Goal: Task Accomplishment & Management: Use online tool/utility

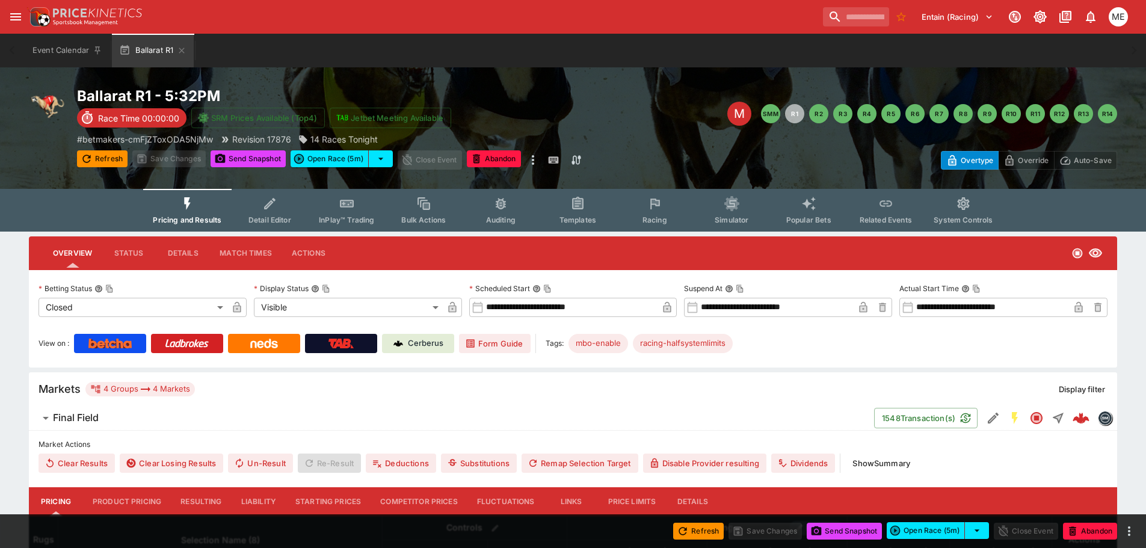
click at [187, 500] on button "Resulting" at bounding box center [201, 501] width 60 height 29
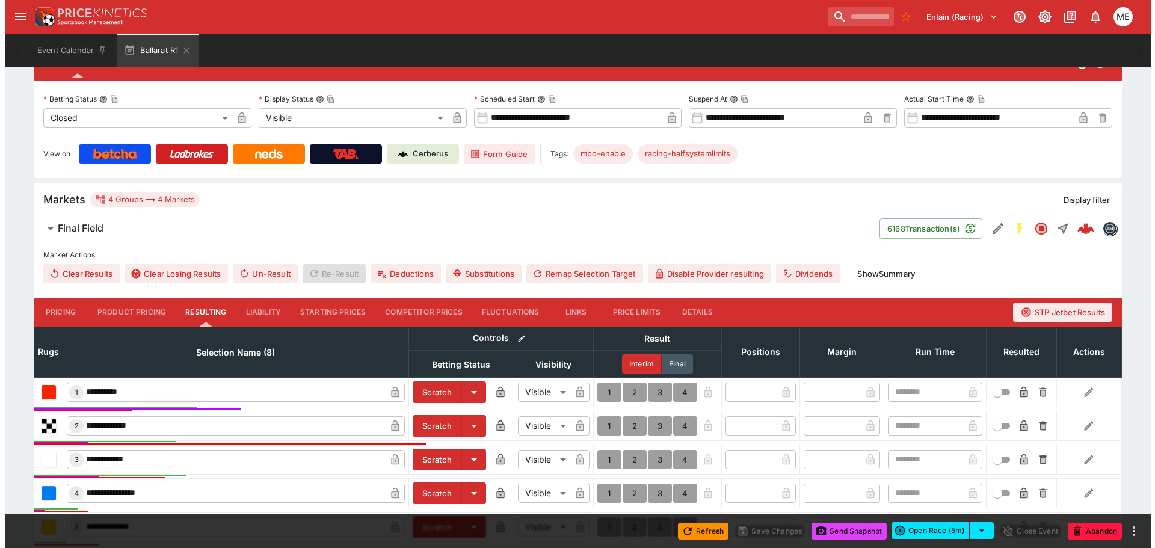
scroll to position [421, 0]
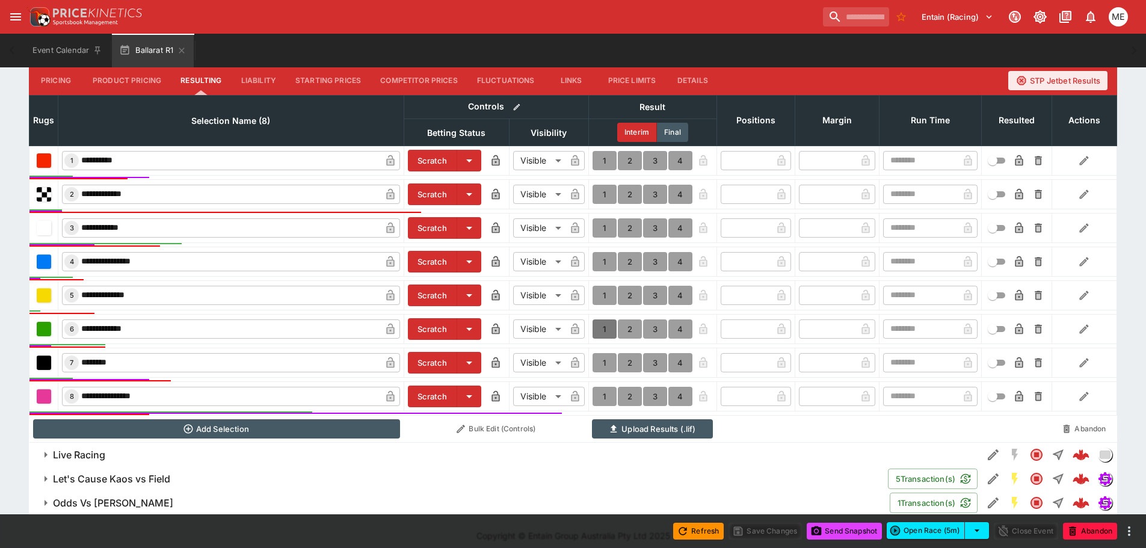
click at [604, 325] on button "1" at bounding box center [605, 329] width 24 height 19
type input "*"
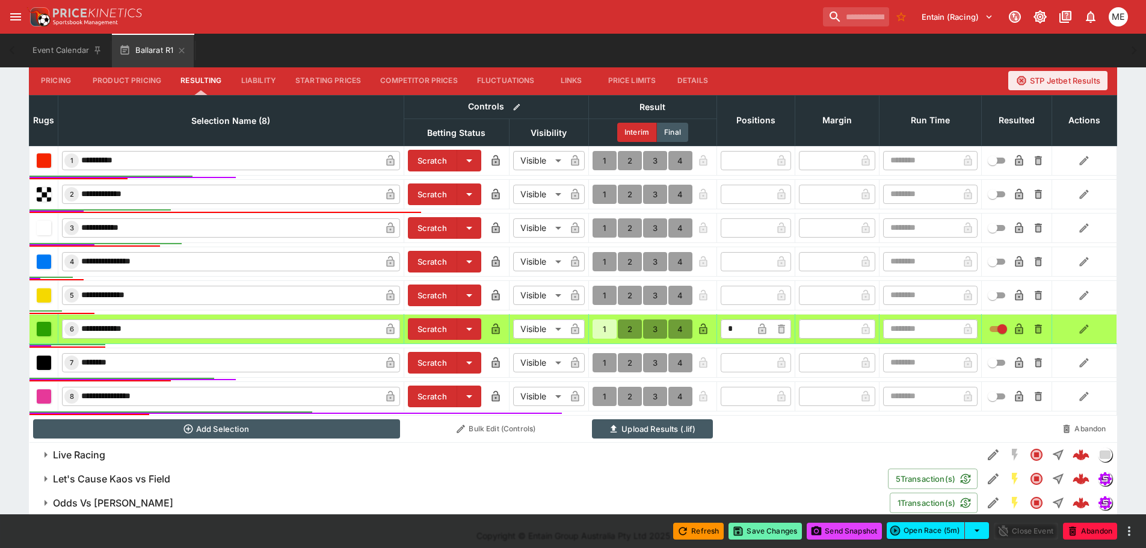
click at [757, 528] on button "Save Changes" at bounding box center [765, 531] width 73 height 17
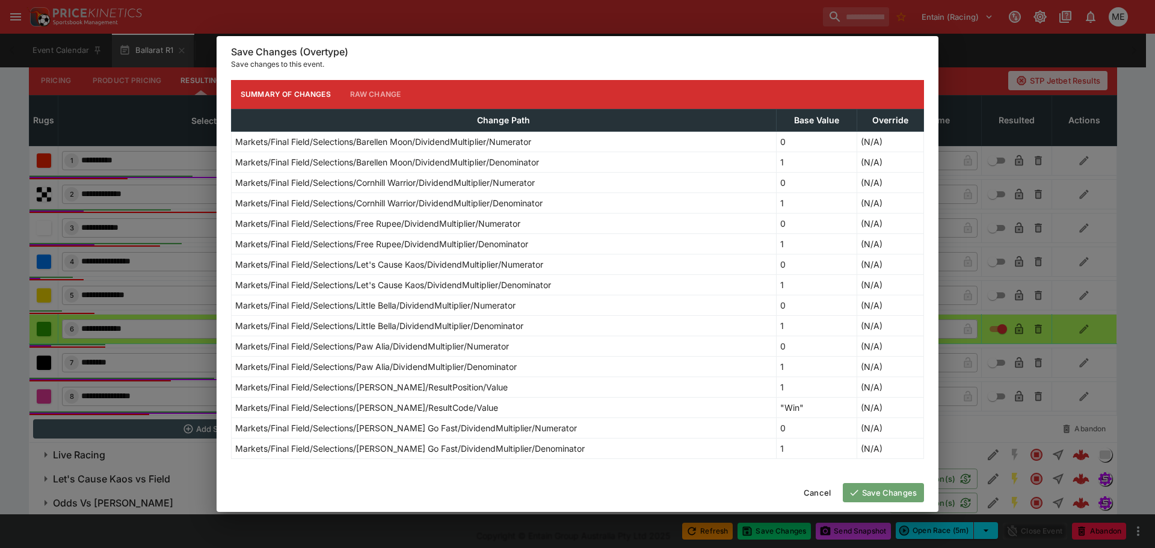
click at [853, 490] on icon "button" at bounding box center [854, 492] width 11 height 11
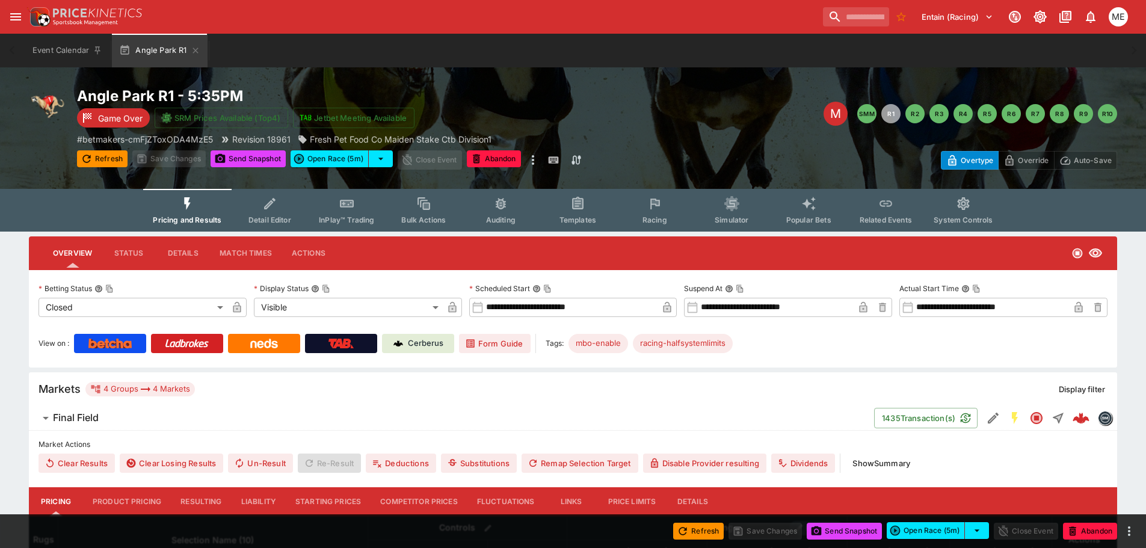
scroll to position [181, 0]
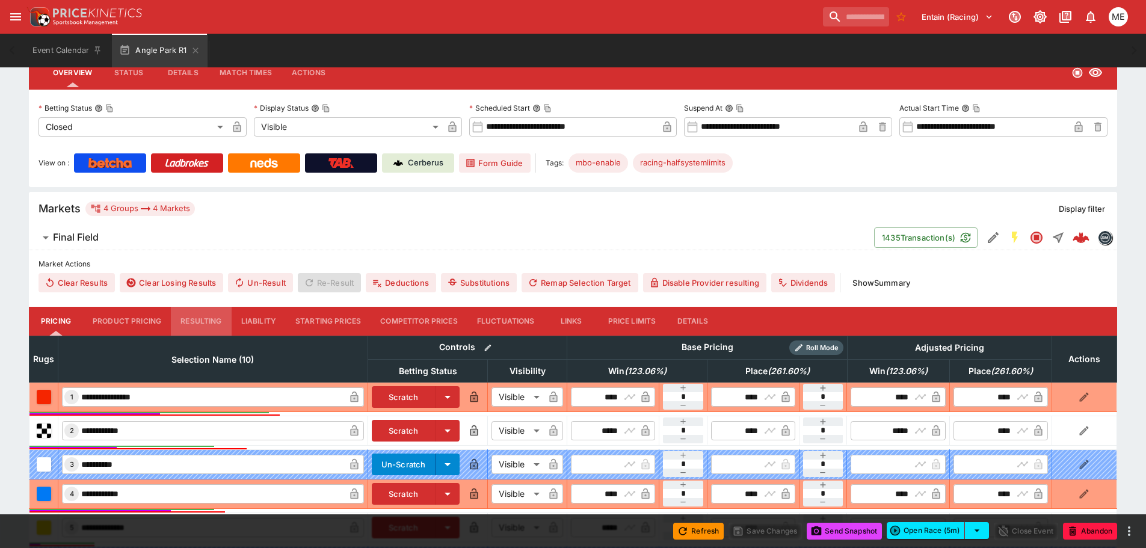
click at [205, 326] on button "Resulting" at bounding box center [201, 321] width 60 height 29
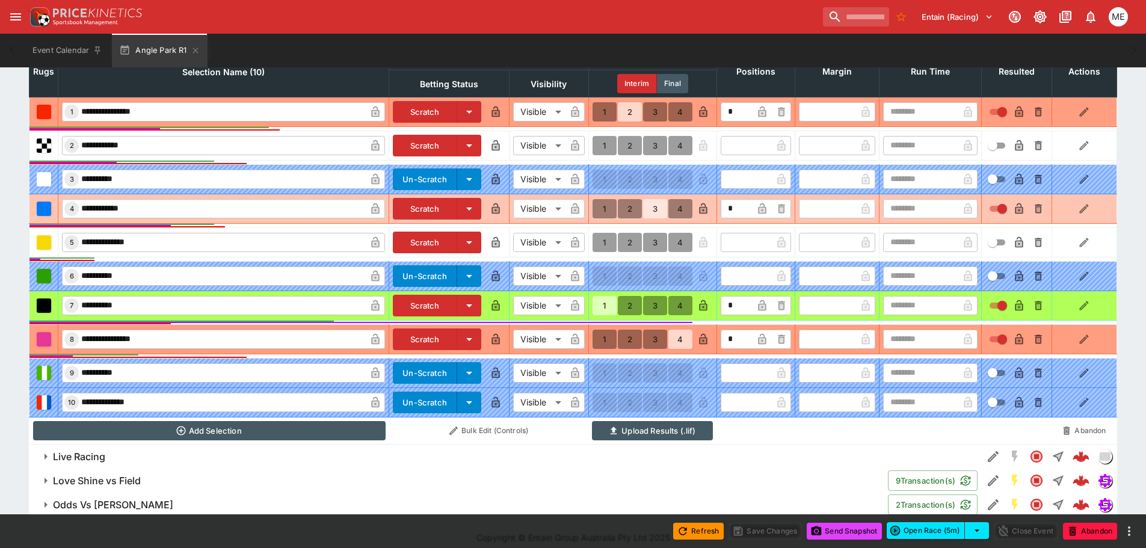
scroll to position [481, 0]
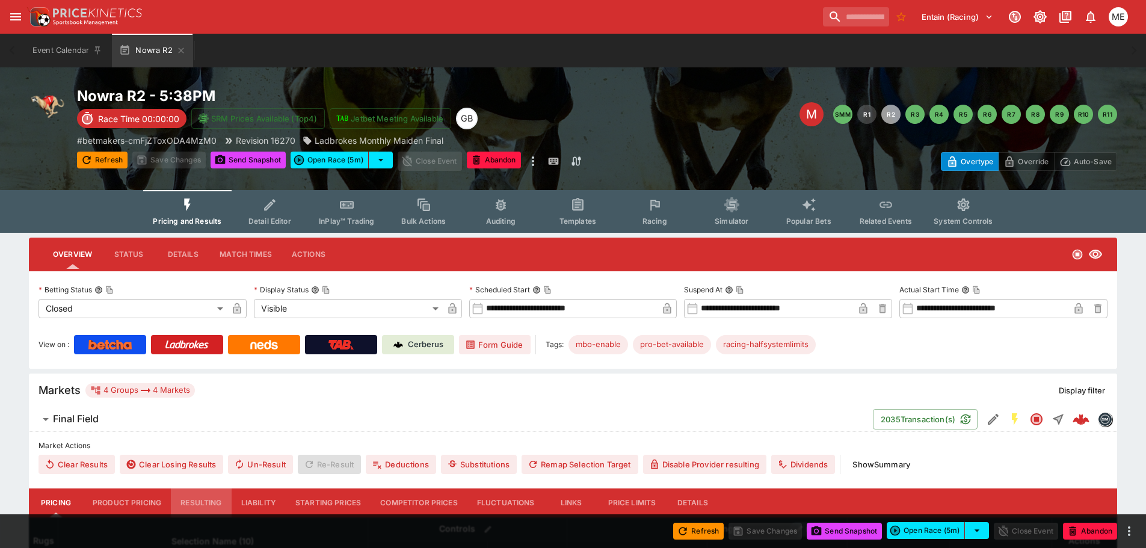
click at [193, 499] on button "Resulting" at bounding box center [201, 503] width 60 height 29
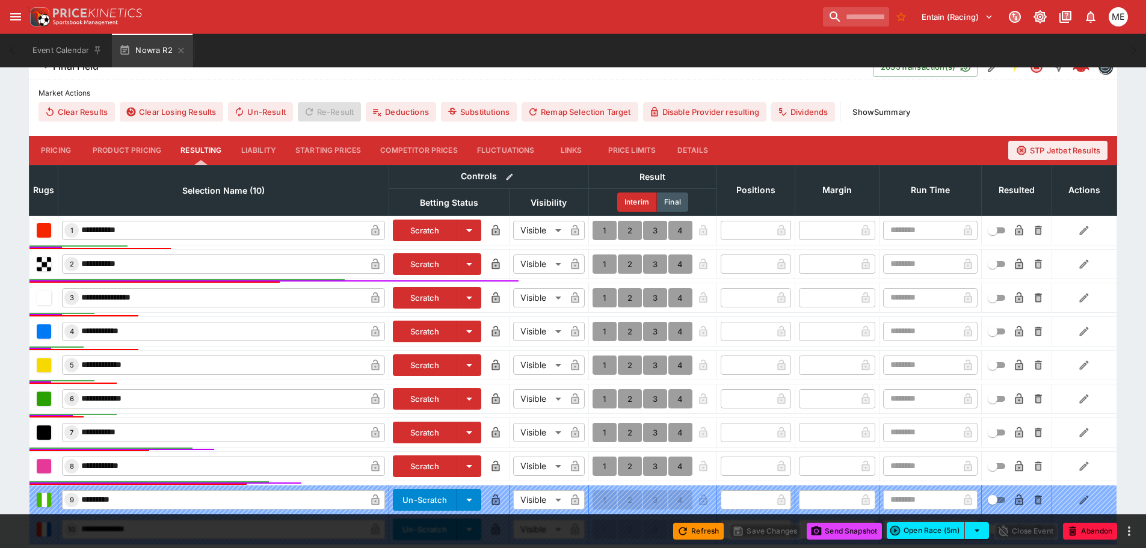
scroll to position [361, 0]
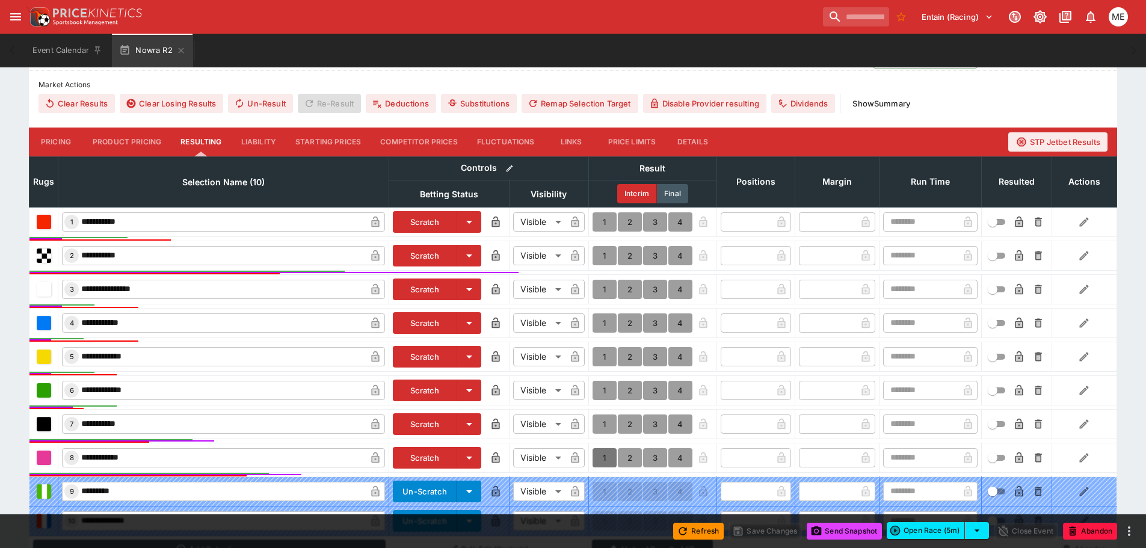
click at [605, 454] on button "1" at bounding box center [605, 457] width 24 height 19
type input "*"
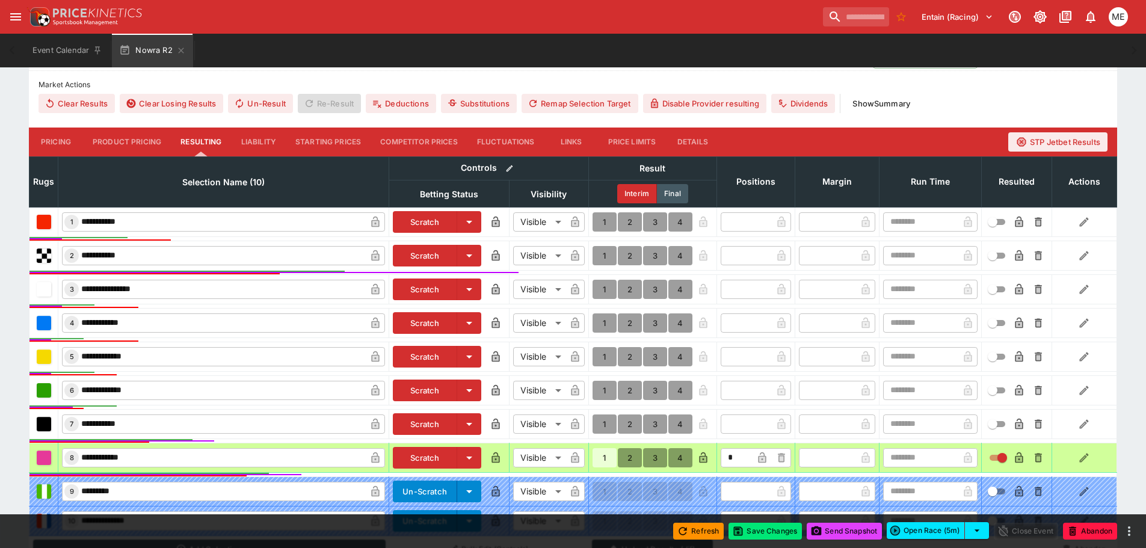
scroll to position [360, 0]
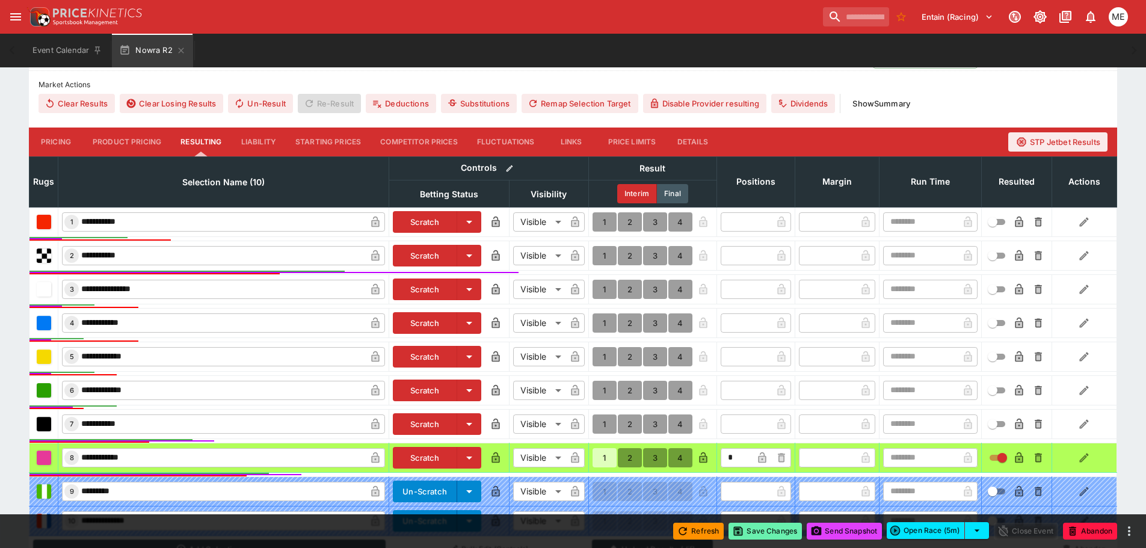
click at [754, 536] on button "Save Changes" at bounding box center [765, 531] width 73 height 17
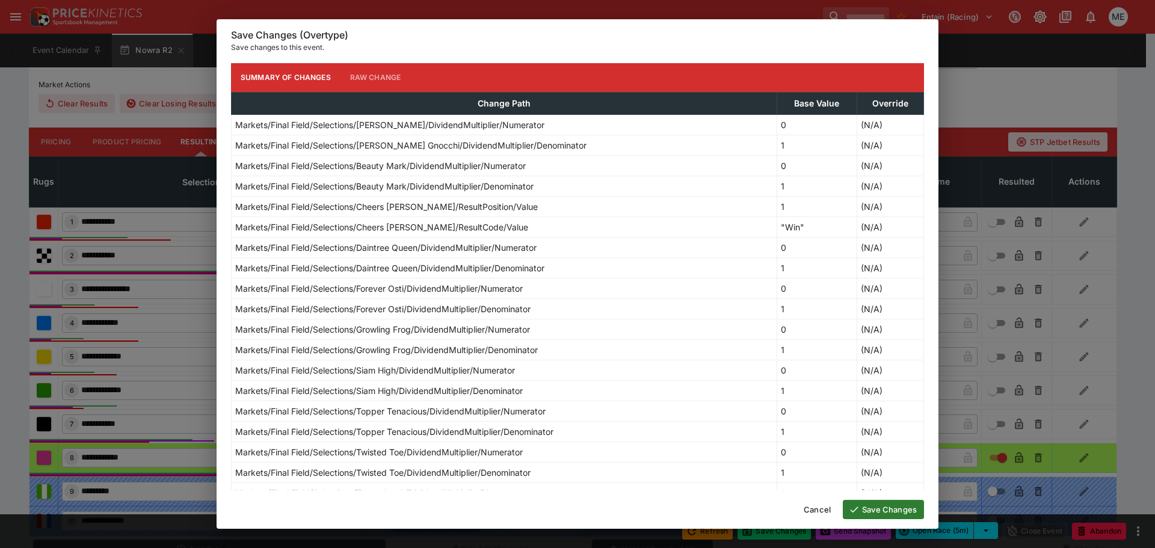
click at [878, 506] on button "Save Changes" at bounding box center [883, 509] width 81 height 19
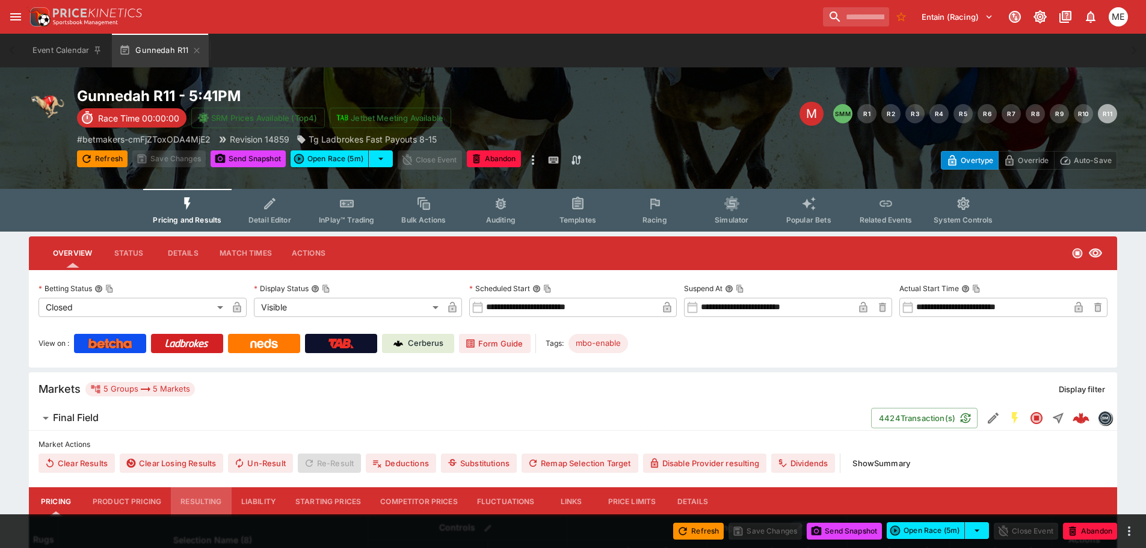
click at [200, 496] on button "Resulting" at bounding box center [201, 501] width 60 height 29
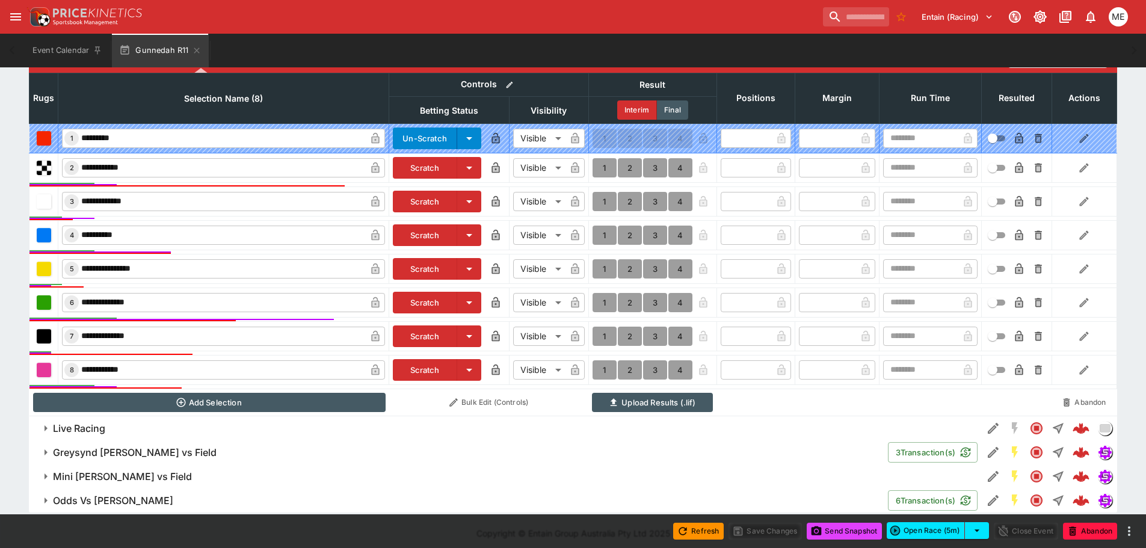
scroll to position [450, 0]
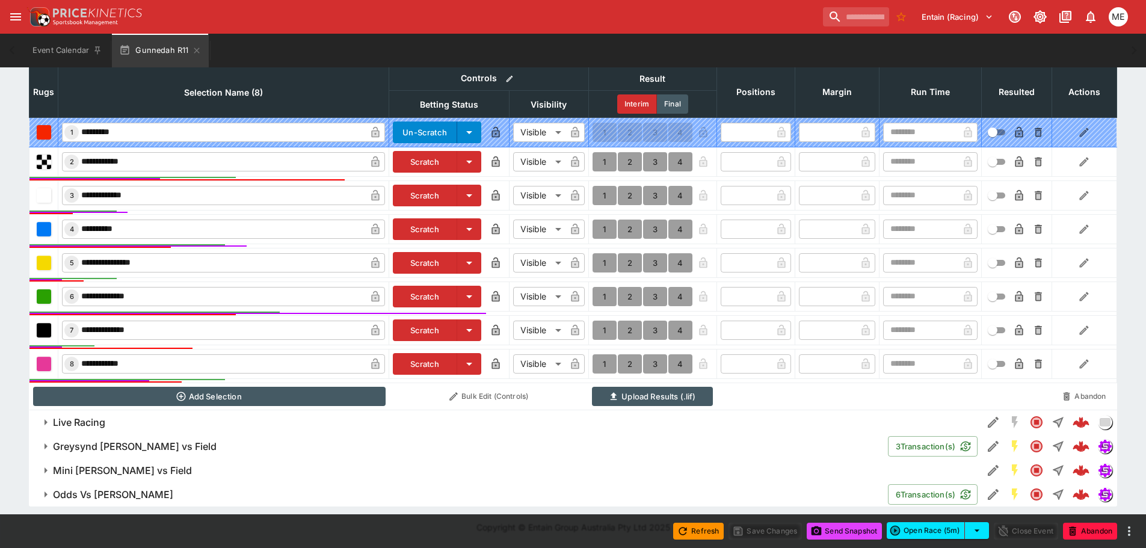
type input "*"
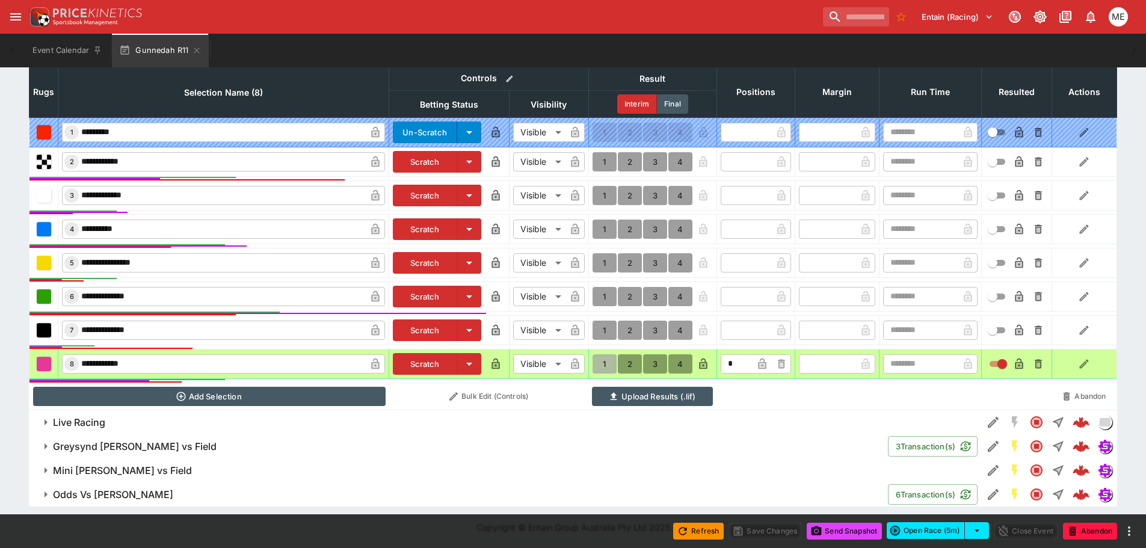
click at [604, 364] on button "1" at bounding box center [605, 363] width 24 height 19
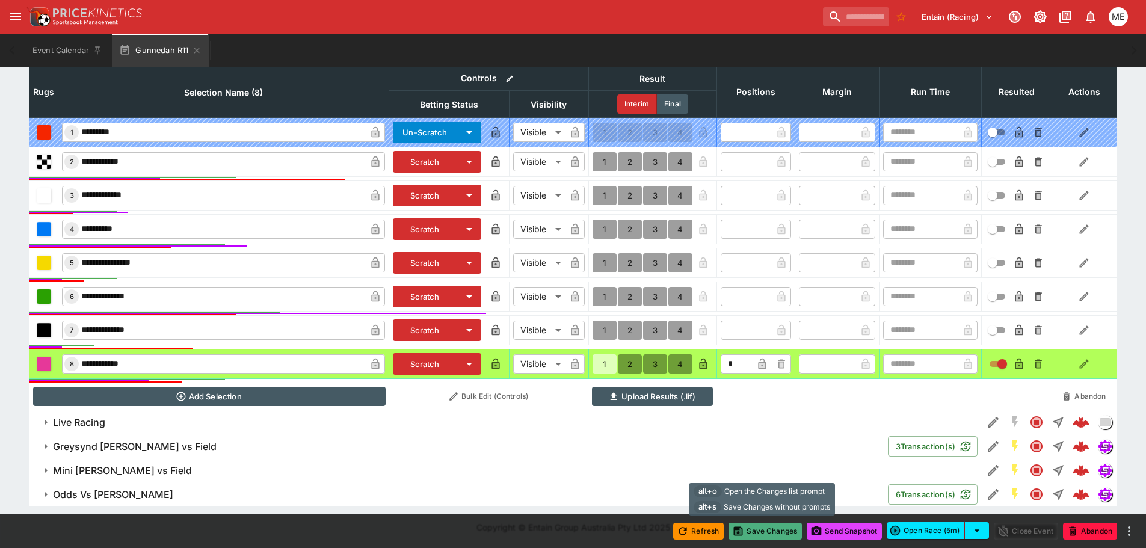
click at [757, 533] on button "Save Changes" at bounding box center [765, 531] width 73 height 17
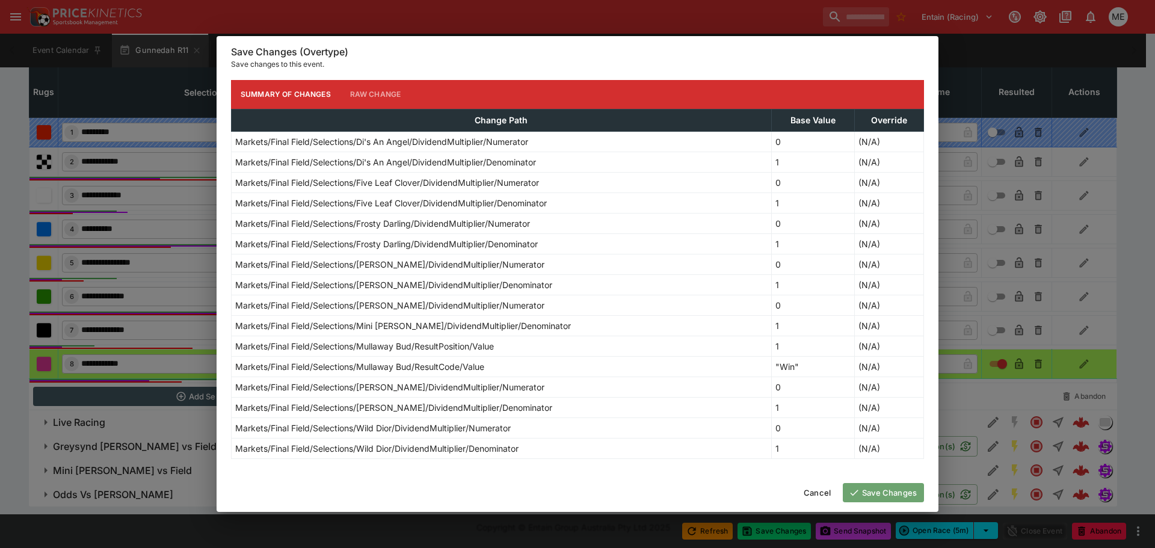
click at [870, 489] on button "Save Changes" at bounding box center [883, 492] width 81 height 19
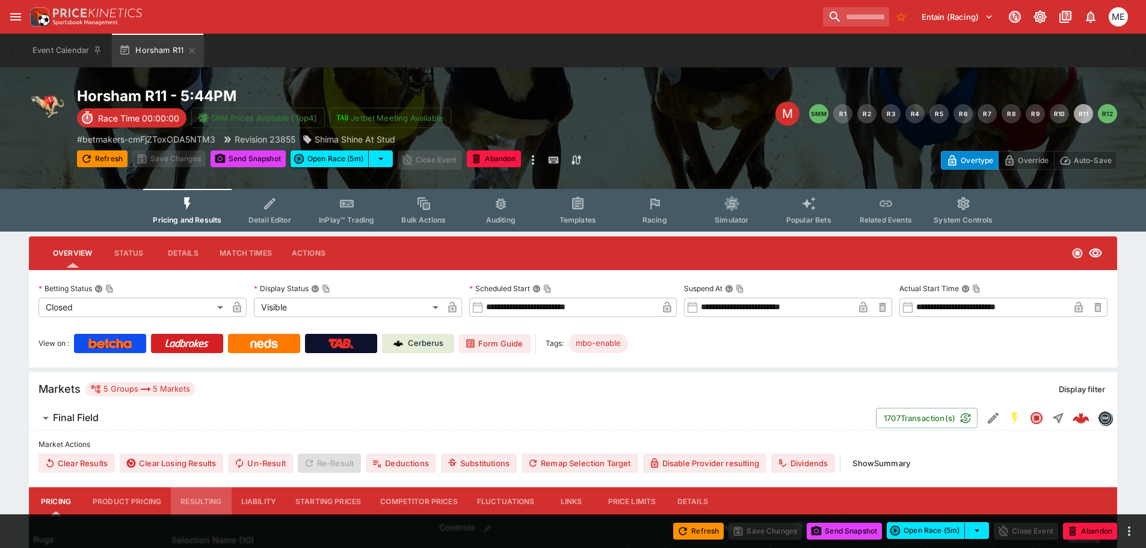
click at [217, 500] on button "Resulting" at bounding box center [201, 501] width 60 height 29
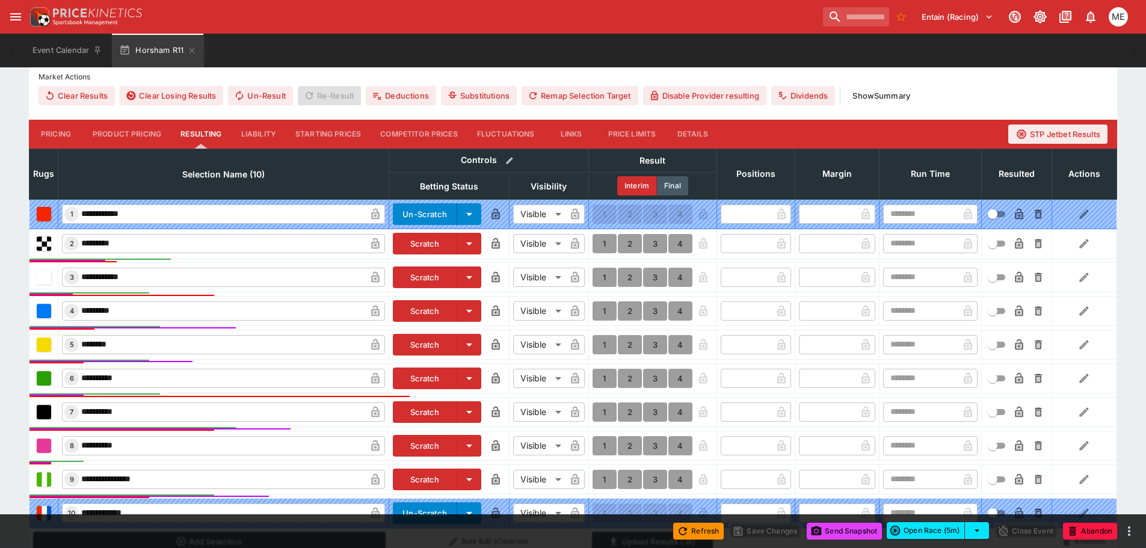
scroll to position [453, 0]
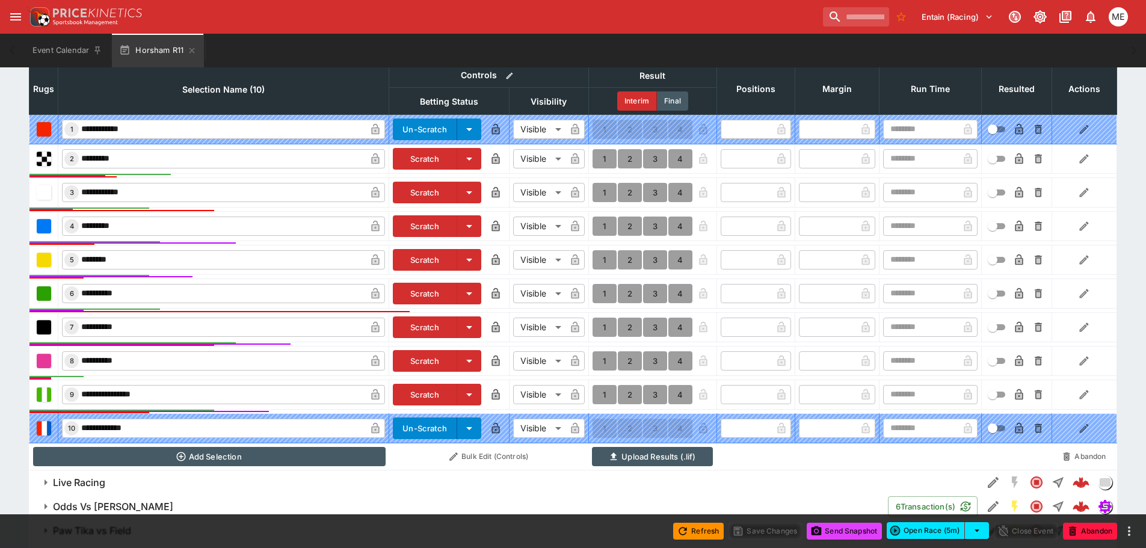
click at [604, 395] on button "1" at bounding box center [605, 394] width 24 height 19
type input "*"
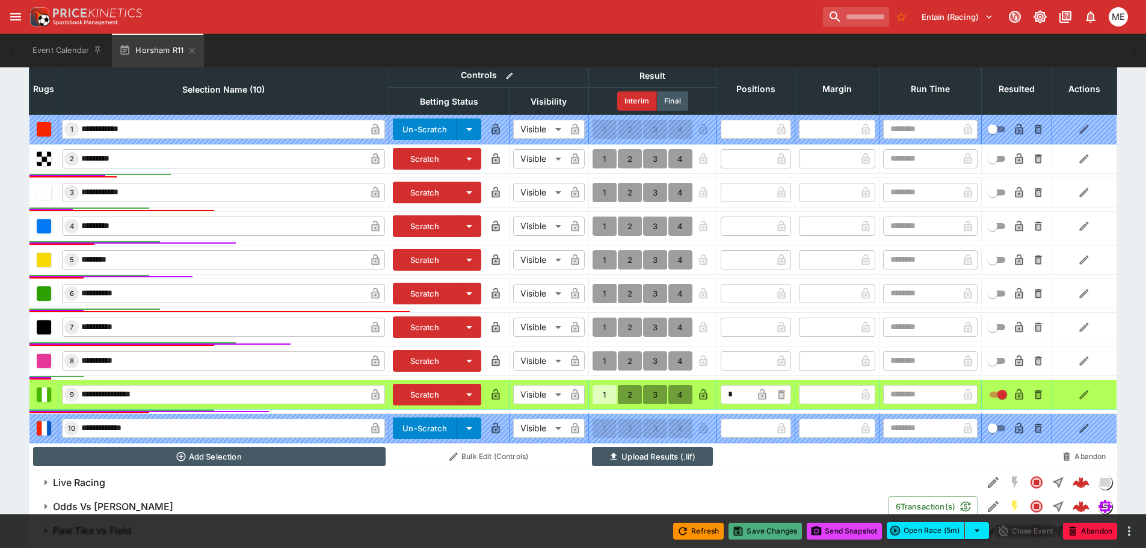
click at [747, 536] on button "Save Changes" at bounding box center [765, 531] width 73 height 17
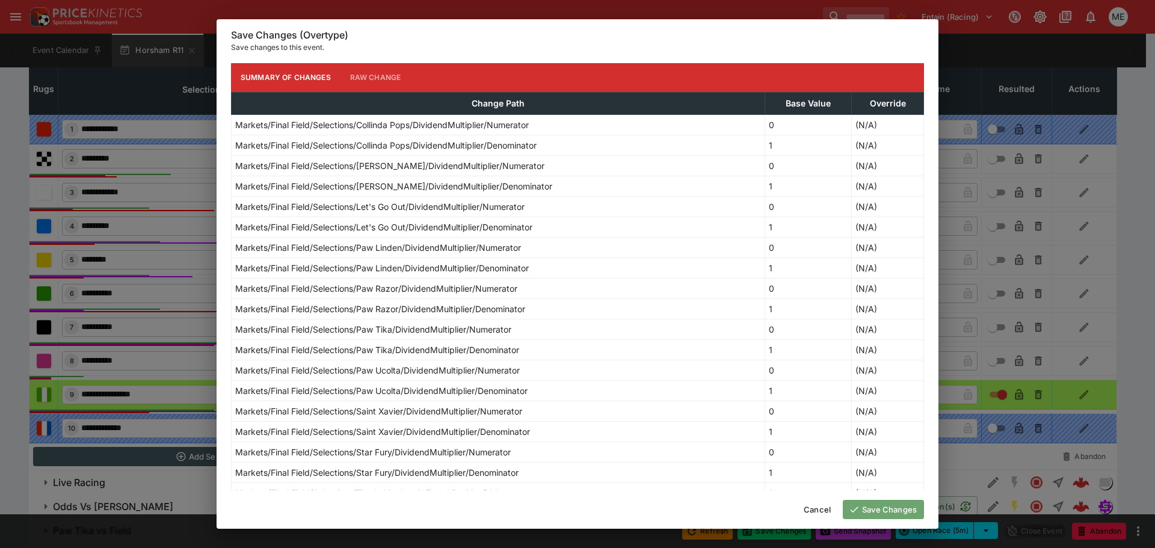
click at [874, 509] on button "Save Changes" at bounding box center [883, 509] width 81 height 19
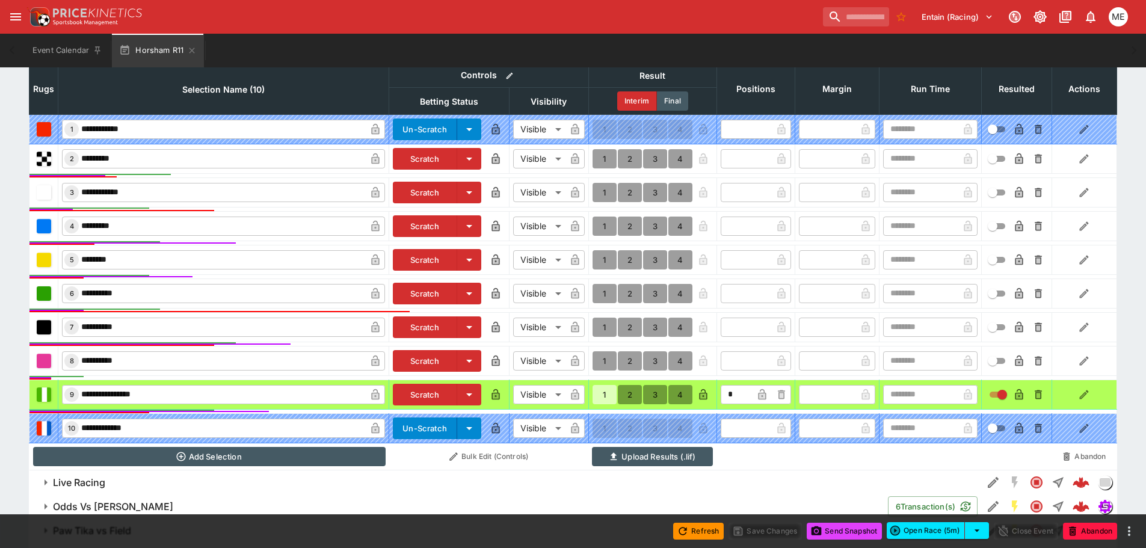
type input "*"
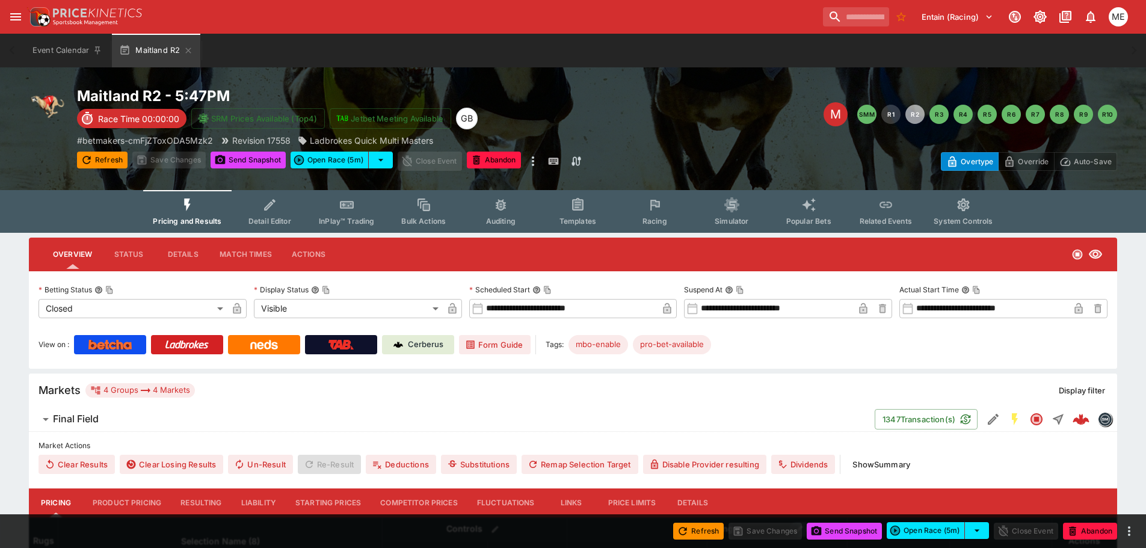
click at [200, 498] on button "Resulting" at bounding box center [201, 503] width 60 height 29
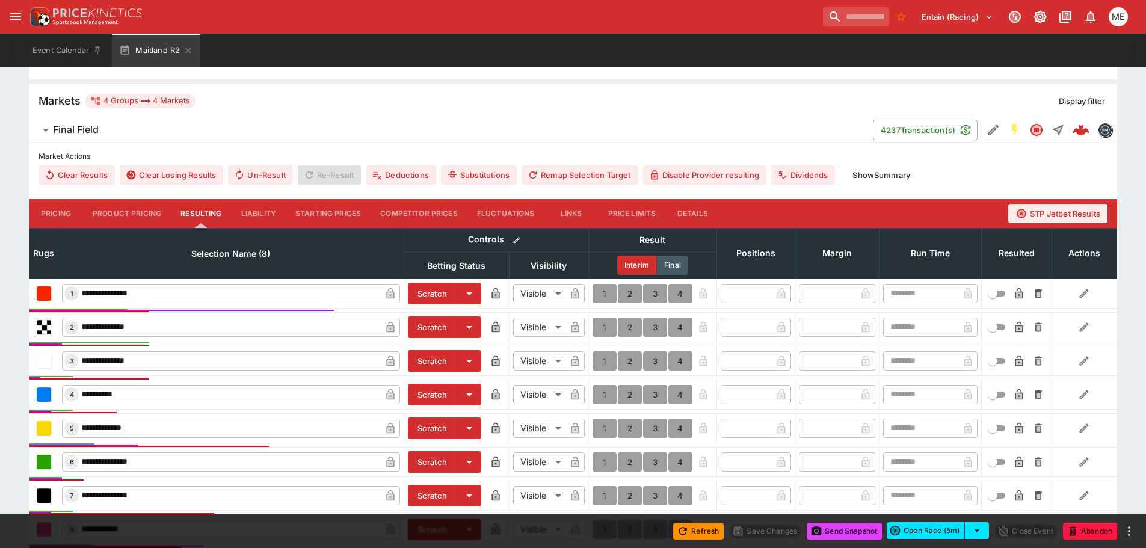
scroll to position [361, 0]
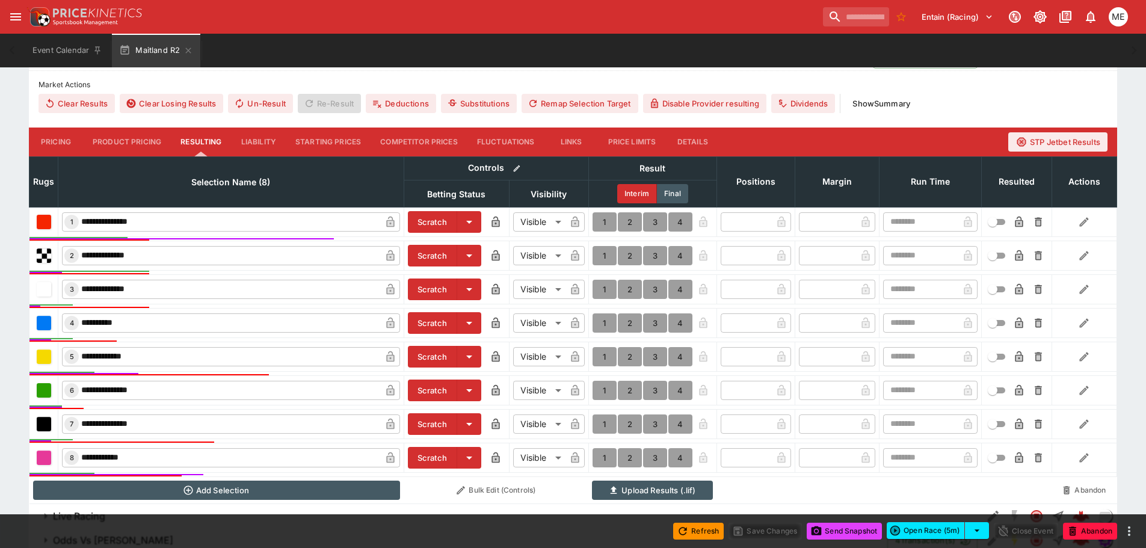
click at [605, 225] on button "1" at bounding box center [605, 221] width 24 height 19
type input "*"
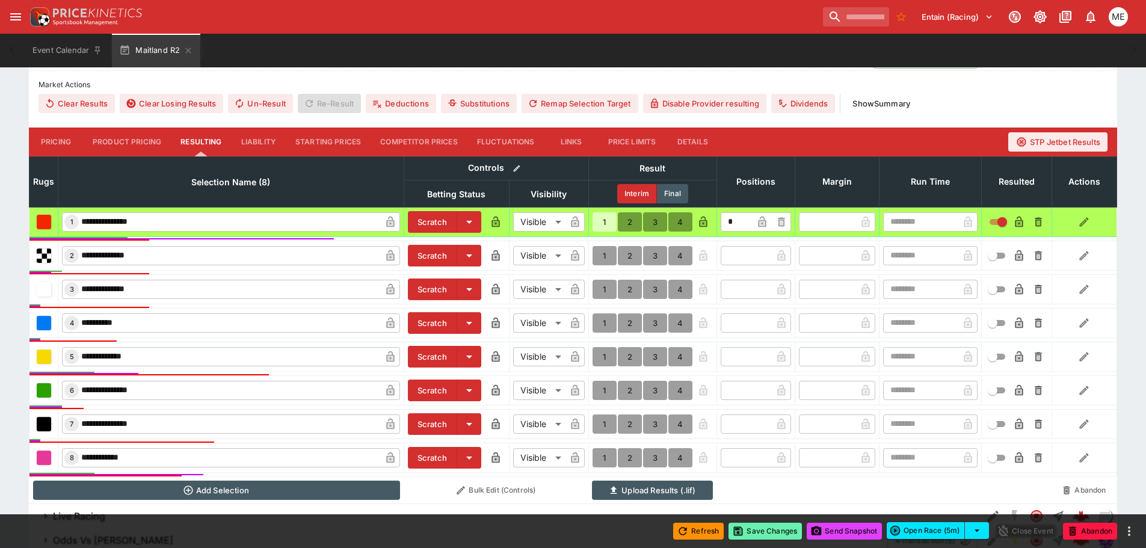
click at [741, 533] on button "Save Changes" at bounding box center [765, 531] width 73 height 17
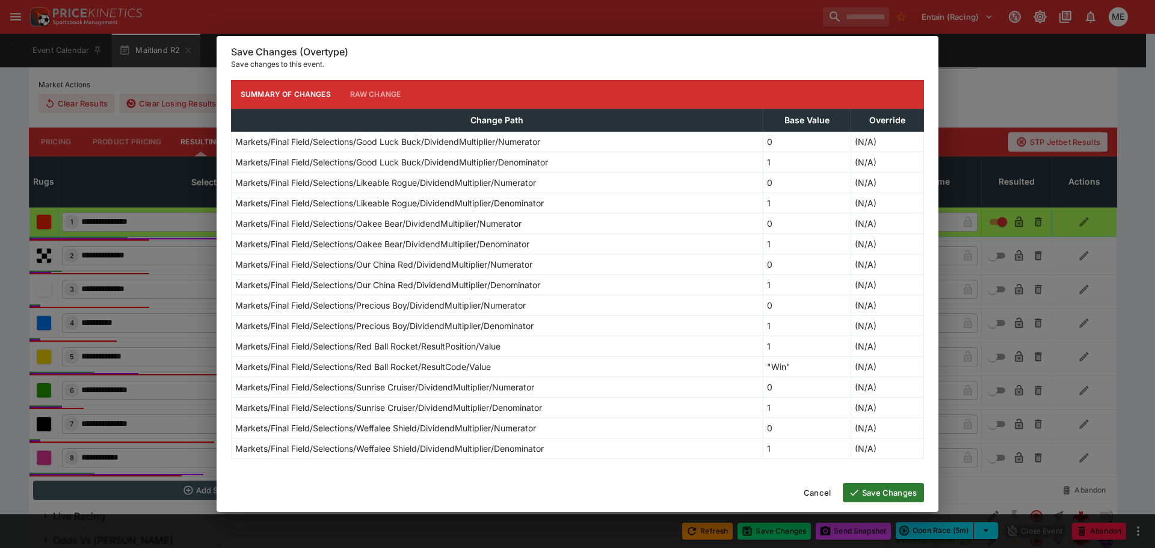
click at [868, 490] on button "Save Changes" at bounding box center [883, 492] width 81 height 19
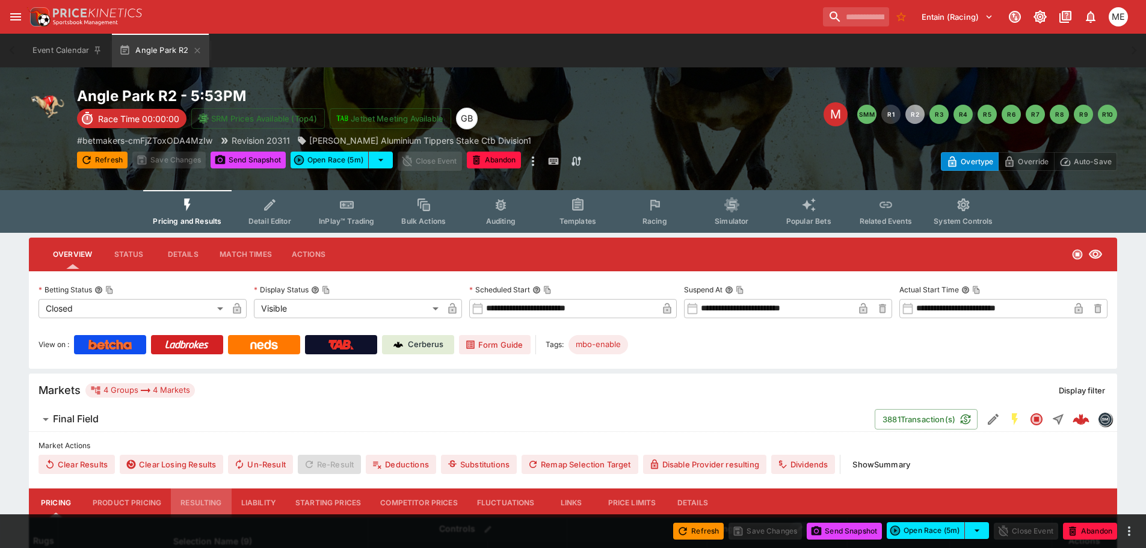
click at [213, 502] on button "Resulting" at bounding box center [201, 503] width 60 height 29
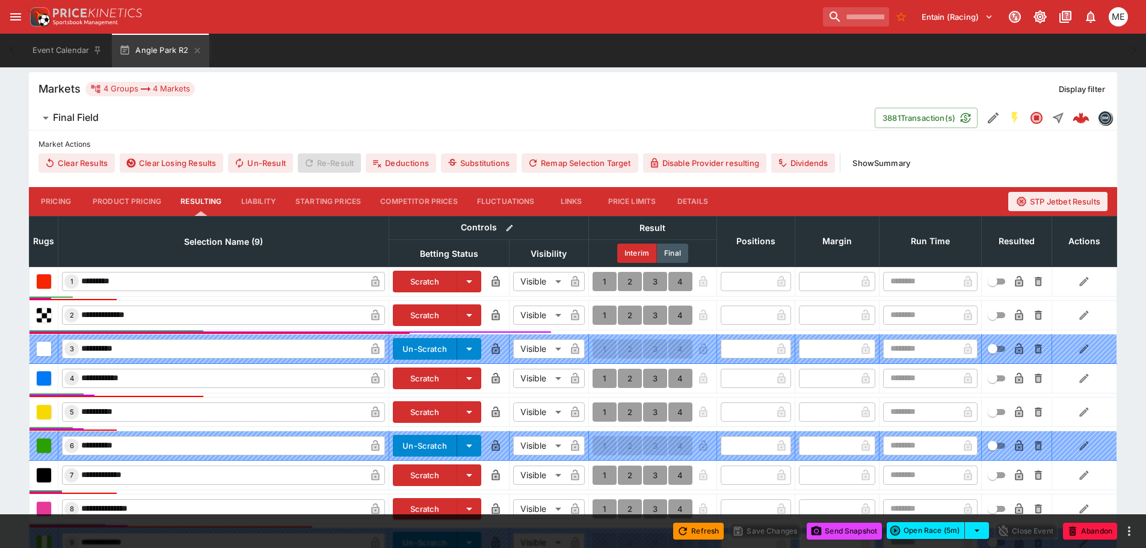
scroll to position [421, 0]
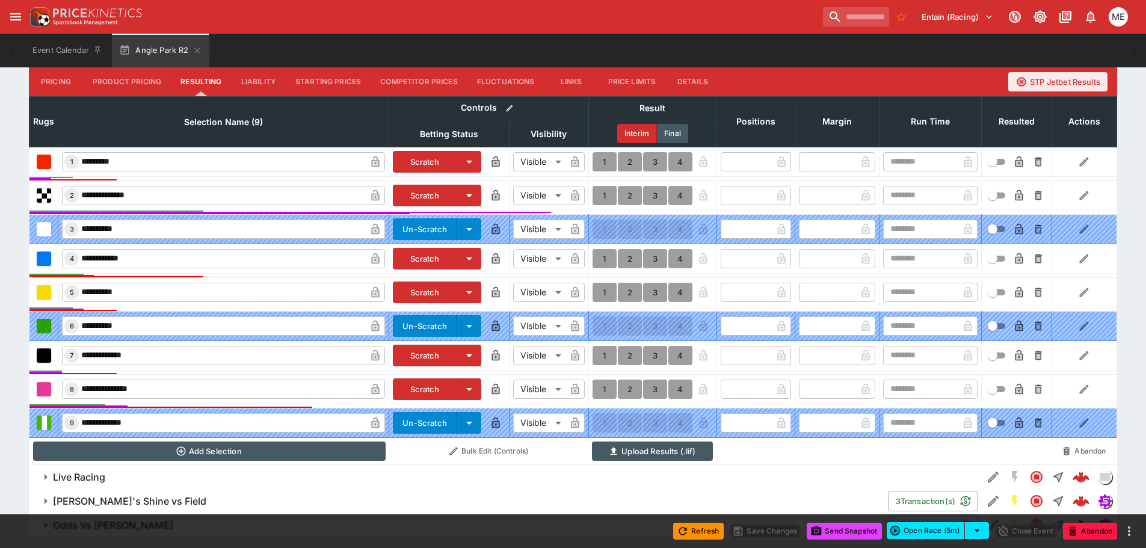
click at [602, 256] on button "1" at bounding box center [605, 258] width 24 height 19
type input "*"
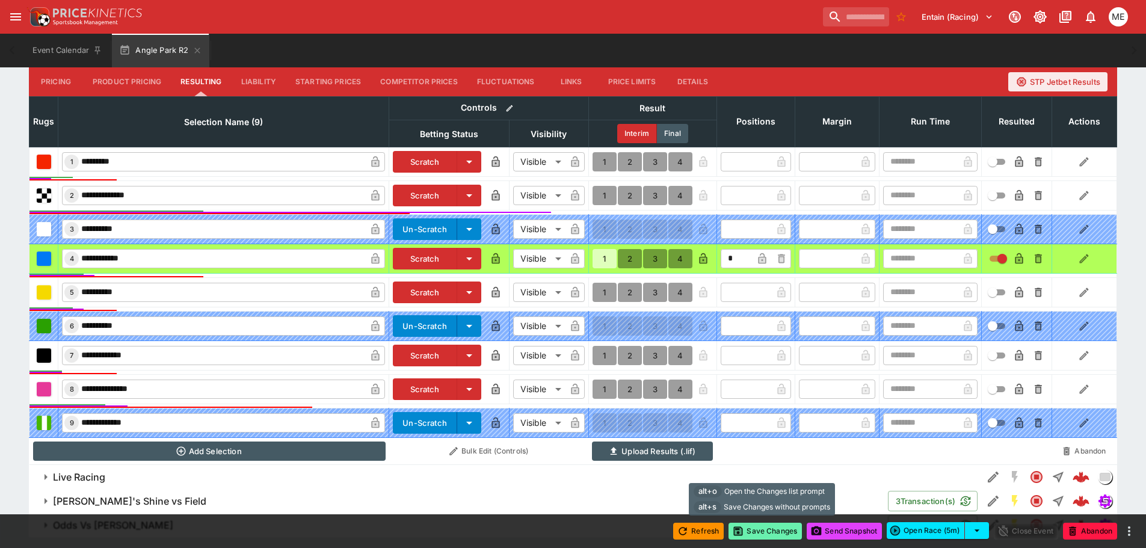
click at [748, 531] on button "Save Changes" at bounding box center [765, 531] width 73 height 17
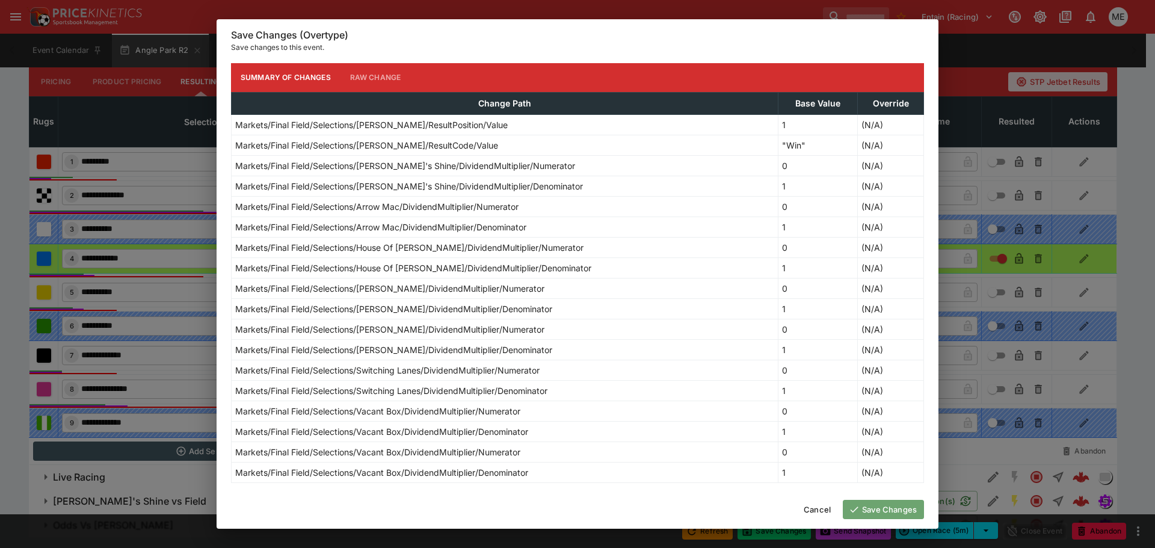
click at [864, 506] on button "Save Changes" at bounding box center [883, 509] width 81 height 19
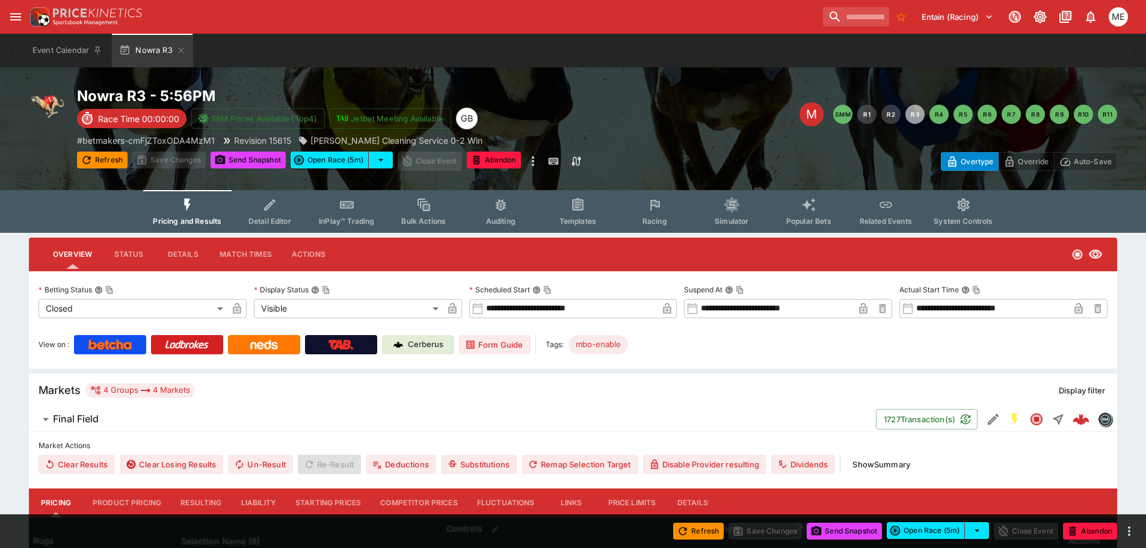
click at [202, 509] on button "Resulting" at bounding box center [201, 503] width 60 height 29
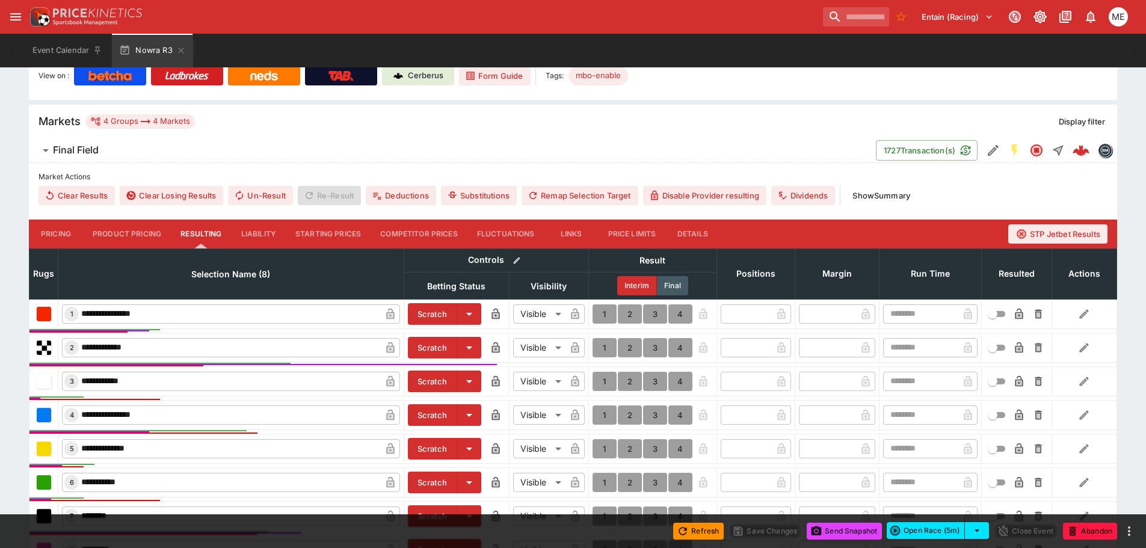
scroll to position [301, 0]
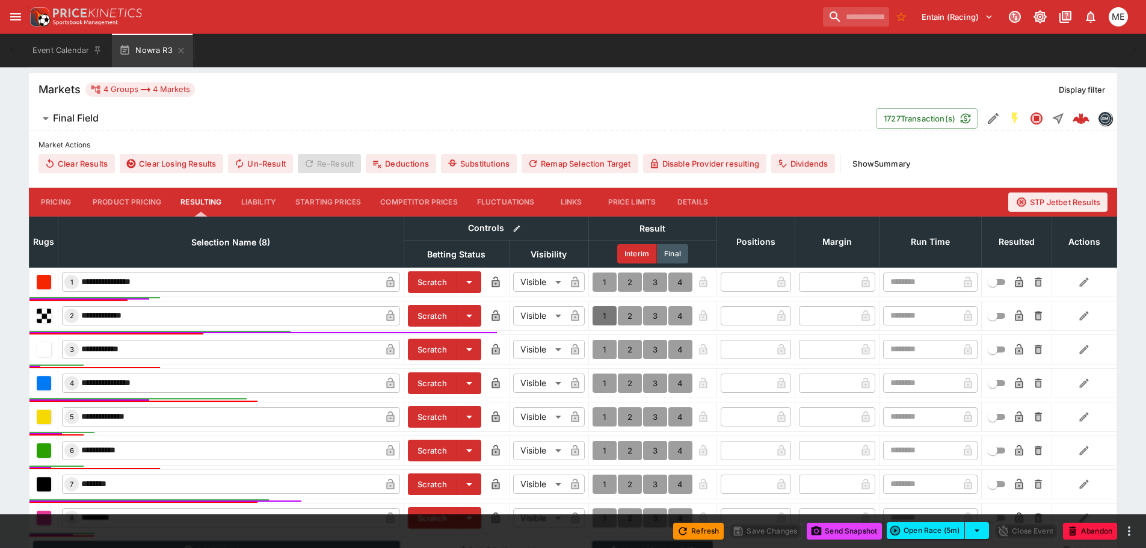
click at [608, 315] on button "1" at bounding box center [605, 315] width 24 height 19
type input "*"
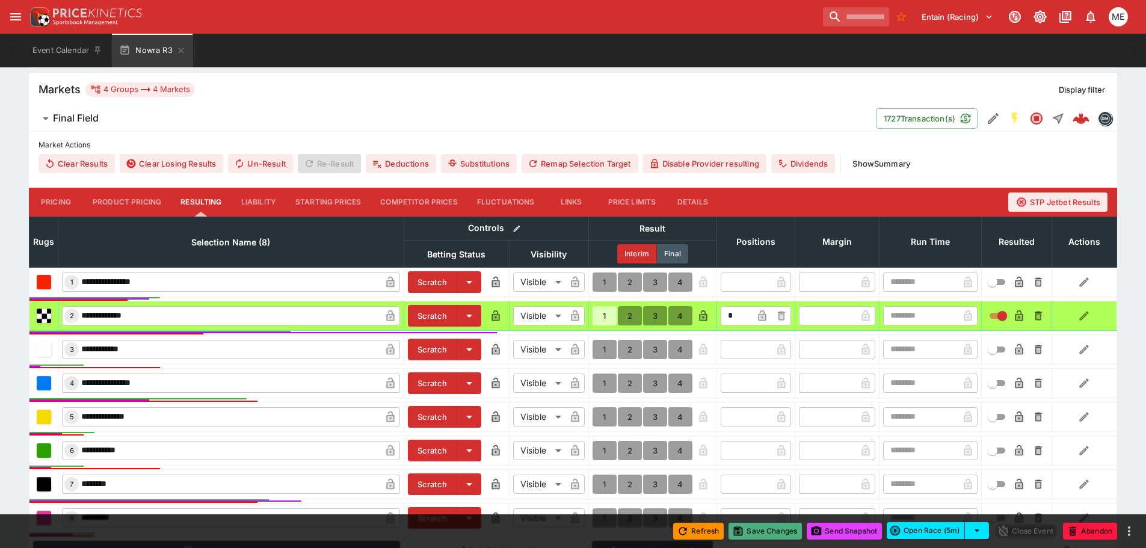
click at [769, 536] on button "Save Changes" at bounding box center [765, 531] width 73 height 17
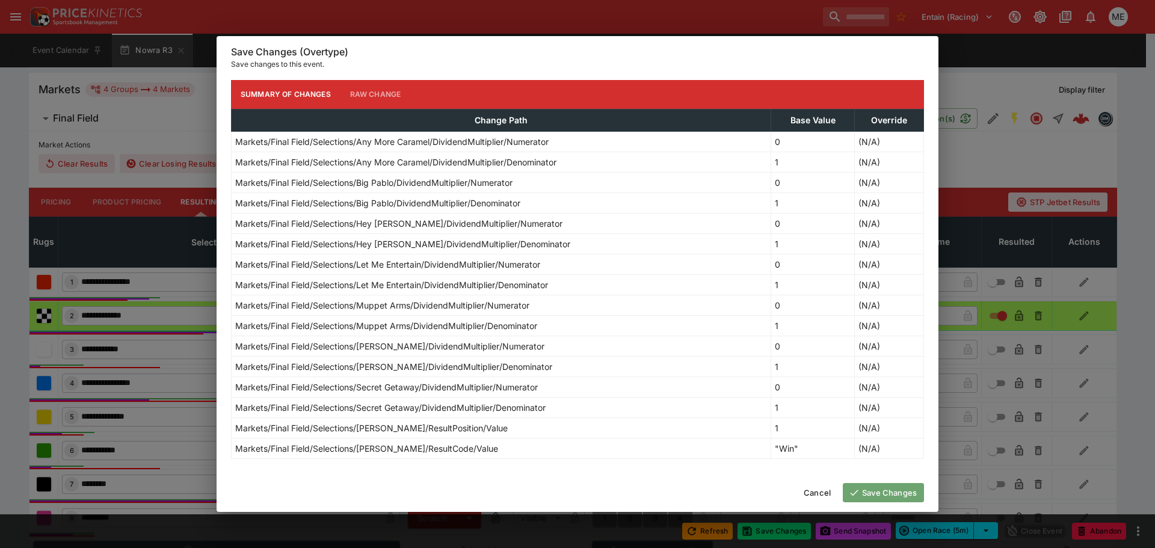
click at [867, 490] on button "Save Changes" at bounding box center [883, 492] width 81 height 19
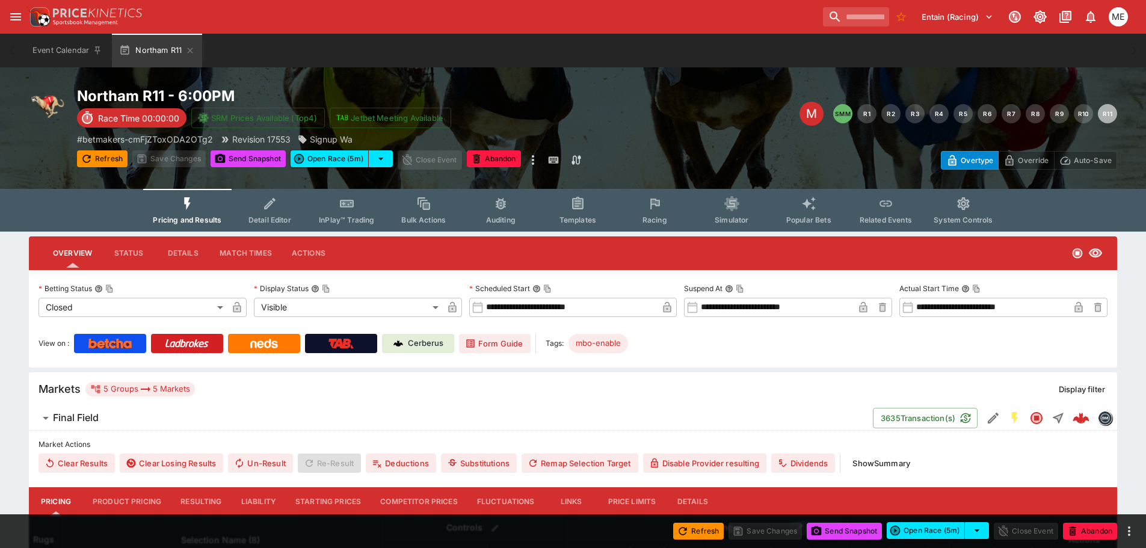
click at [196, 503] on button "Resulting" at bounding box center [201, 501] width 60 height 29
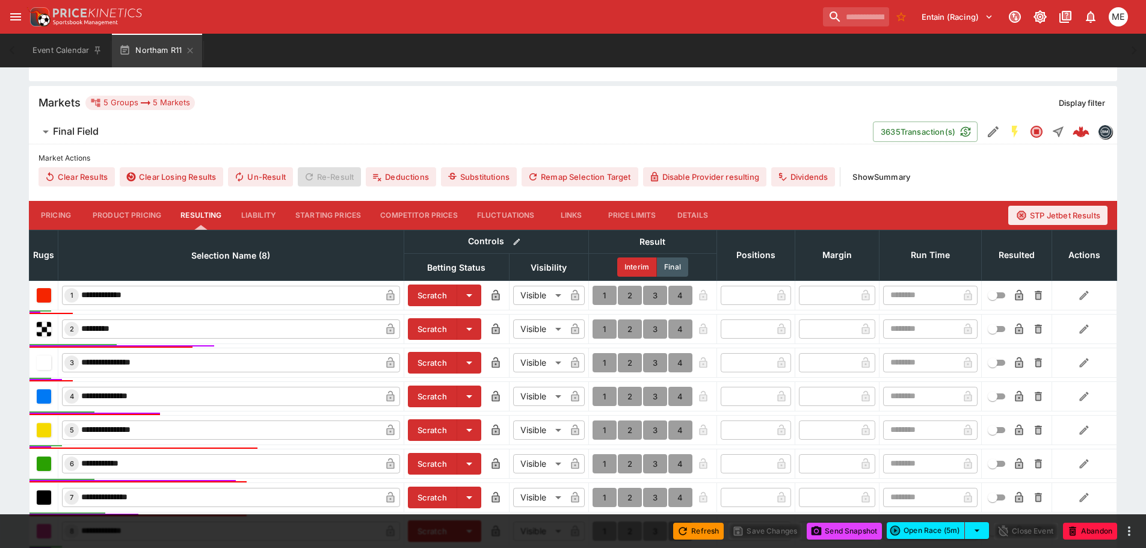
scroll to position [421, 0]
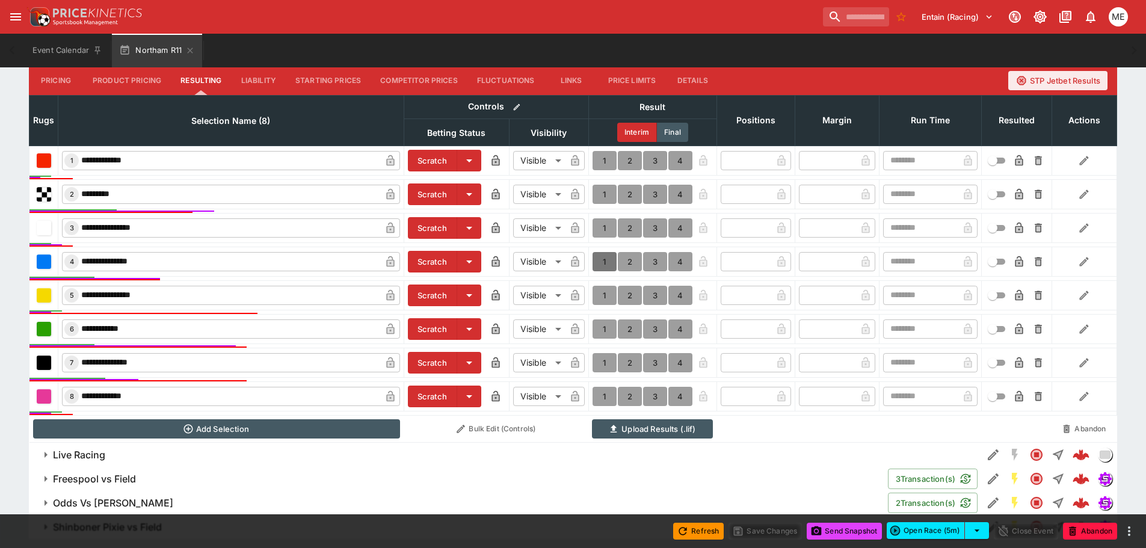
click at [604, 259] on button "1" at bounding box center [605, 261] width 24 height 19
type input "*"
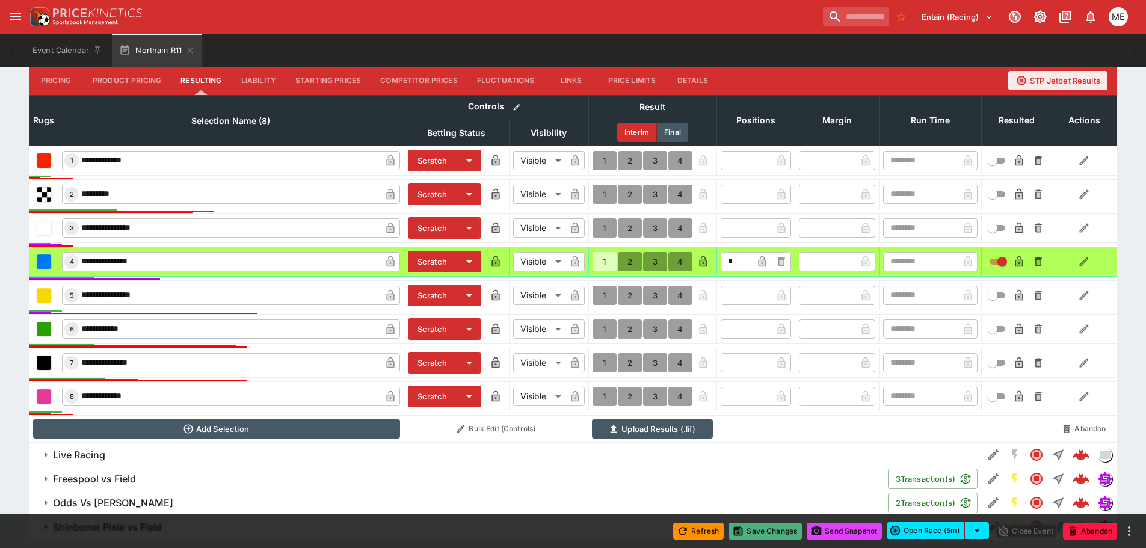
click at [753, 531] on button "Save Changes" at bounding box center [765, 531] width 73 height 17
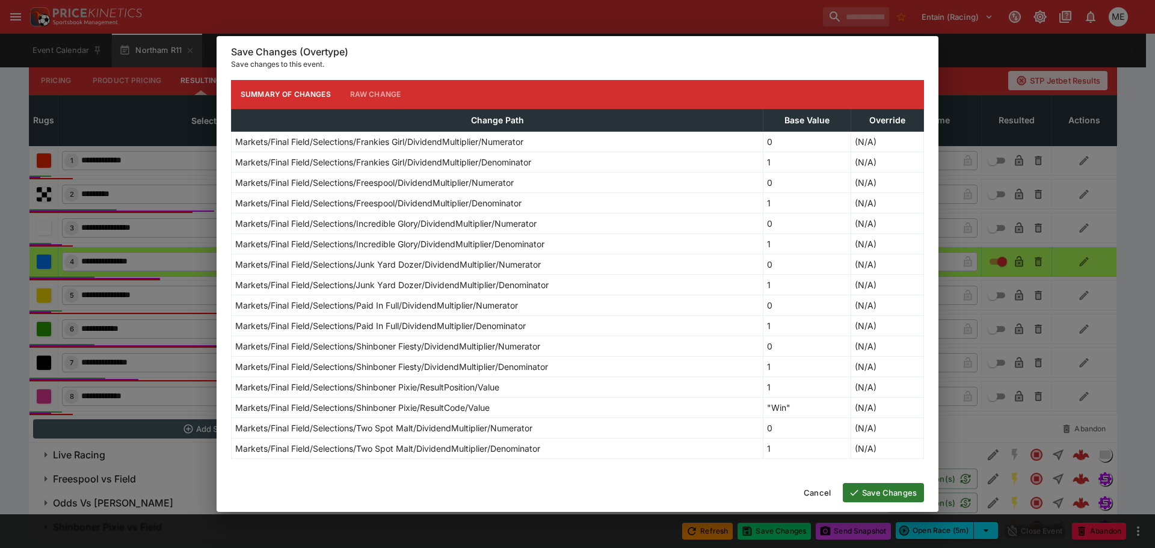
click at [878, 495] on button "Save Changes" at bounding box center [883, 492] width 81 height 19
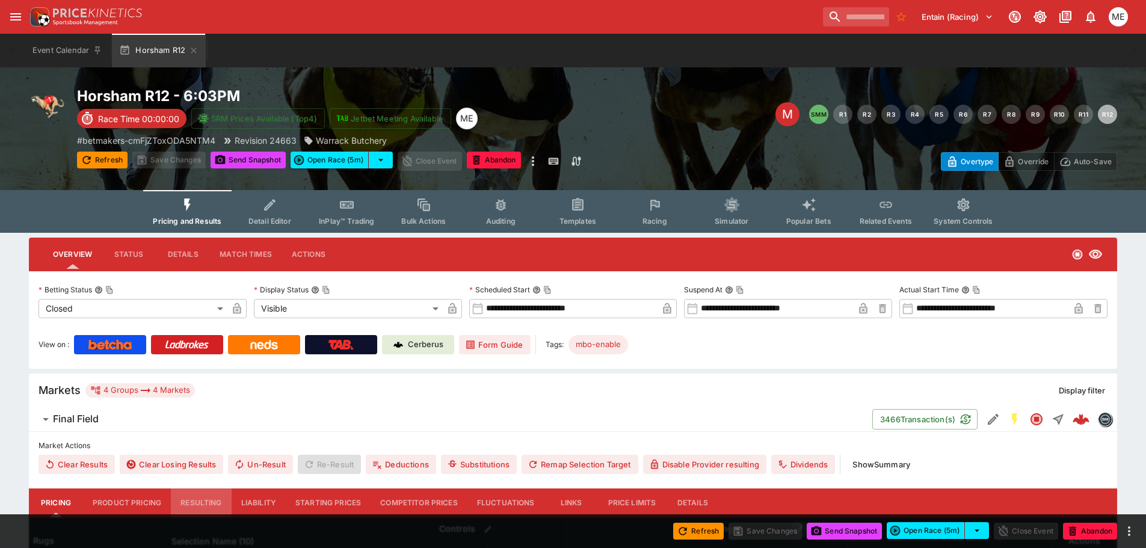
click at [200, 500] on button "Resulting" at bounding box center [201, 503] width 60 height 29
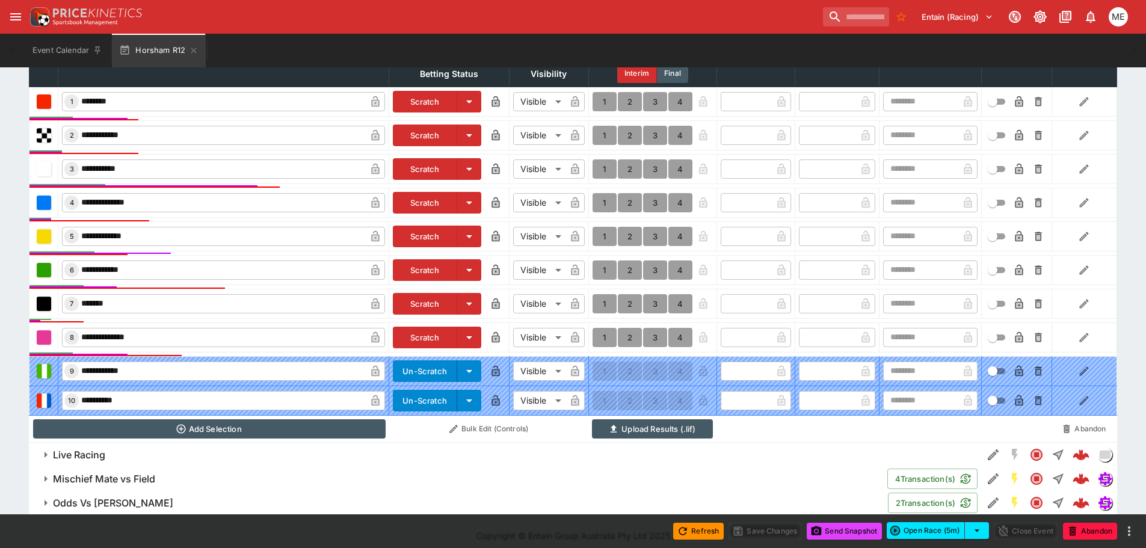
scroll to position [490, 0]
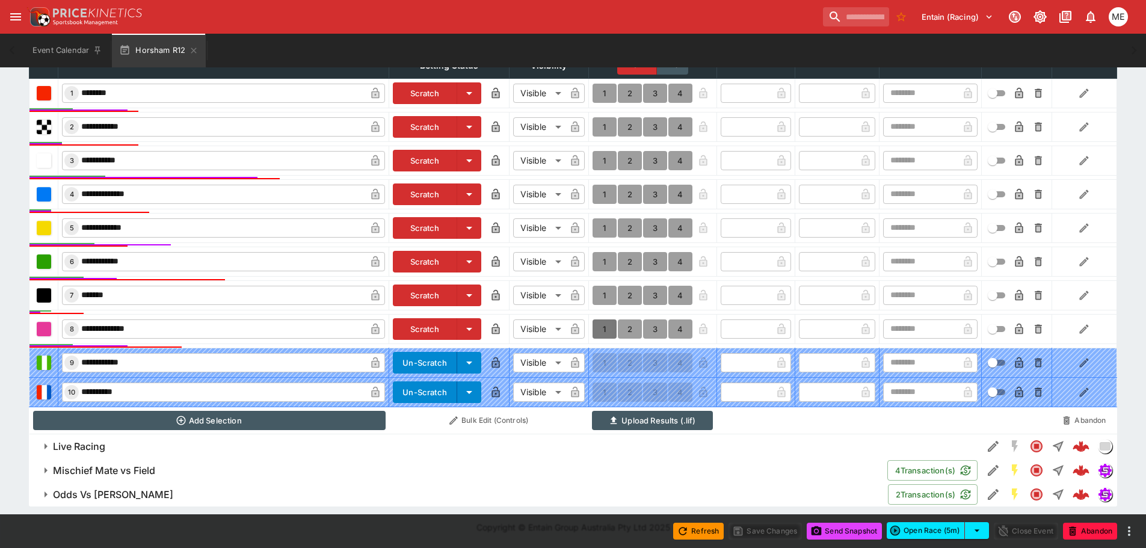
click at [604, 330] on button "1" at bounding box center [605, 329] width 24 height 19
type input "*"
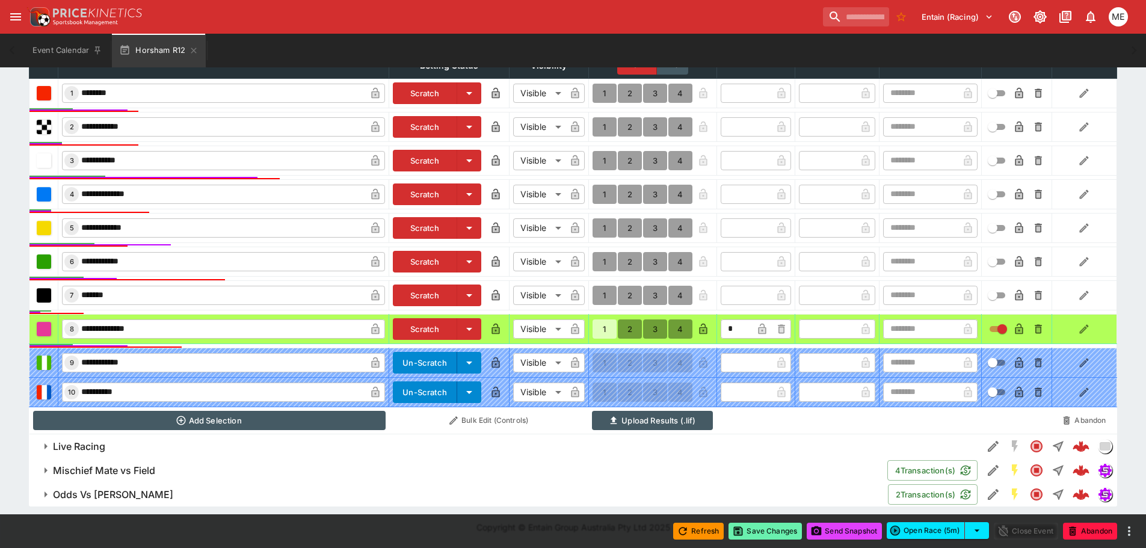
click at [740, 529] on icon "button" at bounding box center [738, 531] width 12 height 12
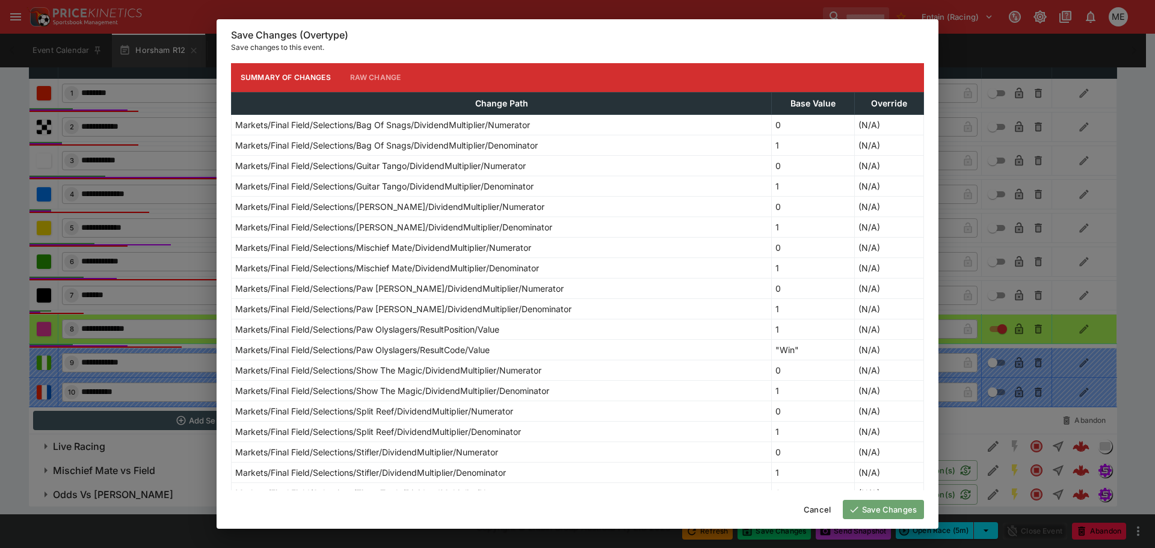
click at [882, 507] on button "Save Changes" at bounding box center [883, 509] width 81 height 19
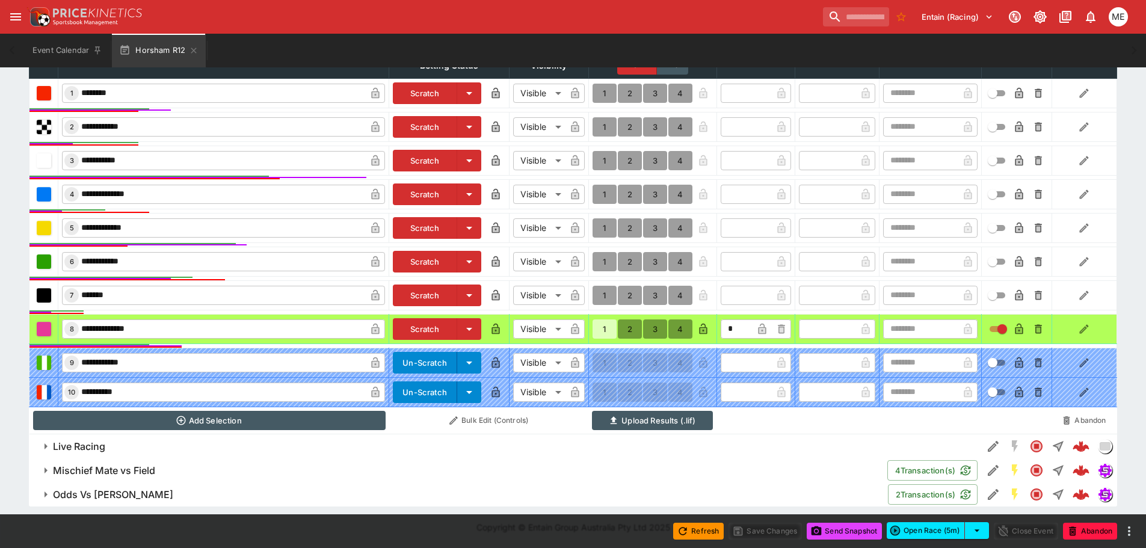
type input "*"
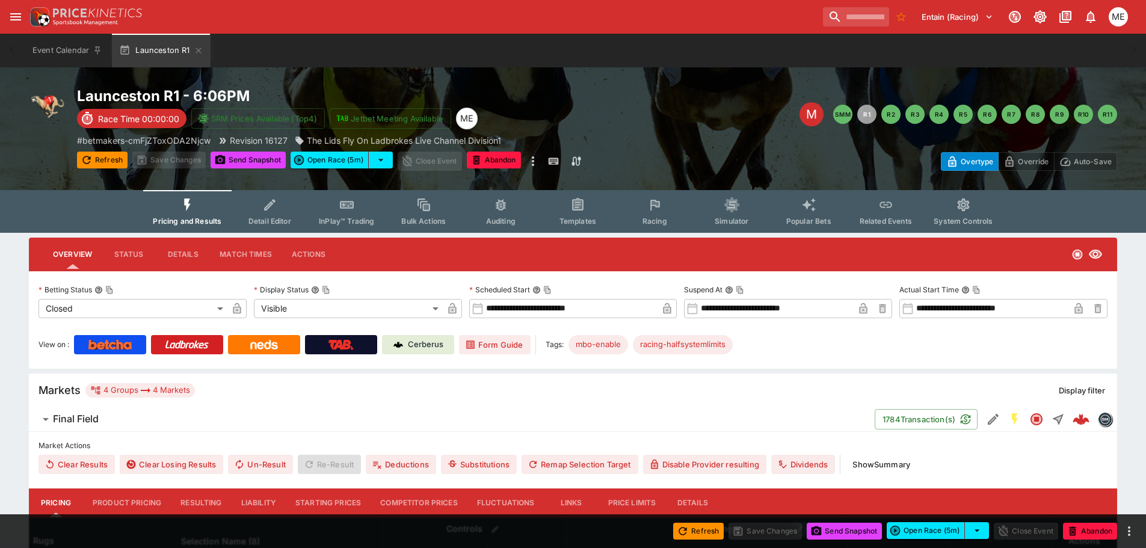
click at [206, 507] on button "Resulting" at bounding box center [201, 503] width 60 height 29
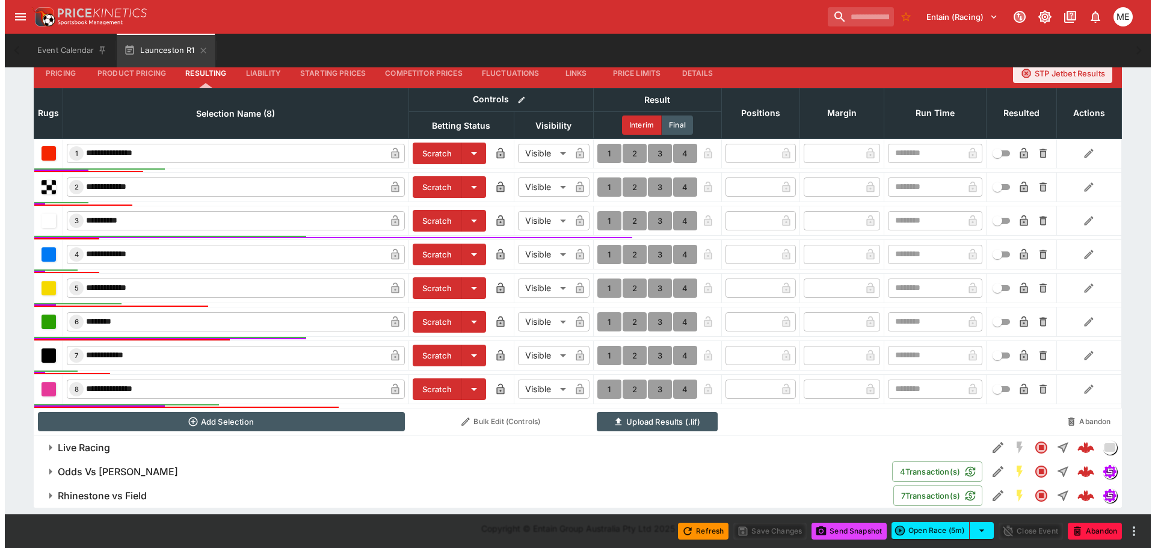
scroll to position [431, 0]
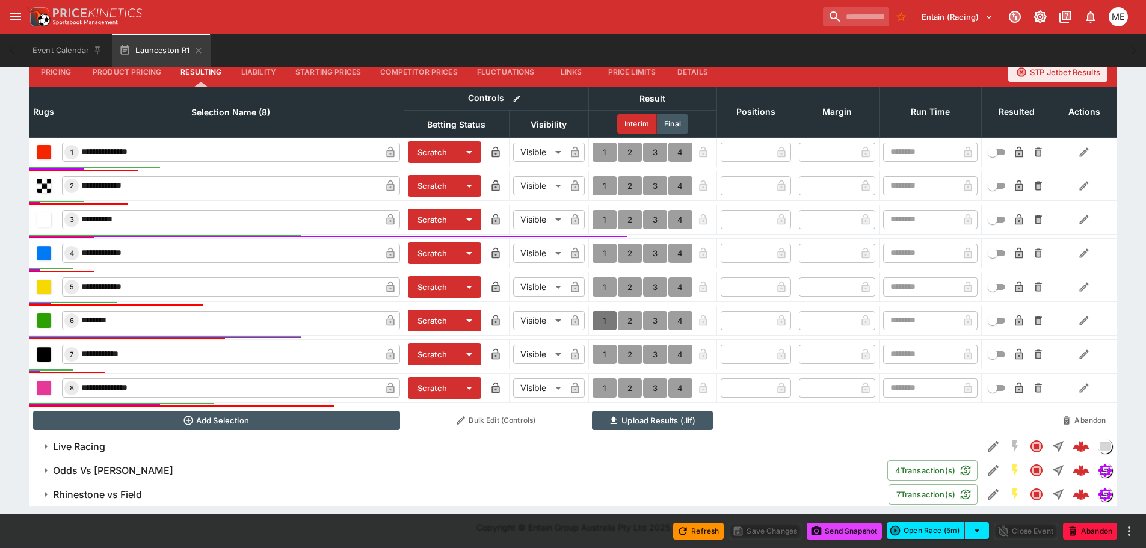
click at [601, 319] on button "1" at bounding box center [605, 320] width 24 height 19
type input "*"
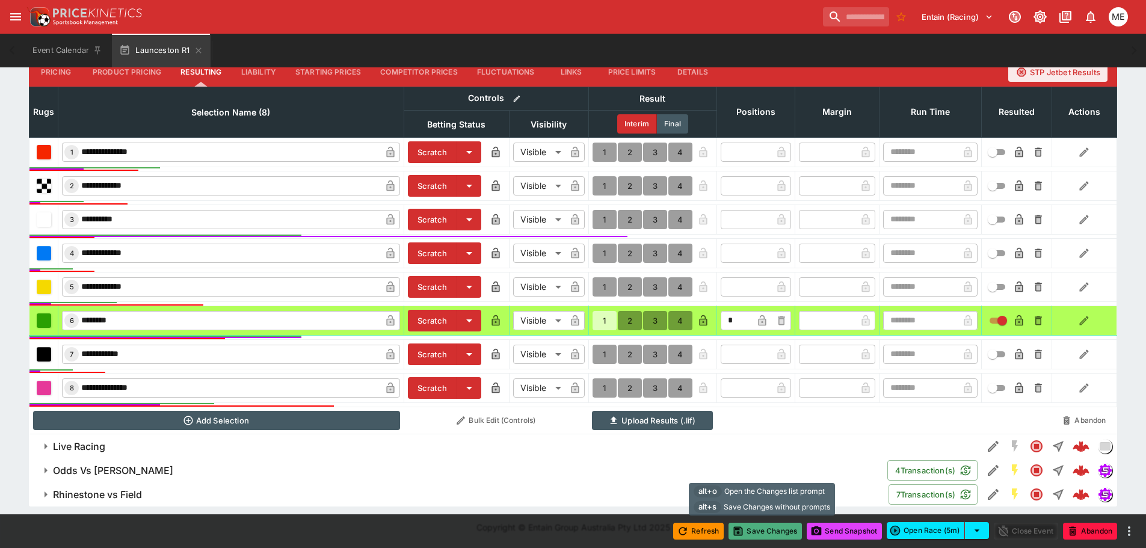
click at [749, 528] on button "Save Changes" at bounding box center [765, 531] width 73 height 17
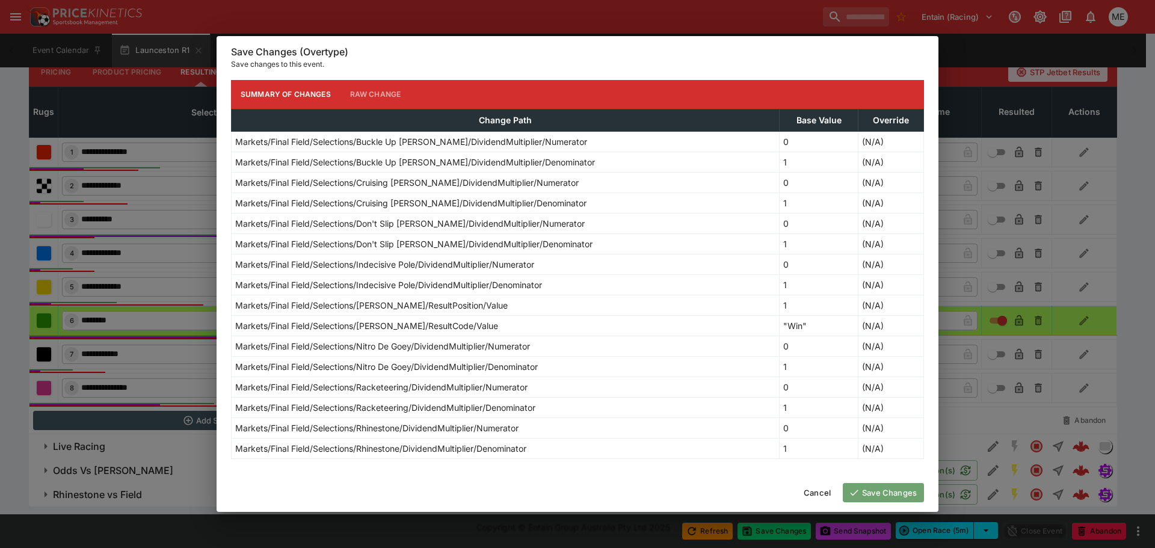
click at [857, 497] on icon "button" at bounding box center [854, 492] width 11 height 11
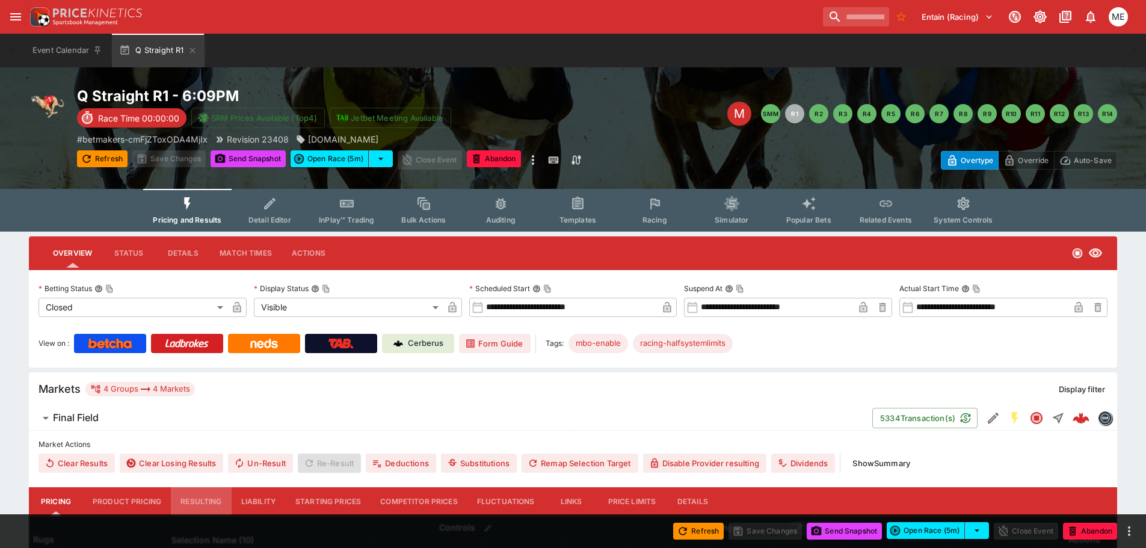
click at [206, 499] on button "Resulting" at bounding box center [201, 501] width 60 height 29
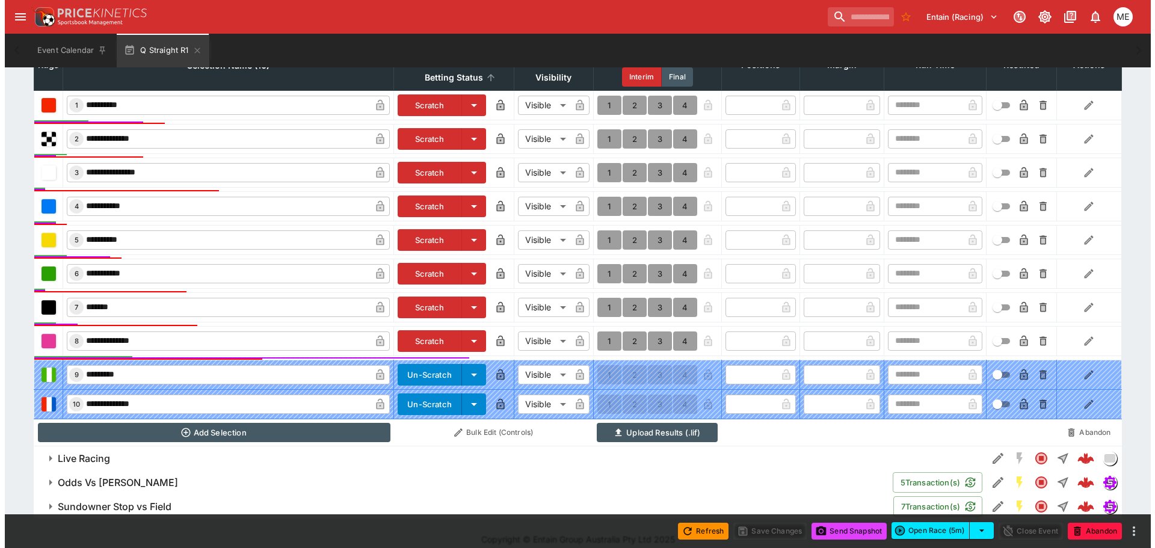
scroll to position [489, 0]
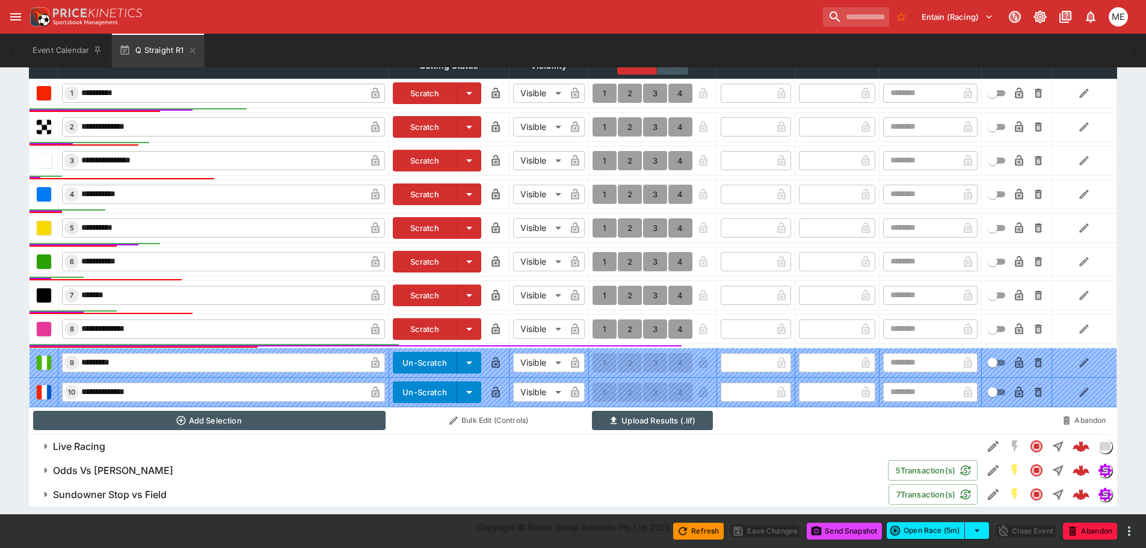
click at [605, 291] on button "1" at bounding box center [605, 295] width 24 height 19
type input "*"
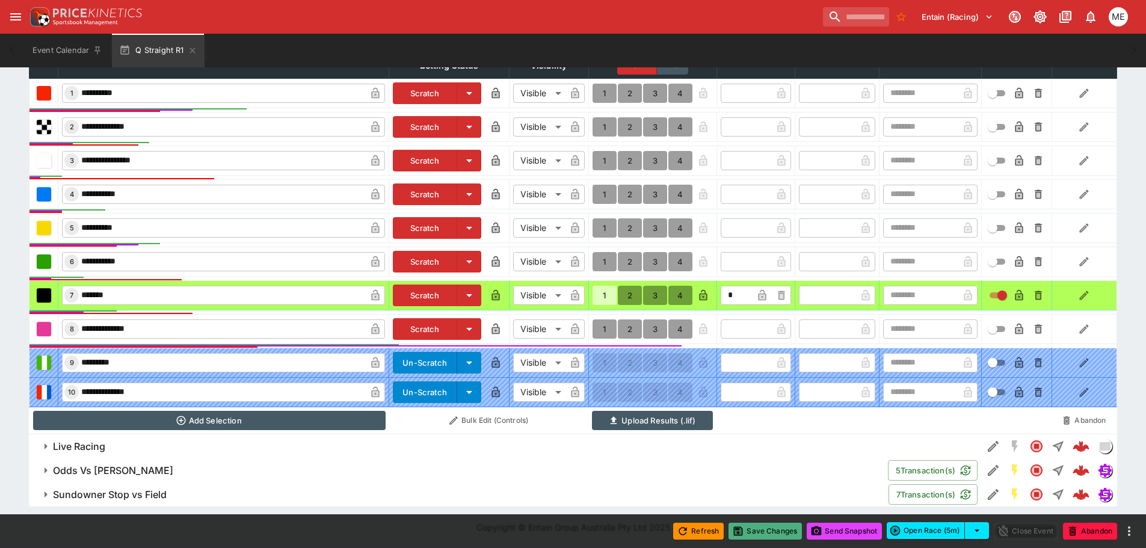
click at [745, 533] on button "Save Changes" at bounding box center [765, 531] width 73 height 17
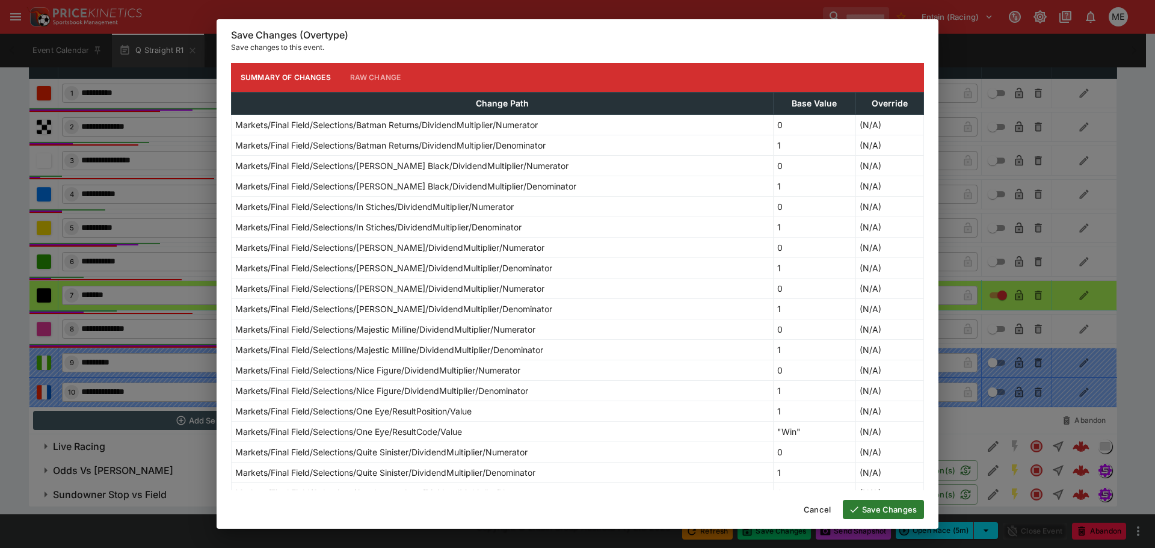
click at [856, 509] on icon "button" at bounding box center [854, 509] width 11 height 11
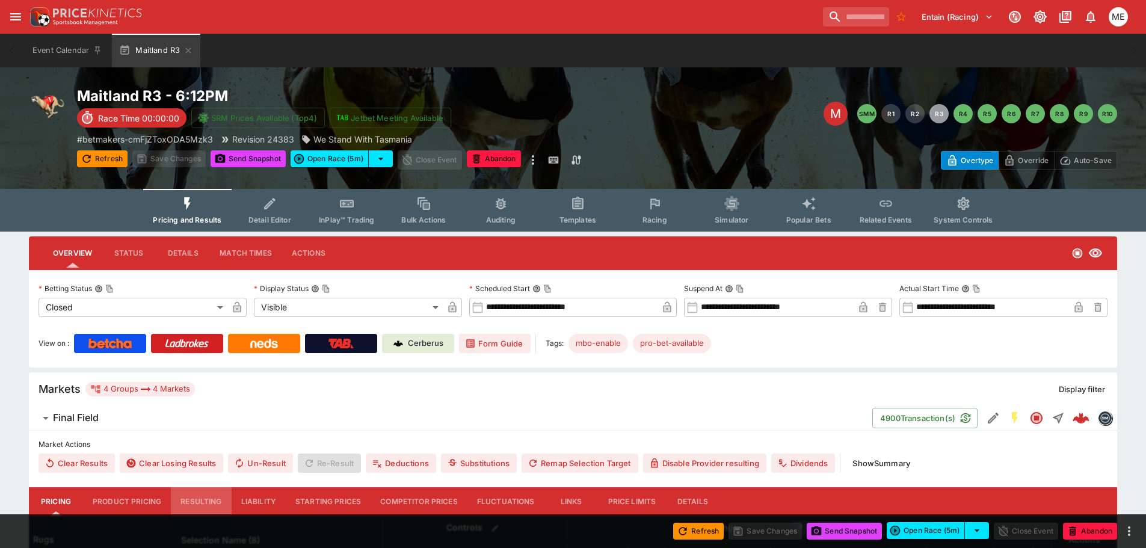
click at [202, 502] on button "Resulting" at bounding box center [201, 501] width 60 height 29
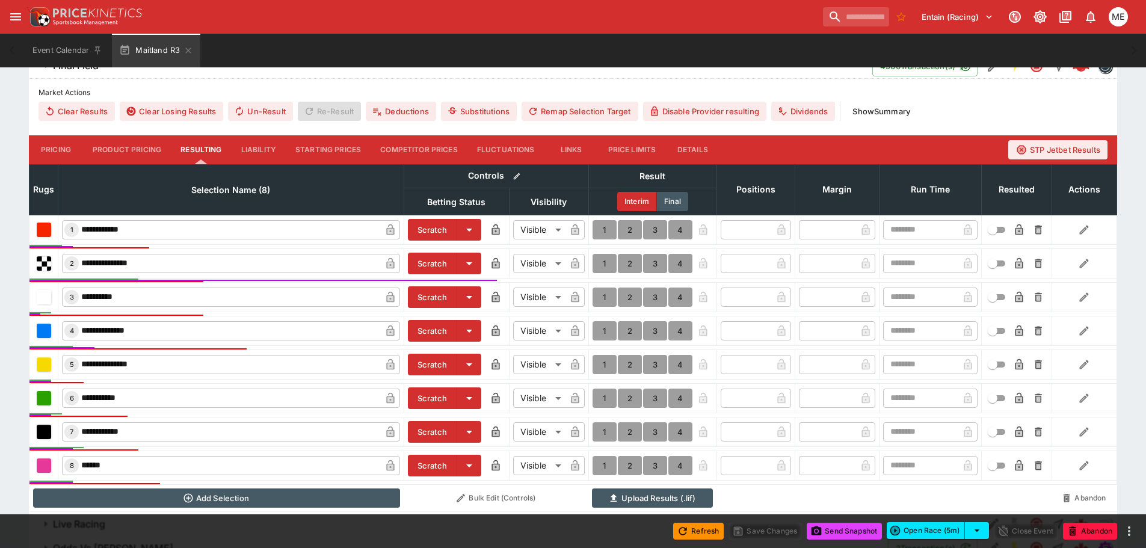
scroll to position [361, 0]
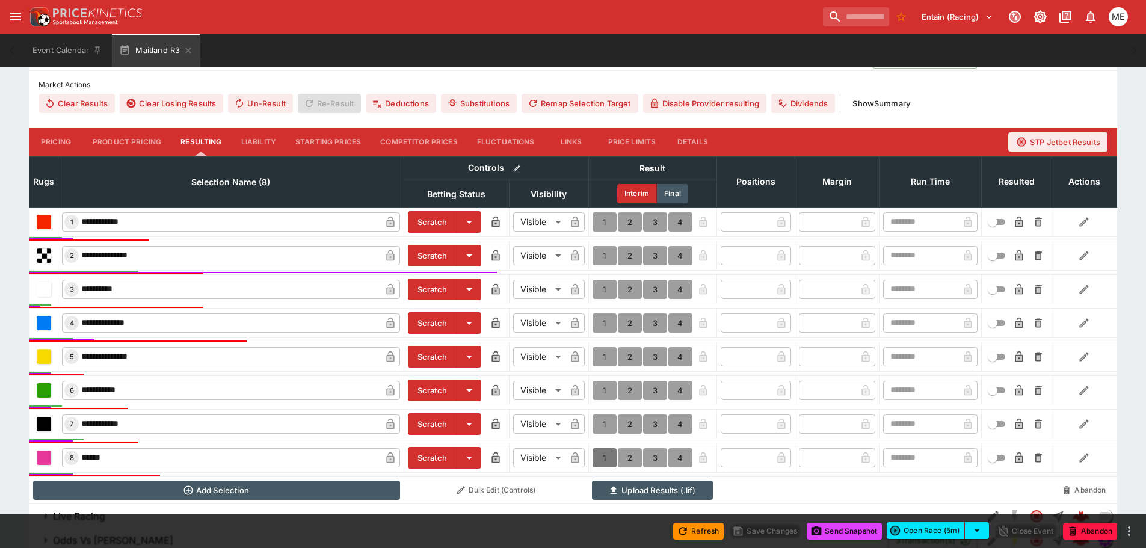
click at [597, 453] on button "1" at bounding box center [605, 457] width 24 height 19
type input "*"
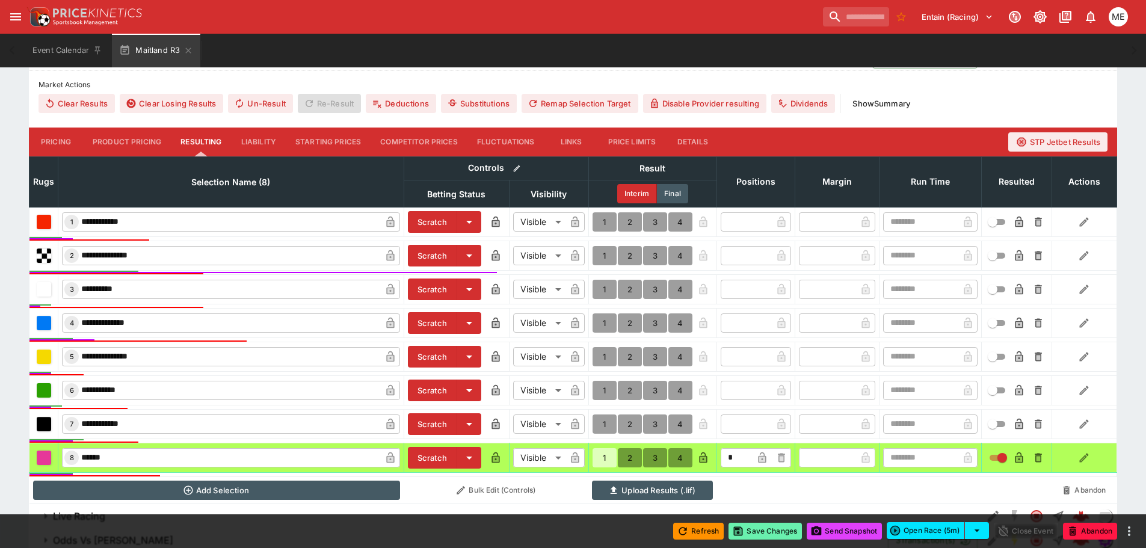
click at [746, 530] on button "Save Changes" at bounding box center [765, 531] width 73 height 17
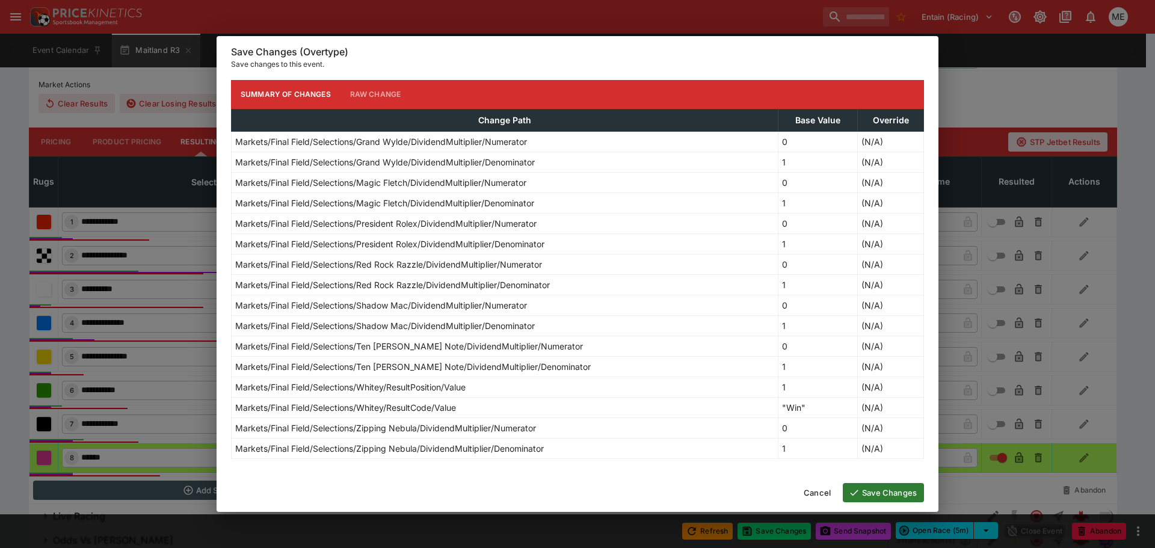
click at [857, 490] on icon "button" at bounding box center [854, 492] width 11 height 11
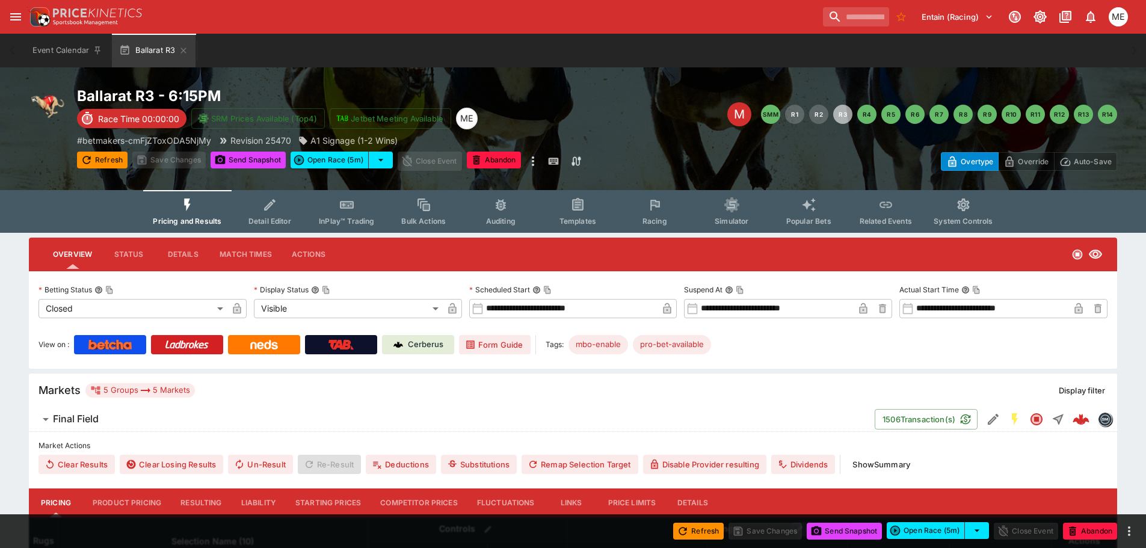
click at [208, 507] on button "Resulting" at bounding box center [201, 503] width 60 height 29
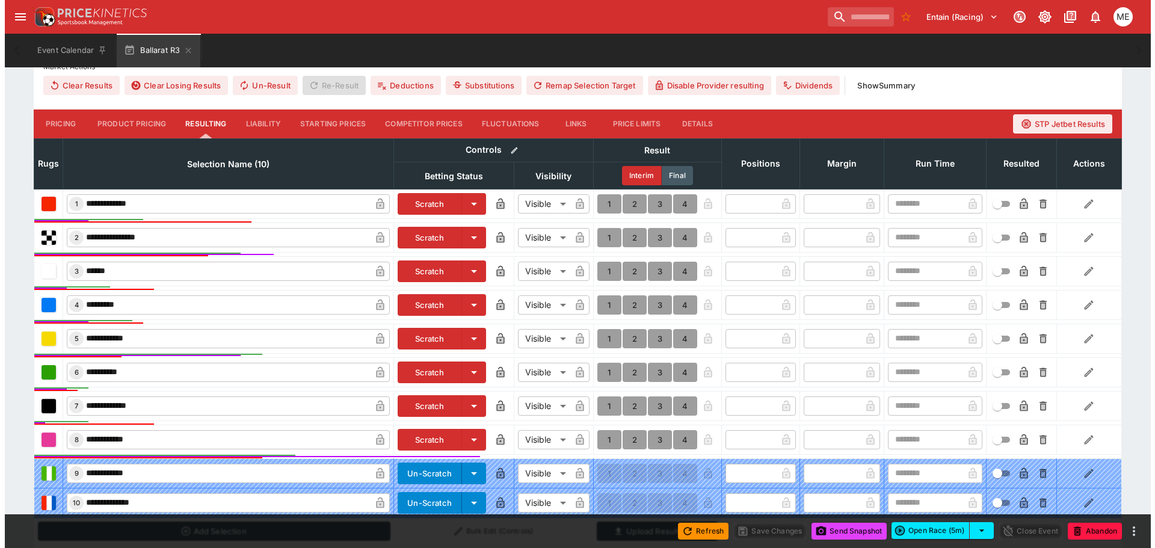
scroll to position [514, 0]
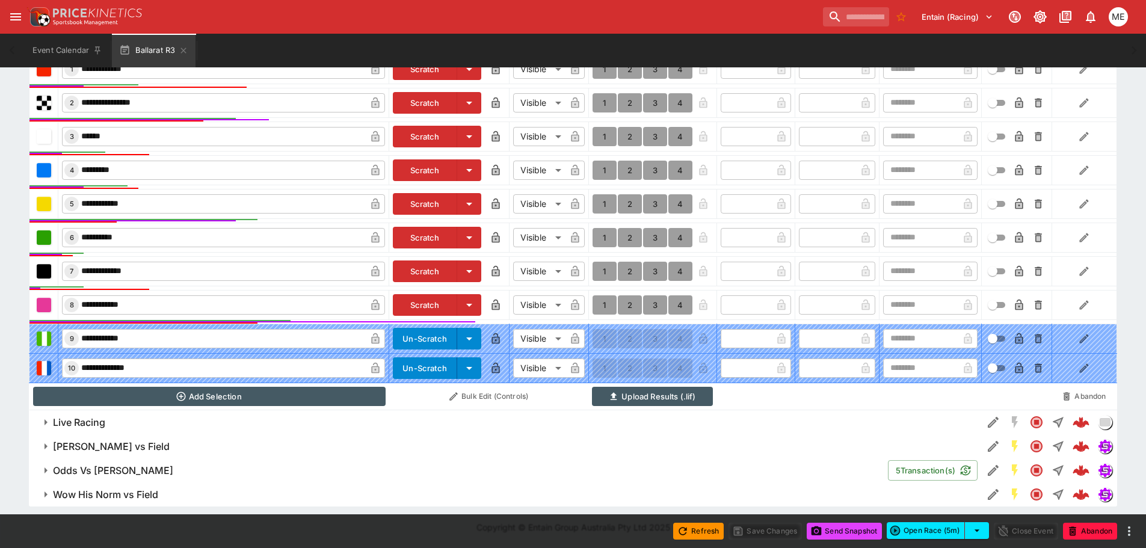
click at [606, 206] on button "1" at bounding box center [605, 203] width 24 height 19
type input "*"
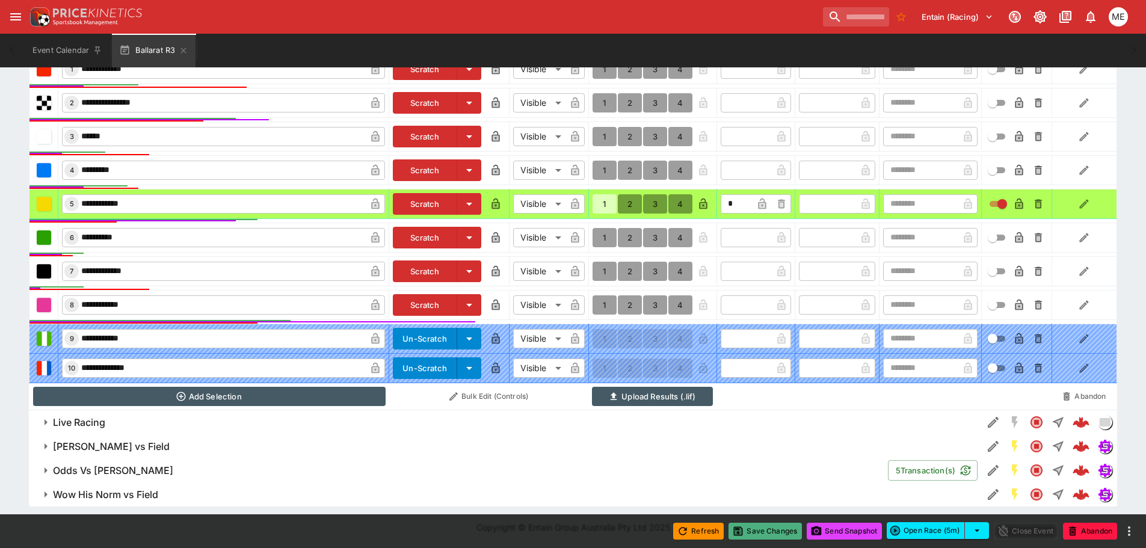
click at [759, 531] on button "Save Changes" at bounding box center [765, 531] width 73 height 17
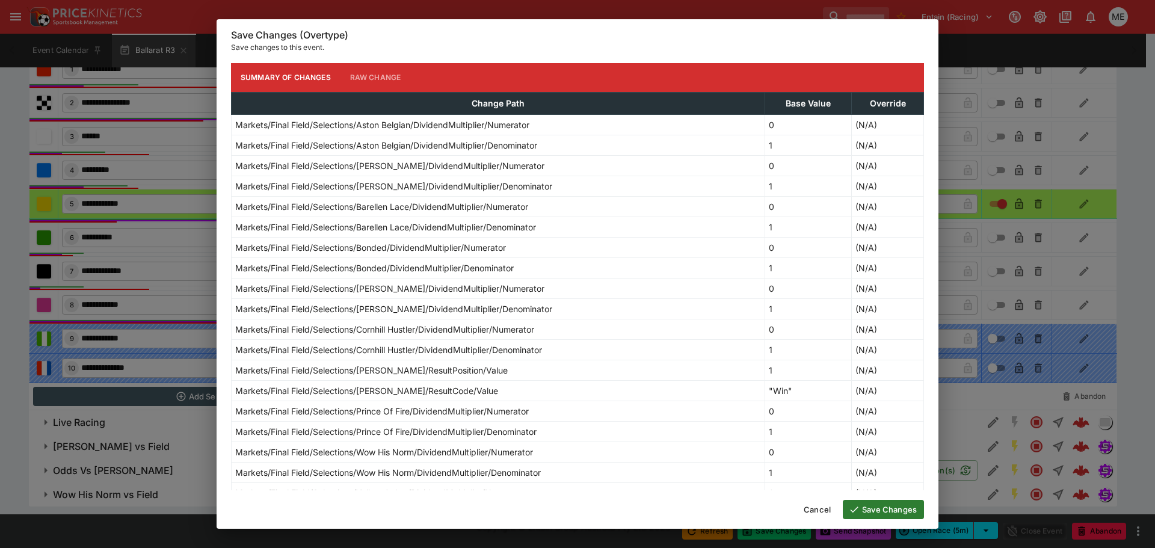
click at [868, 511] on button "Save Changes" at bounding box center [883, 509] width 81 height 19
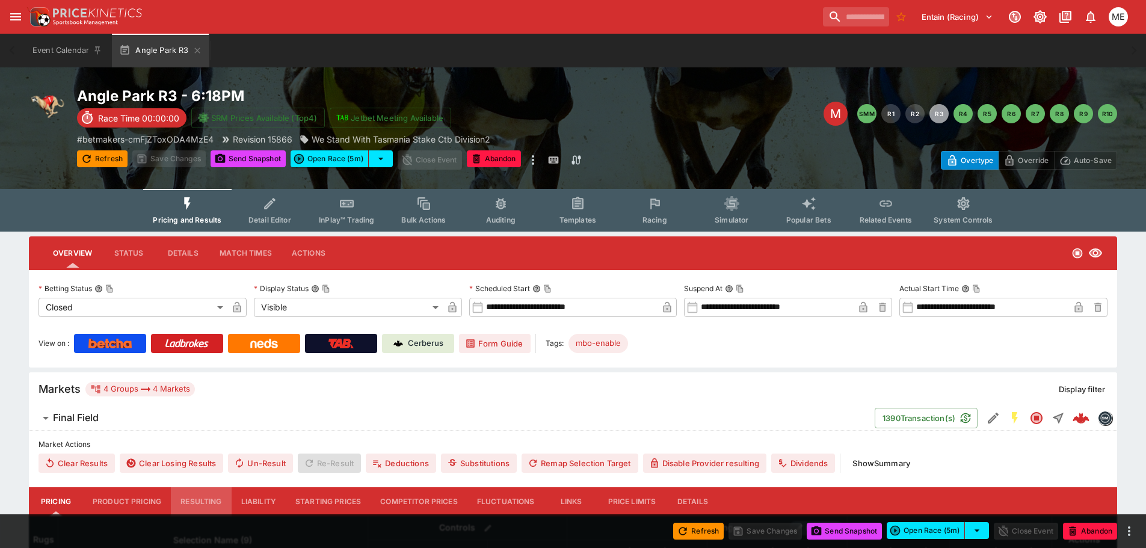
click at [196, 504] on button "Resulting" at bounding box center [201, 501] width 60 height 29
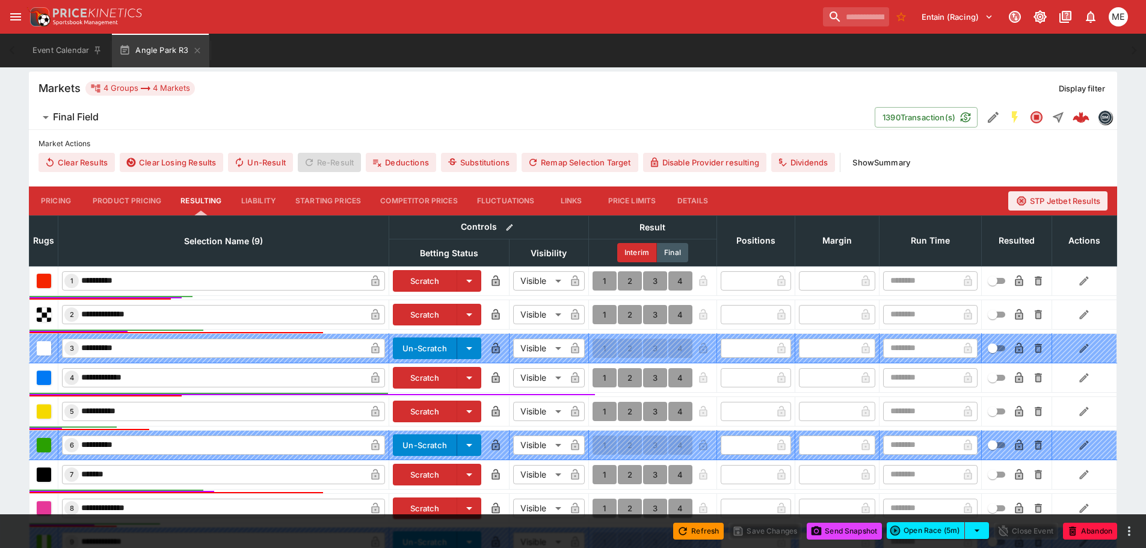
scroll to position [302, 0]
click at [606, 380] on button "1" at bounding box center [605, 377] width 24 height 19
type input "*"
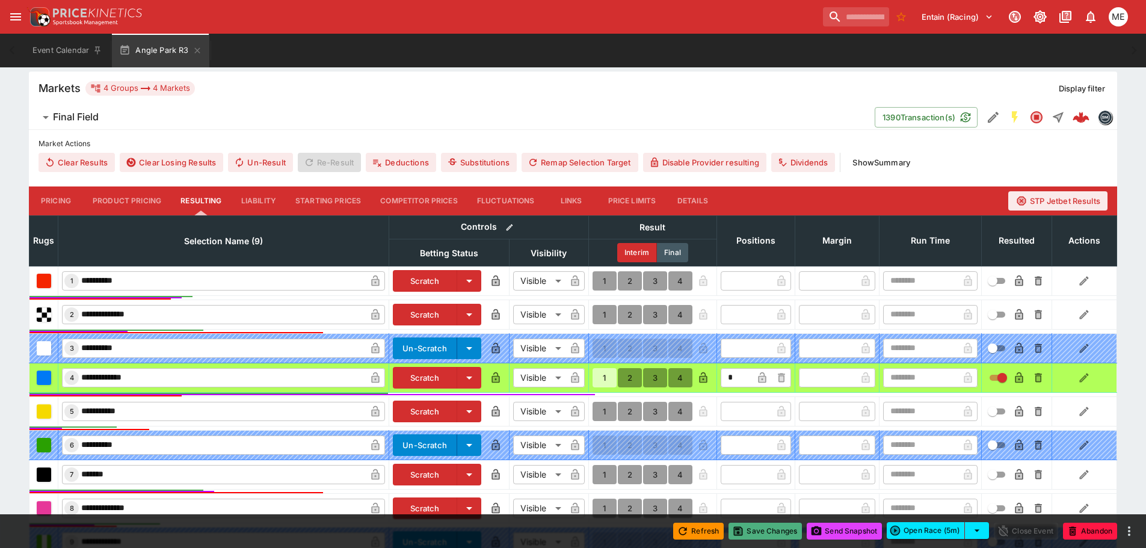
click at [745, 531] on button "Save Changes" at bounding box center [765, 531] width 73 height 17
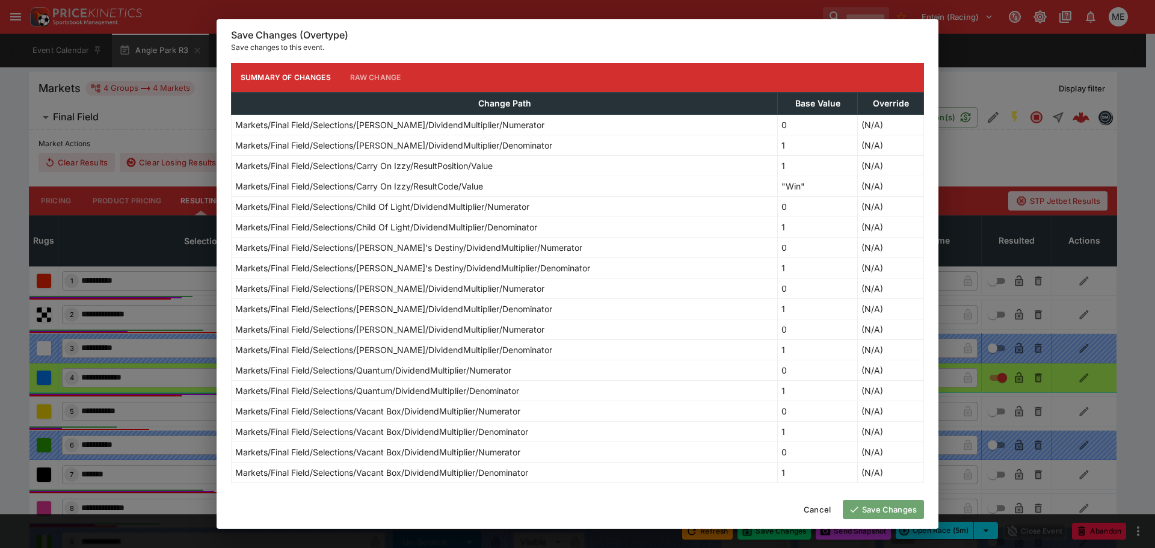
click at [864, 512] on button "Save Changes" at bounding box center [883, 509] width 81 height 19
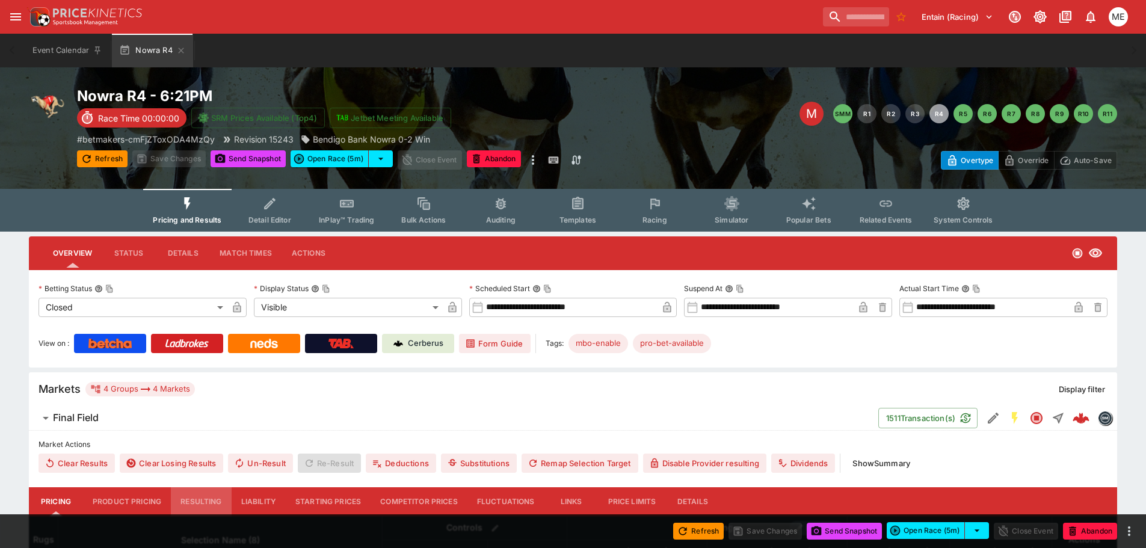
click at [194, 501] on button "Resulting" at bounding box center [201, 501] width 60 height 29
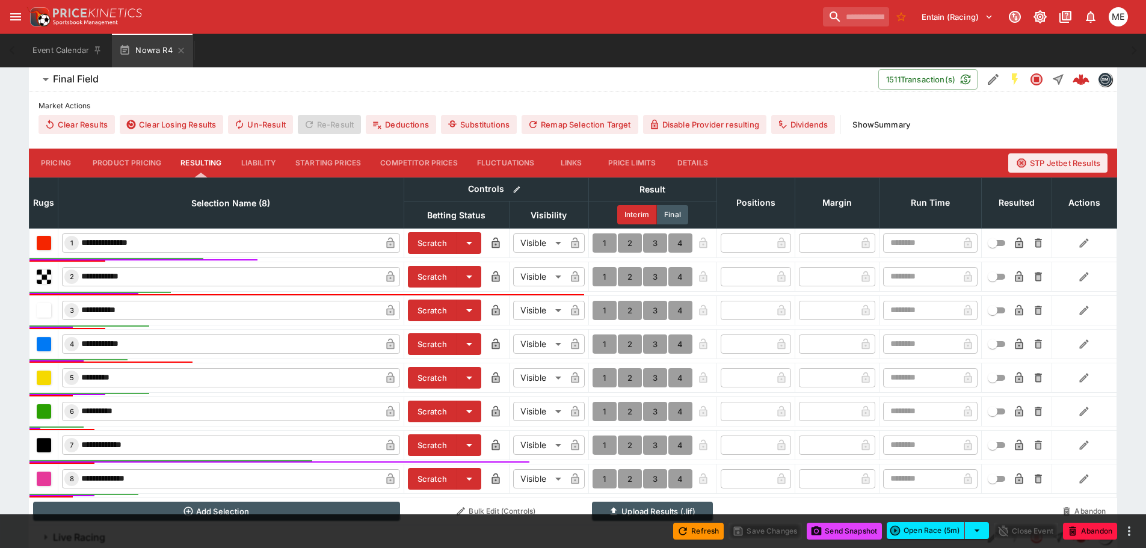
scroll to position [361, 0]
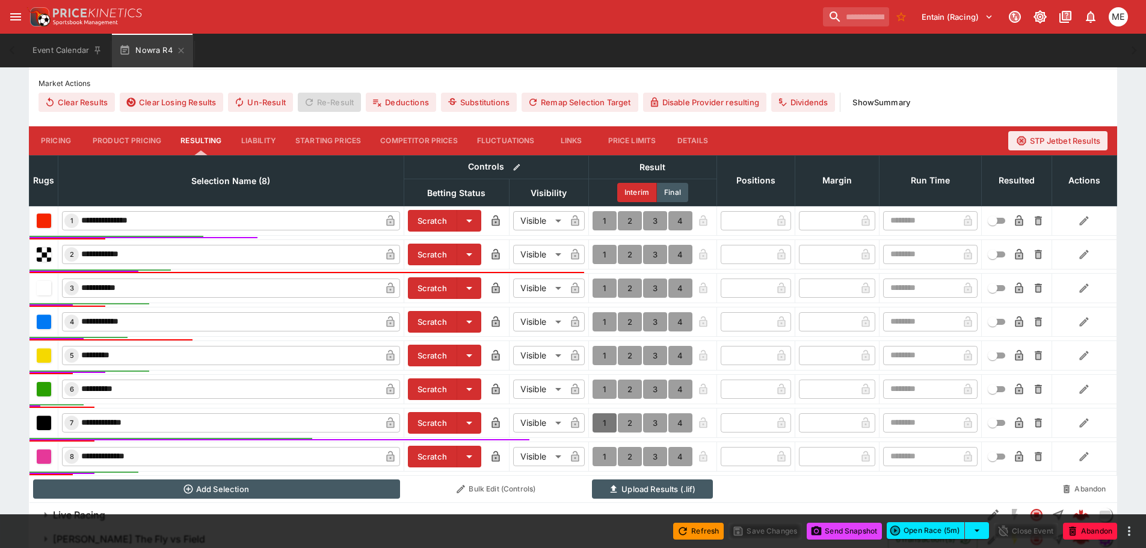
click at [605, 418] on button "1" at bounding box center [605, 422] width 24 height 19
type input "*"
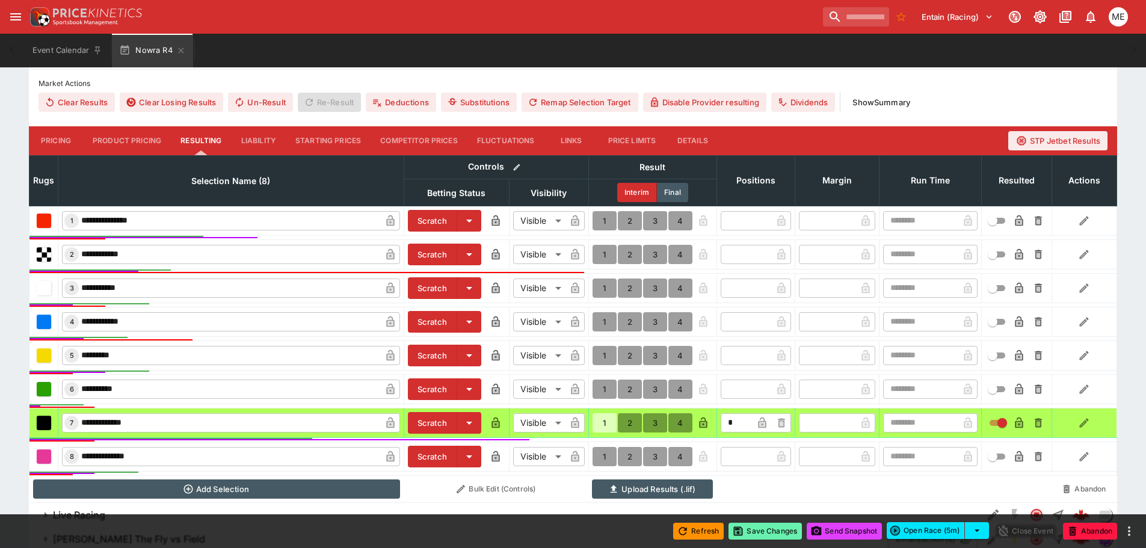
click at [754, 536] on button "Save Changes" at bounding box center [765, 531] width 73 height 17
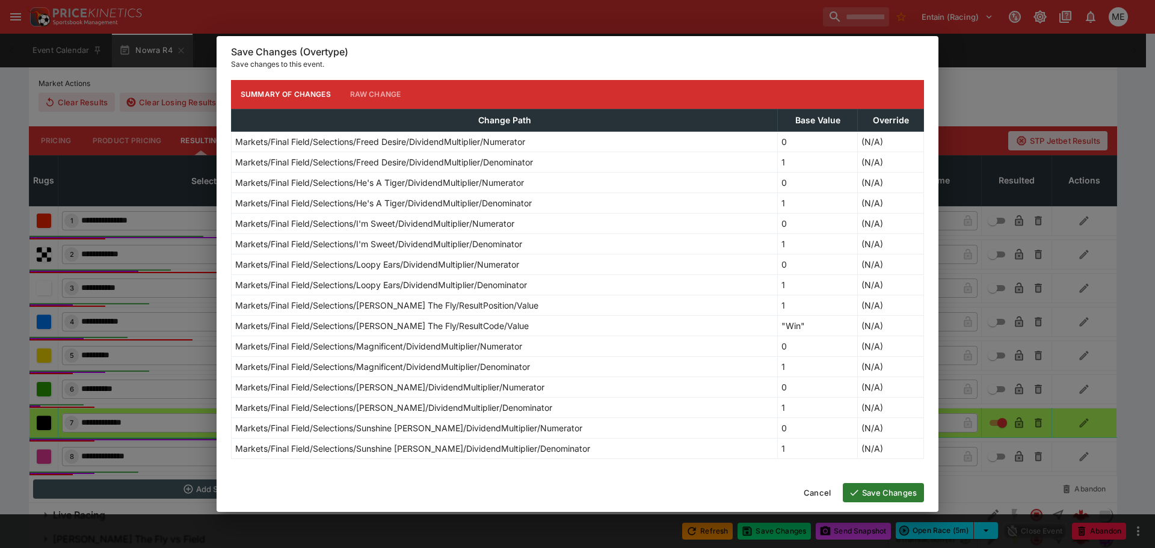
click at [866, 493] on button "Save Changes" at bounding box center [883, 492] width 81 height 19
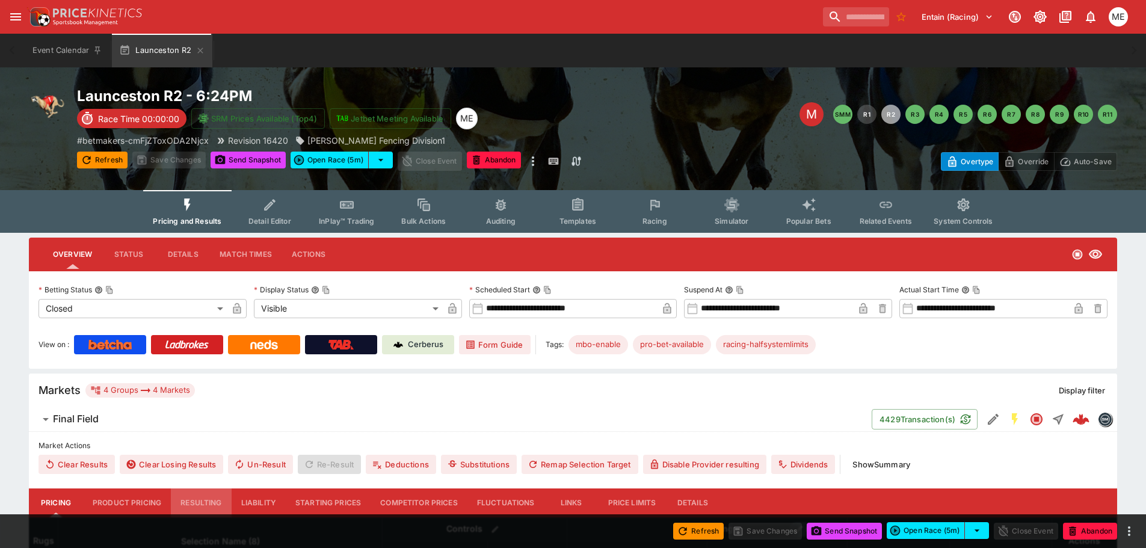
click at [193, 498] on button "Resulting" at bounding box center [201, 503] width 60 height 29
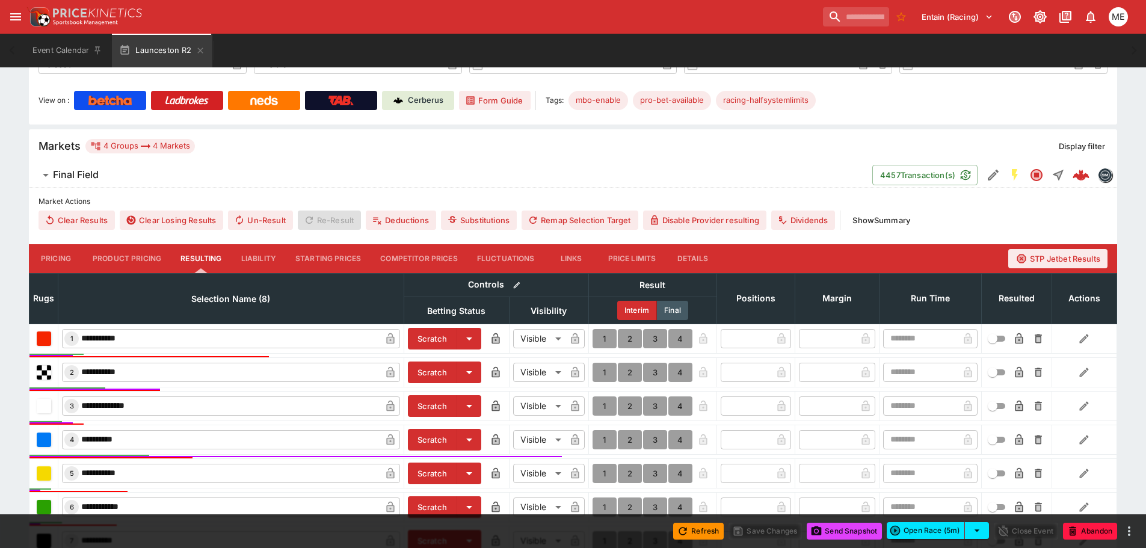
scroll to position [301, 0]
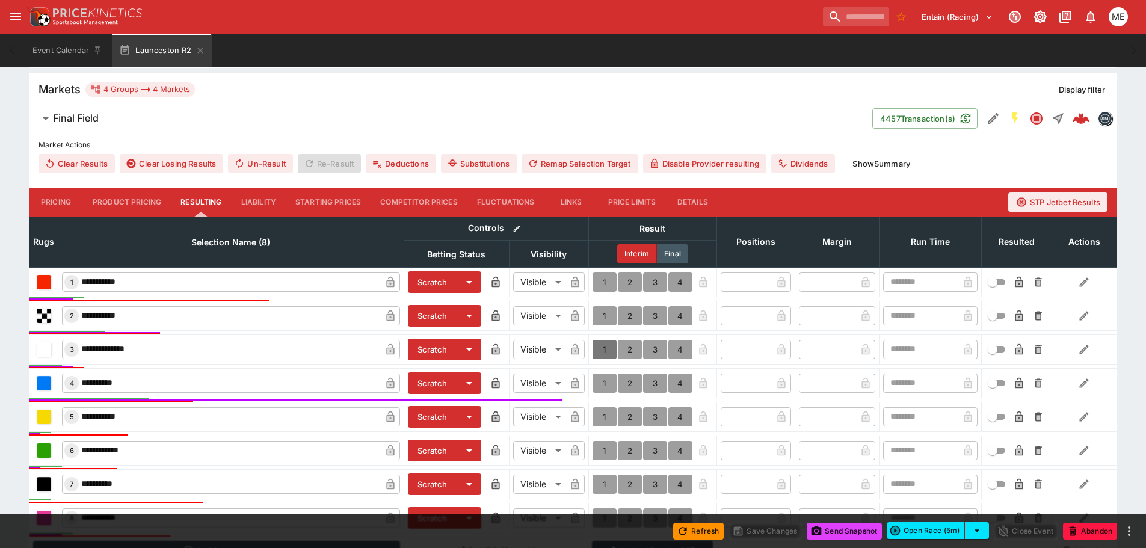
click at [608, 348] on button "1" at bounding box center [605, 349] width 24 height 19
type input "*"
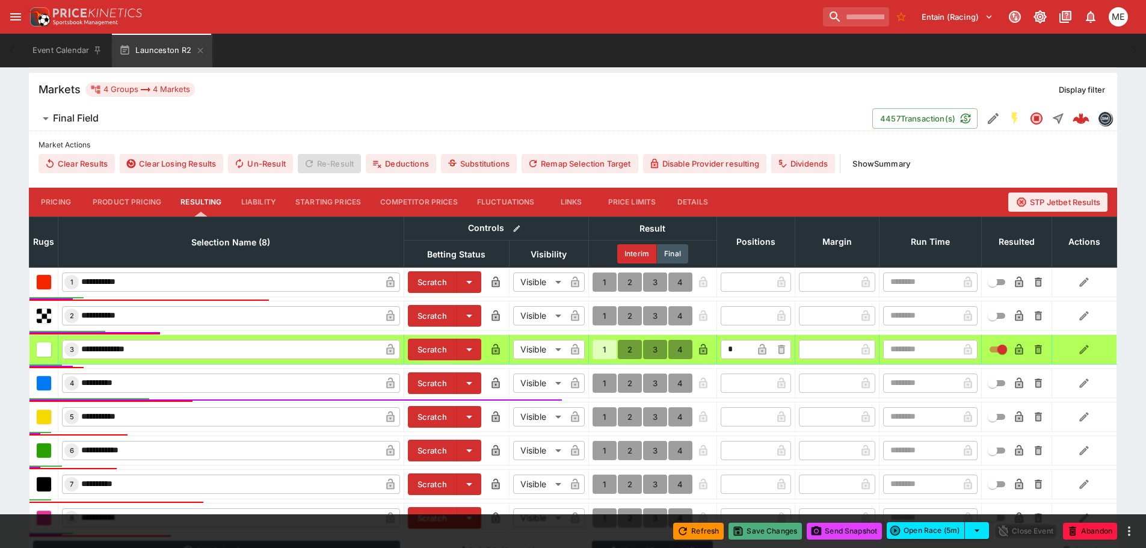
click at [764, 533] on button "Save Changes" at bounding box center [765, 531] width 73 height 17
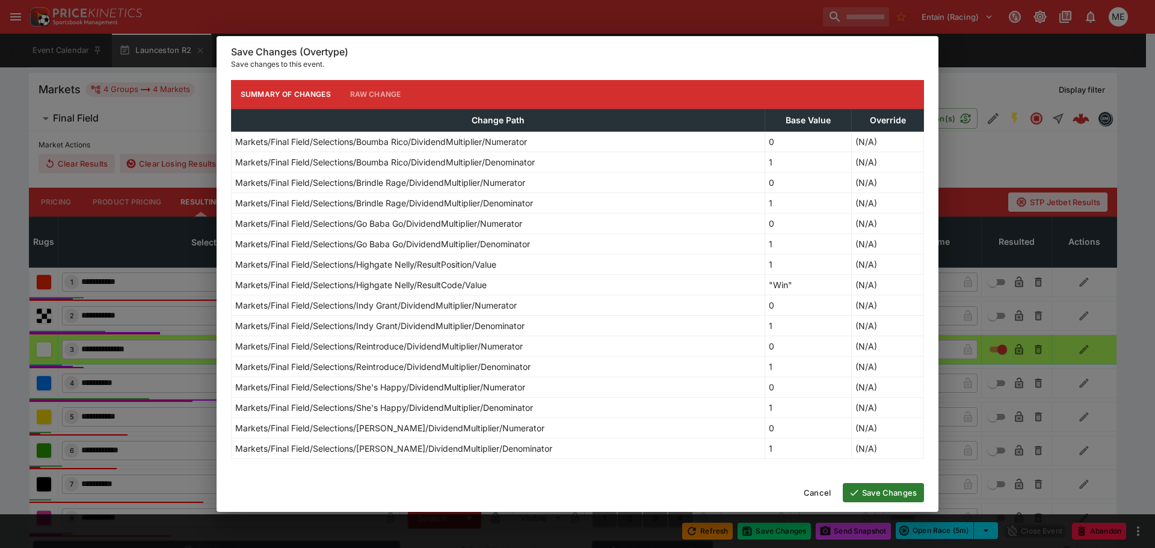
click at [895, 490] on button "Save Changes" at bounding box center [883, 492] width 81 height 19
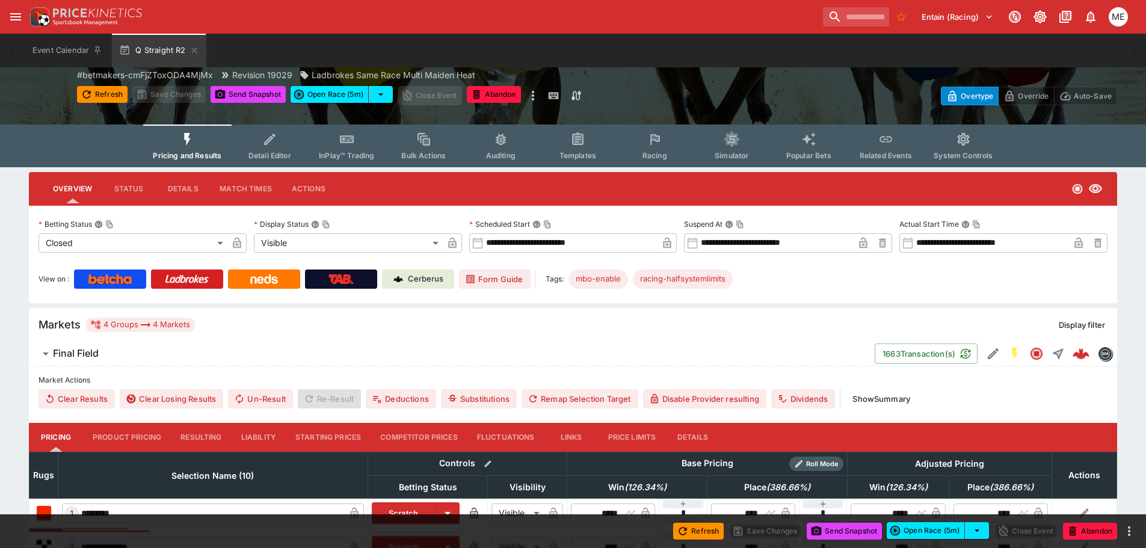
scroll to position [120, 0]
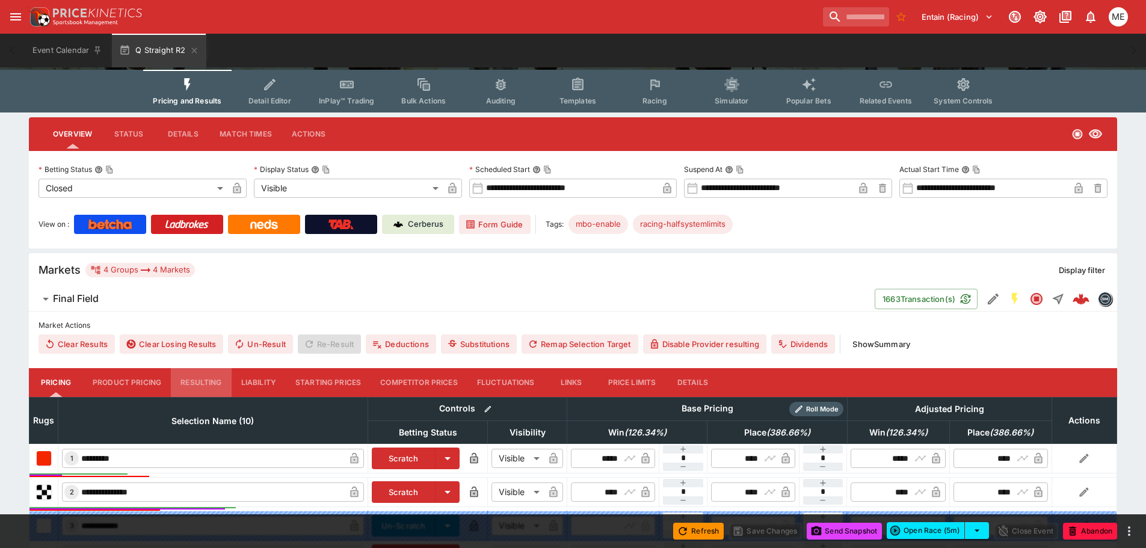
click at [199, 376] on button "Resulting" at bounding box center [201, 382] width 60 height 29
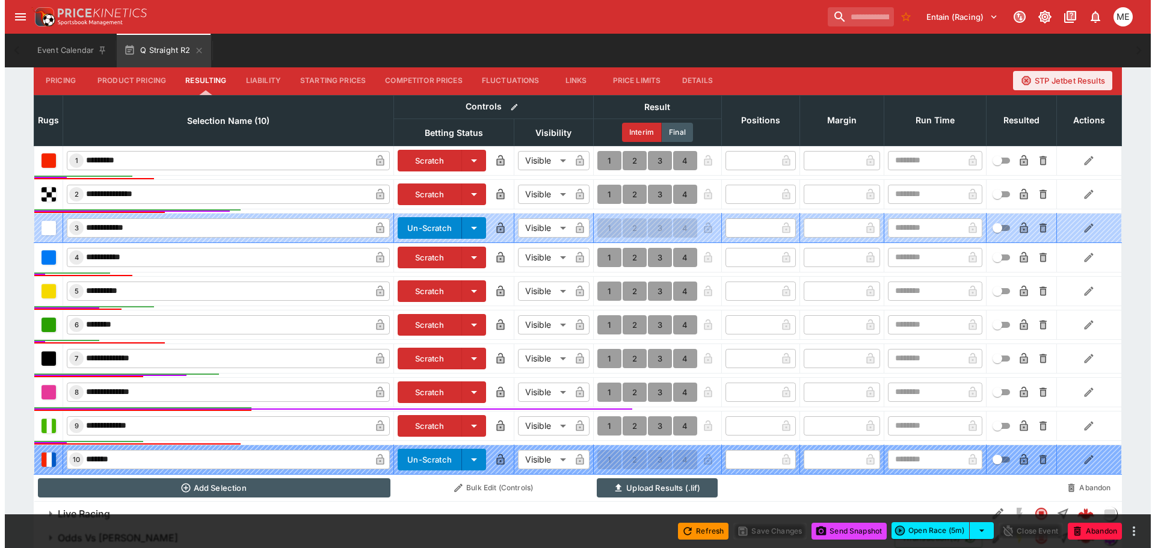
scroll to position [490, 0]
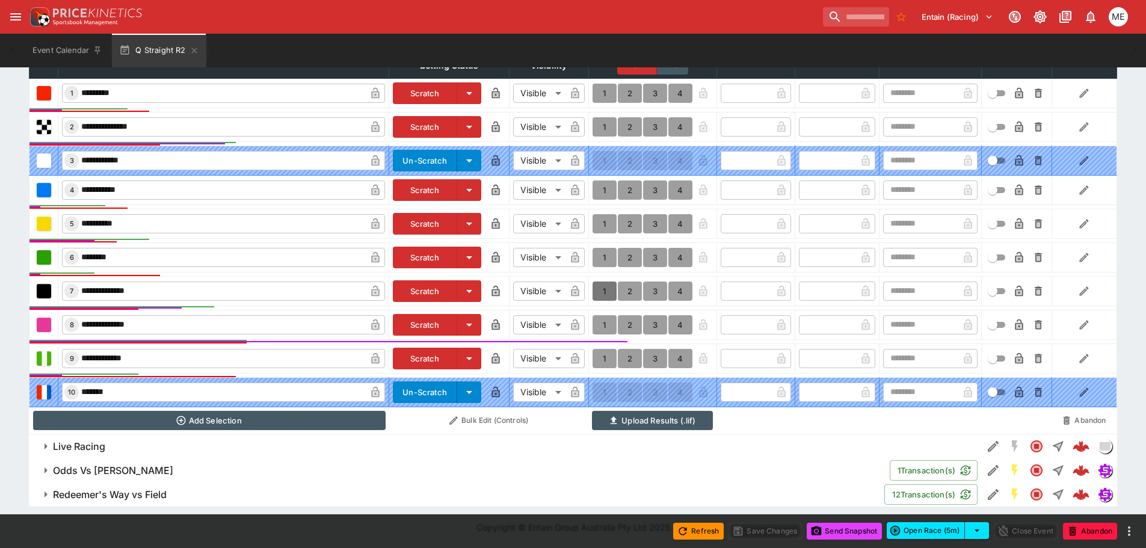
click at [605, 292] on button "1" at bounding box center [605, 291] width 24 height 19
type input "*"
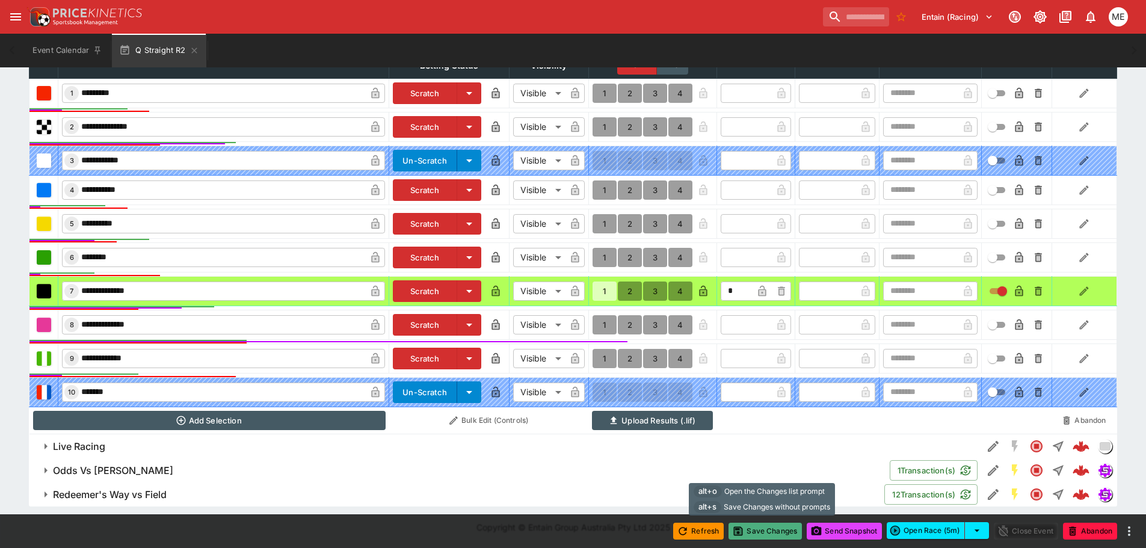
click at [779, 531] on button "Save Changes" at bounding box center [765, 531] width 73 height 17
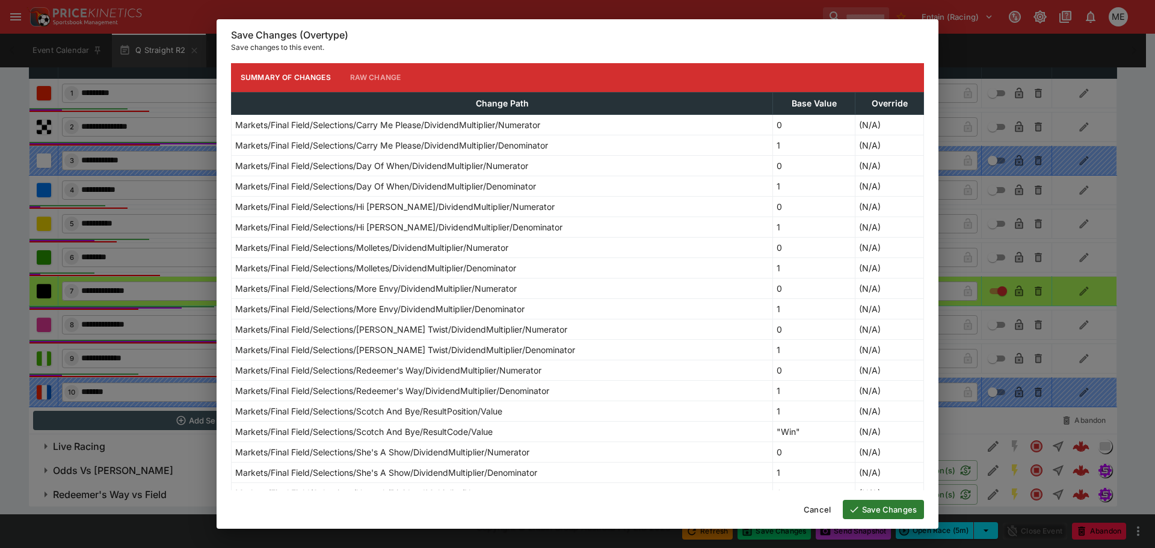
click at [862, 510] on button "Save Changes" at bounding box center [883, 509] width 81 height 19
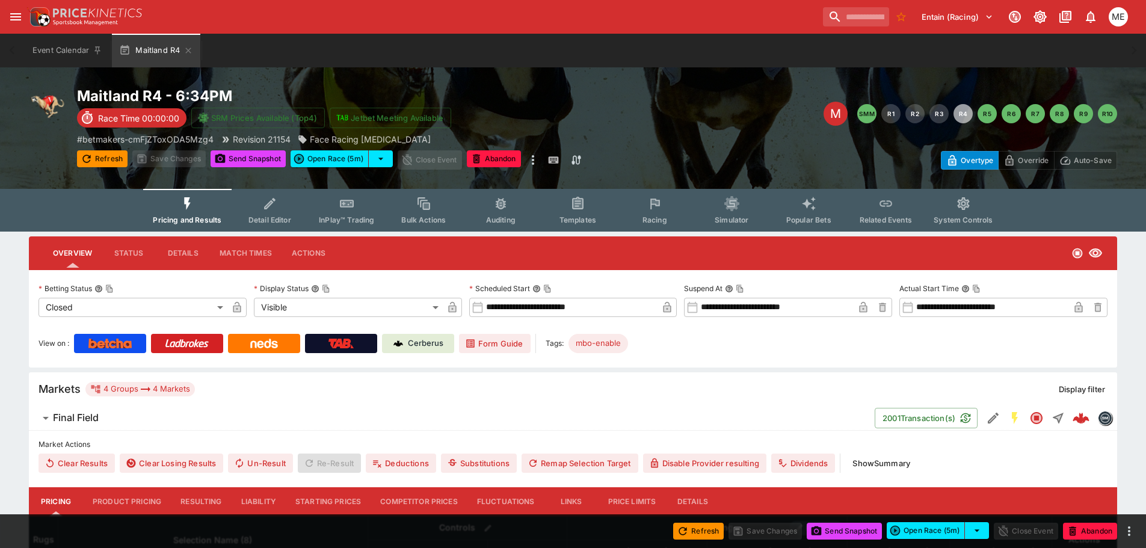
click at [202, 498] on button "Resulting" at bounding box center [201, 501] width 60 height 29
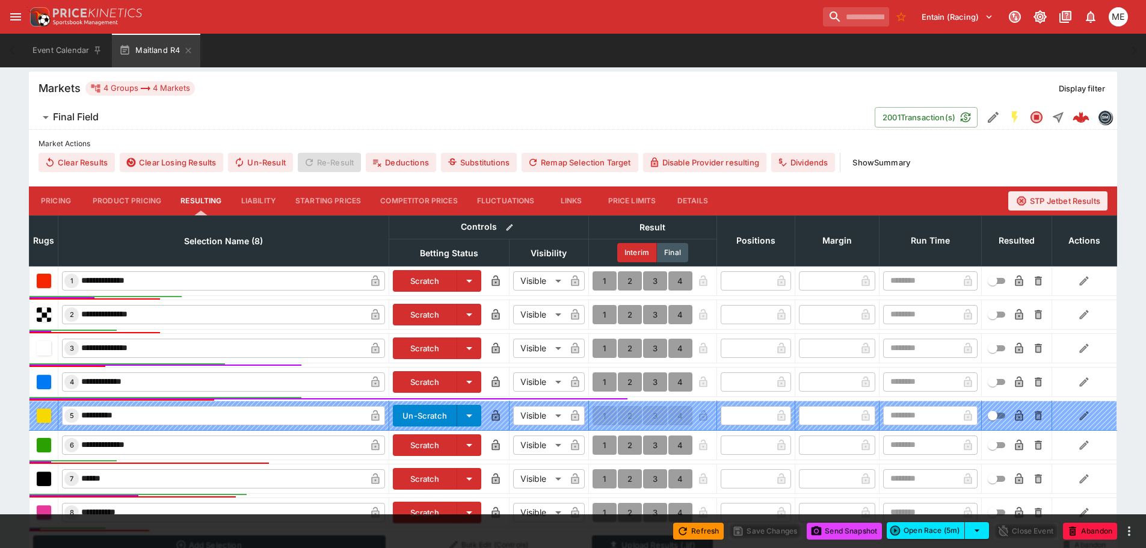
scroll to position [302, 0]
click at [603, 278] on button "1" at bounding box center [605, 280] width 24 height 19
type input "*"
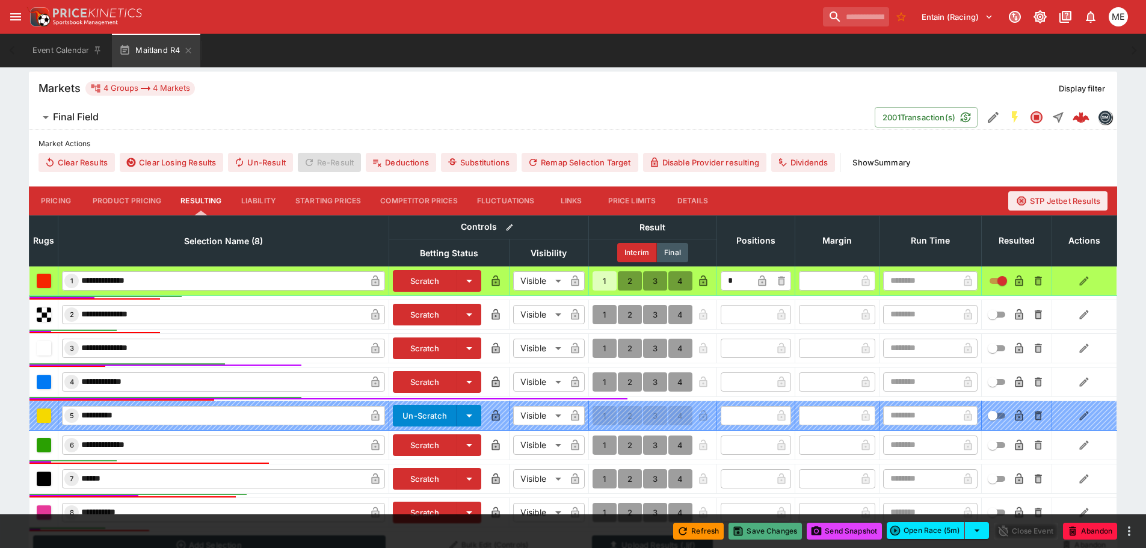
click at [746, 528] on button "Save Changes" at bounding box center [765, 531] width 73 height 17
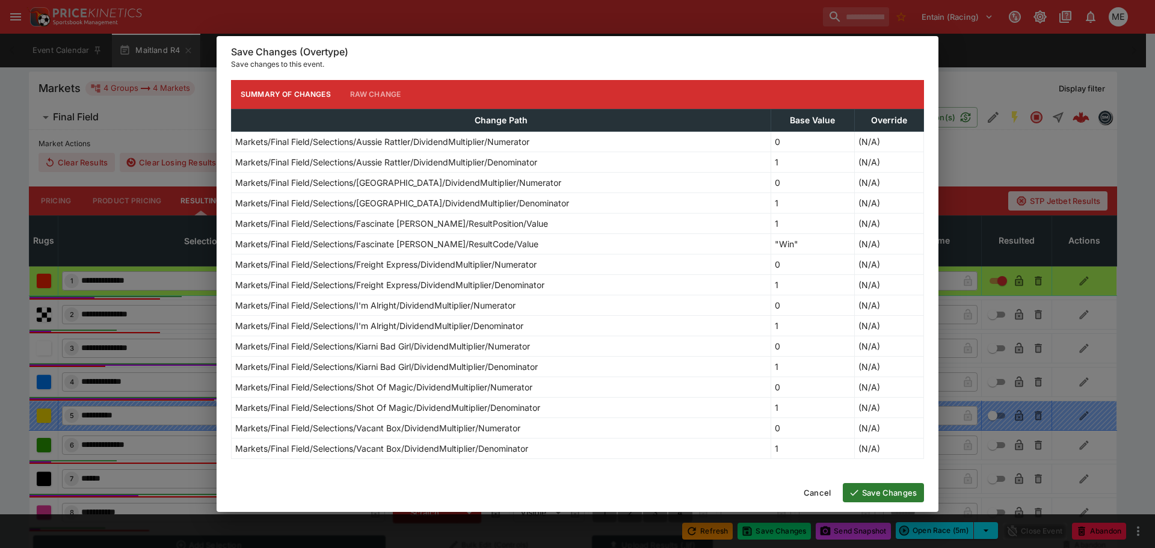
click at [877, 489] on button "Save Changes" at bounding box center [883, 492] width 81 height 19
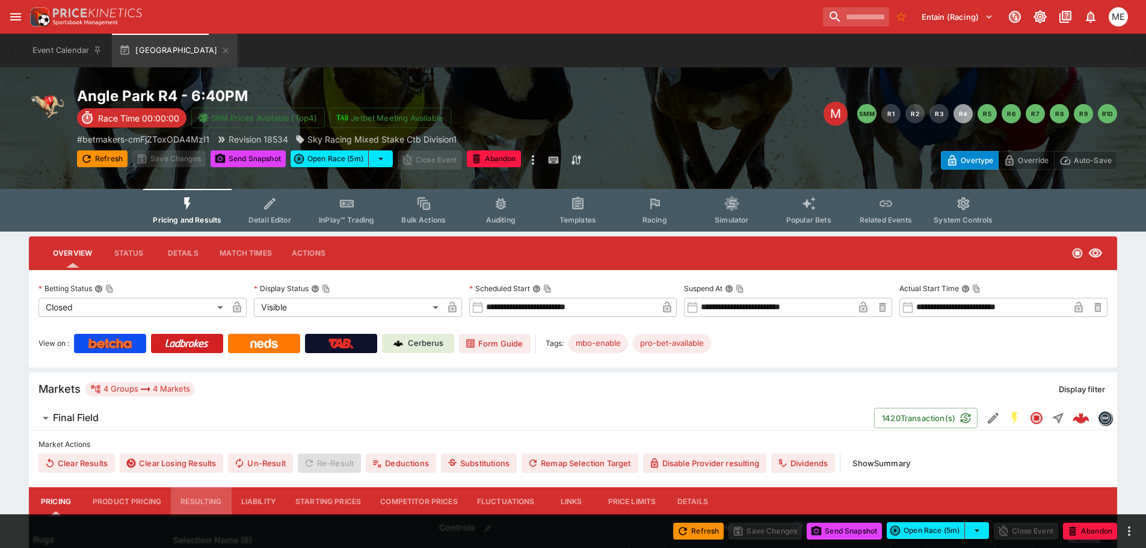
click at [206, 500] on button "Resulting" at bounding box center [201, 501] width 60 height 29
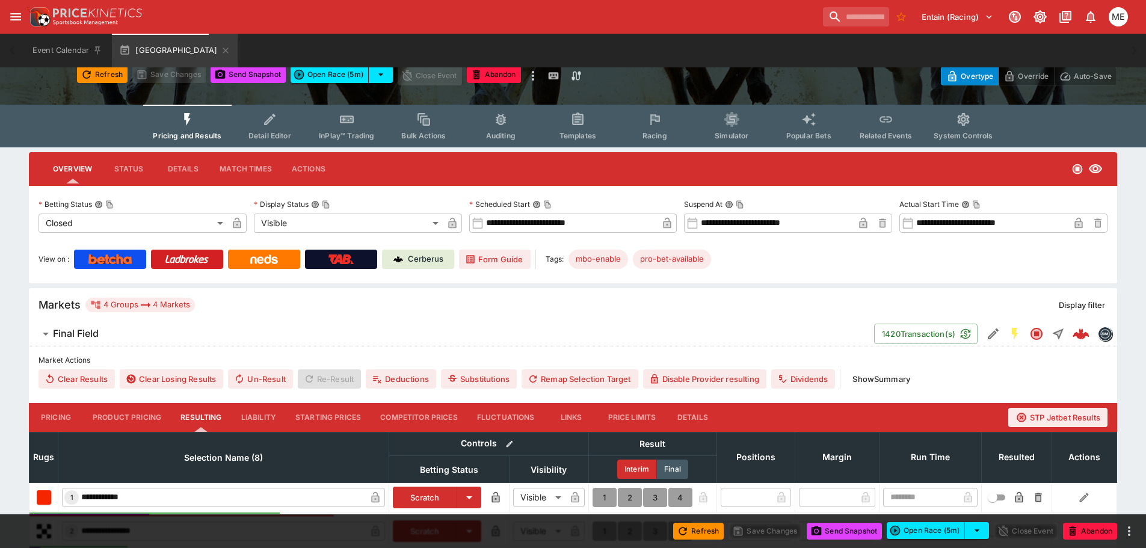
scroll to position [361, 0]
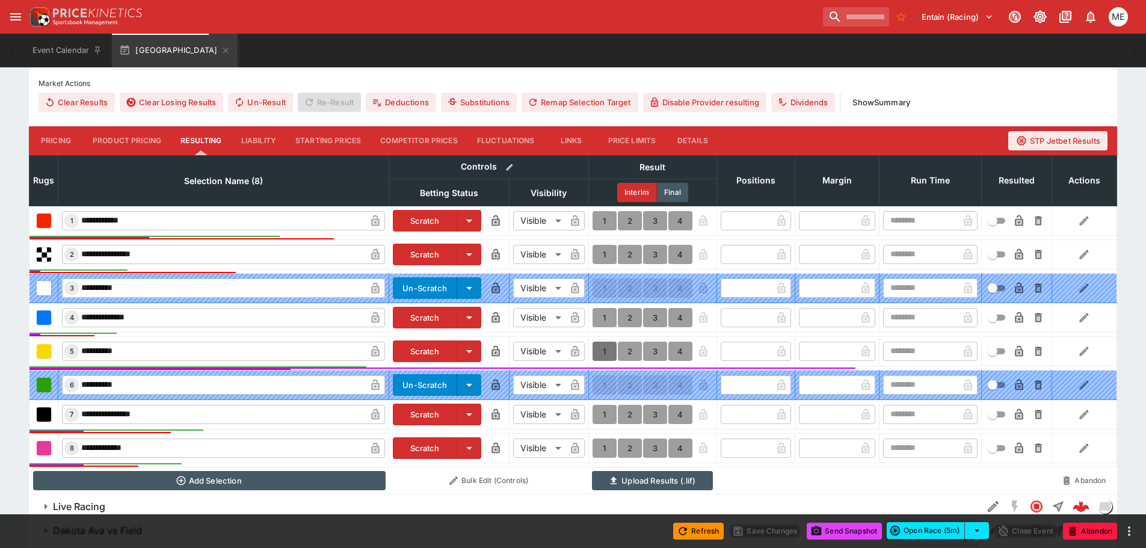
click at [604, 348] on button "1" at bounding box center [605, 351] width 24 height 19
type input "*"
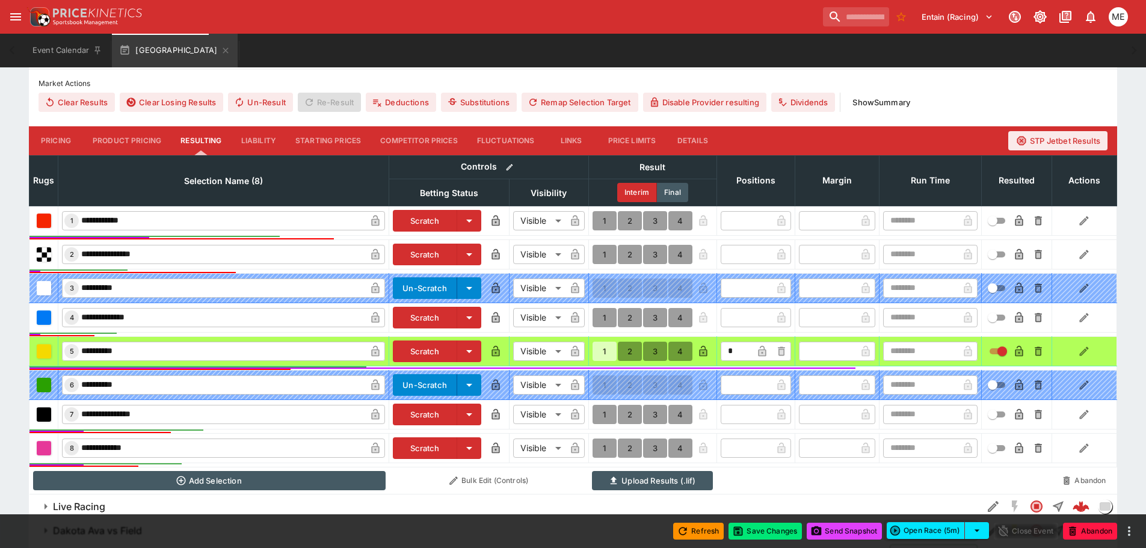
scroll to position [362, 0]
click at [748, 529] on button "Save Changes" at bounding box center [765, 531] width 73 height 17
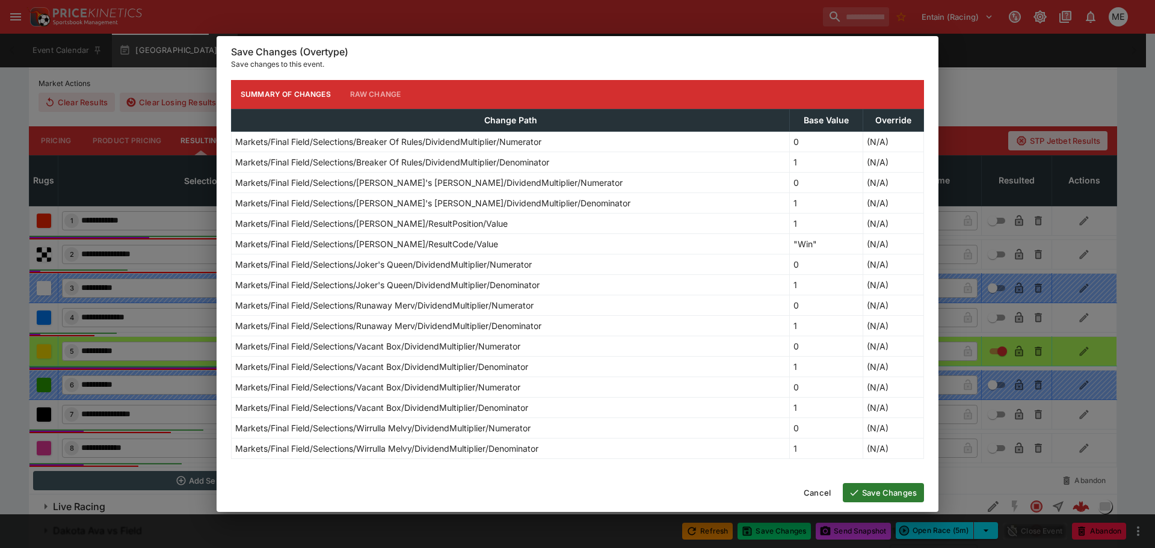
click at [876, 498] on button "Save Changes" at bounding box center [883, 492] width 81 height 19
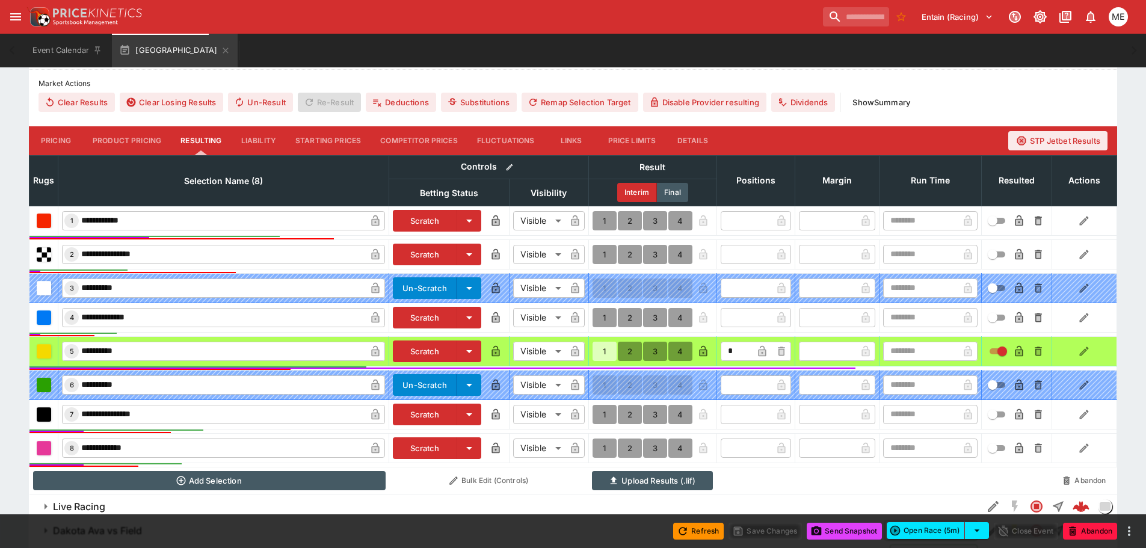
type input "*"
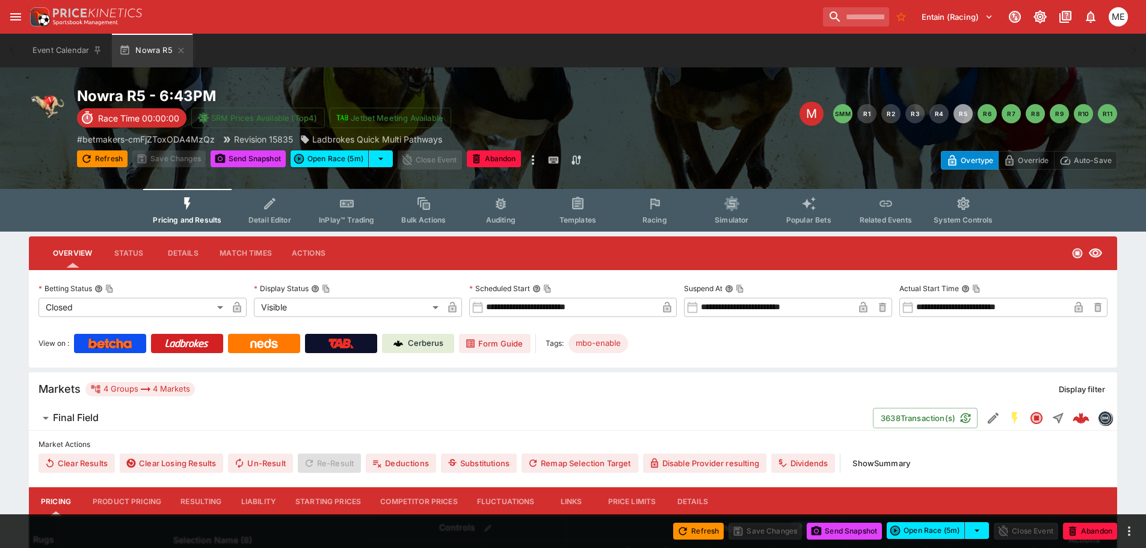
click at [191, 497] on button "Resulting" at bounding box center [201, 501] width 60 height 29
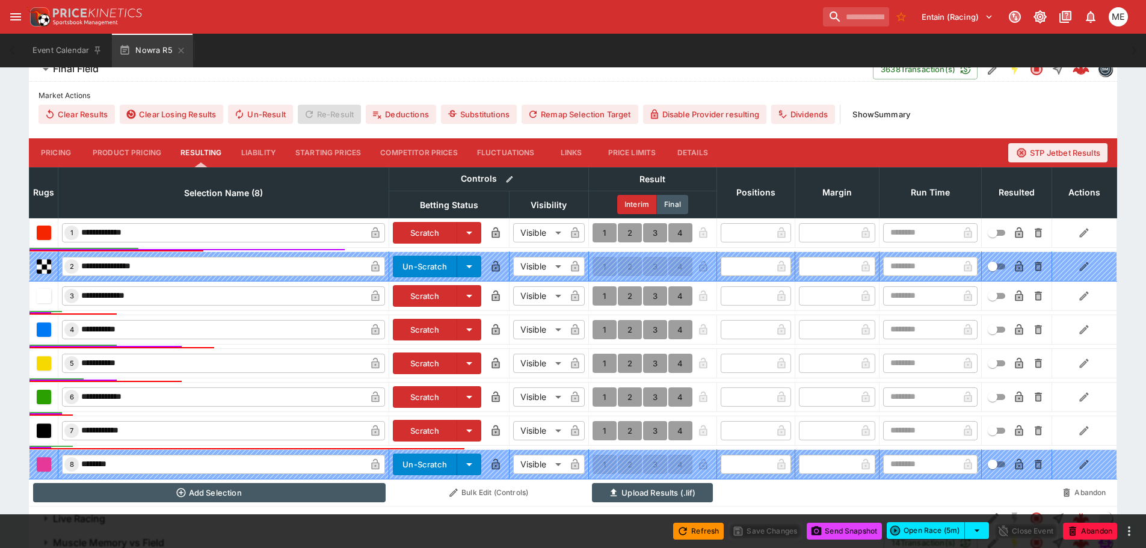
scroll to position [361, 0]
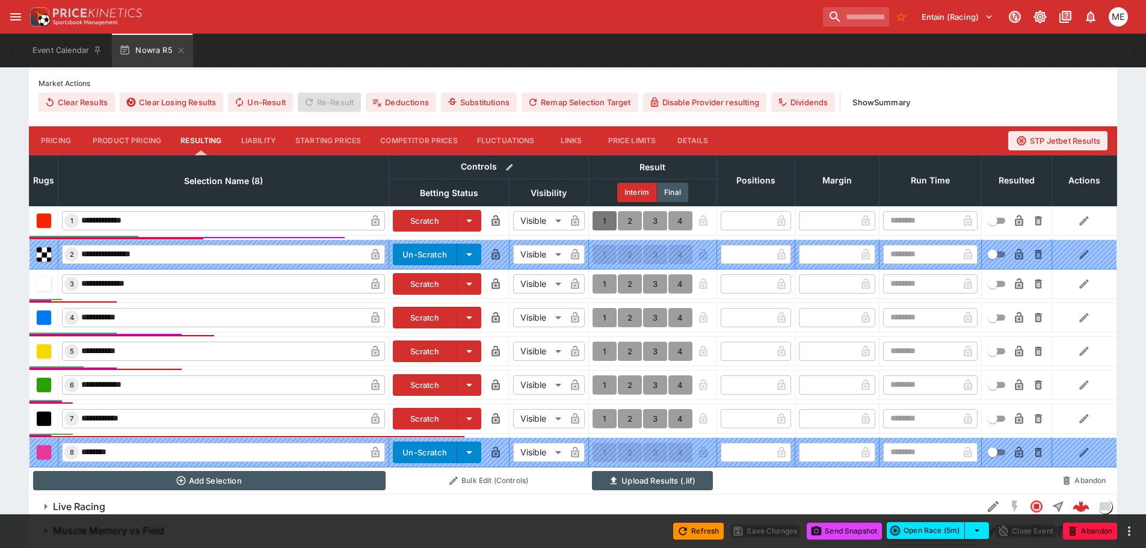
click at [608, 221] on button "1" at bounding box center [605, 220] width 24 height 19
type input "*"
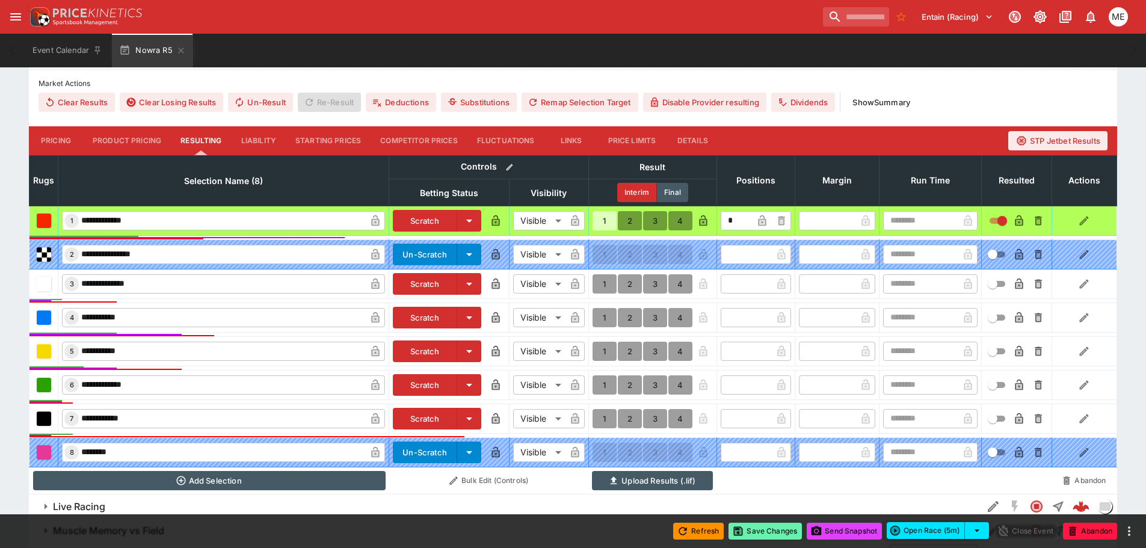
click at [768, 531] on button "Save Changes" at bounding box center [765, 531] width 73 height 17
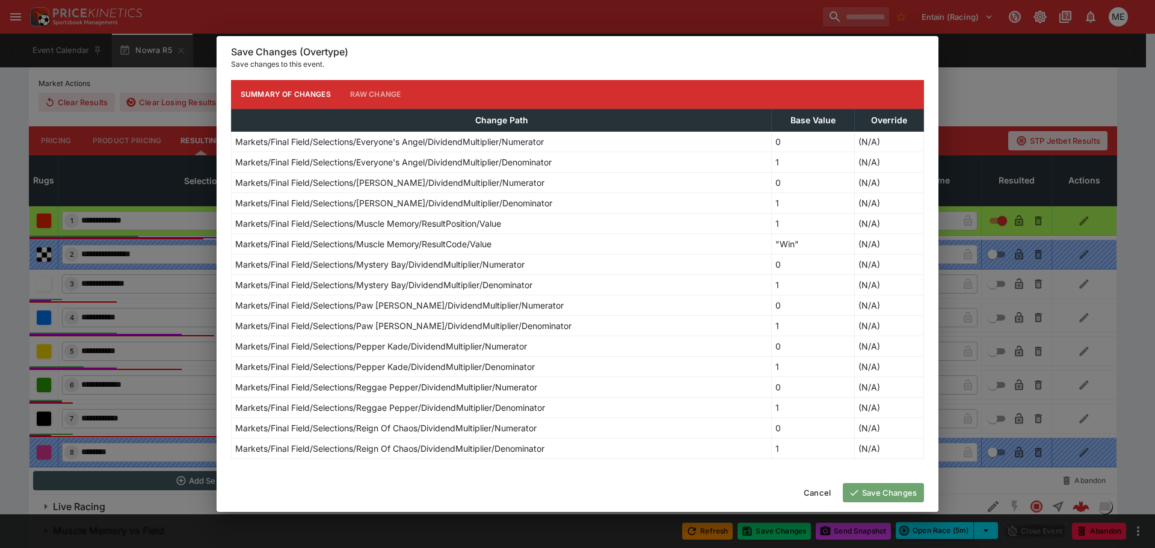
click at [857, 494] on icon "button" at bounding box center [854, 492] width 11 height 11
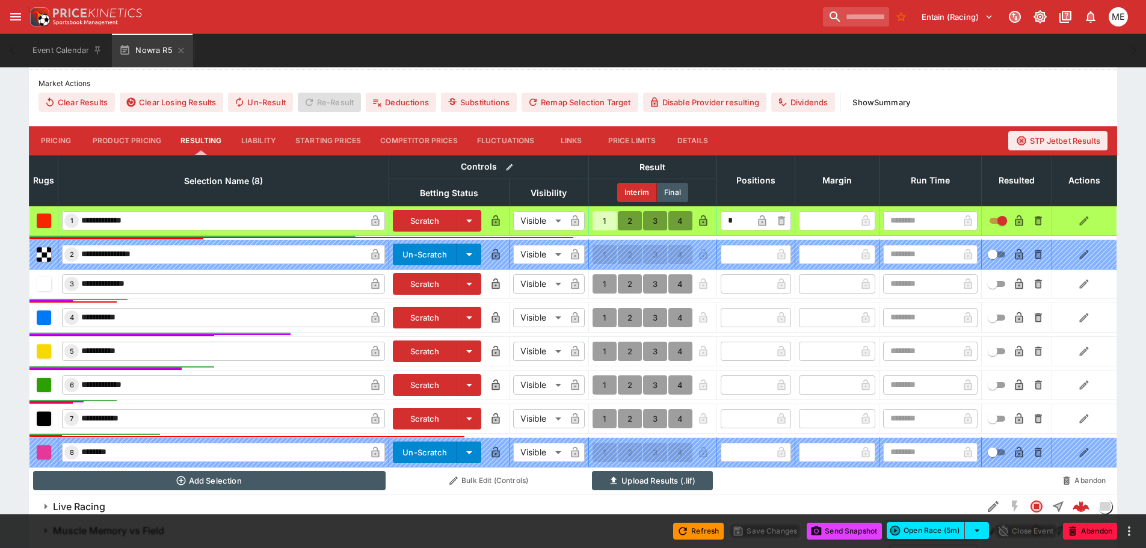
type input "*"
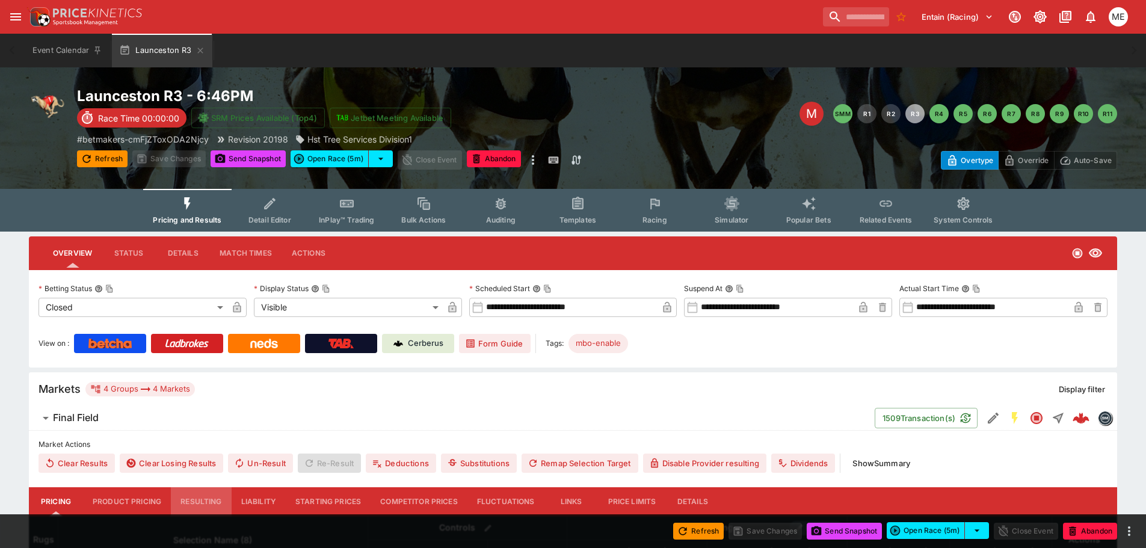
click at [190, 503] on button "Resulting" at bounding box center [201, 501] width 60 height 29
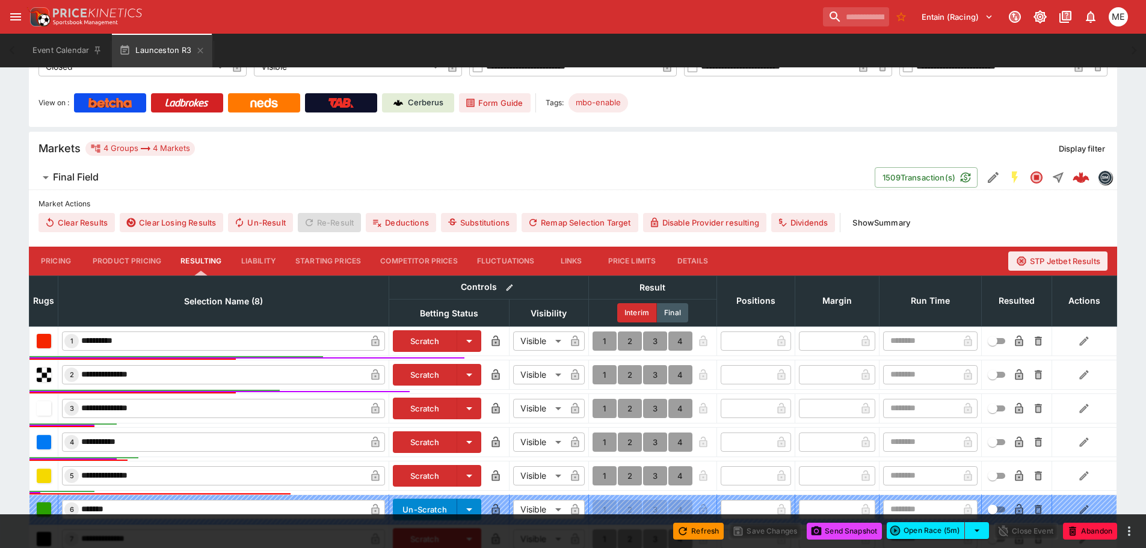
scroll to position [242, 0]
click at [605, 406] on button "1" at bounding box center [605, 408] width 24 height 19
type input "*"
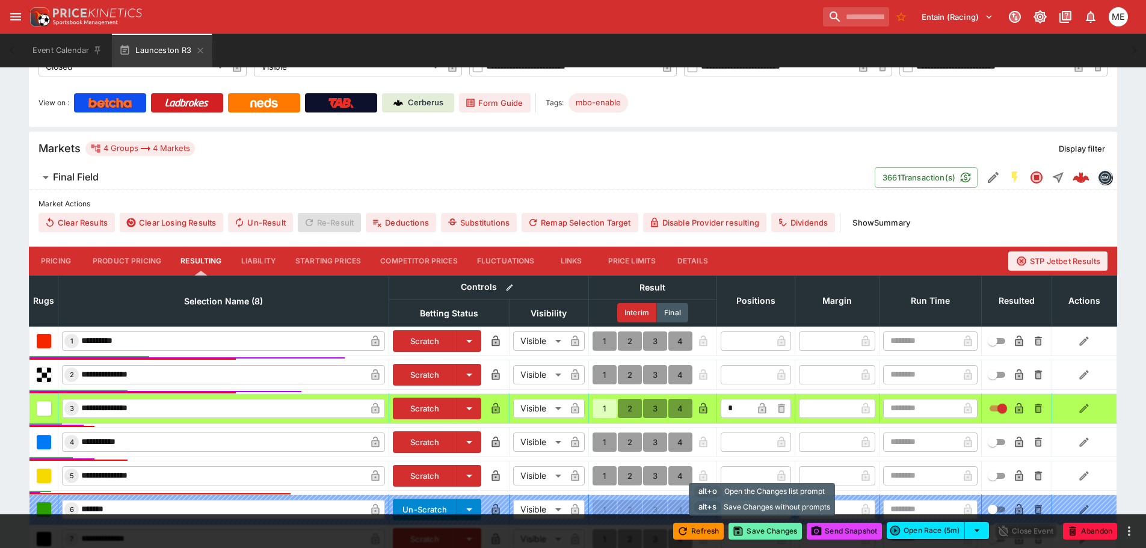
click at [756, 527] on button "Save Changes" at bounding box center [765, 531] width 73 height 17
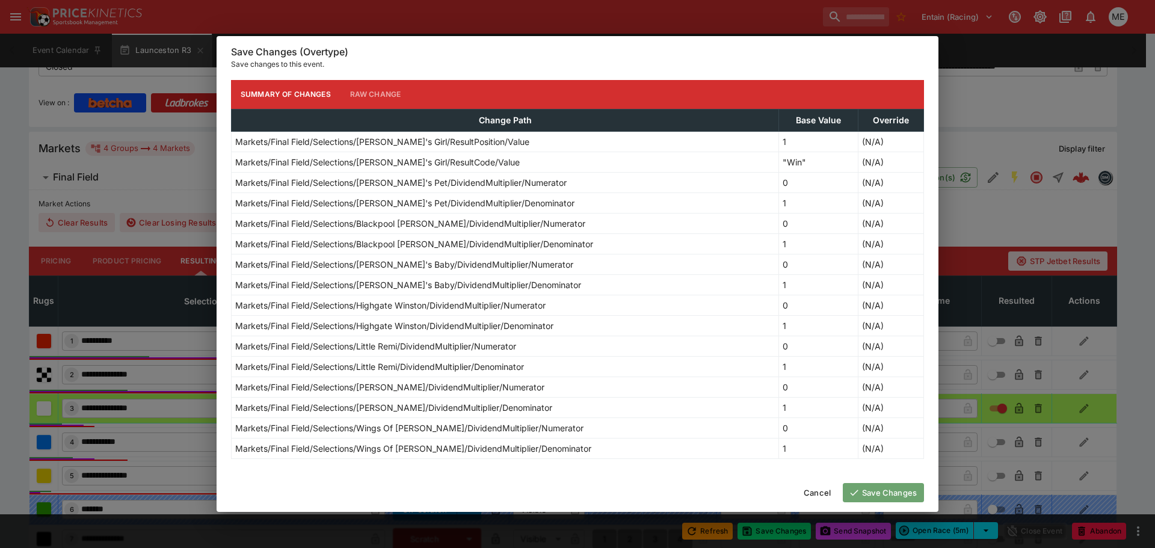
click at [859, 495] on icon "button" at bounding box center [854, 492] width 11 height 11
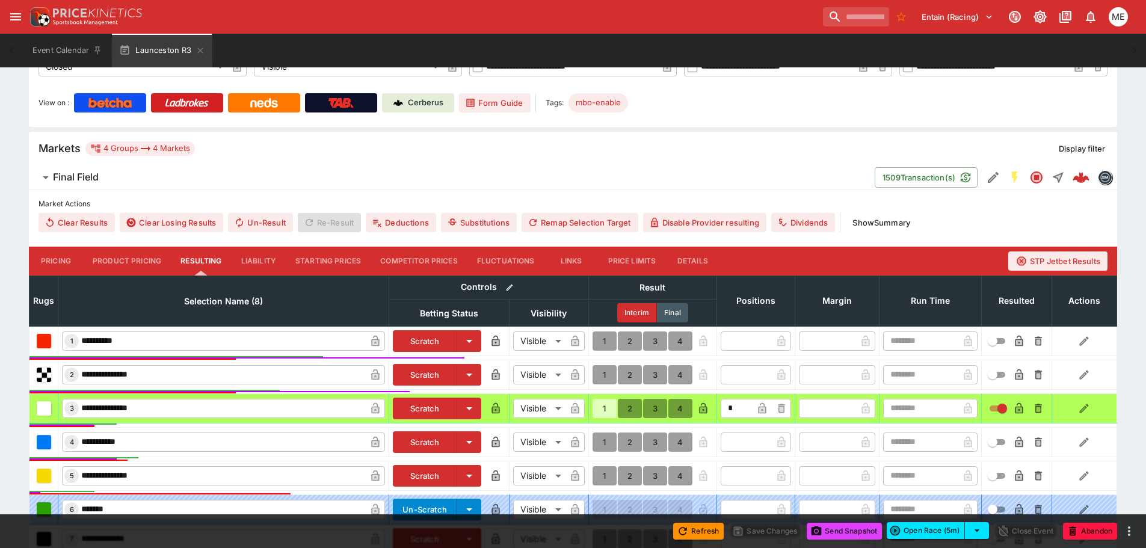
type input "*"
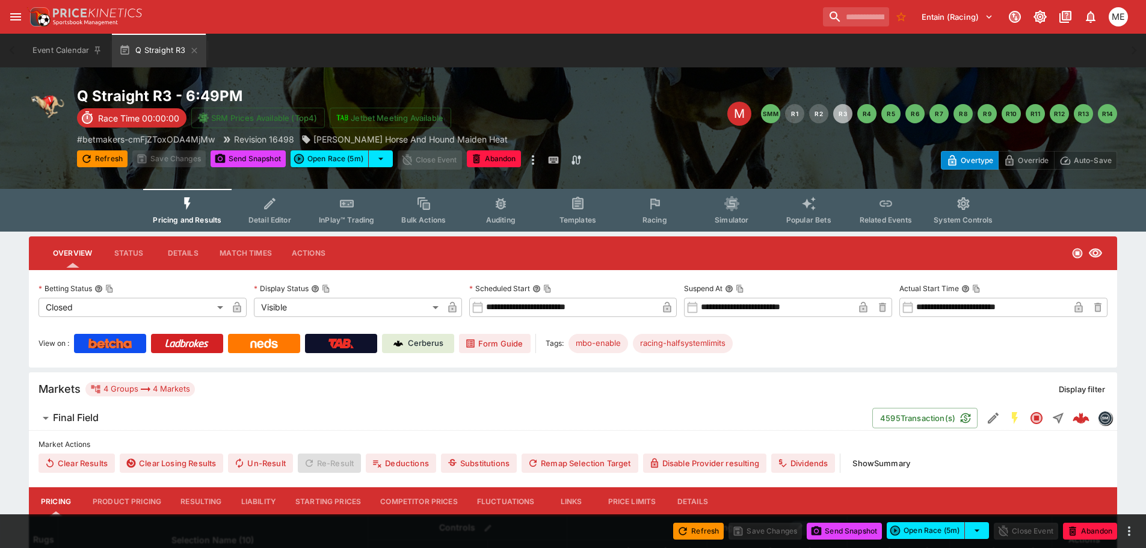
click at [193, 504] on button "Resulting" at bounding box center [201, 501] width 60 height 29
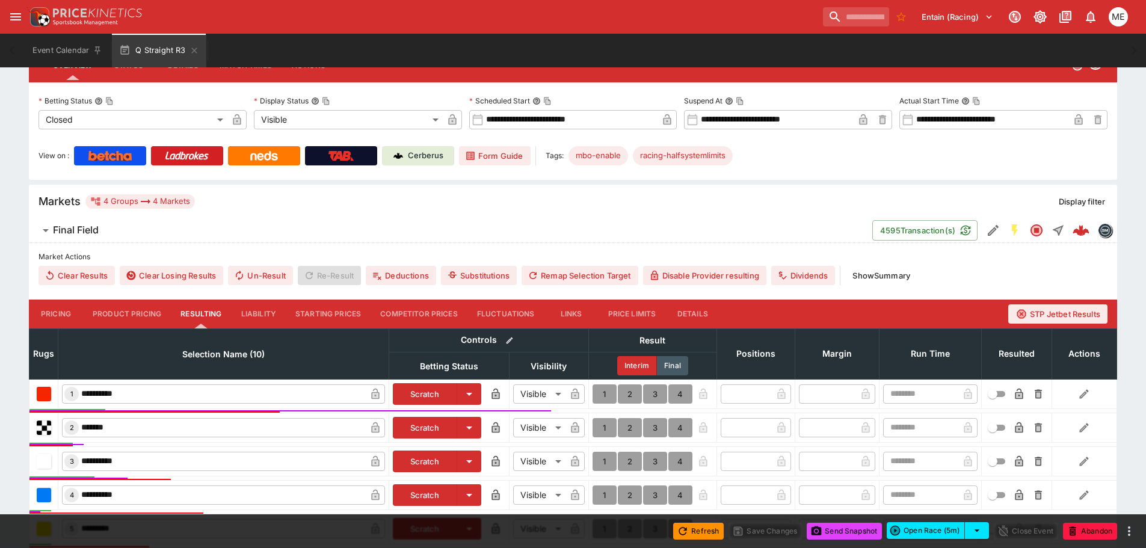
scroll to position [361, 0]
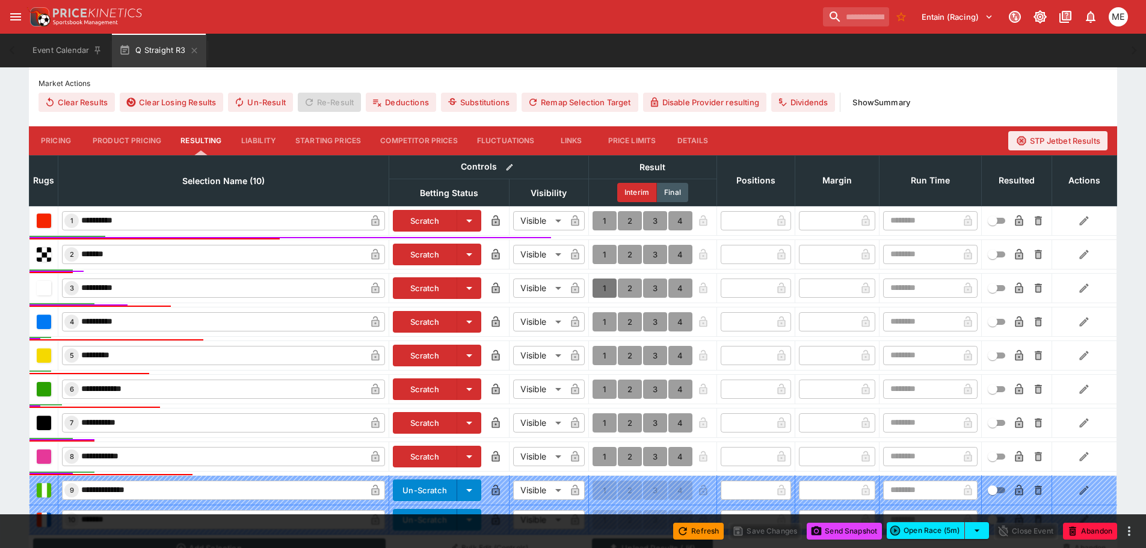
click at [606, 289] on button "1" at bounding box center [605, 288] width 24 height 19
type input "*"
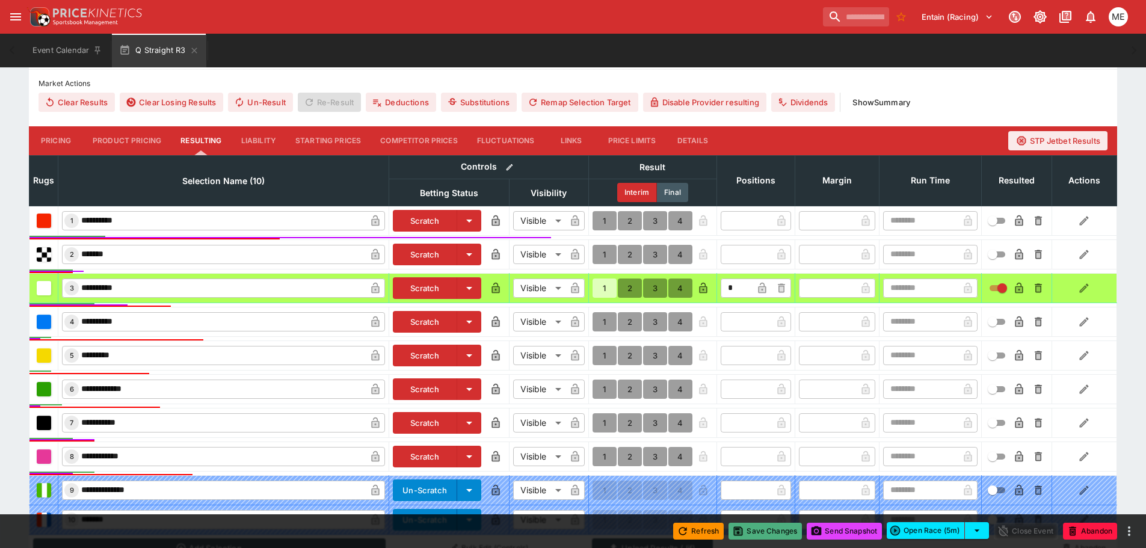
click at [755, 529] on button "Save Changes" at bounding box center [765, 531] width 73 height 17
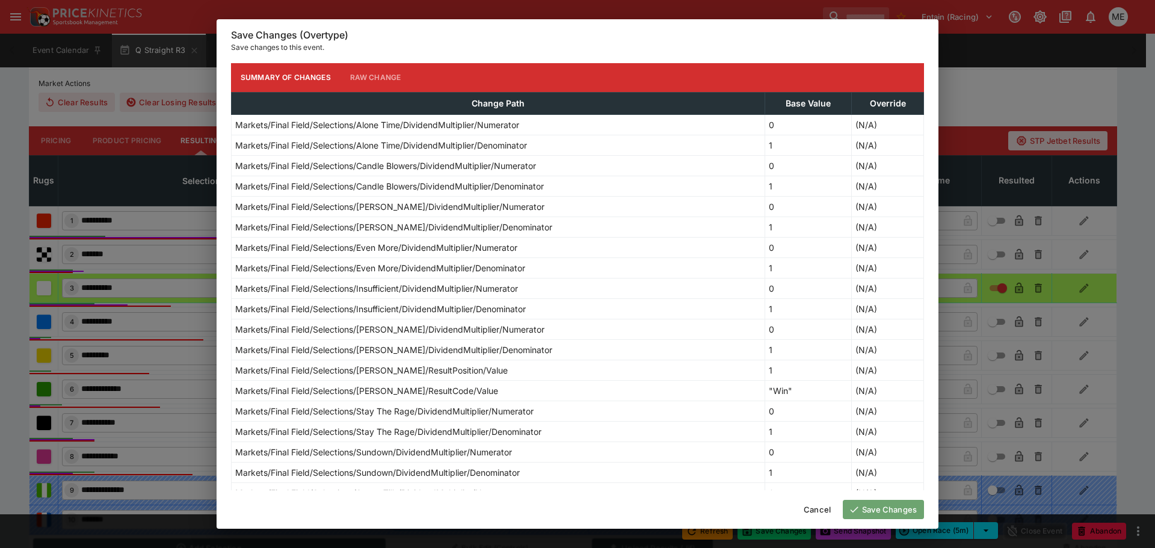
click at [860, 506] on button "Save Changes" at bounding box center [883, 509] width 81 height 19
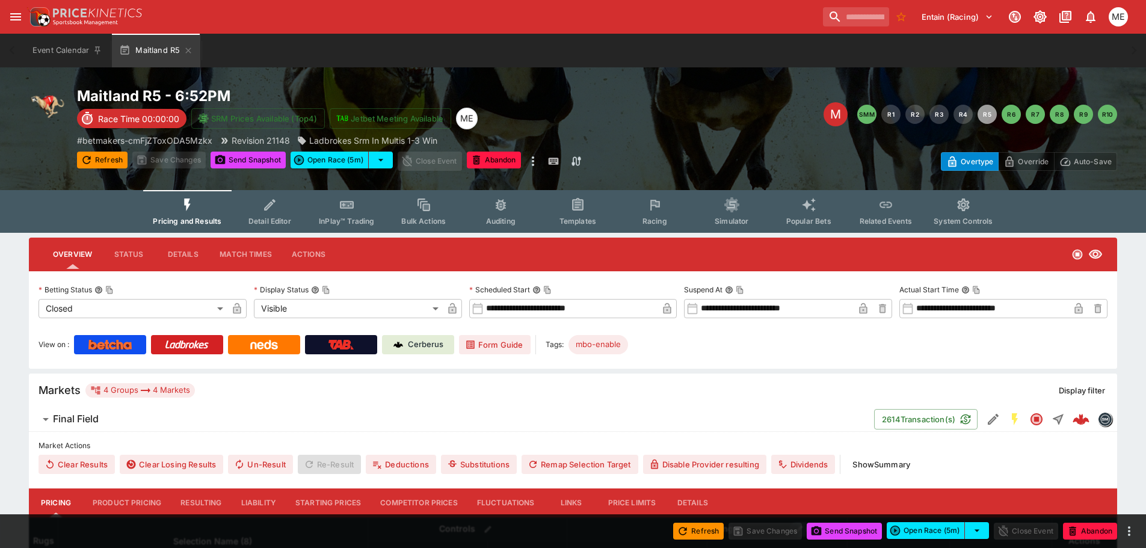
drag, startPoint x: 198, startPoint y: 502, endPoint x: 226, endPoint y: 484, distance: 33.6
click at [198, 502] on button "Resulting" at bounding box center [201, 503] width 60 height 29
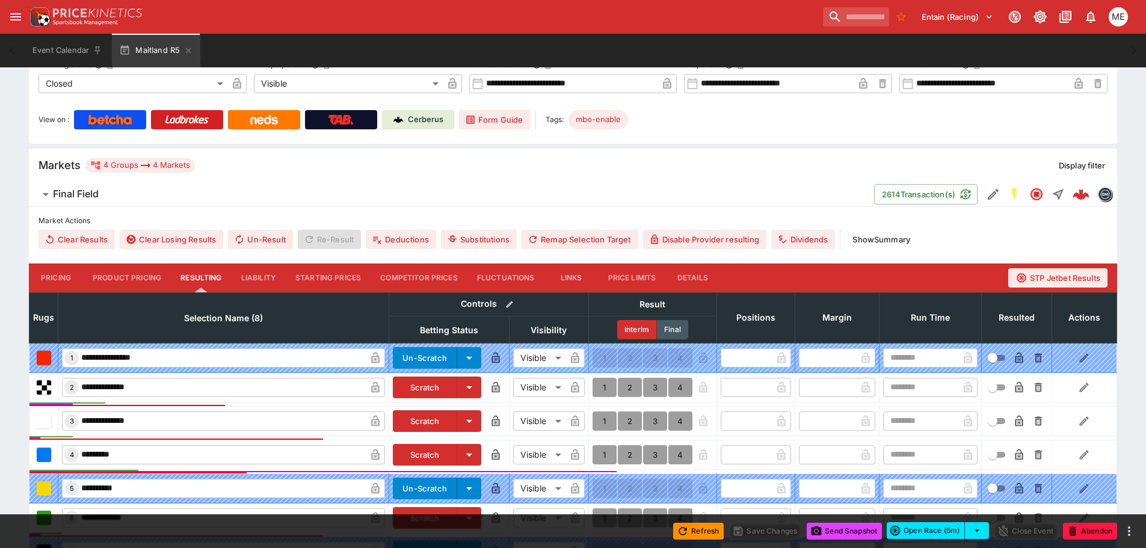
scroll to position [301, 0]
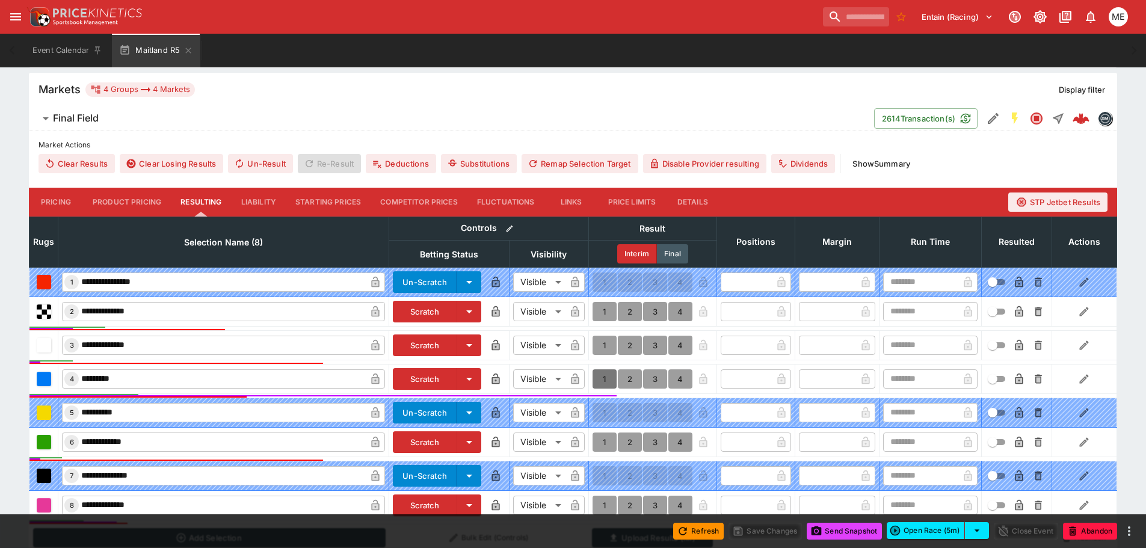
click at [604, 377] on button "1" at bounding box center [605, 379] width 24 height 19
type input "*"
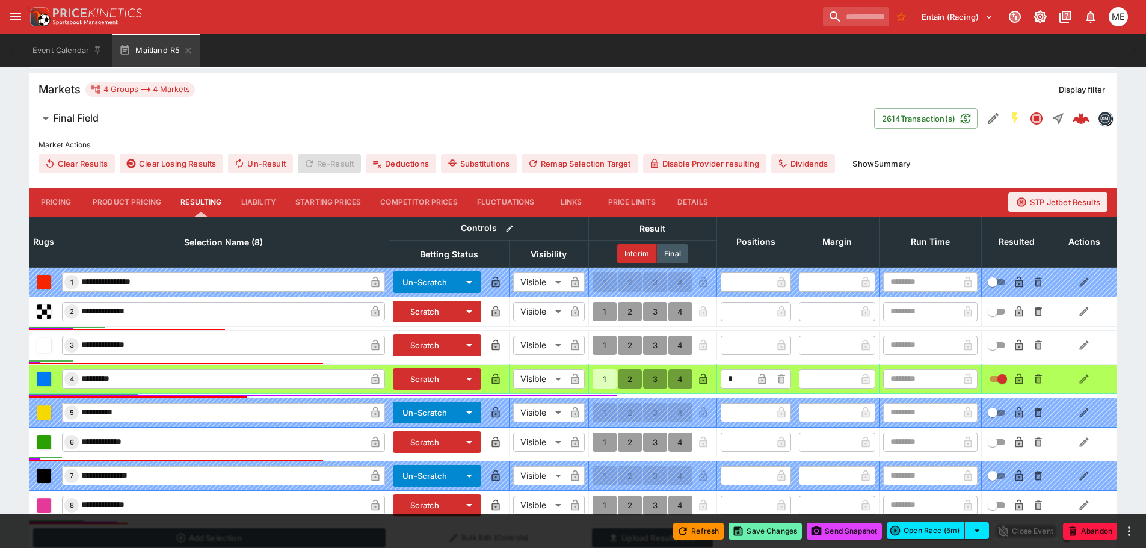
click at [745, 531] on button "Save Changes" at bounding box center [765, 531] width 73 height 17
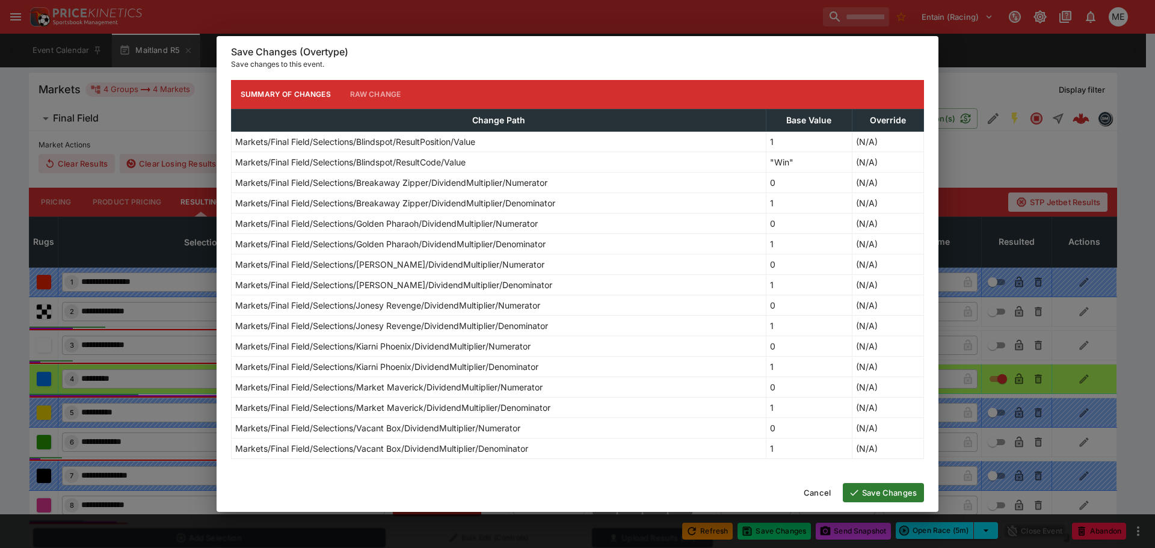
click at [865, 489] on button "Save Changes" at bounding box center [883, 492] width 81 height 19
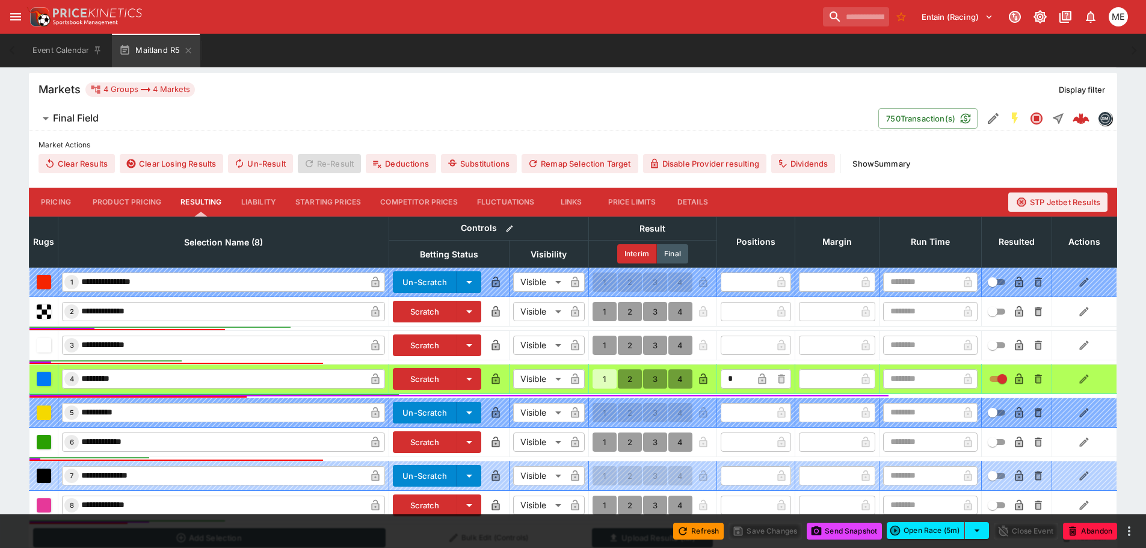
type input "*"
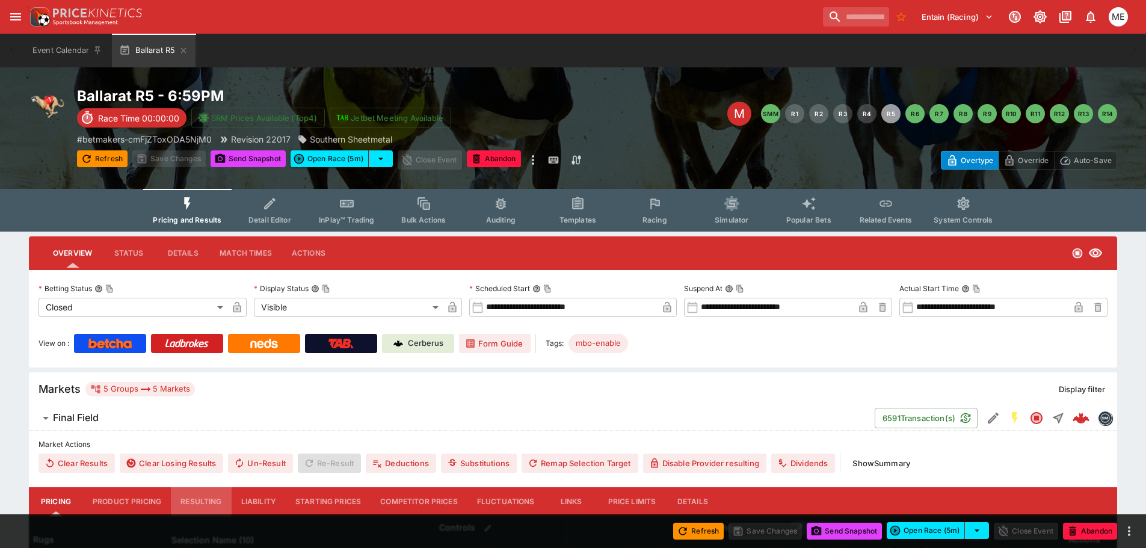
click at [188, 501] on button "Resulting" at bounding box center [201, 501] width 60 height 29
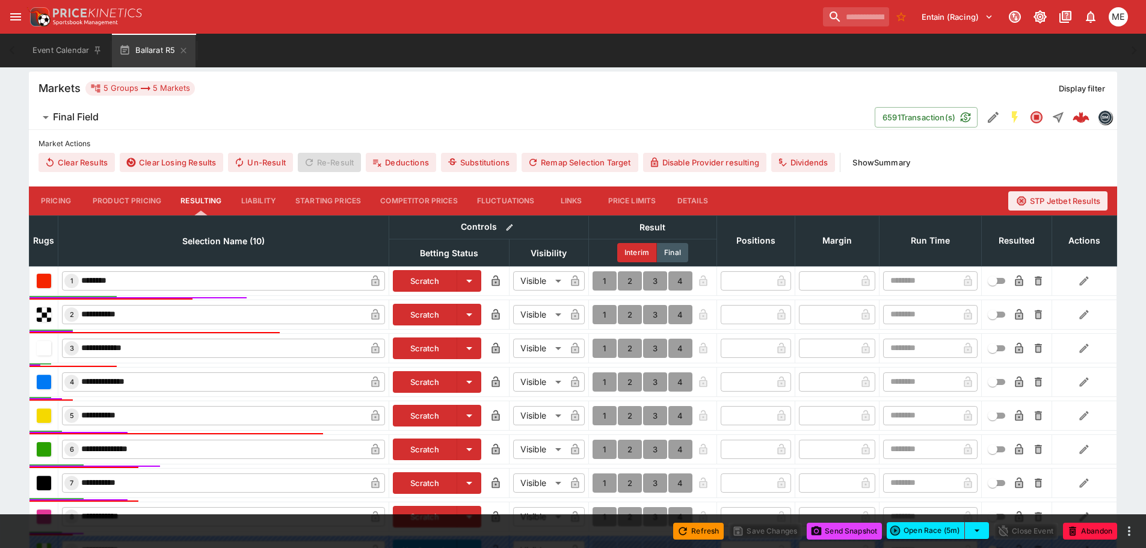
scroll to position [361, 0]
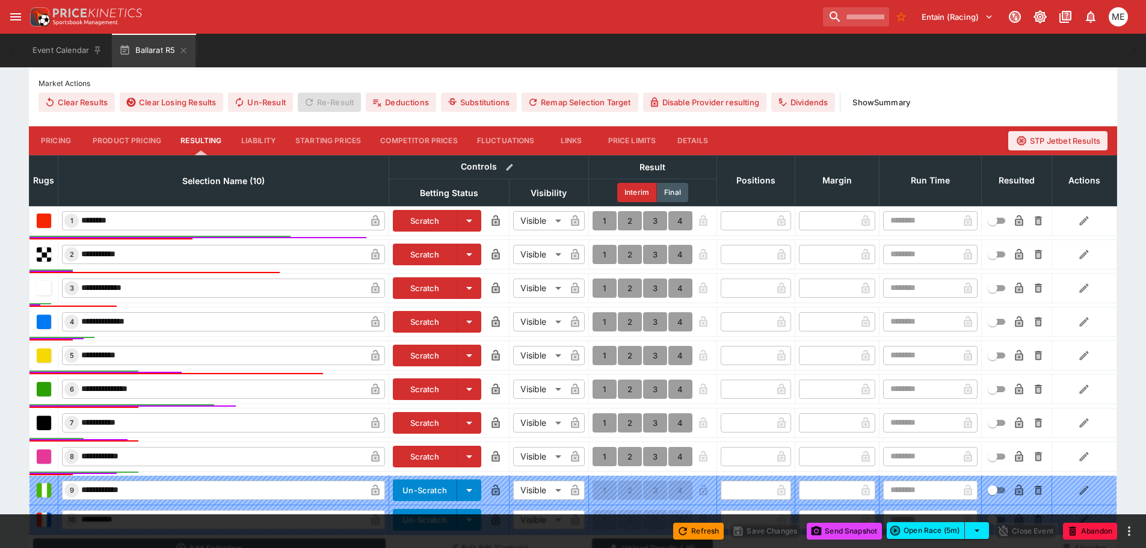
type input "*"
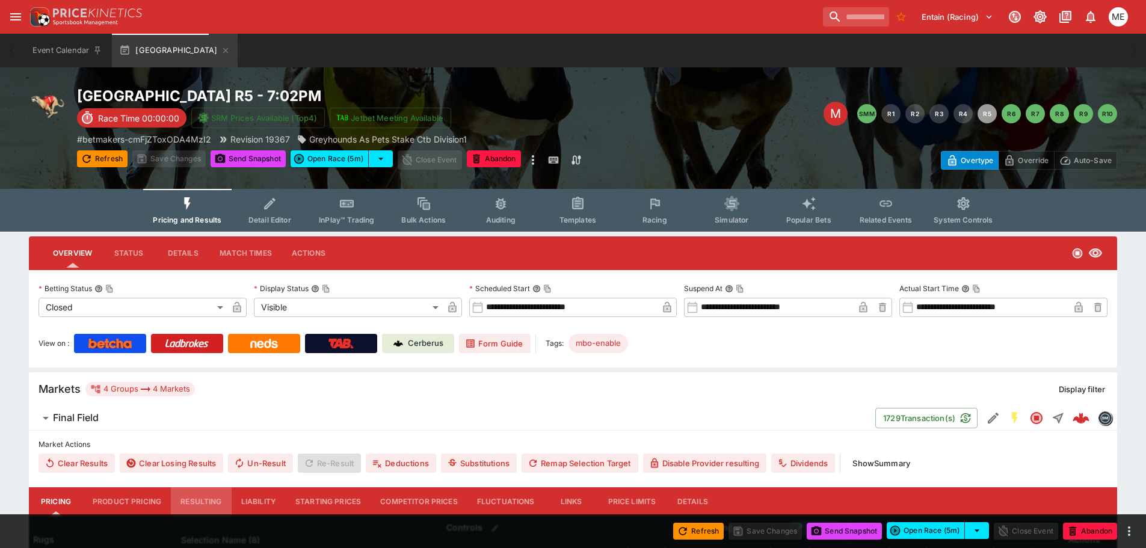
click at [196, 499] on button "Resulting" at bounding box center [201, 501] width 60 height 29
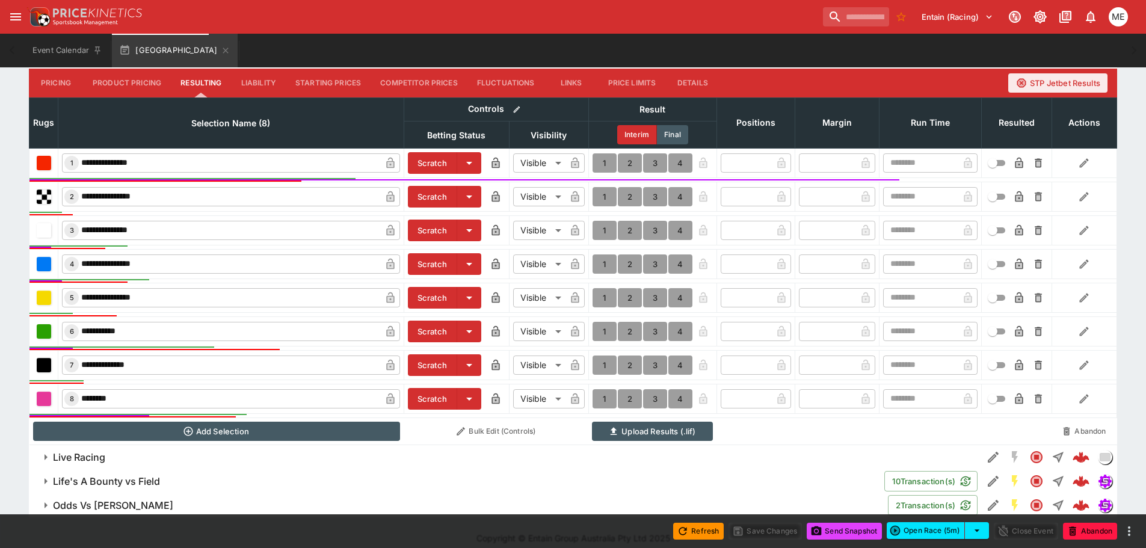
scroll to position [430, 0]
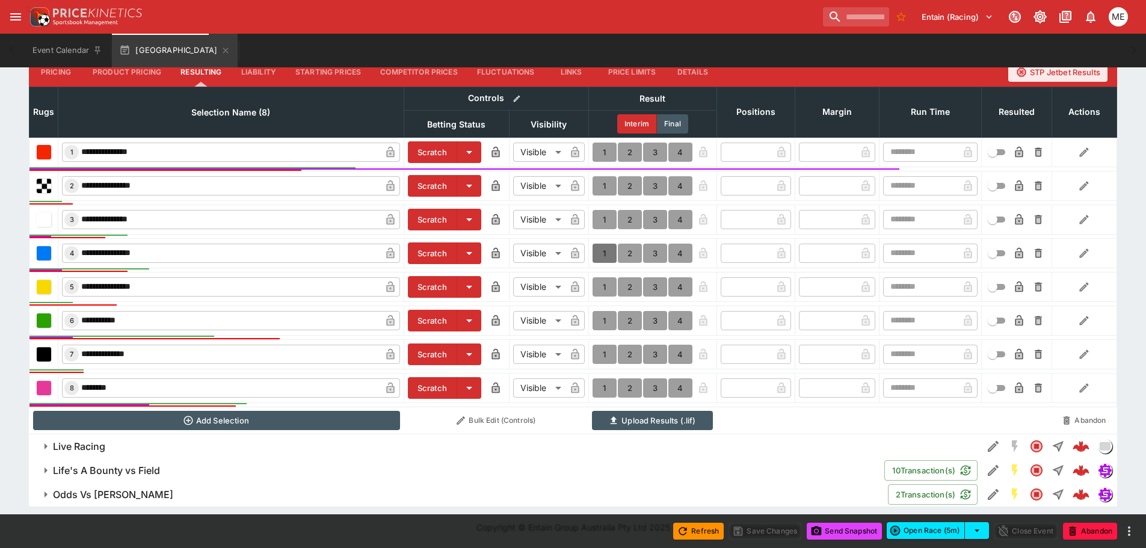
click at [601, 250] on button "1" at bounding box center [605, 253] width 24 height 19
type input "*"
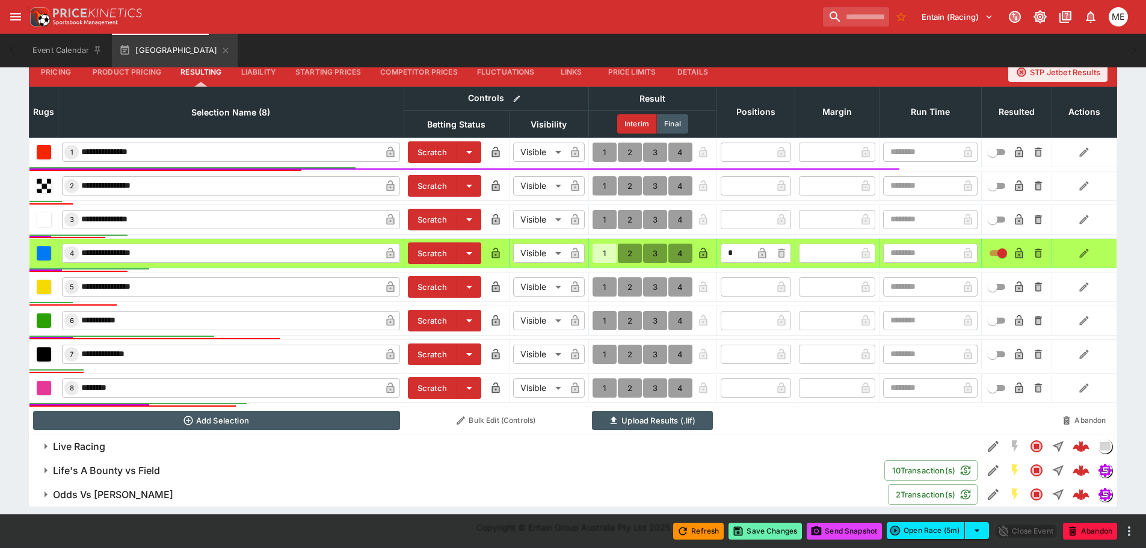
click at [741, 532] on button "Save Changes" at bounding box center [765, 531] width 73 height 17
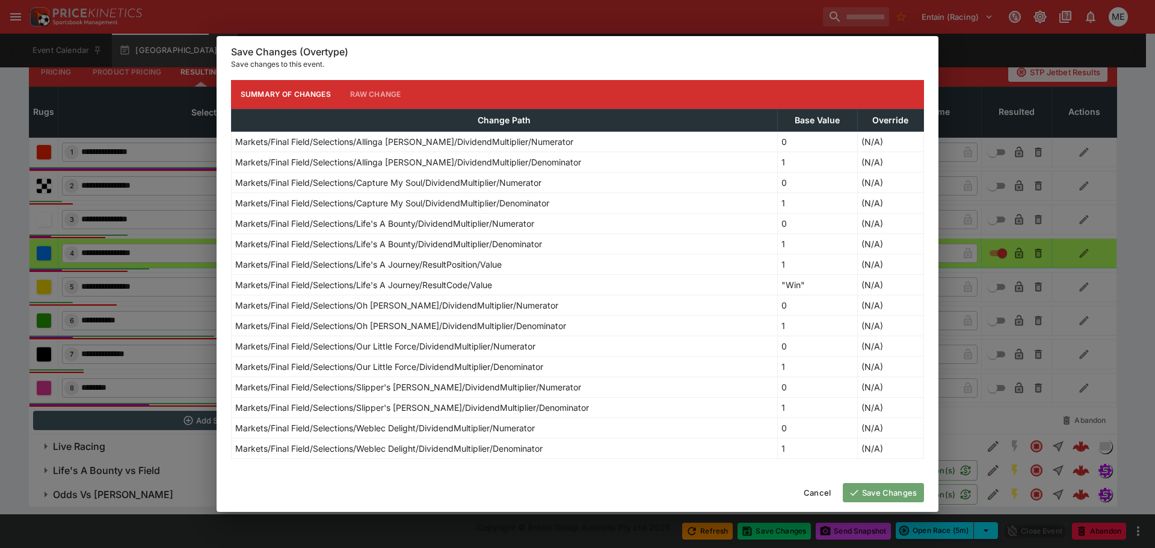
click at [862, 493] on button "Save Changes" at bounding box center [883, 492] width 81 height 19
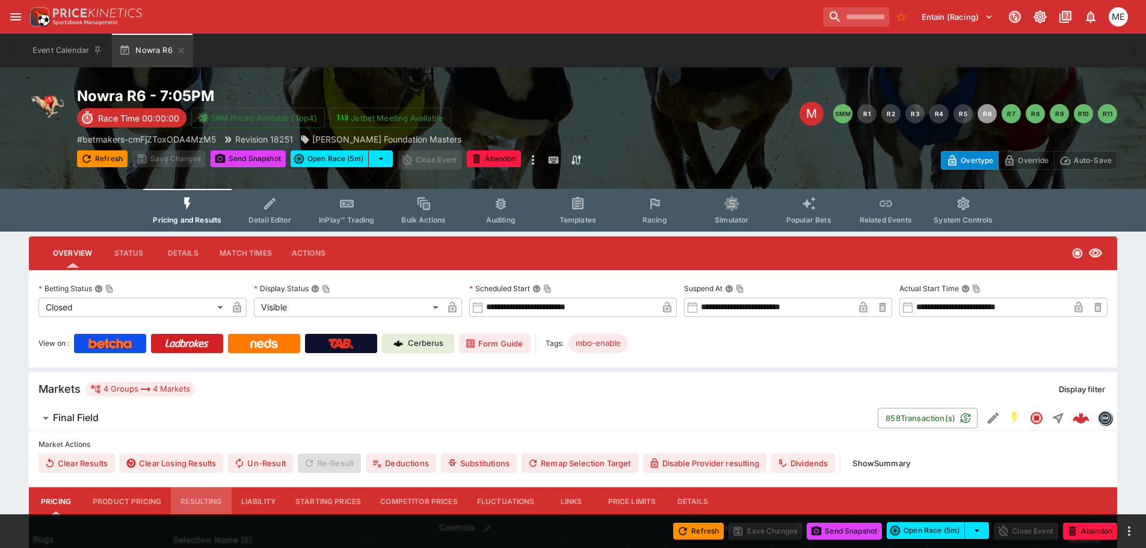
click at [182, 506] on button "Resulting" at bounding box center [201, 501] width 60 height 29
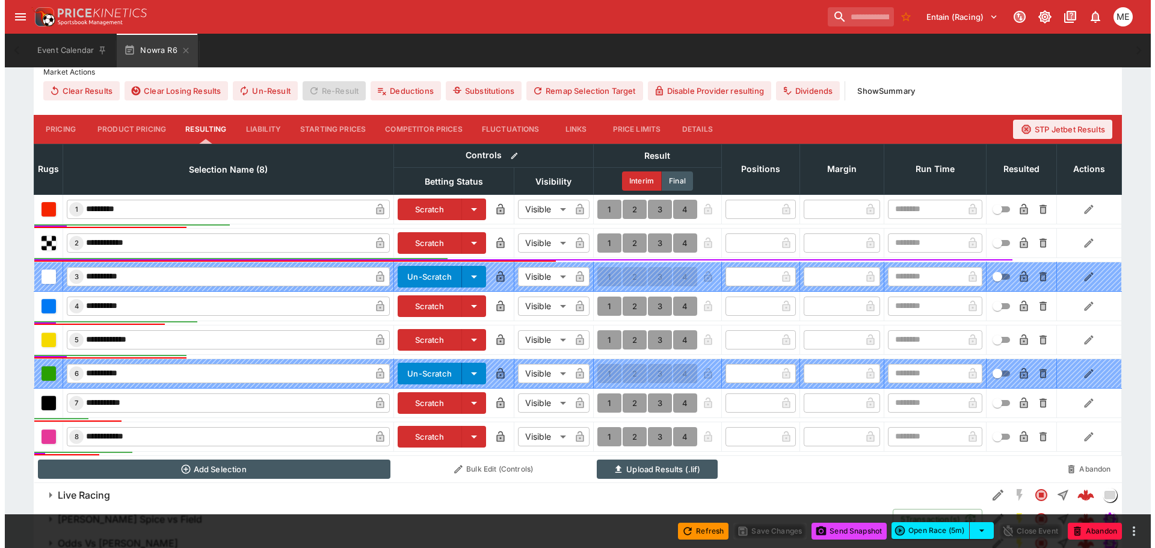
scroll to position [421, 0]
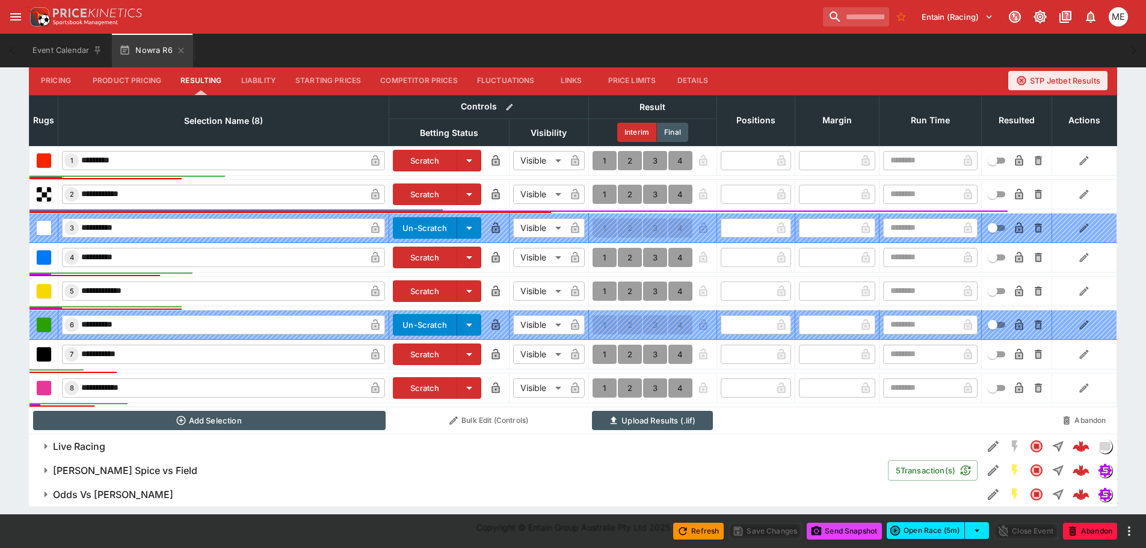
click at [607, 385] on button "1" at bounding box center [605, 388] width 24 height 19
type input "*"
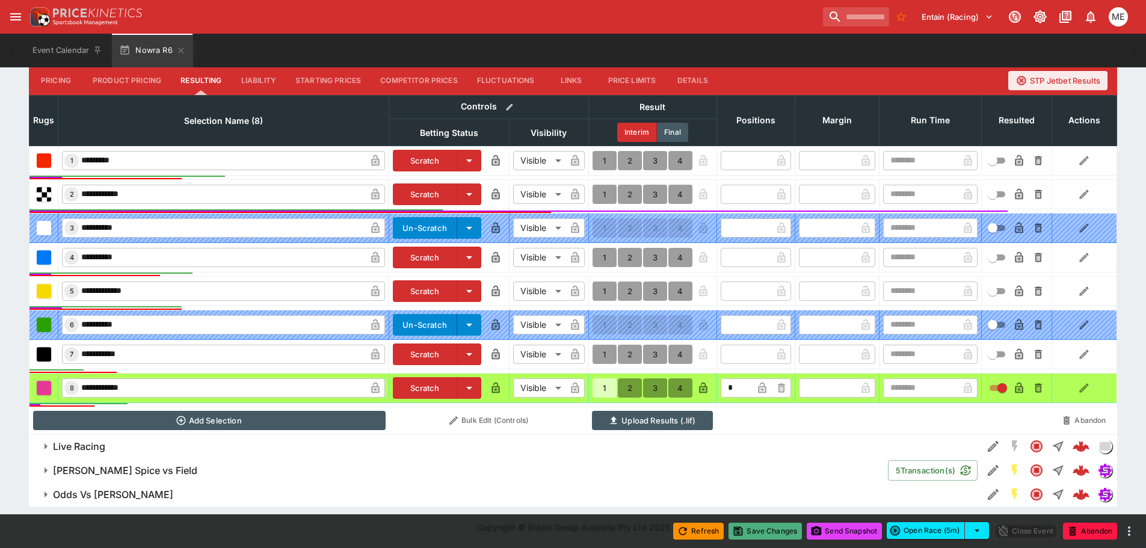
click at [766, 537] on button "Save Changes" at bounding box center [765, 531] width 73 height 17
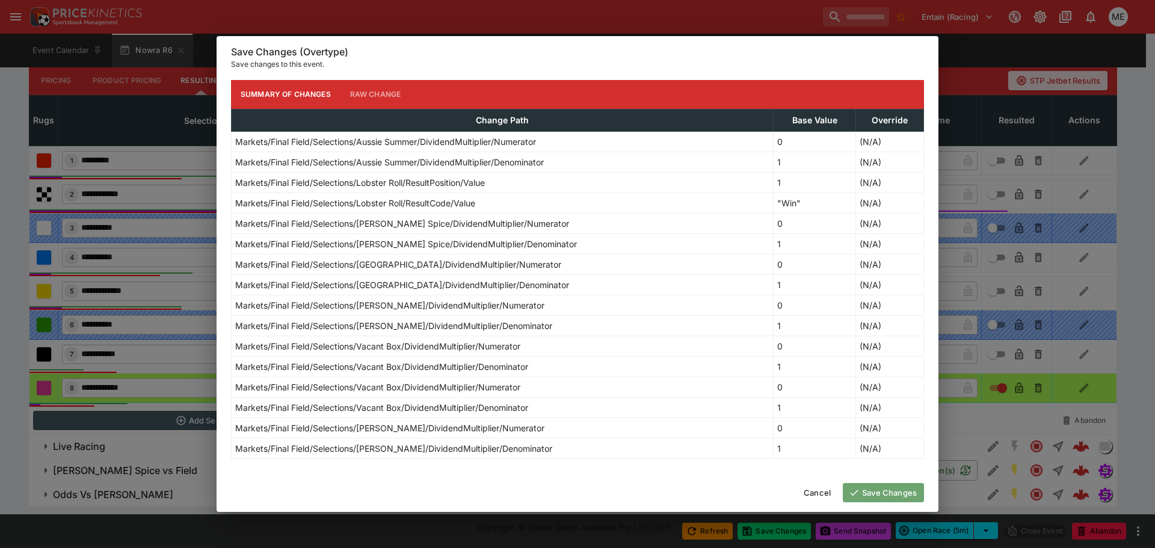
click at [868, 494] on button "Save Changes" at bounding box center [883, 492] width 81 height 19
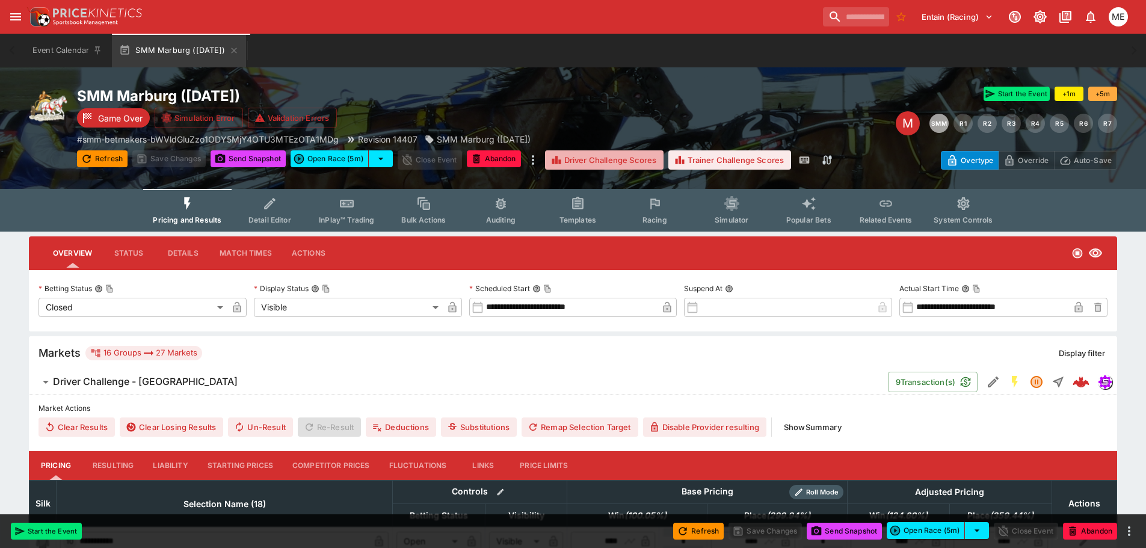
click at [602, 164] on button "Driver Challenge Scores" at bounding box center [604, 159] width 119 height 19
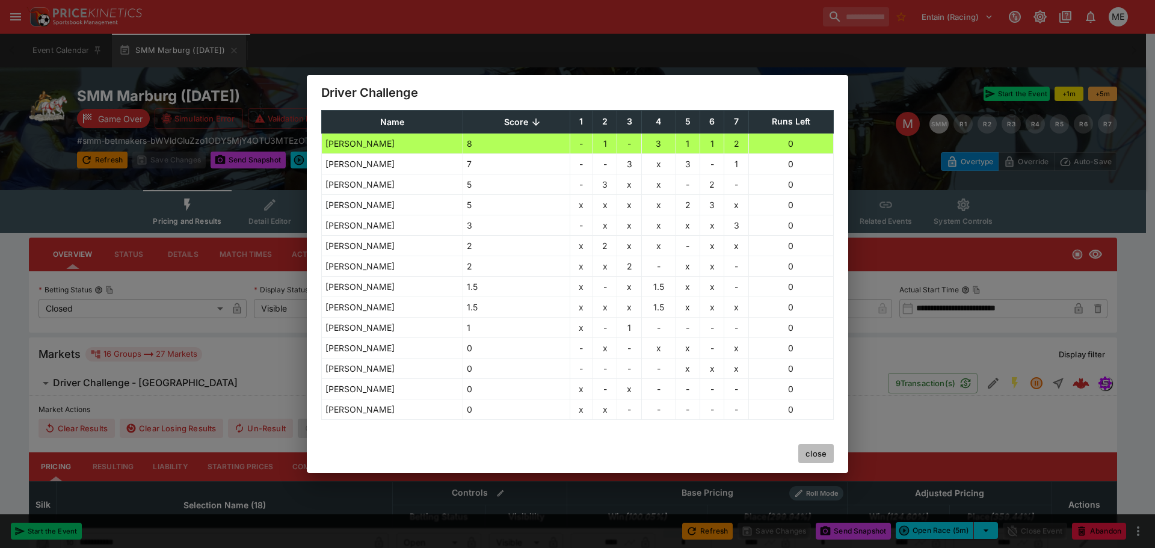
click at [821, 450] on button "close" at bounding box center [817, 453] width 36 height 19
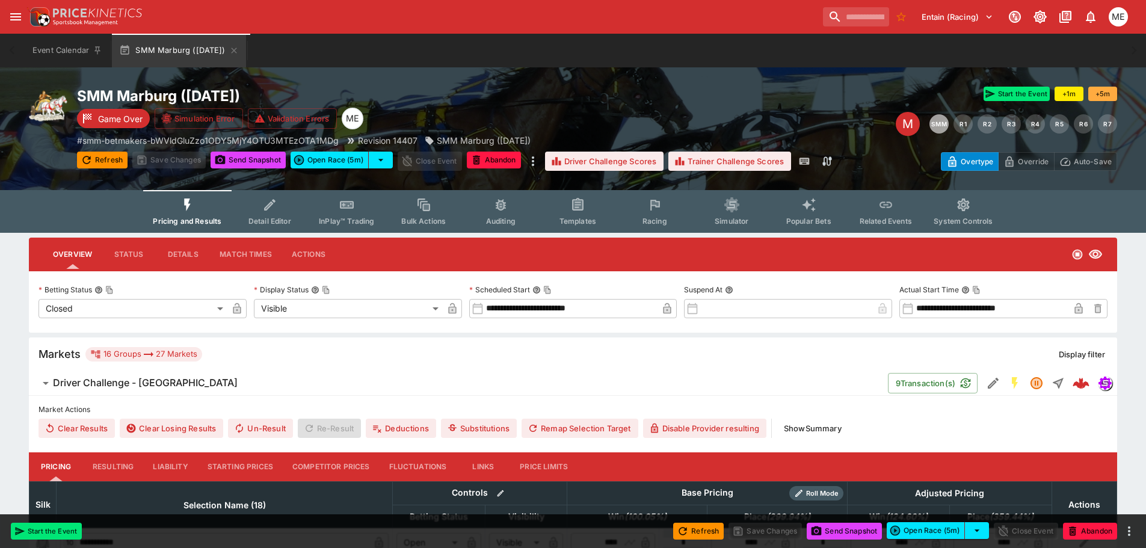
type input "**********"
type input "*********"
type input "******"
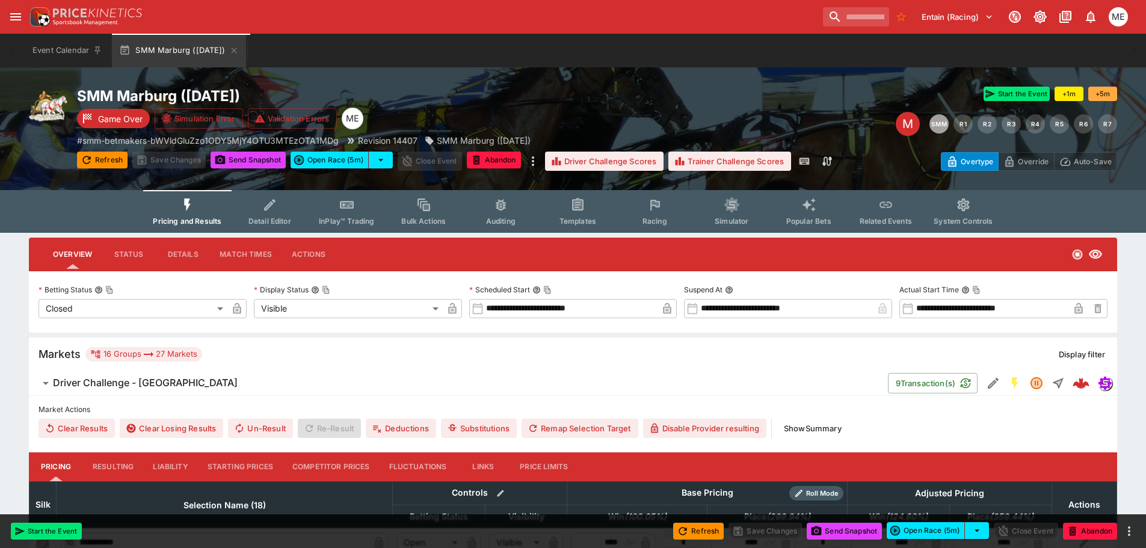
type input "*********"
type input "******"
type input "*********"
type input "******"
type input "*********"
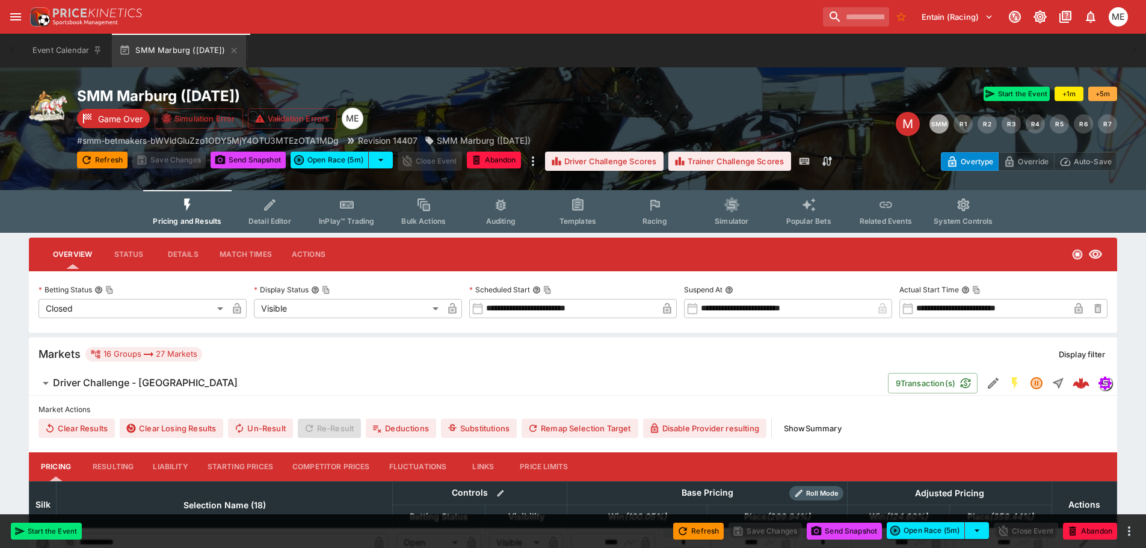
type input "******"
type input "*********"
type input "******"
type input "*********"
type input "******"
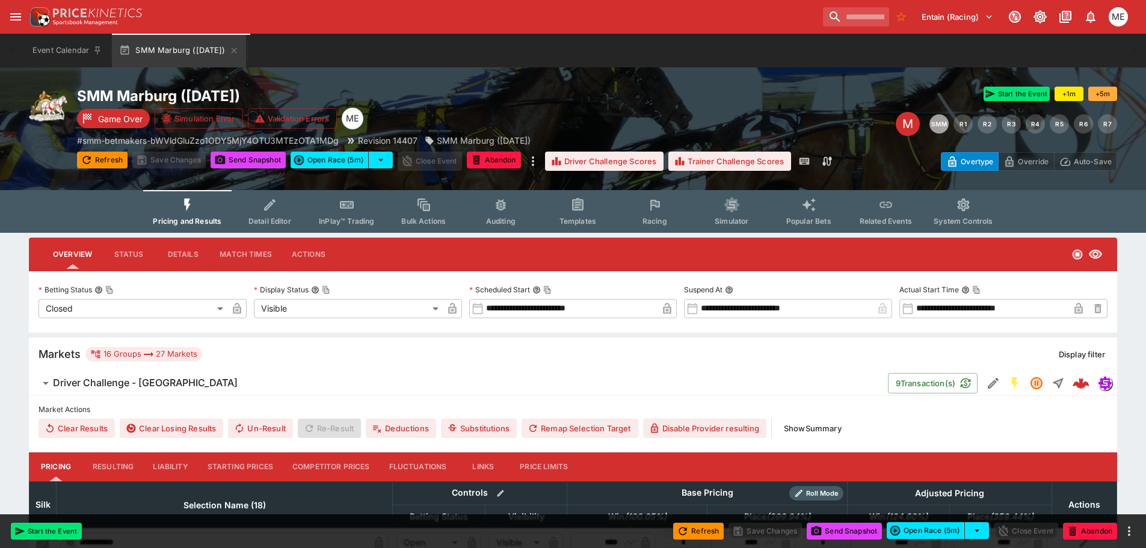
type input "*********"
type input "******"
type input "*********"
type input "******"
type input "*********"
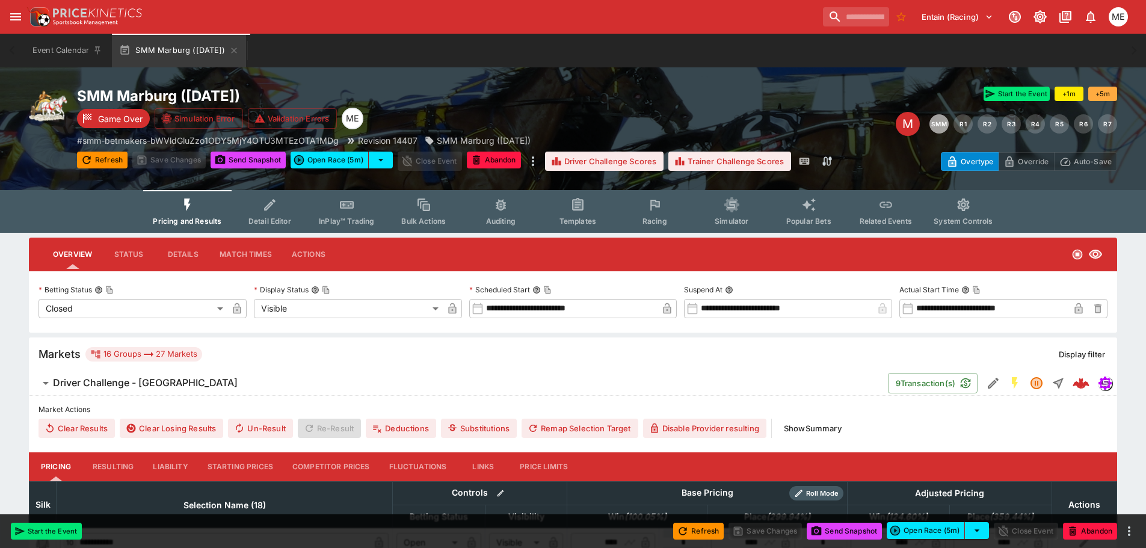
type input "******"
type input "*********"
type input "******"
type input "*********"
type input "******"
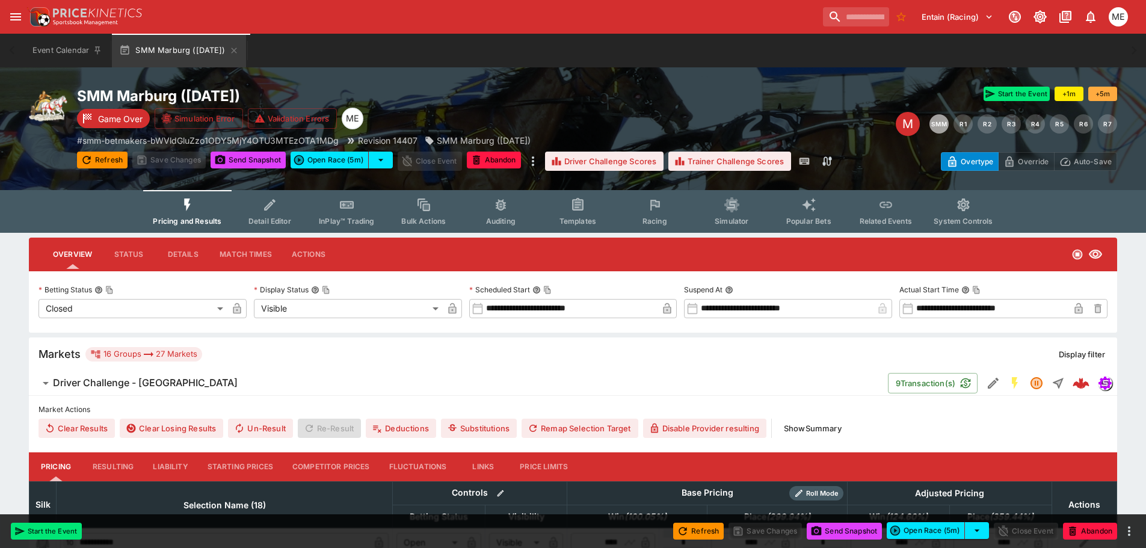
type input "*********"
type input "******"
type input "*********"
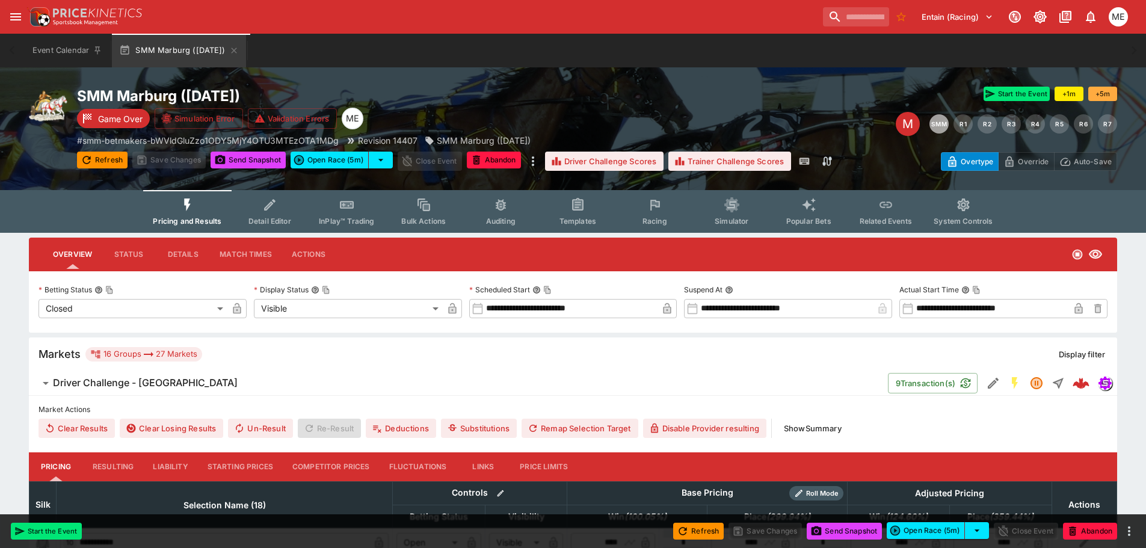
type input "*********"
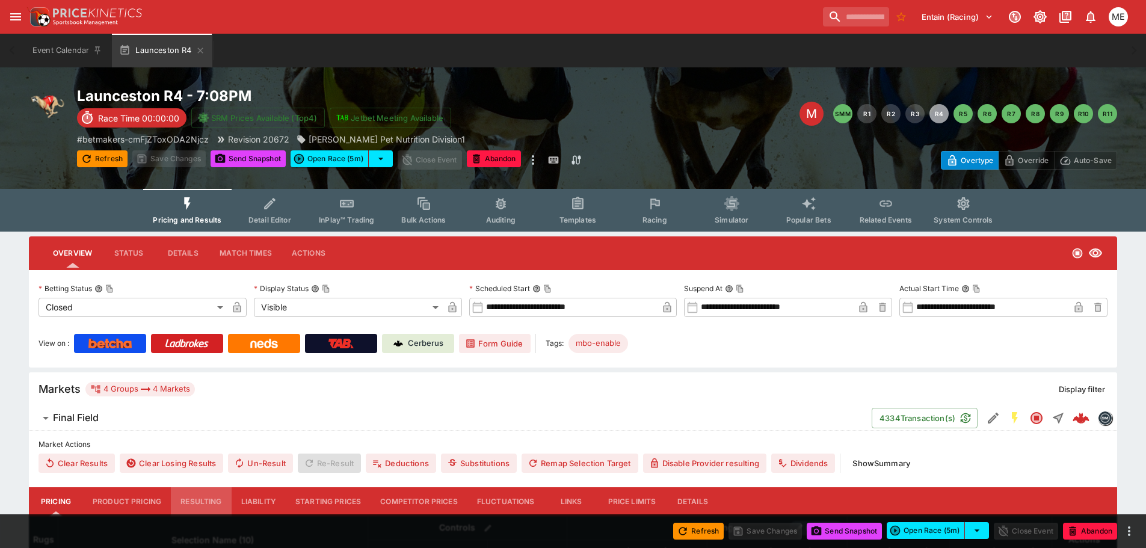
click at [198, 503] on button "Resulting" at bounding box center [201, 501] width 60 height 29
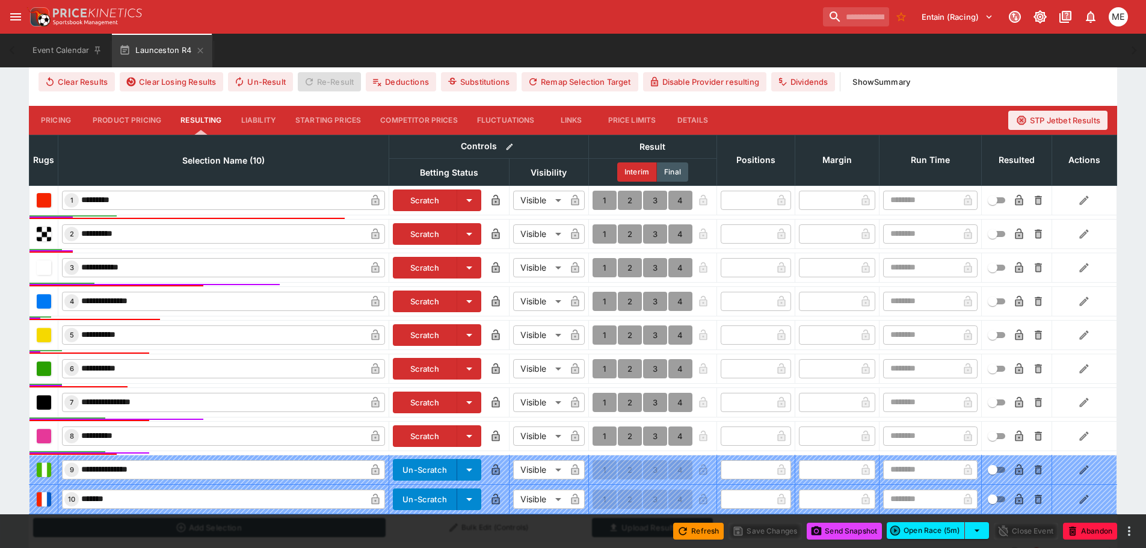
scroll to position [421, 0]
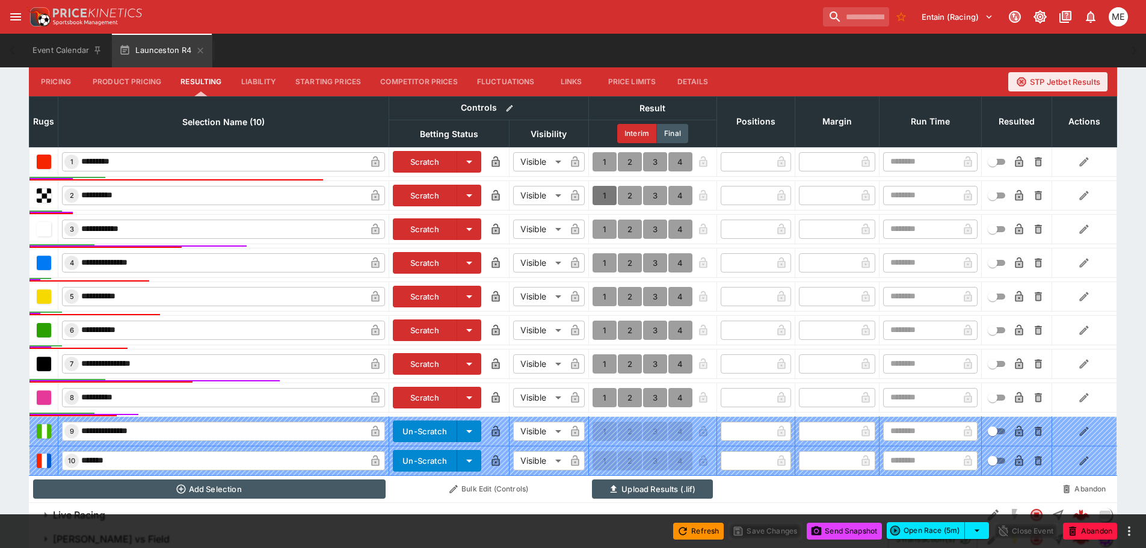
click at [602, 194] on button "1" at bounding box center [605, 195] width 24 height 19
type input "*"
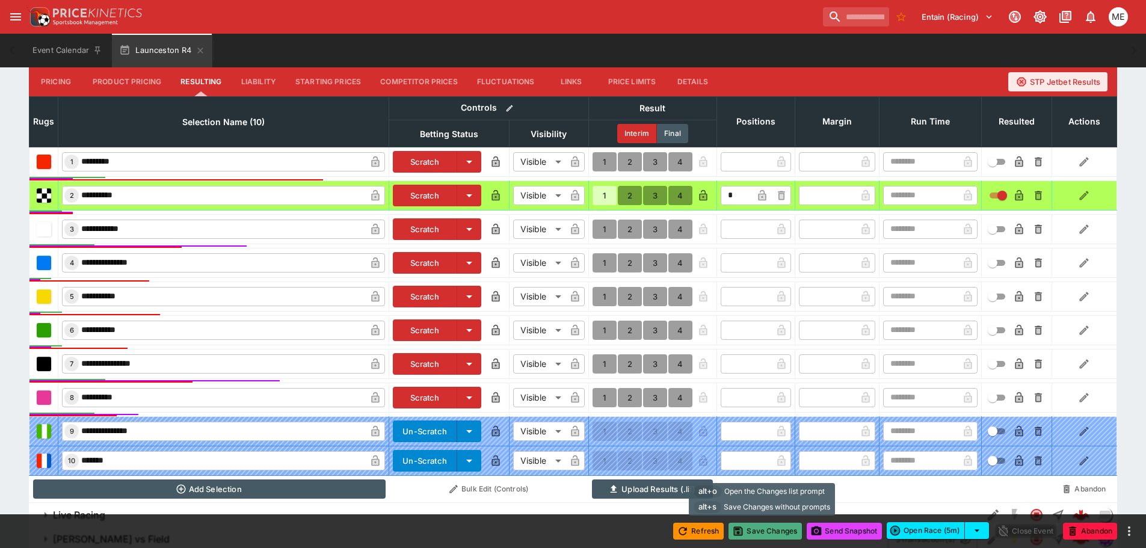
click at [764, 533] on button "Save Changes" at bounding box center [765, 531] width 73 height 17
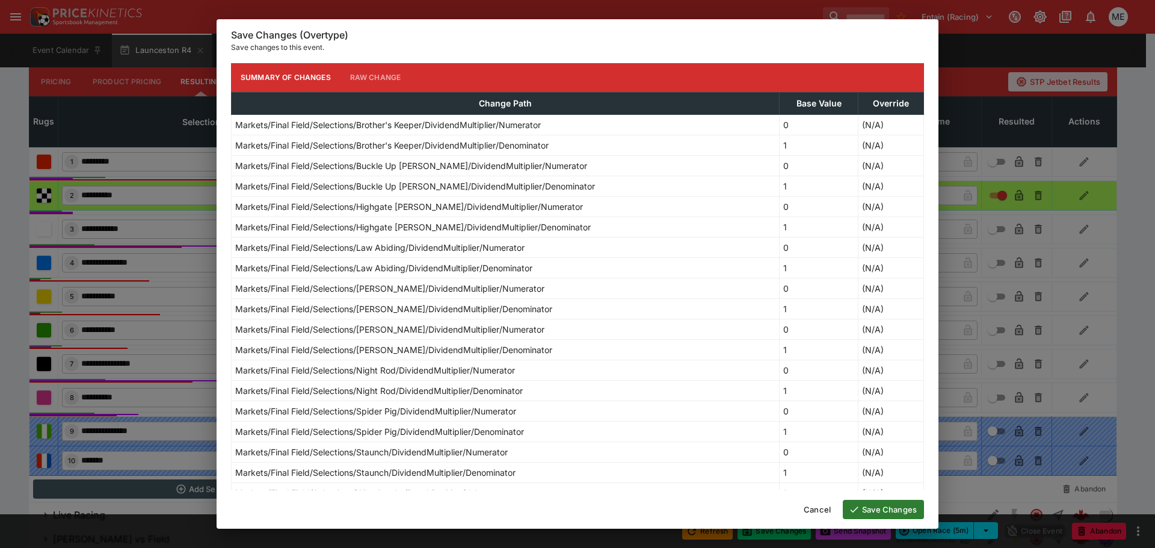
click at [878, 505] on button "Save Changes" at bounding box center [883, 509] width 81 height 19
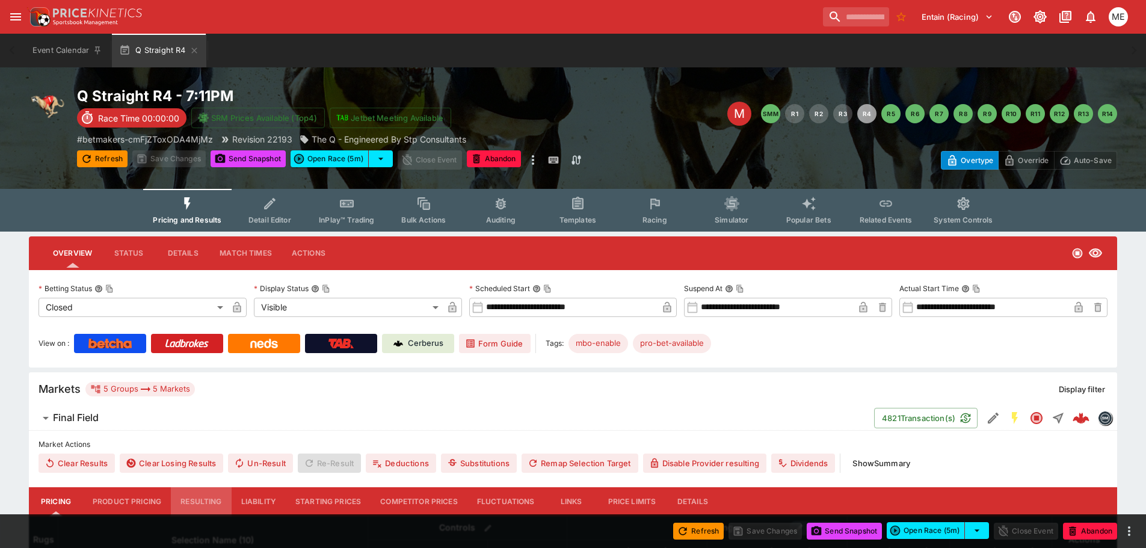
click at [197, 503] on button "Resulting" at bounding box center [201, 501] width 60 height 29
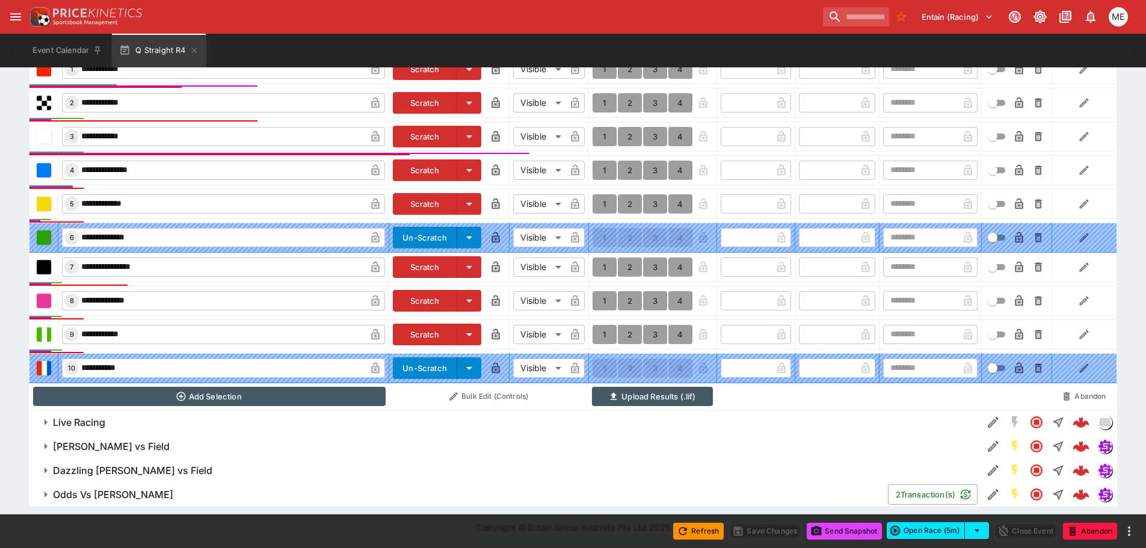
scroll to position [213, 0]
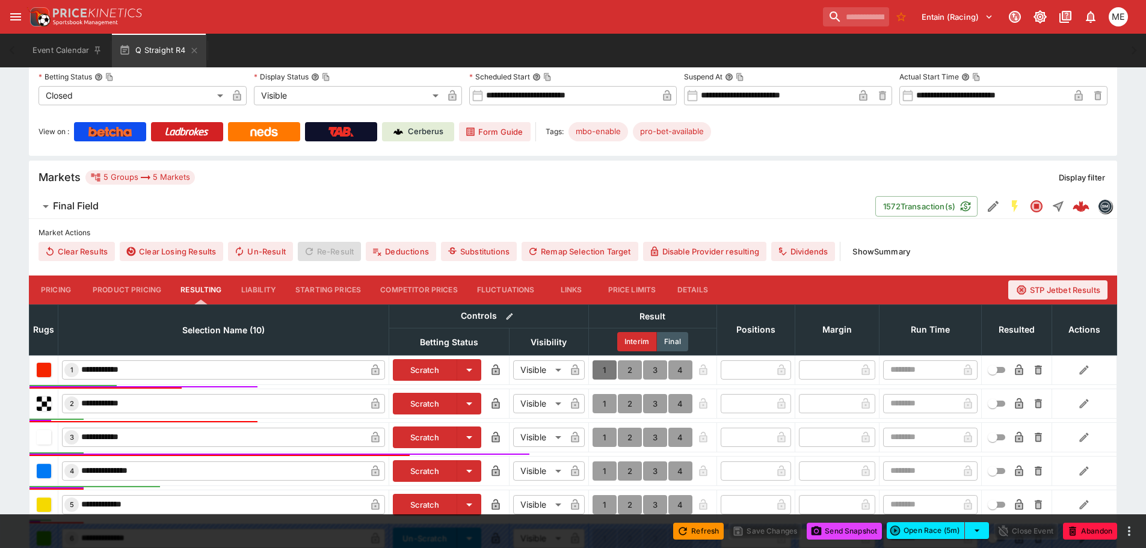
click at [610, 372] on button "1" at bounding box center [605, 369] width 24 height 19
type input "*"
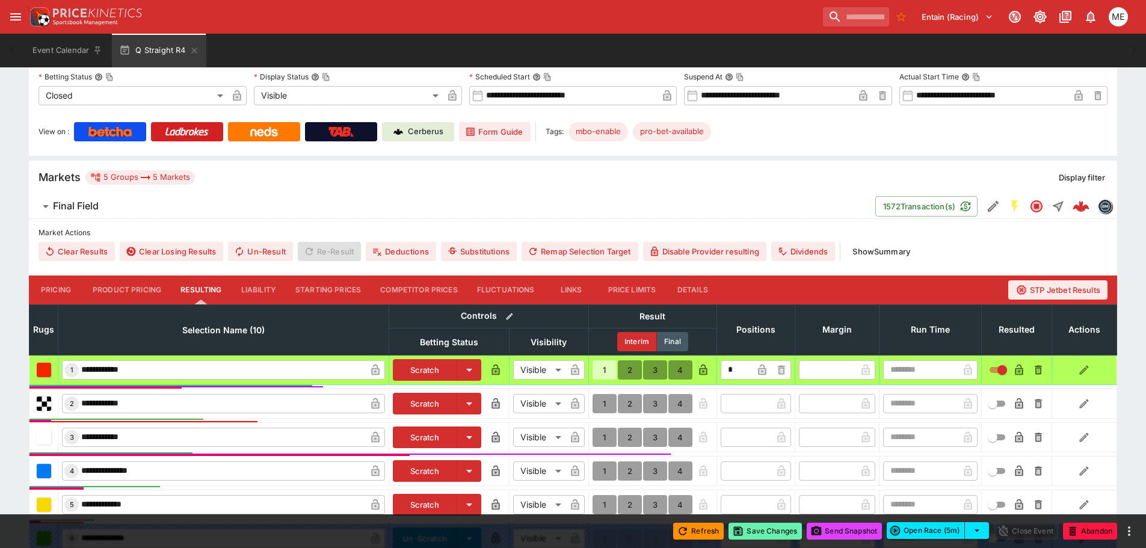
click at [746, 527] on button "Save Changes" at bounding box center [765, 531] width 73 height 17
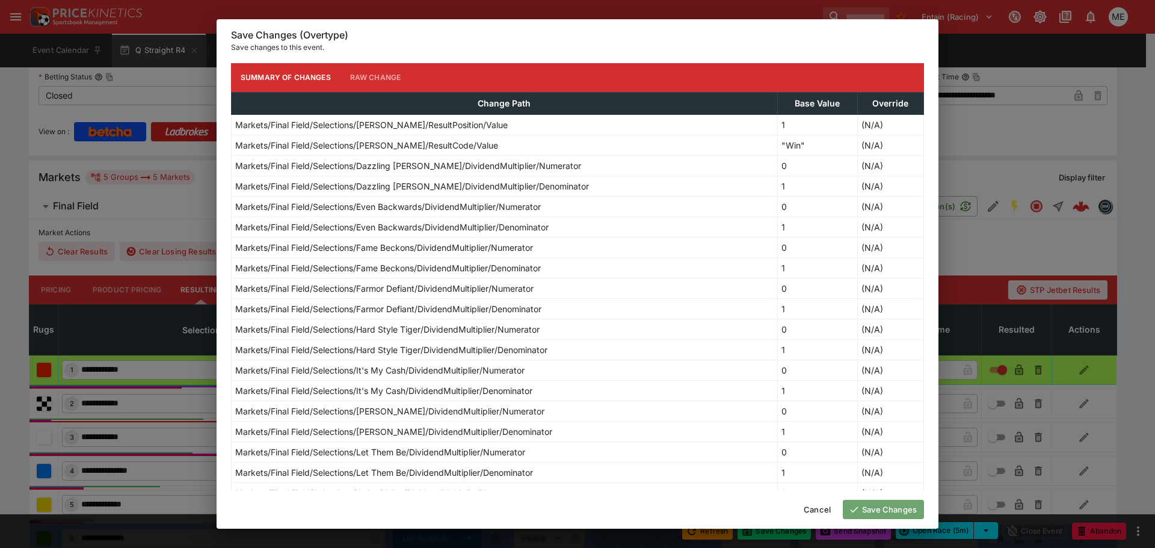
click at [886, 504] on button "Save Changes" at bounding box center [883, 509] width 81 height 19
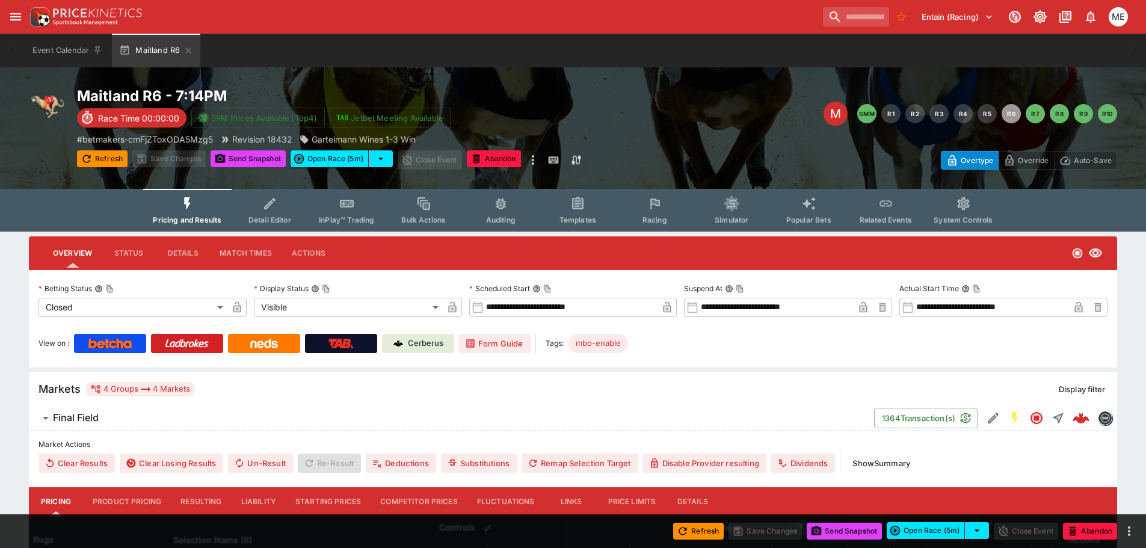
click at [197, 501] on button "Resulting" at bounding box center [201, 501] width 60 height 29
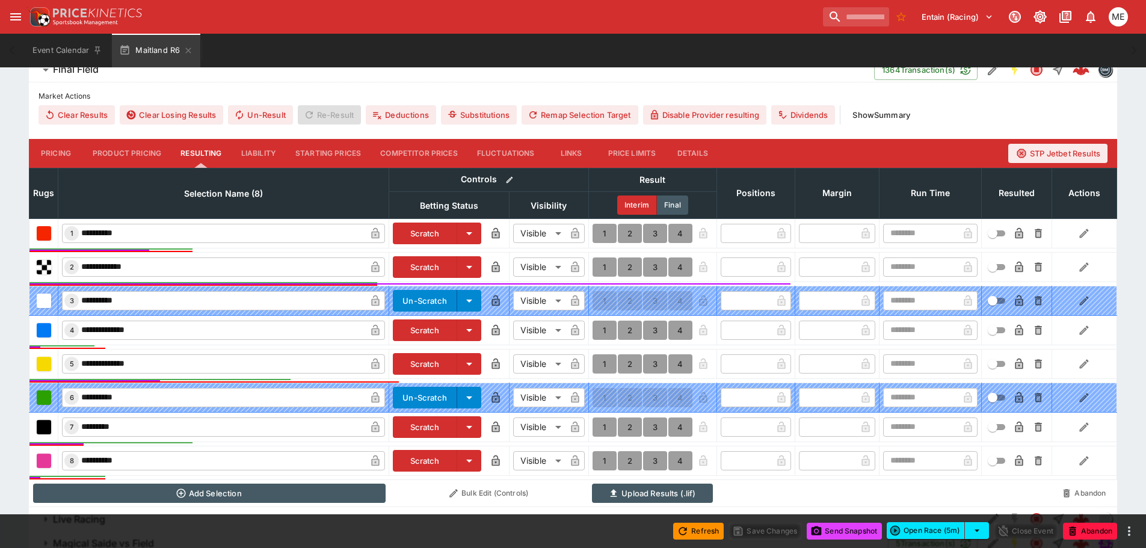
scroll to position [361, 0]
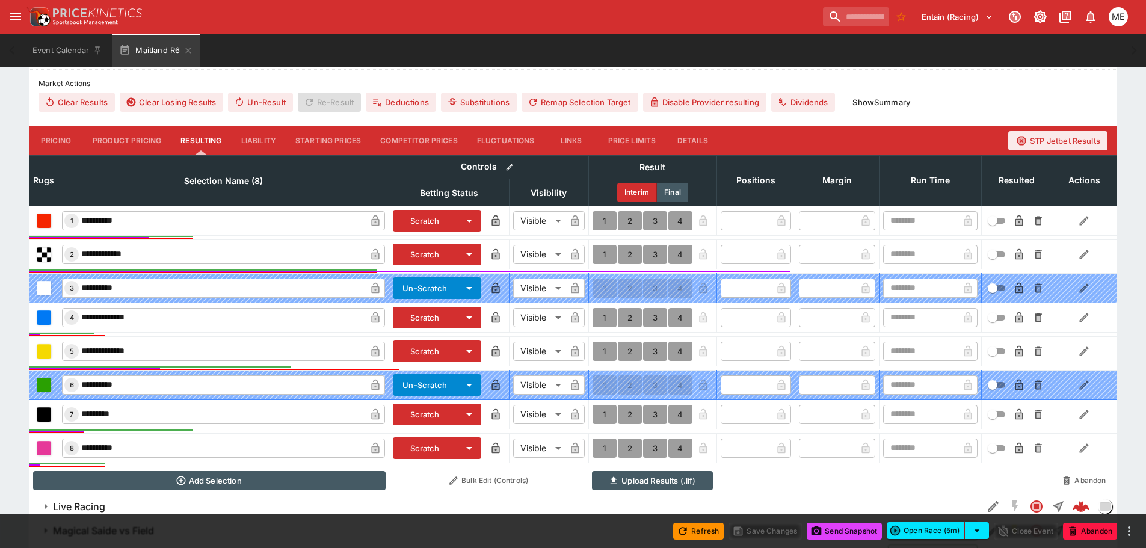
click at [606, 353] on button "1" at bounding box center [605, 351] width 24 height 19
type input "*"
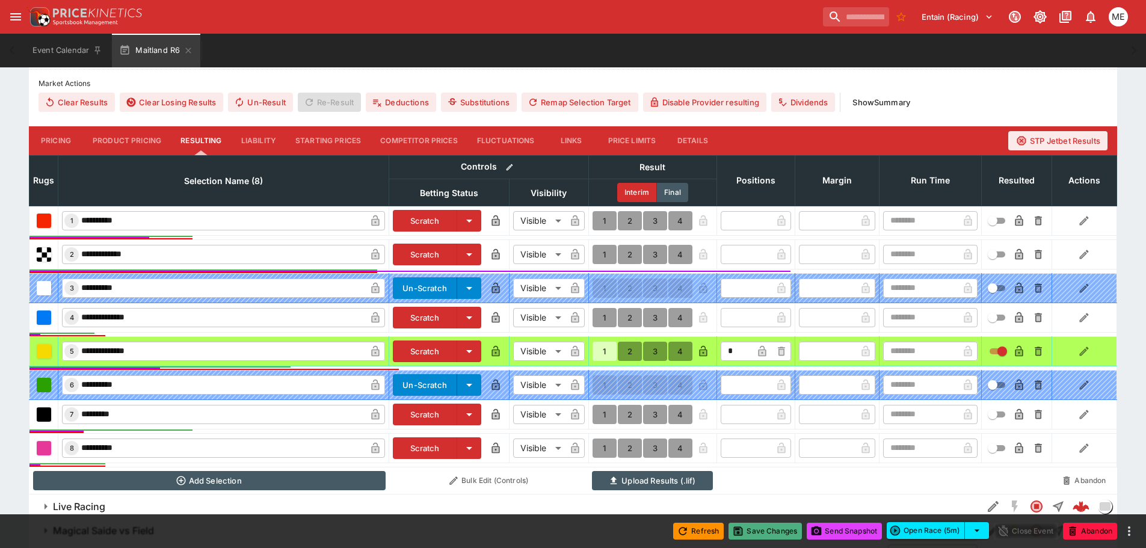
click at [746, 535] on button "Save Changes" at bounding box center [765, 531] width 73 height 17
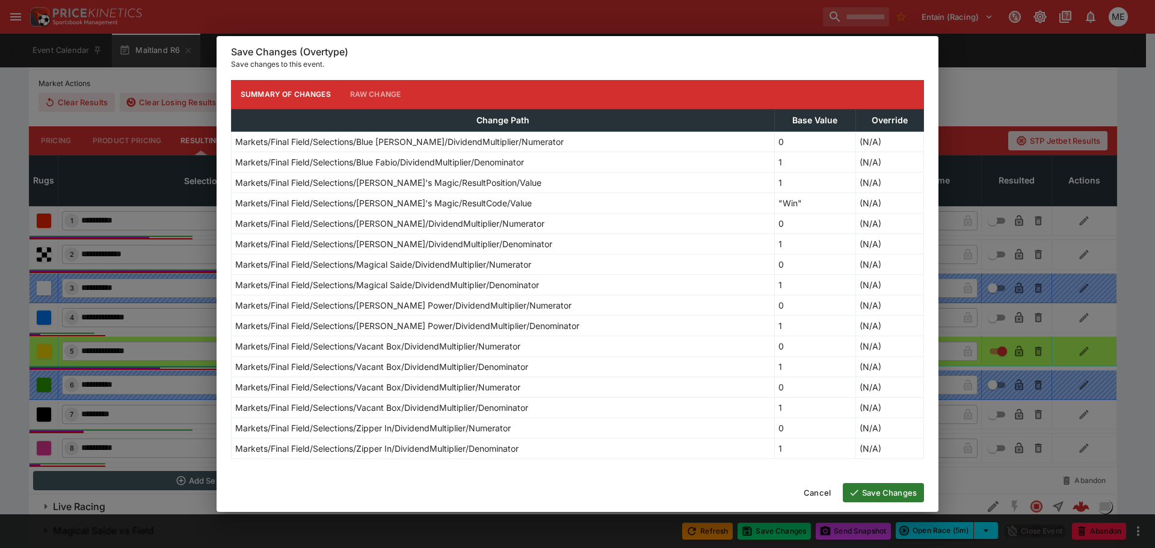
click at [861, 490] on button "Save Changes" at bounding box center [883, 492] width 81 height 19
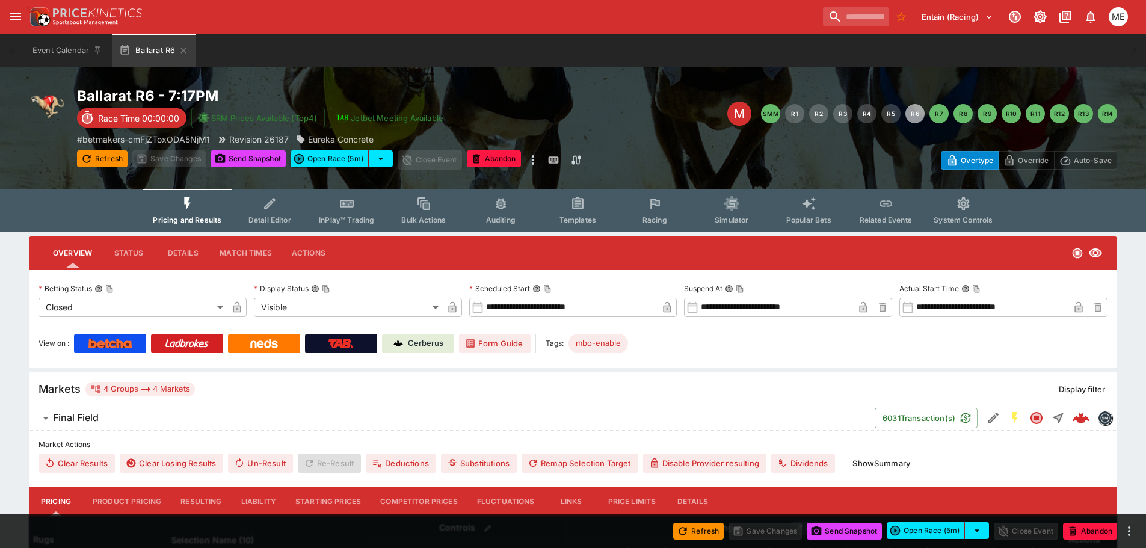
click at [211, 503] on button "Resulting" at bounding box center [201, 501] width 60 height 29
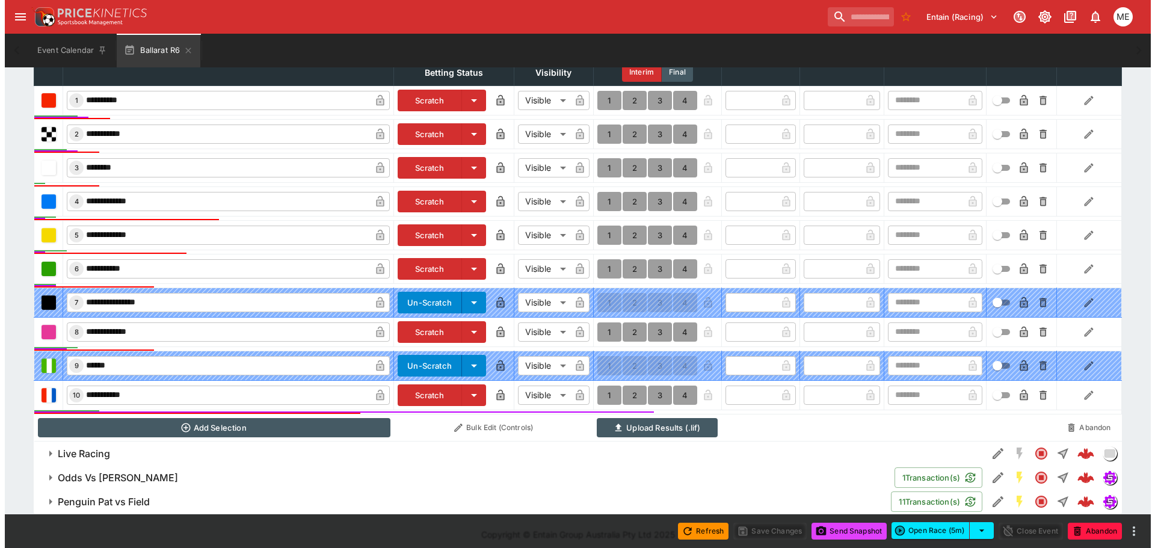
scroll to position [489, 0]
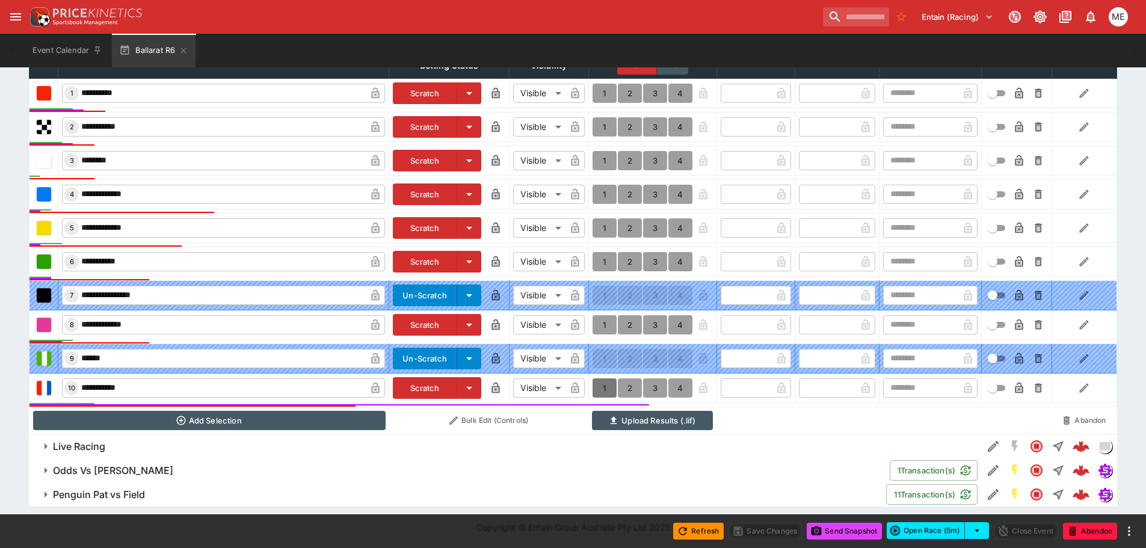
click at [603, 386] on button "1" at bounding box center [605, 388] width 24 height 19
type input "*"
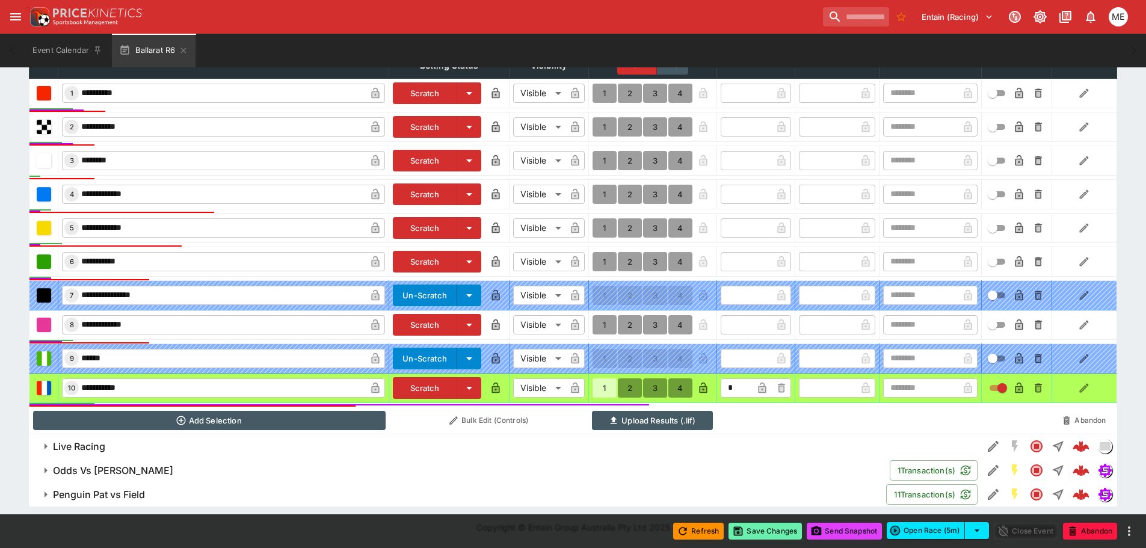
click at [758, 530] on button "Save Changes" at bounding box center [765, 531] width 73 height 17
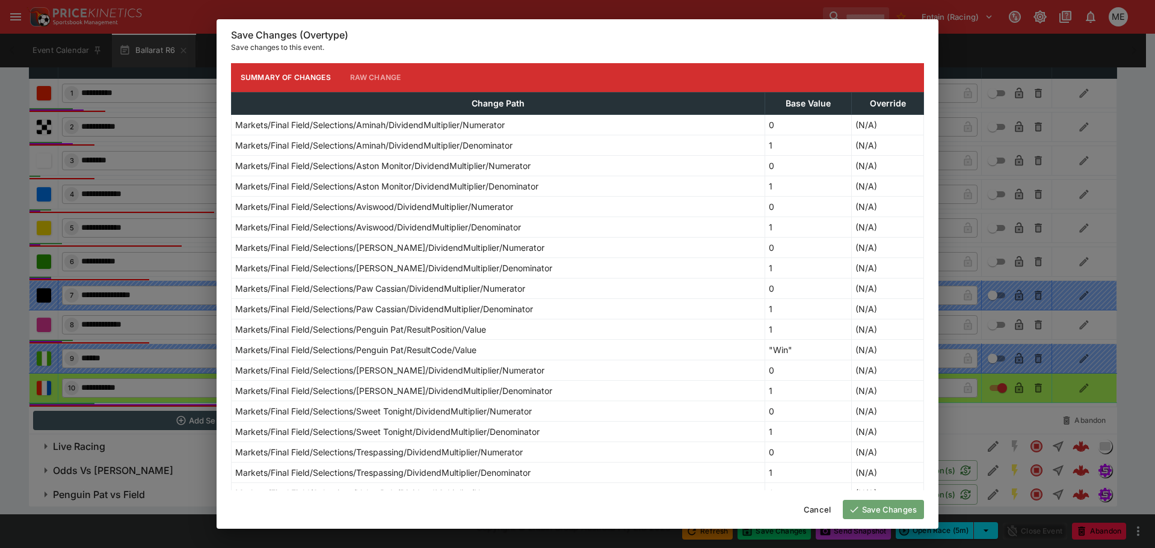
click at [869, 505] on button "Save Changes" at bounding box center [883, 509] width 81 height 19
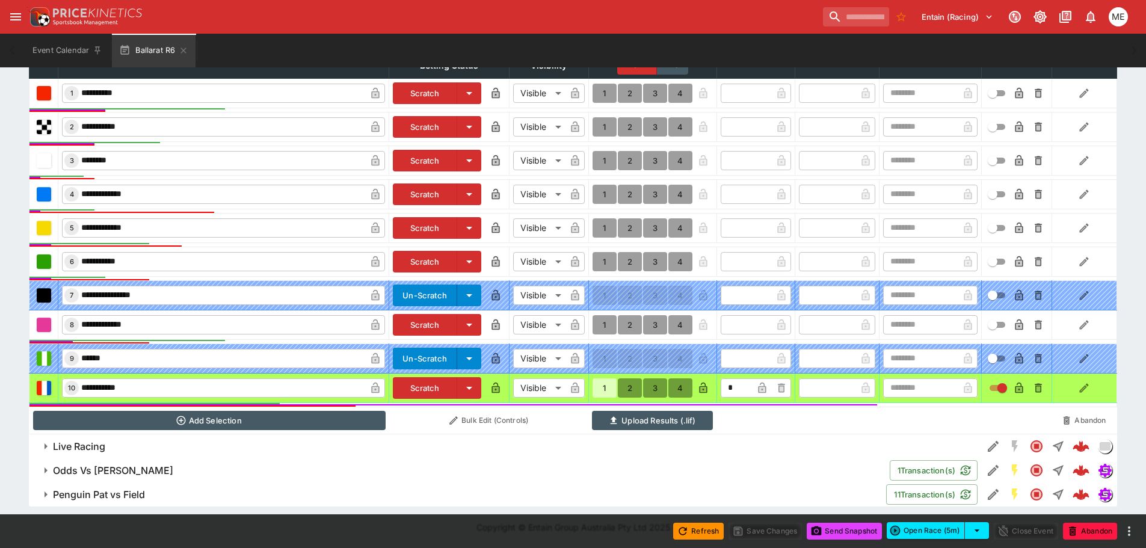
type input "*"
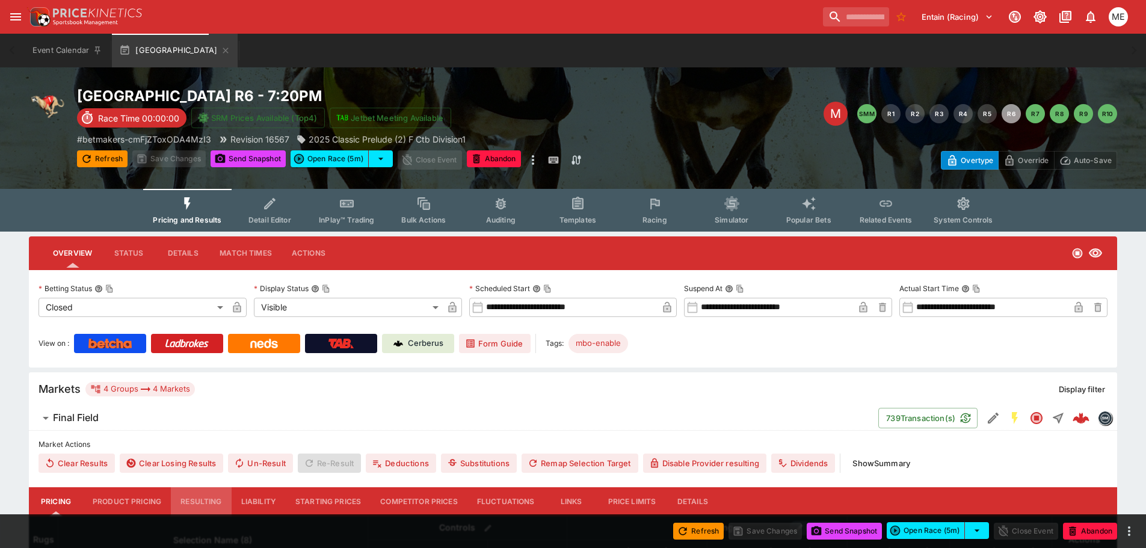
click at [195, 501] on button "Resulting" at bounding box center [201, 501] width 60 height 29
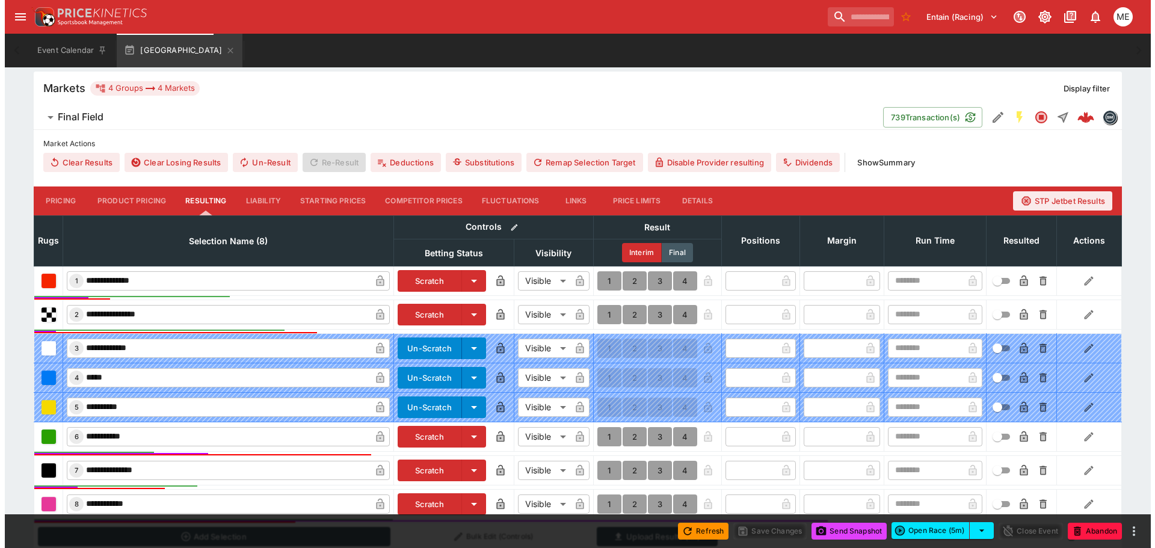
scroll to position [417, 0]
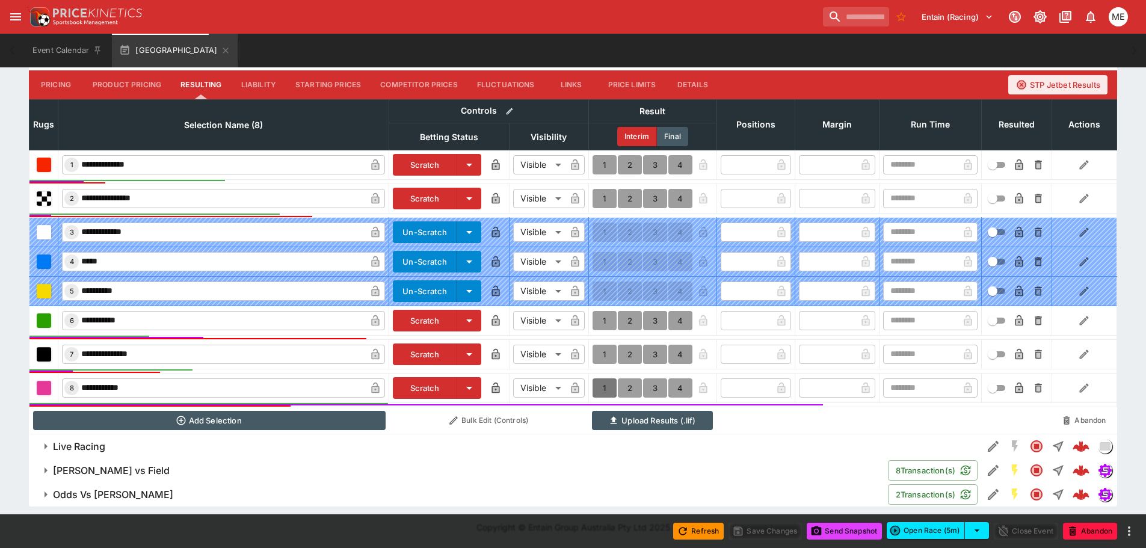
click at [606, 388] on button "1" at bounding box center [605, 388] width 24 height 19
type input "*"
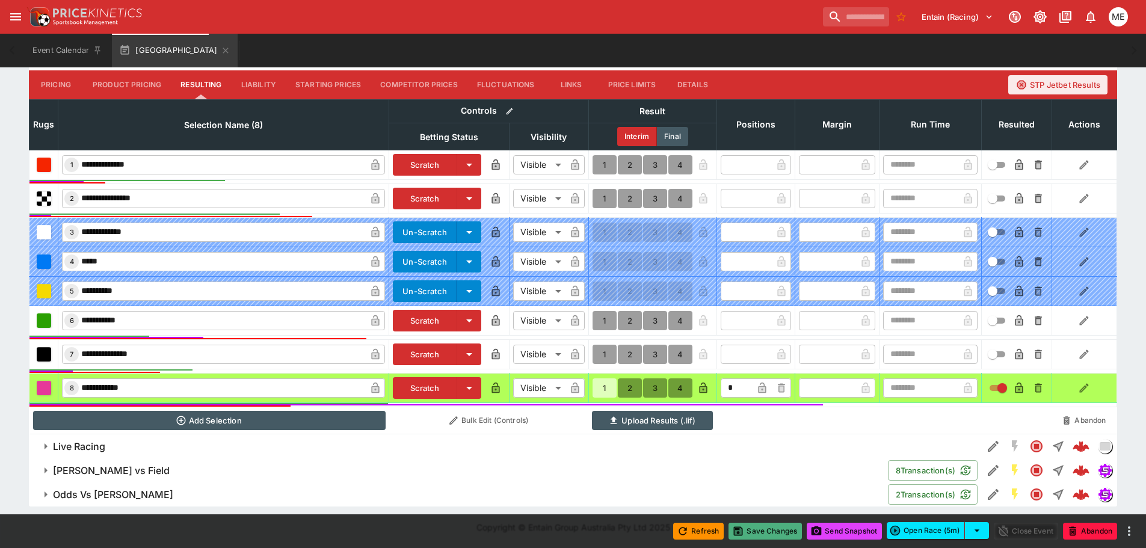
click at [758, 533] on button "Save Changes" at bounding box center [765, 531] width 73 height 17
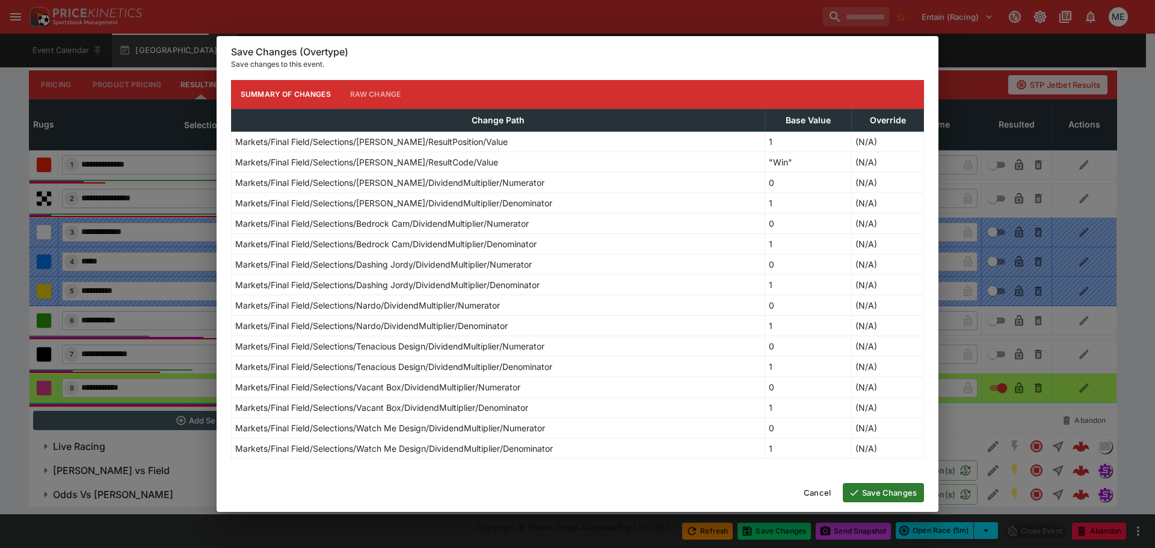
click at [870, 493] on button "Save Changes" at bounding box center [883, 492] width 81 height 19
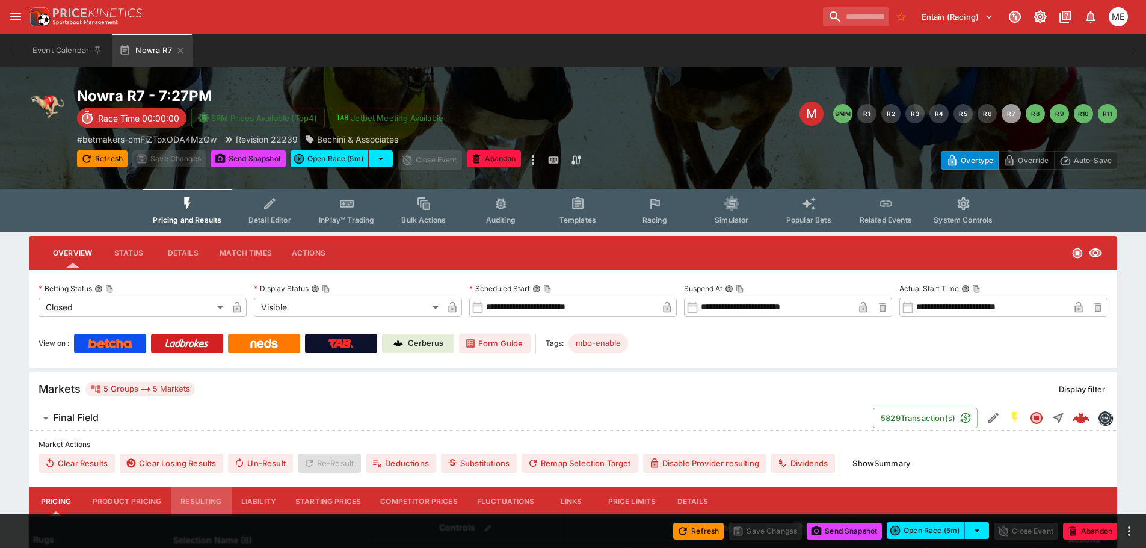
click at [202, 502] on button "Resulting" at bounding box center [201, 501] width 60 height 29
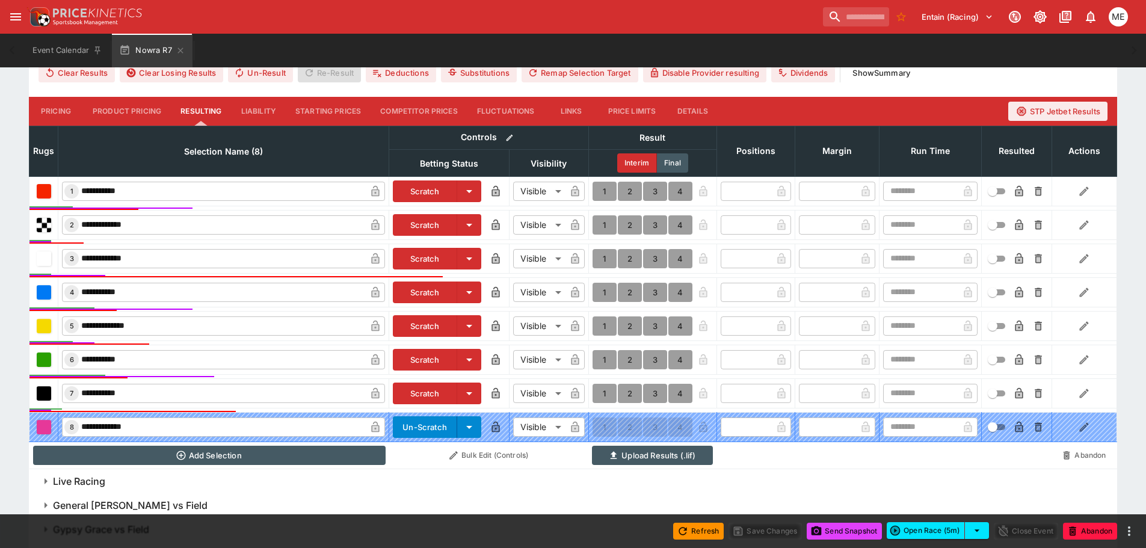
scroll to position [421, 0]
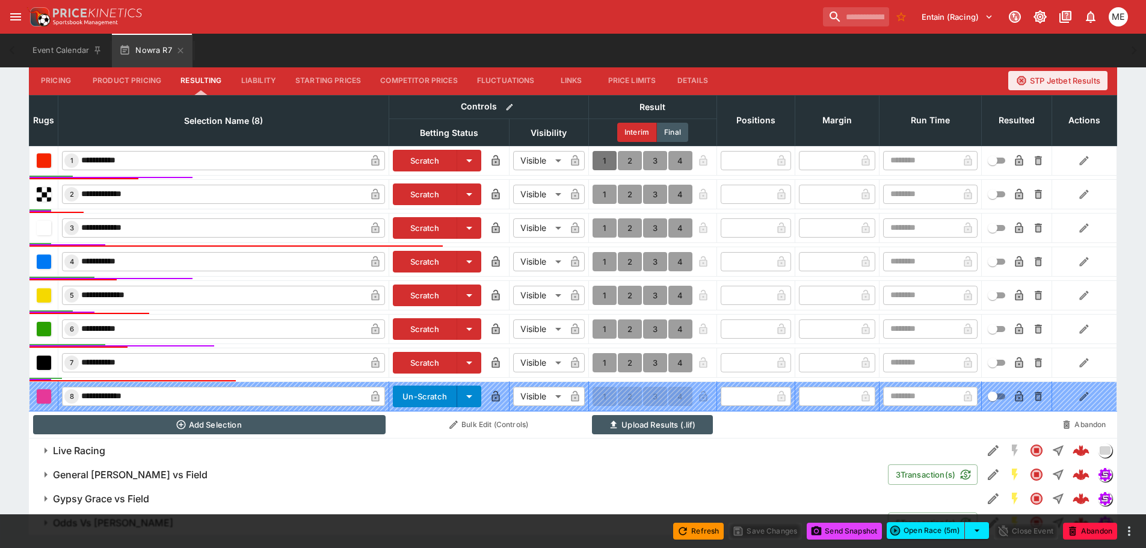
click at [606, 158] on button "1" at bounding box center [605, 160] width 24 height 19
type input "*"
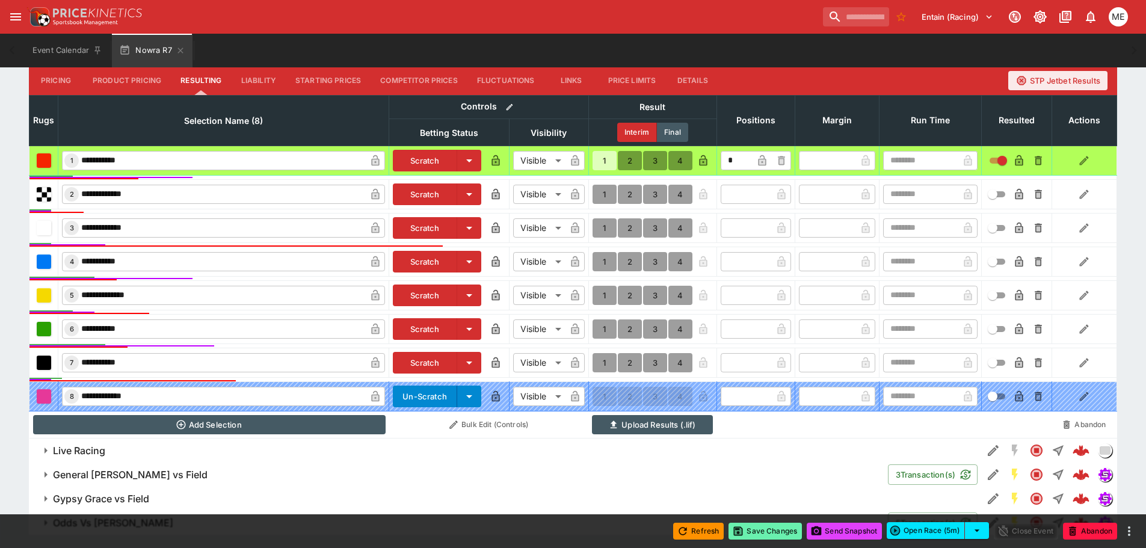
click at [764, 537] on button "Save Changes" at bounding box center [765, 531] width 73 height 17
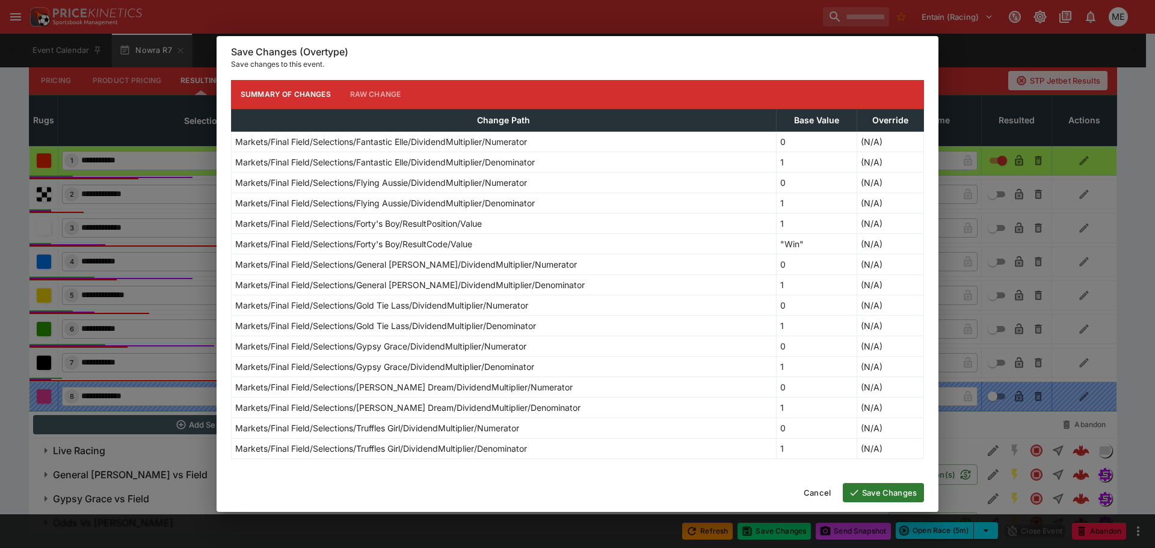
click at [861, 490] on button "Save Changes" at bounding box center [883, 492] width 81 height 19
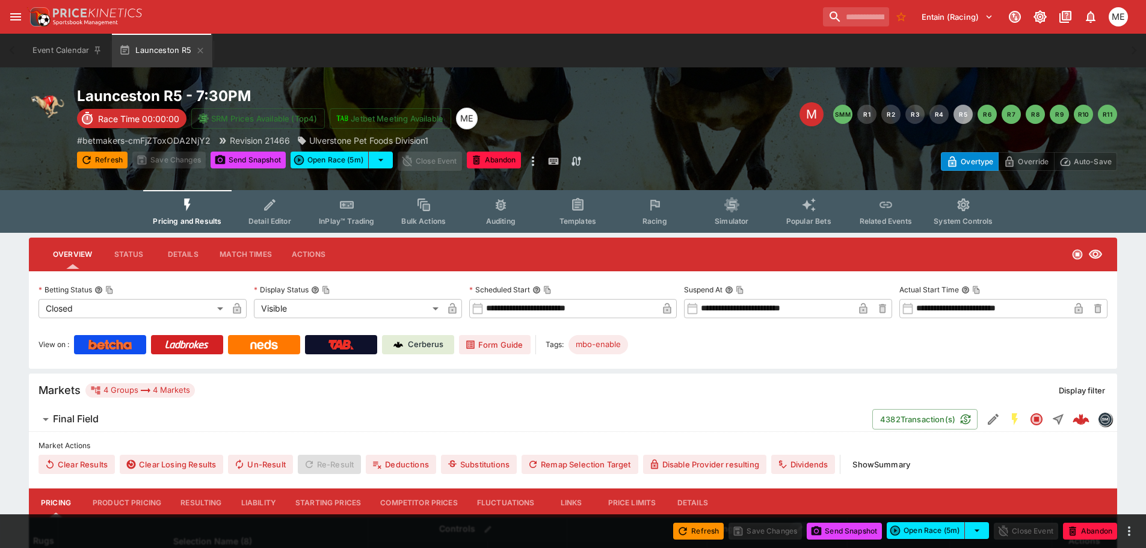
click at [199, 504] on button "Resulting" at bounding box center [201, 503] width 60 height 29
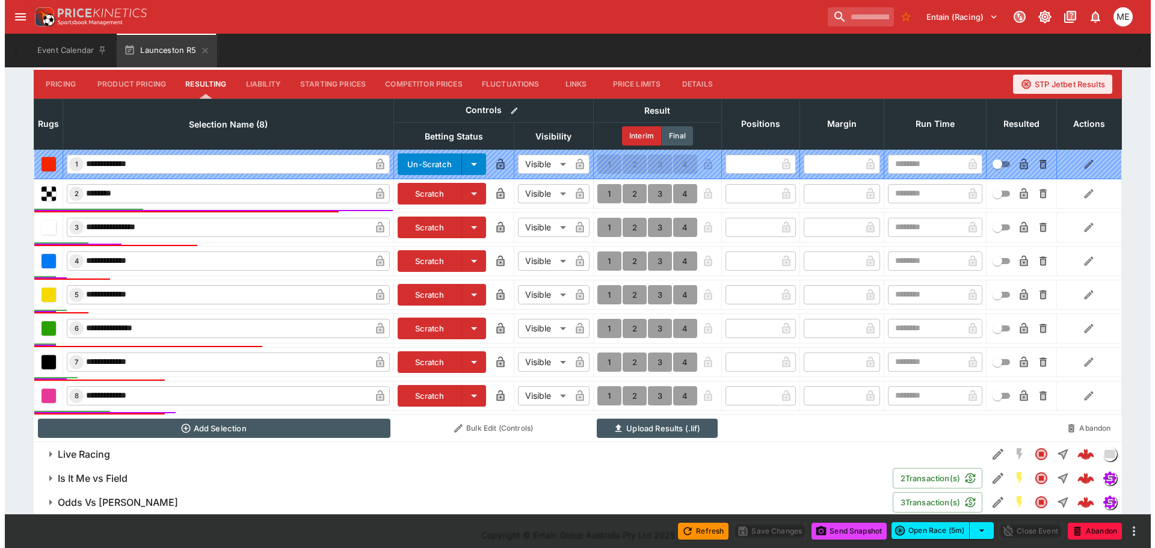
scroll to position [427, 0]
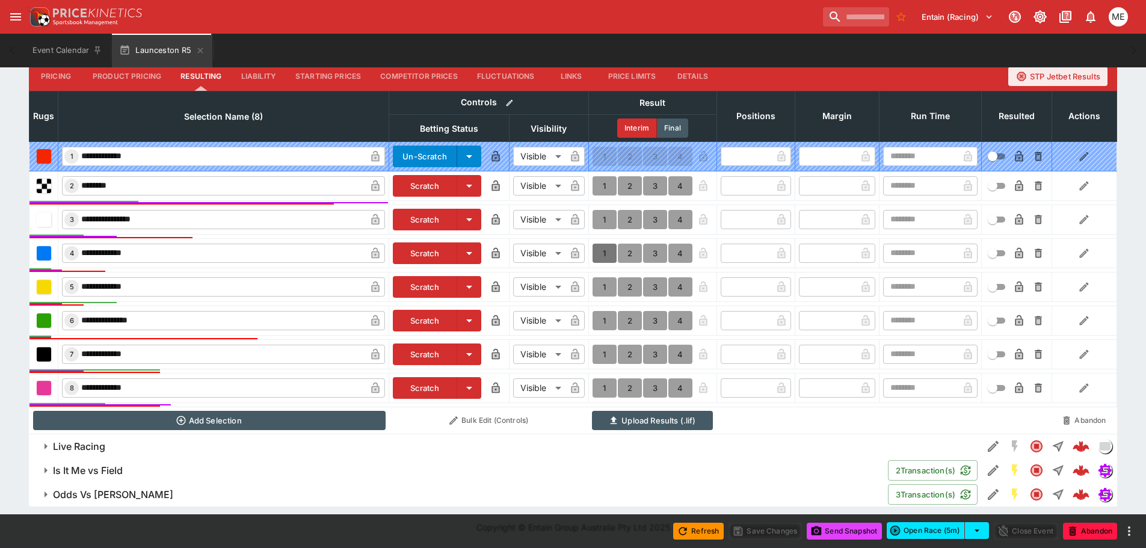
click at [600, 255] on button "1" at bounding box center [605, 253] width 24 height 19
type input "*"
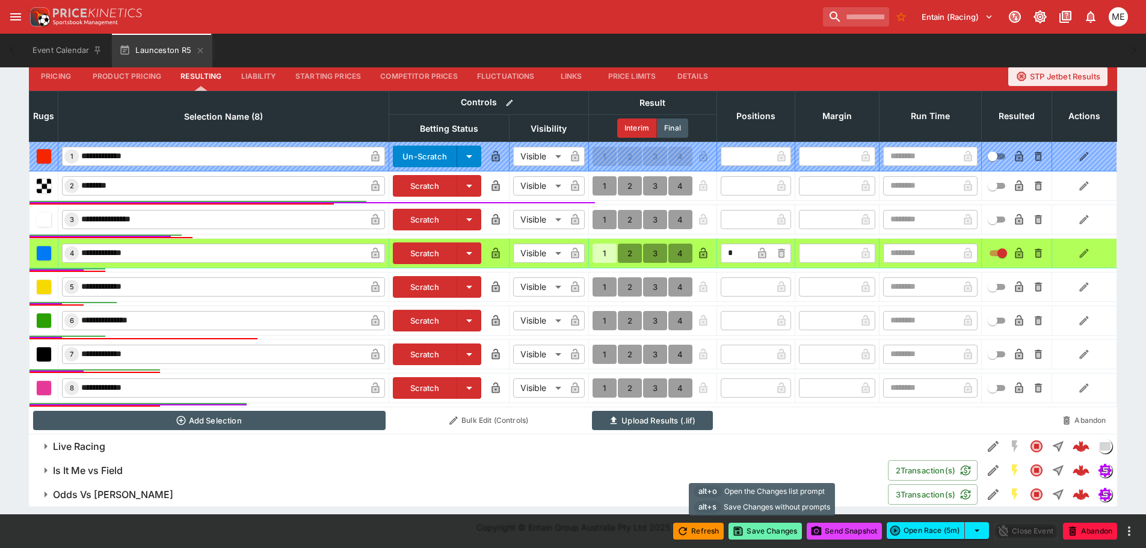
click at [759, 530] on button "Save Changes" at bounding box center [765, 531] width 73 height 17
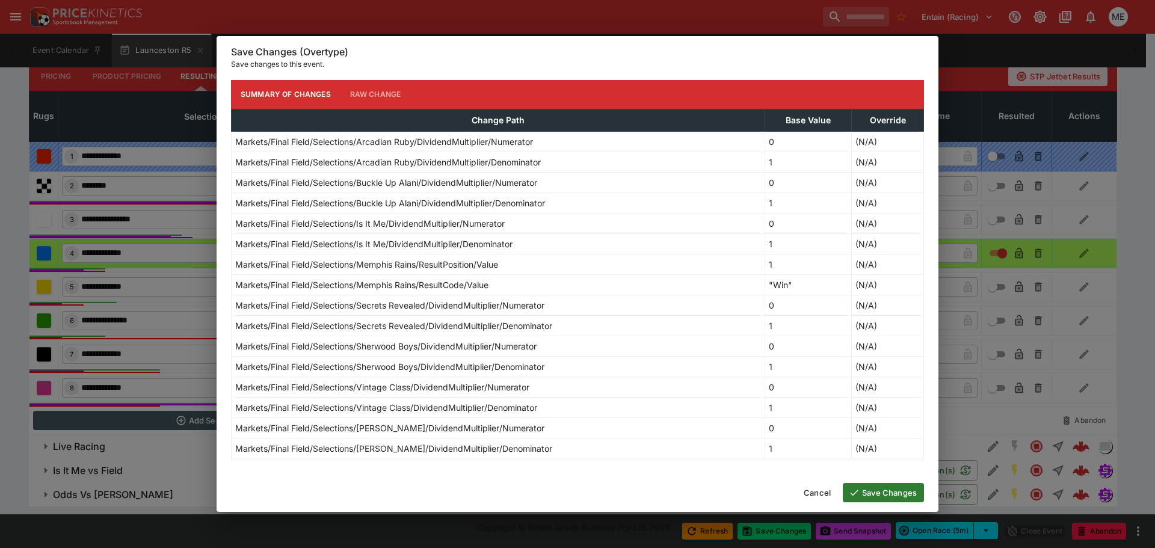
click at [888, 492] on button "Save Changes" at bounding box center [883, 492] width 81 height 19
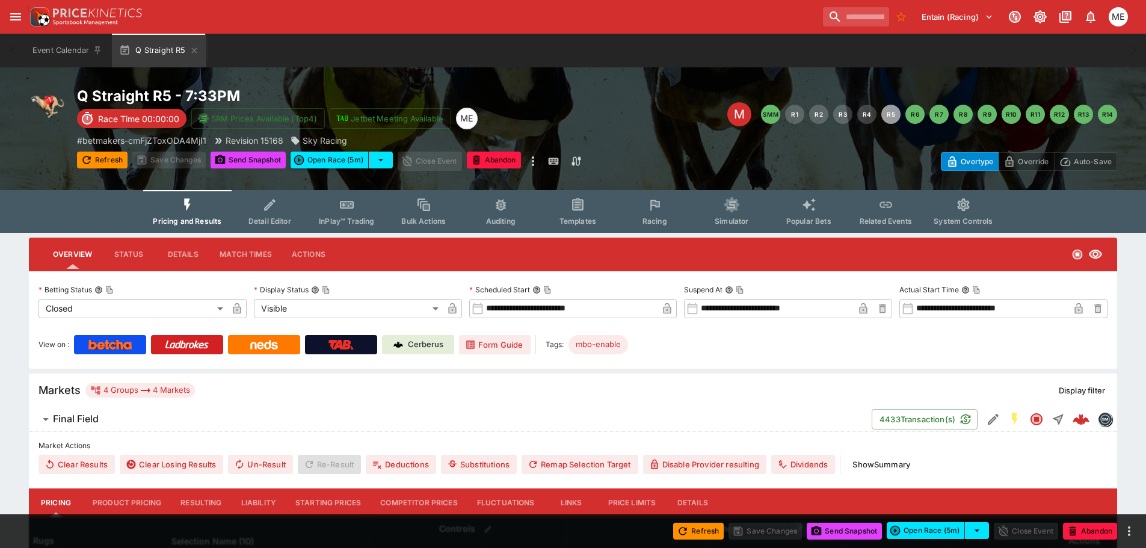
drag, startPoint x: 200, startPoint y: 498, endPoint x: 223, endPoint y: 490, distance: 23.6
click at [200, 498] on button "Resulting" at bounding box center [201, 503] width 60 height 29
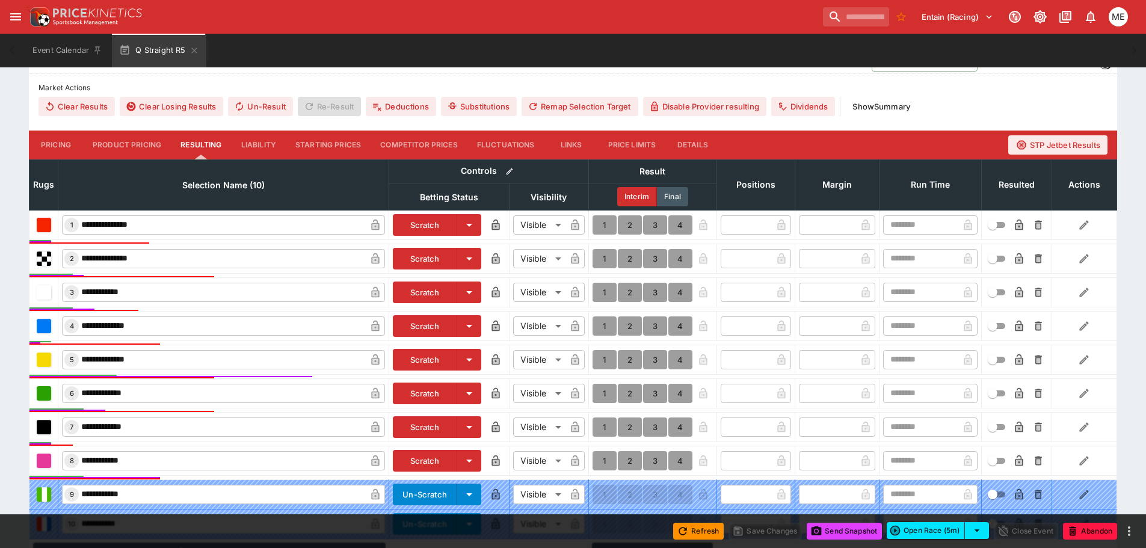
scroll to position [361, 0]
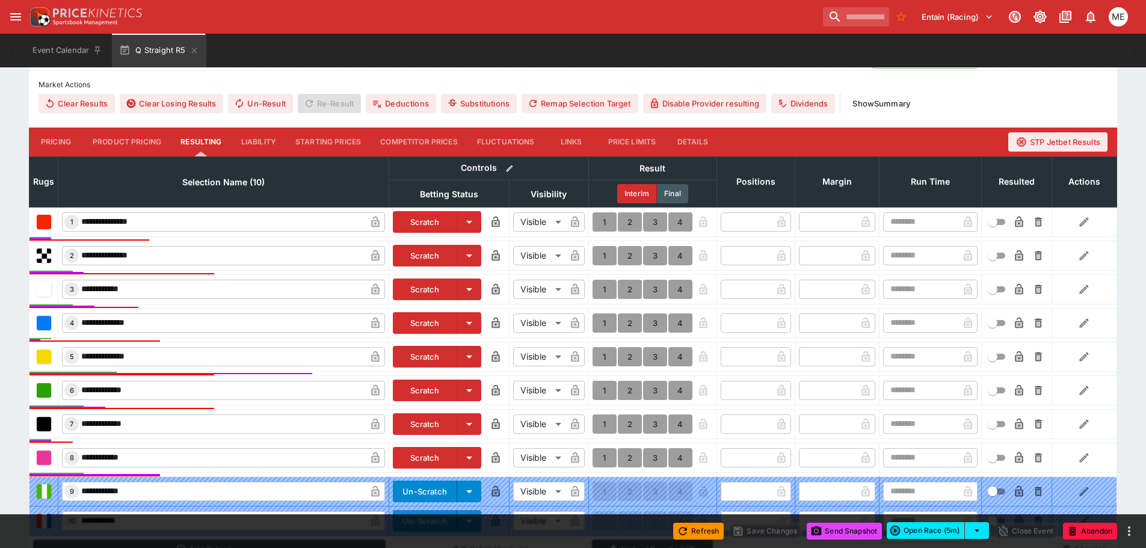
click at [609, 456] on button "1" at bounding box center [605, 457] width 24 height 19
type input "*"
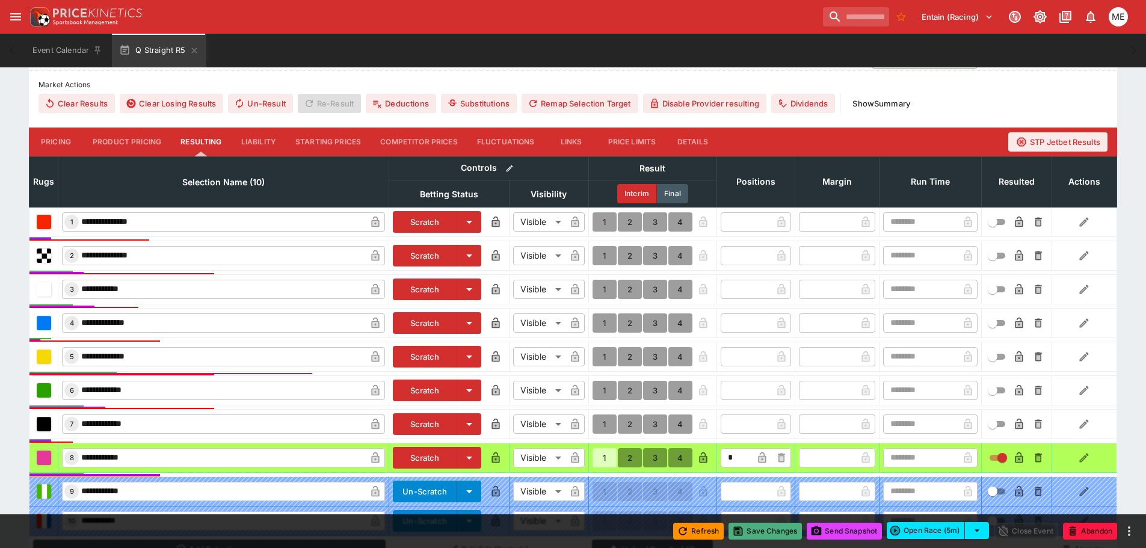
click at [770, 529] on button "Save Changes" at bounding box center [765, 531] width 73 height 17
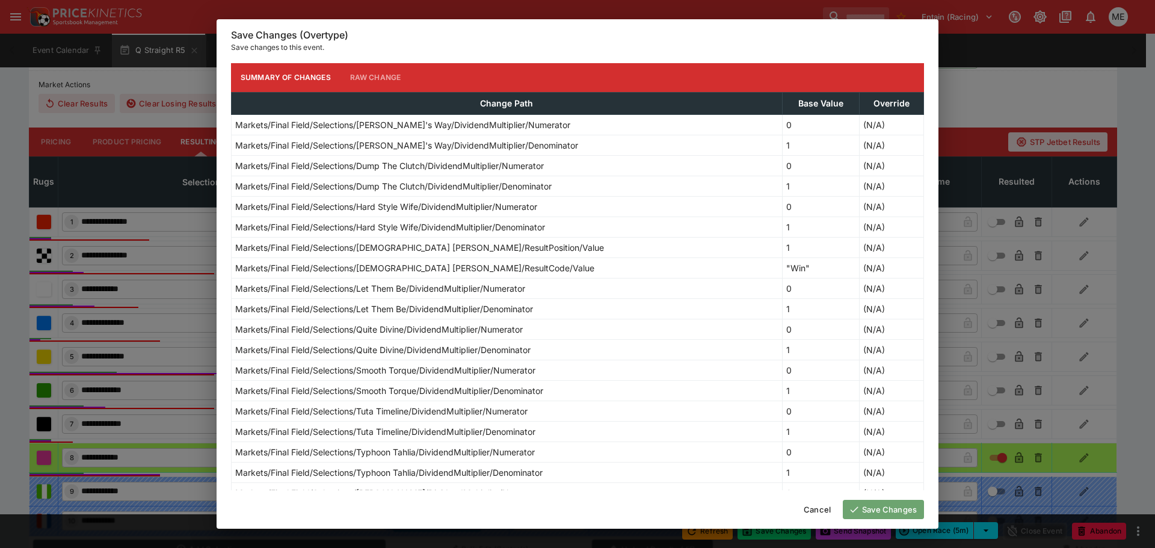
click at [868, 509] on button "Save Changes" at bounding box center [883, 509] width 81 height 19
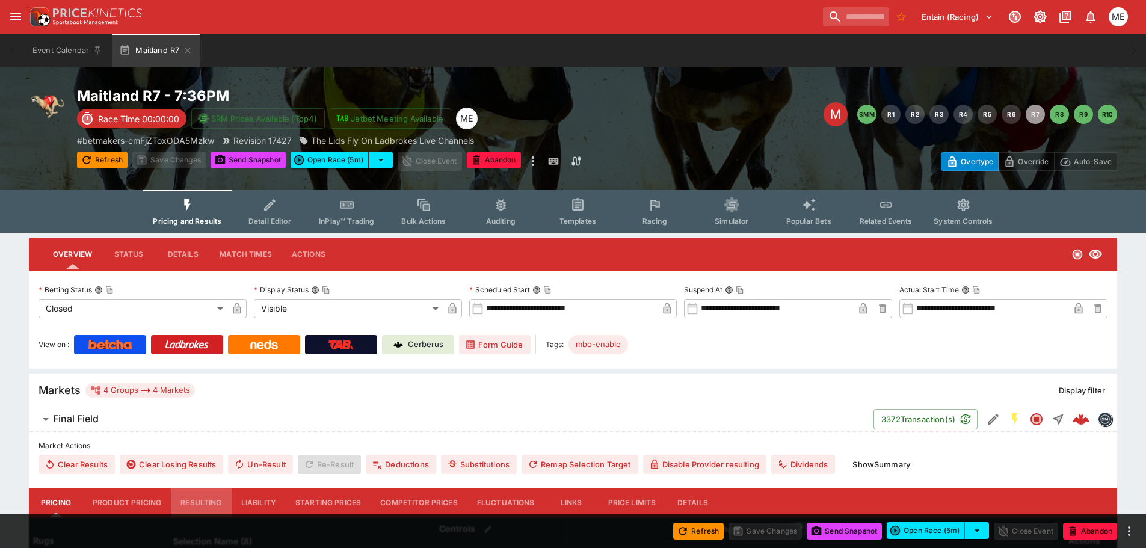
click at [197, 500] on button "Resulting" at bounding box center [201, 503] width 60 height 29
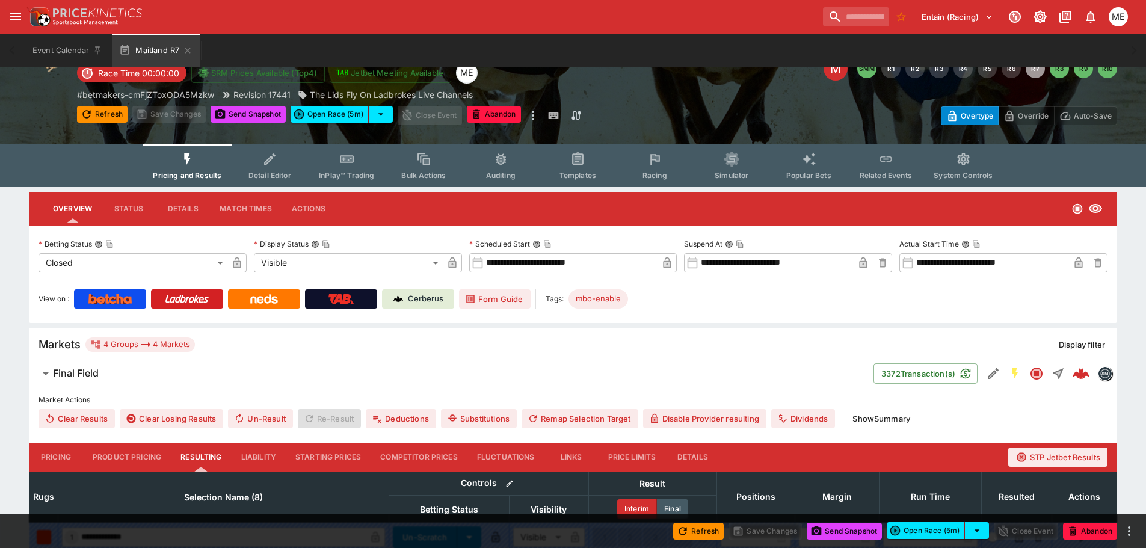
scroll to position [361, 0]
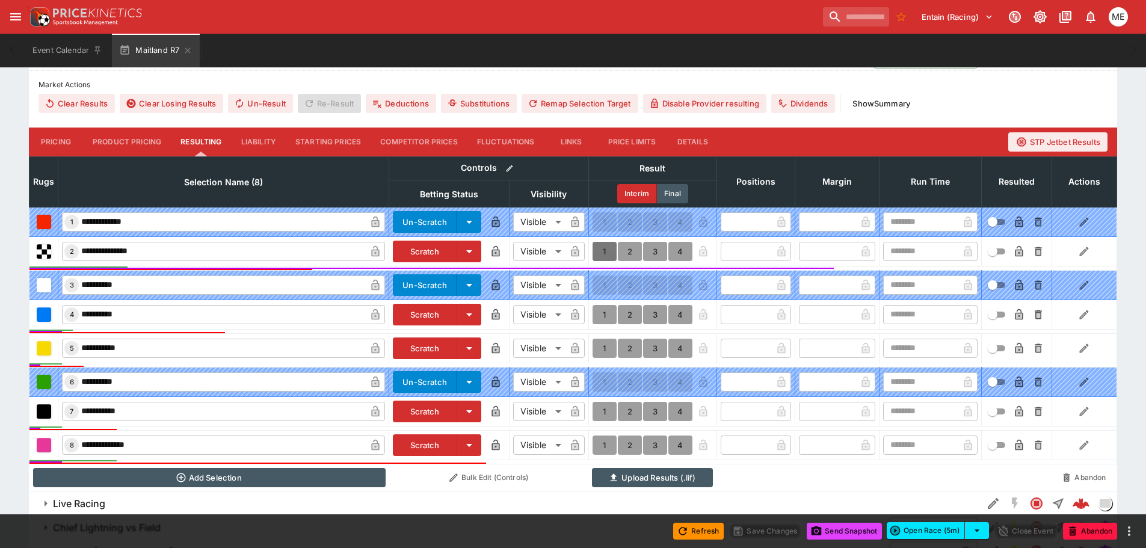
click at [599, 246] on button "1" at bounding box center [605, 251] width 24 height 19
type input "*"
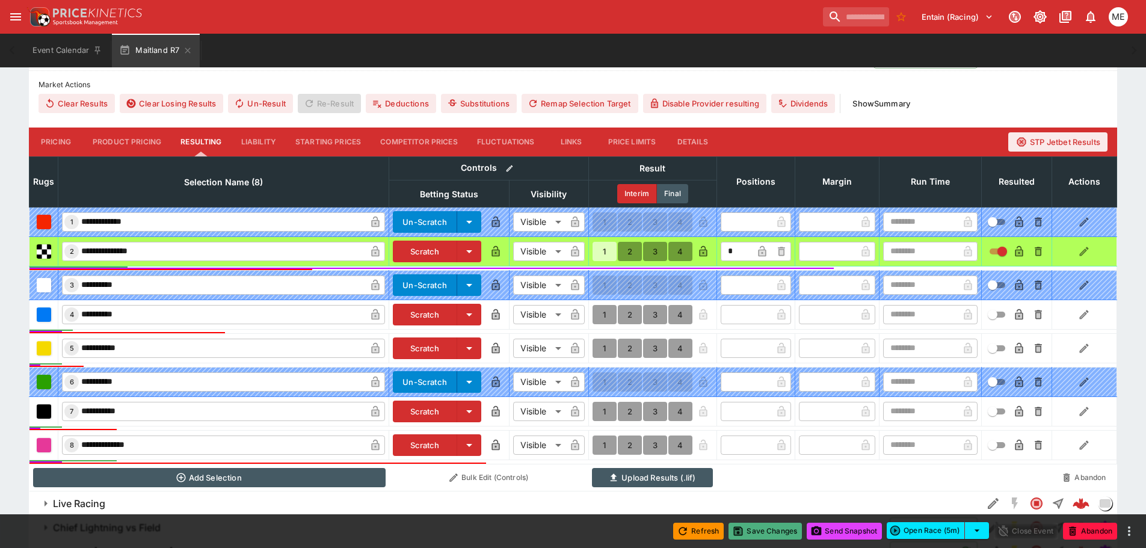
click at [753, 530] on button "Save Changes" at bounding box center [765, 531] width 73 height 17
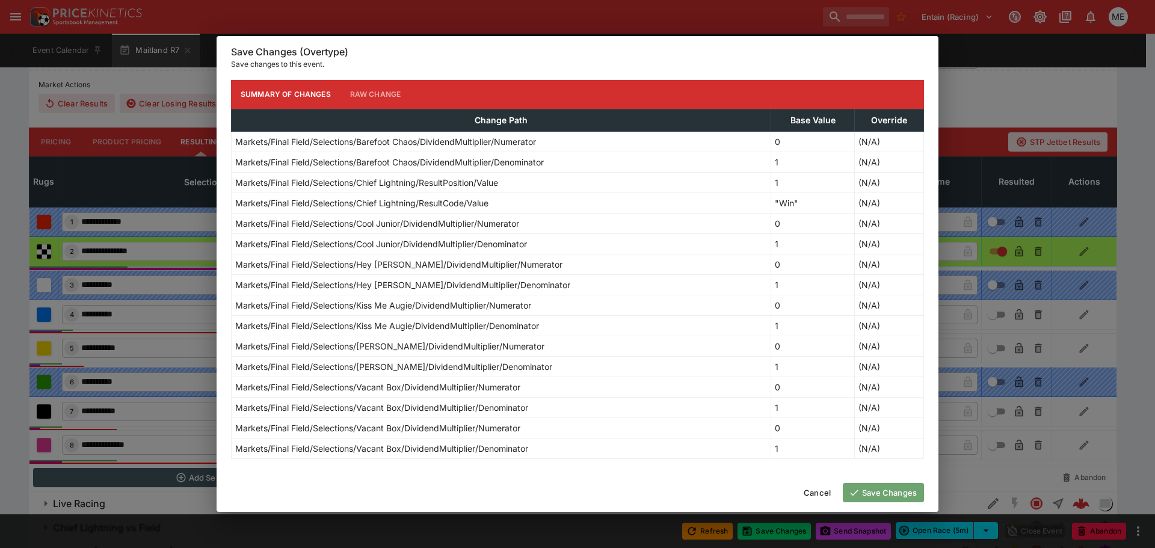
click at [895, 490] on button "Save Changes" at bounding box center [883, 492] width 81 height 19
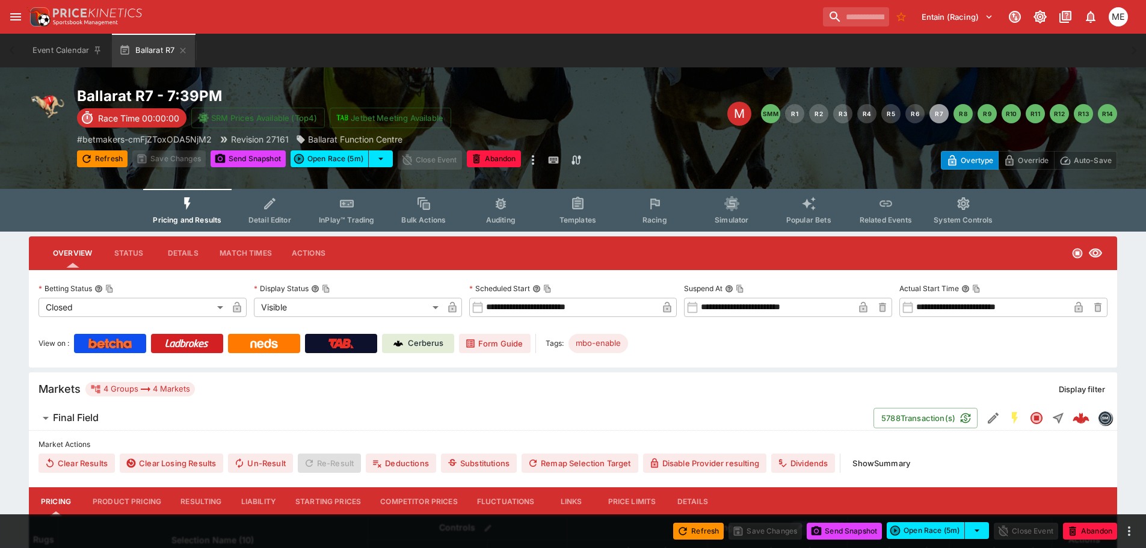
click at [206, 498] on button "Resulting" at bounding box center [201, 501] width 60 height 29
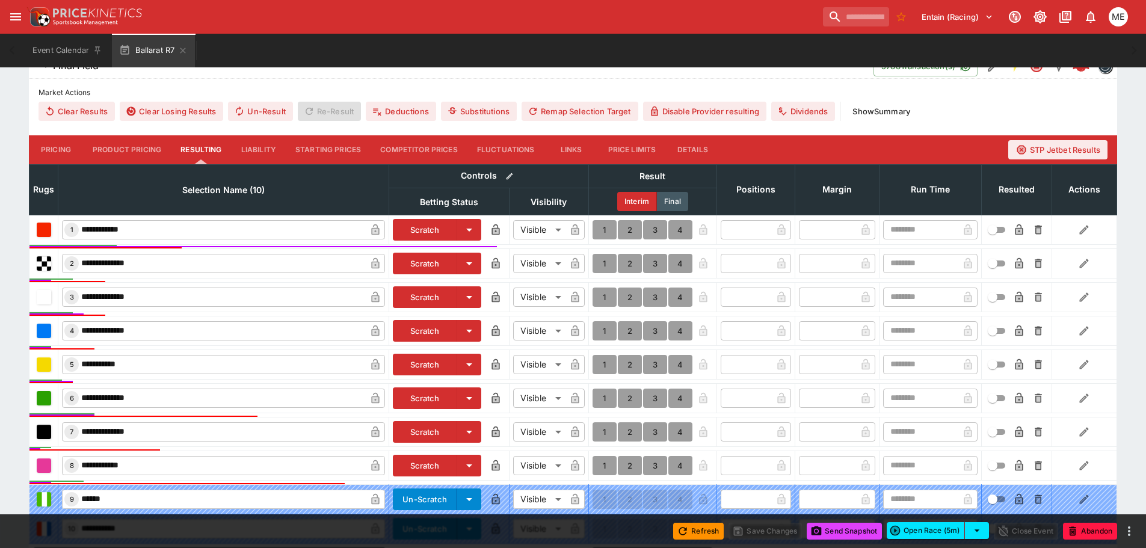
scroll to position [428, 0]
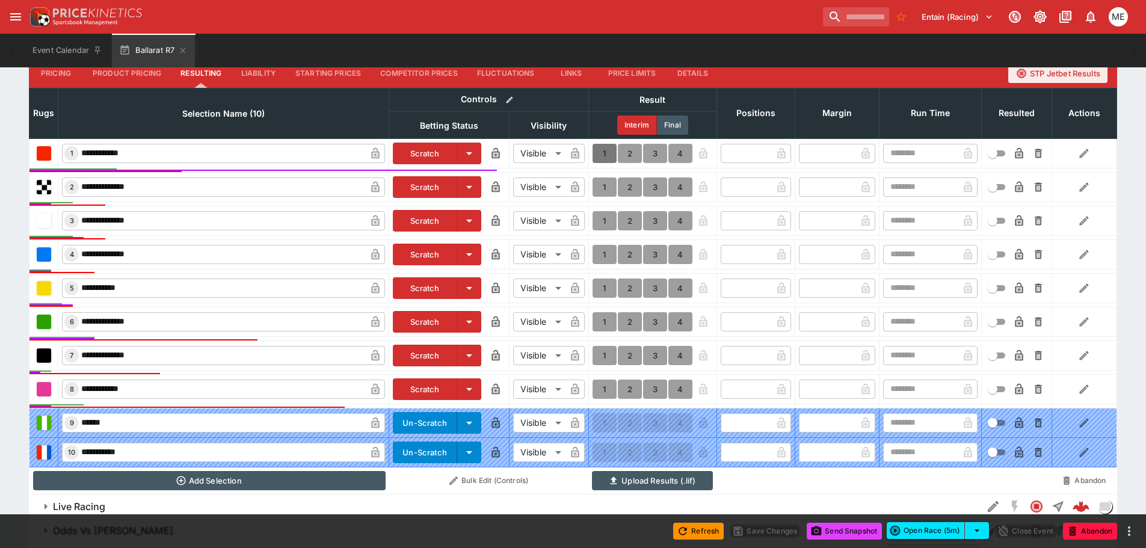
click at [602, 152] on button "1" at bounding box center [605, 153] width 24 height 19
type input "*"
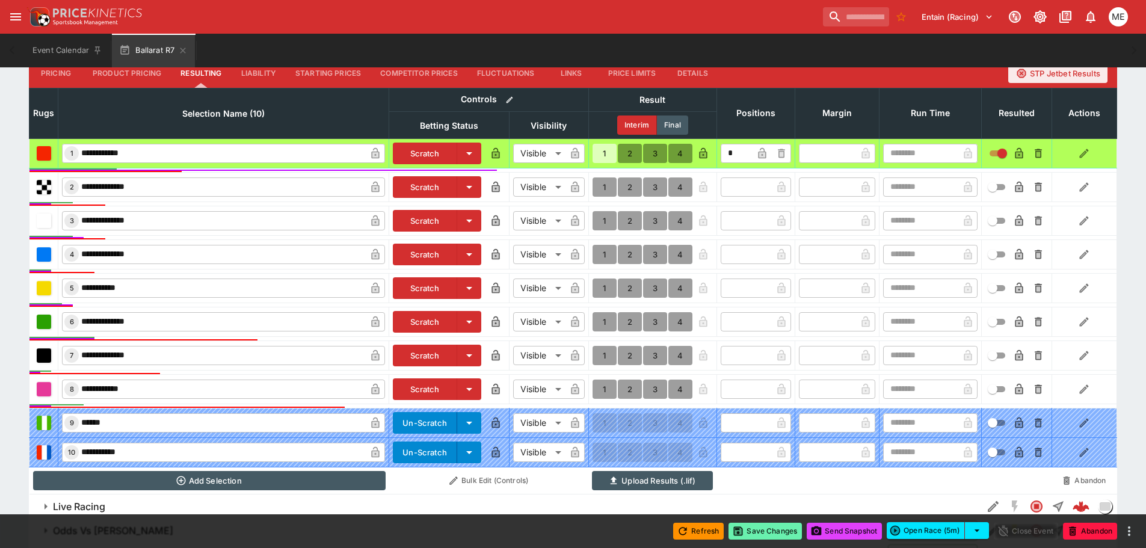
click at [753, 533] on button "Save Changes" at bounding box center [765, 531] width 73 height 17
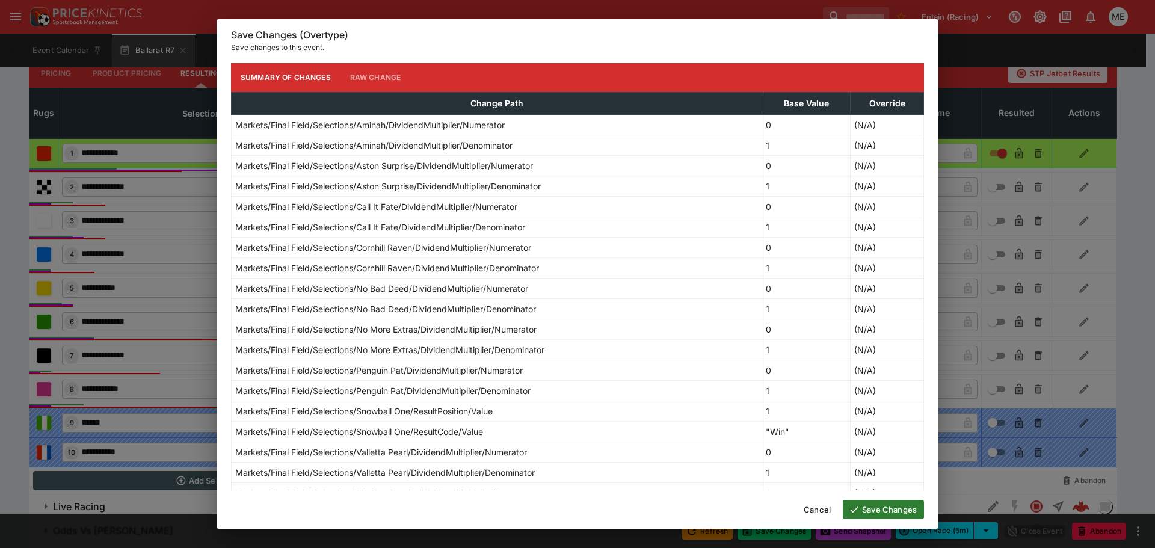
click at [867, 508] on button "Save Changes" at bounding box center [883, 509] width 81 height 19
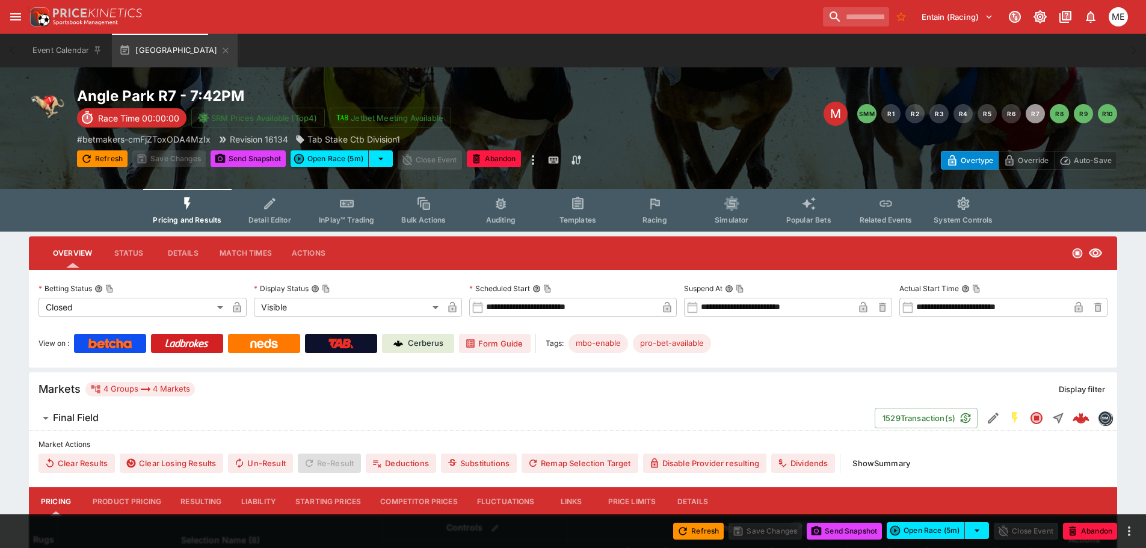
drag, startPoint x: 188, startPoint y: 497, endPoint x: 193, endPoint y: 489, distance: 8.4
click at [188, 497] on button "Resulting" at bounding box center [201, 501] width 60 height 29
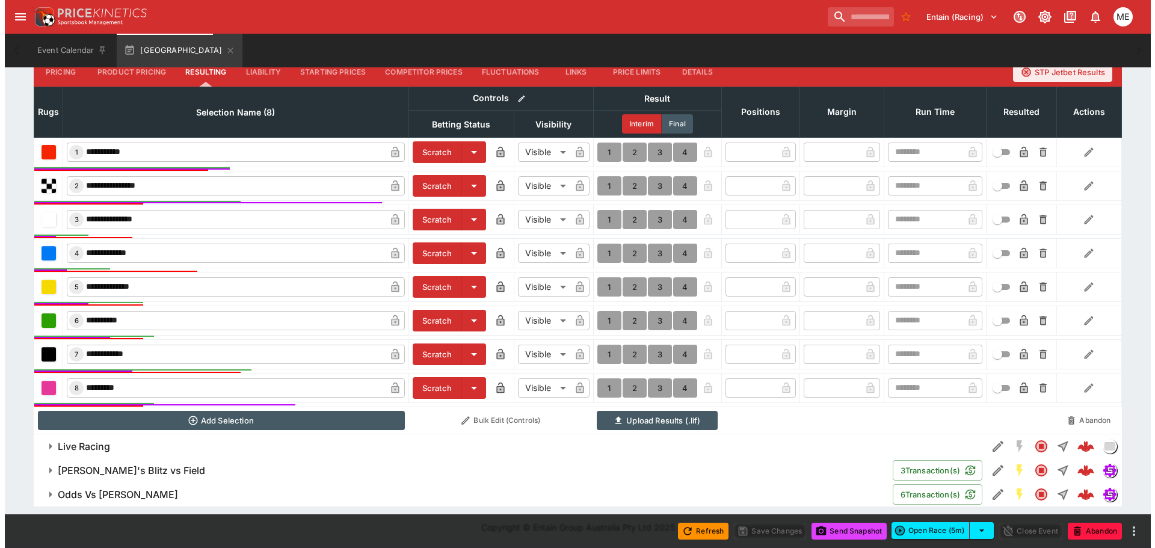
scroll to position [431, 0]
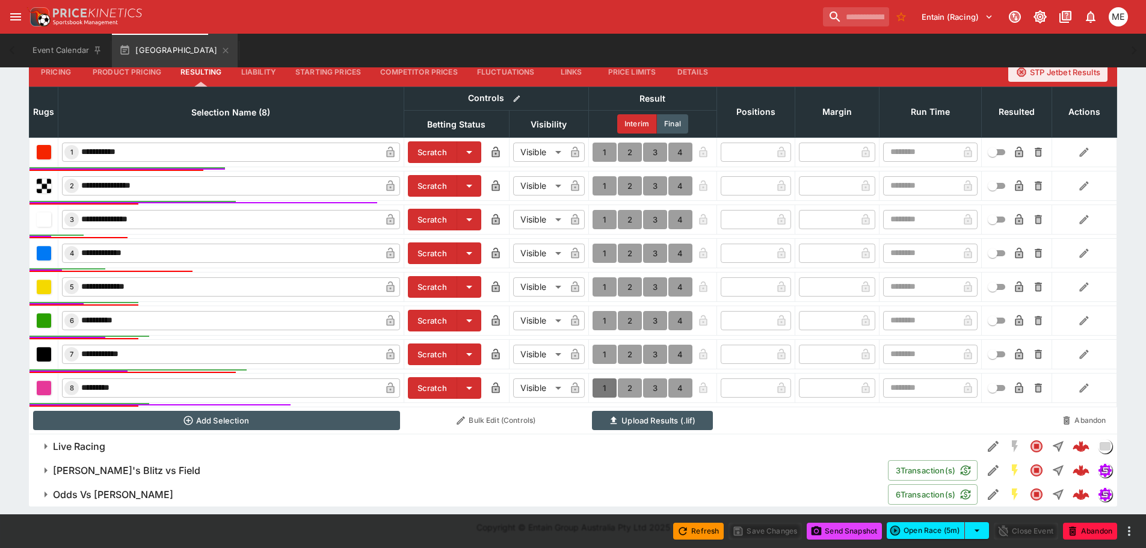
click at [608, 392] on button "1" at bounding box center [605, 388] width 24 height 19
type input "*"
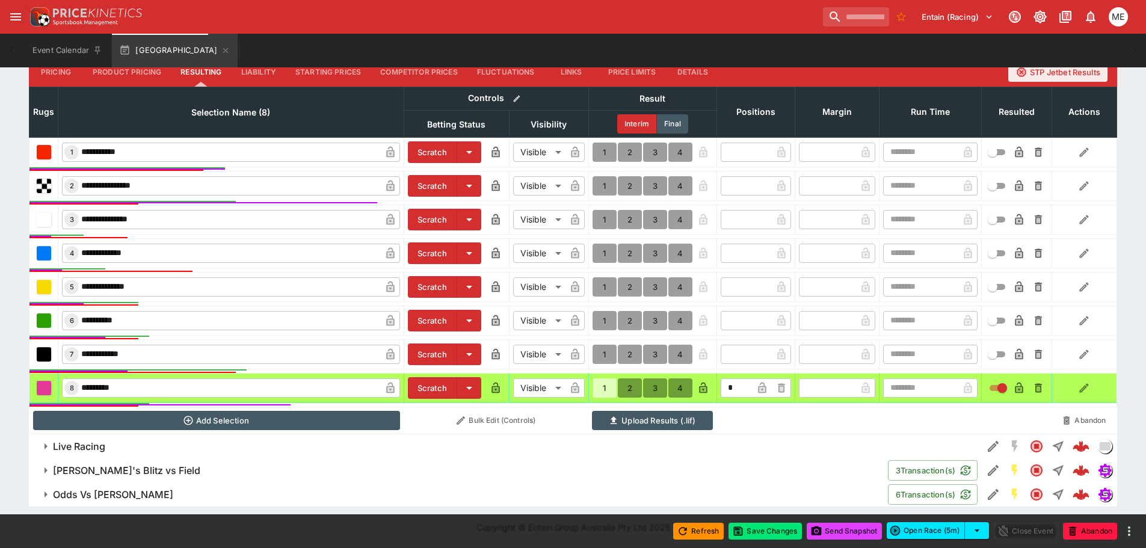
click at [765, 541] on div "Refresh Save Changes Send Snapshot Open Race (5m) Close Event Abandon" at bounding box center [573, 532] width 1146 height 34
click at [765, 532] on button "Save Changes" at bounding box center [765, 531] width 73 height 17
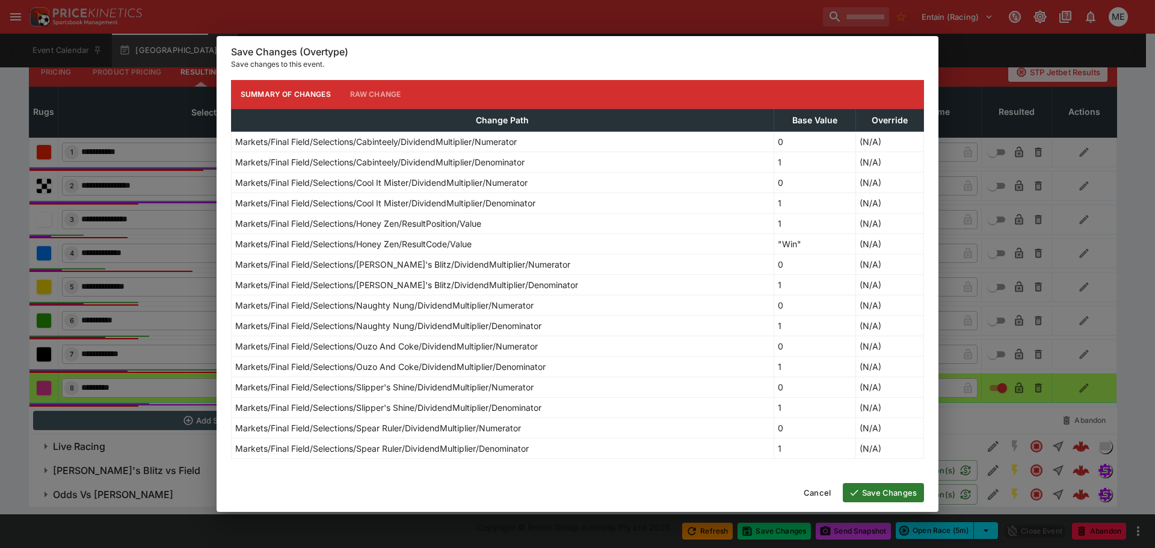
click at [861, 492] on button "Save Changes" at bounding box center [883, 492] width 81 height 19
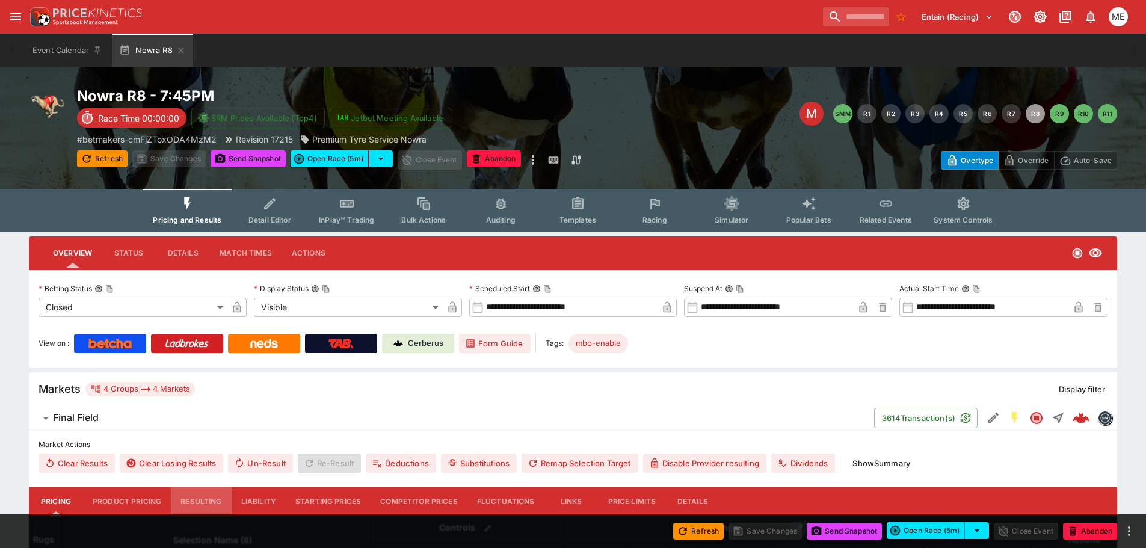
click at [205, 498] on button "Resulting" at bounding box center [201, 501] width 60 height 29
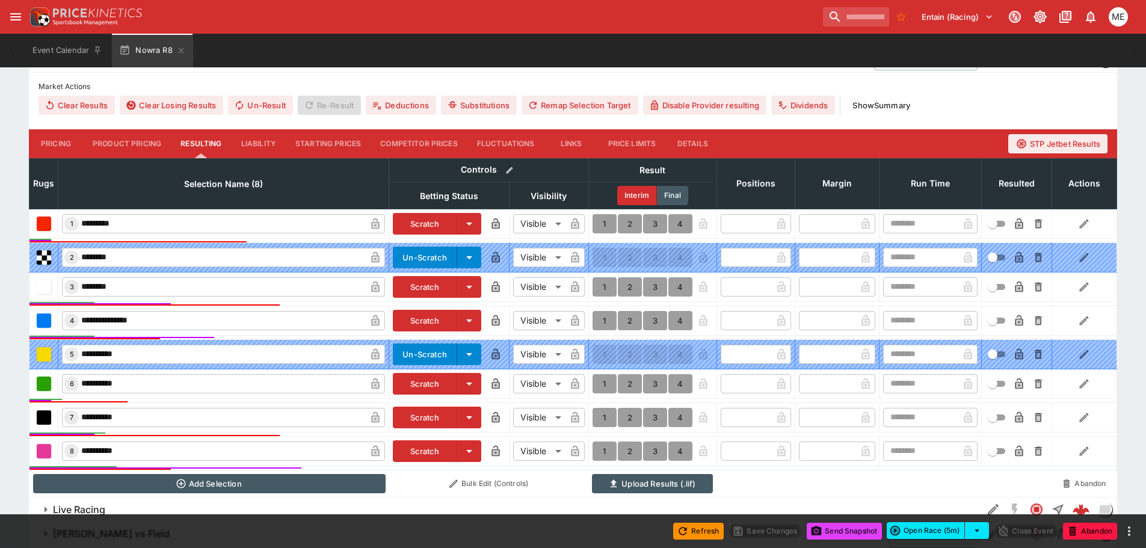
scroll to position [361, 0]
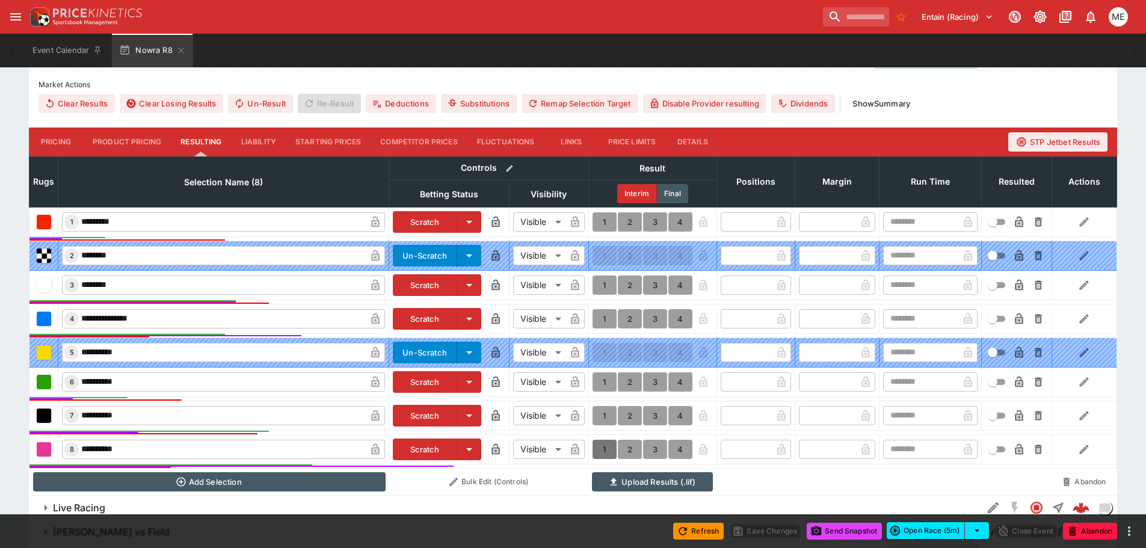
click at [599, 449] on button "1" at bounding box center [605, 449] width 24 height 19
type input "*"
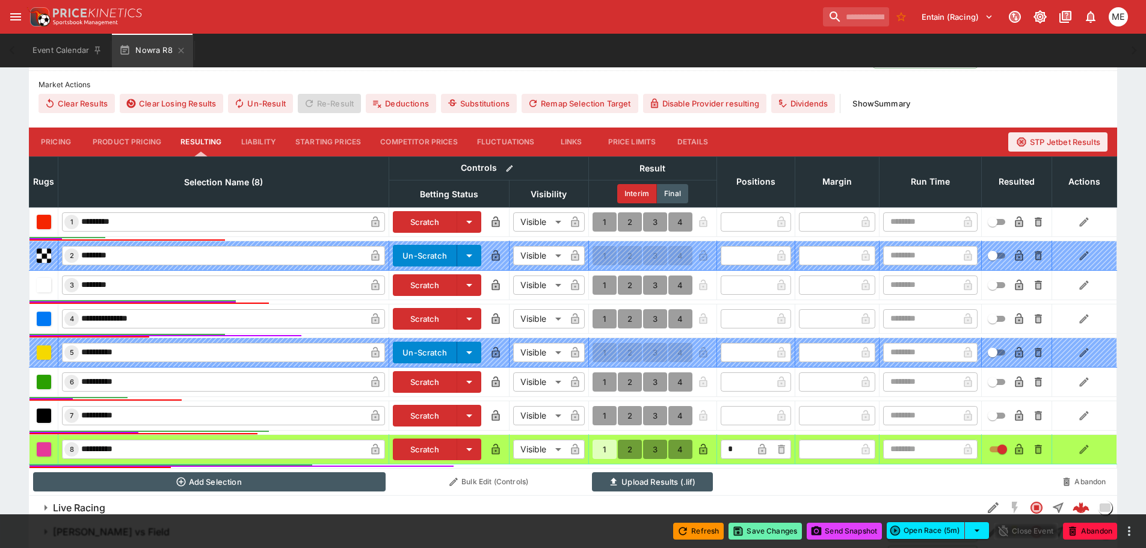
click at [756, 532] on button "Save Changes" at bounding box center [765, 531] width 73 height 17
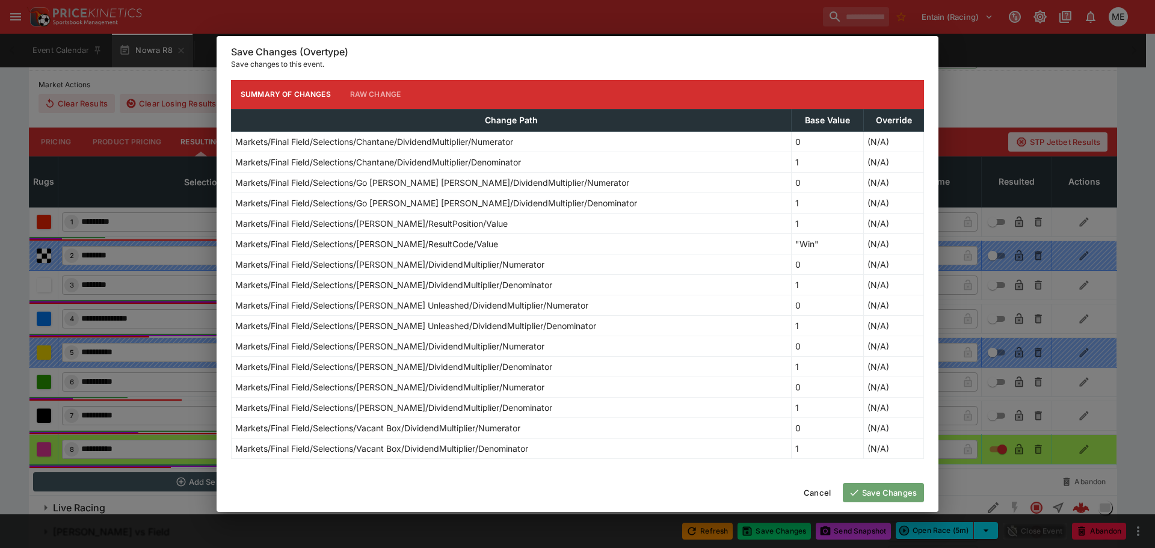
click at [887, 491] on button "Save Changes" at bounding box center [883, 492] width 81 height 19
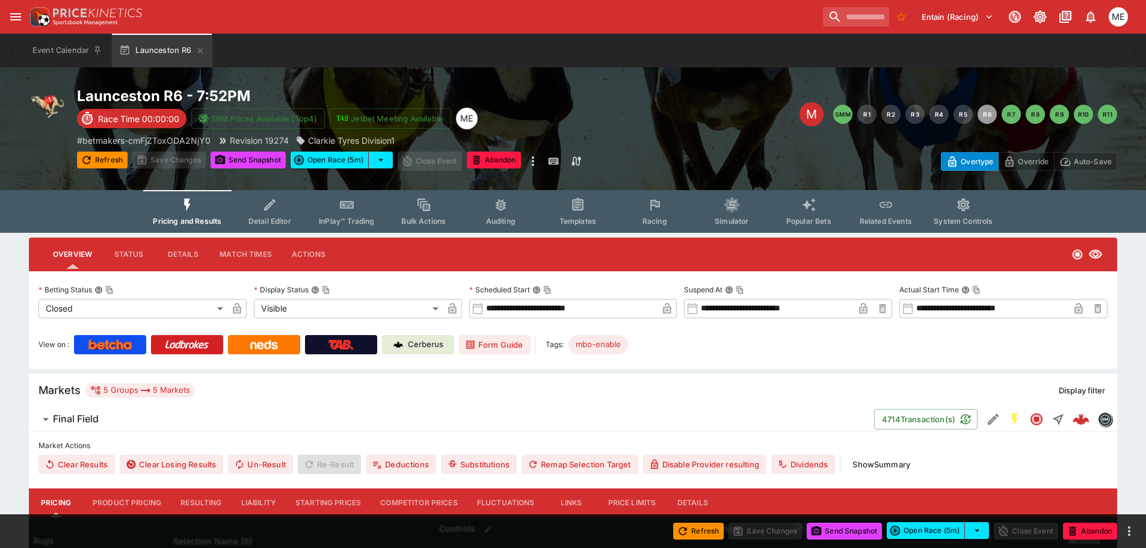
drag, startPoint x: 196, startPoint y: 496, endPoint x: 424, endPoint y: 435, distance: 235.6
click at [196, 496] on button "Resulting" at bounding box center [201, 503] width 60 height 29
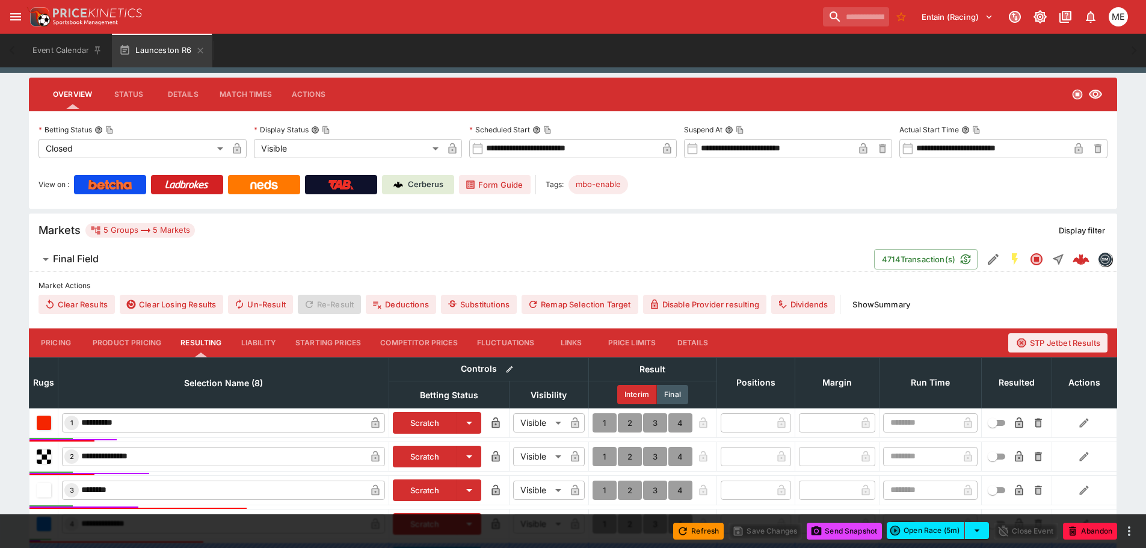
scroll to position [361, 0]
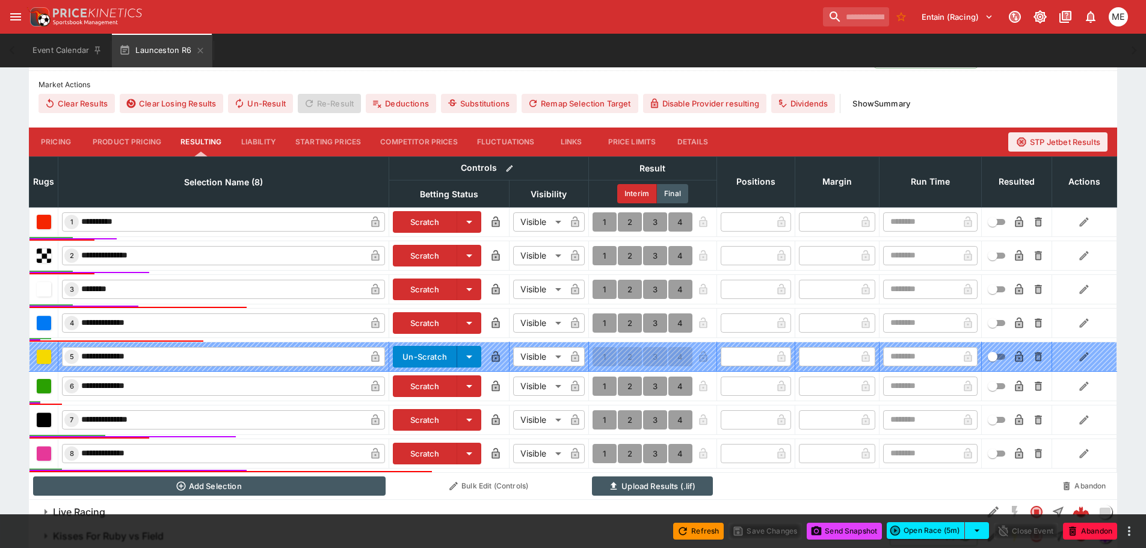
click at [600, 416] on button "1" at bounding box center [605, 419] width 24 height 19
type input "*"
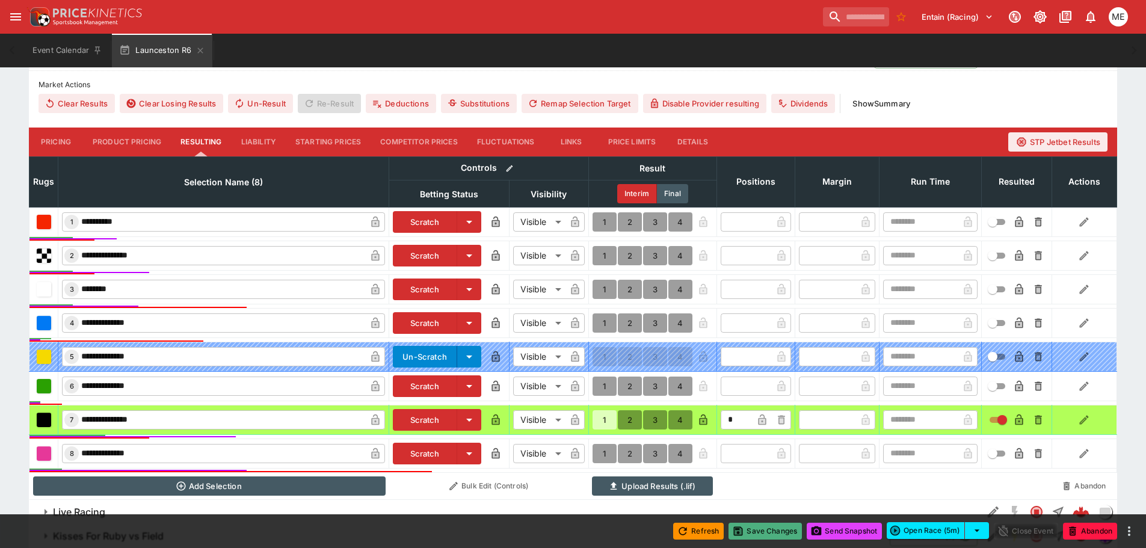
click at [741, 533] on icon "button" at bounding box center [738, 531] width 12 height 12
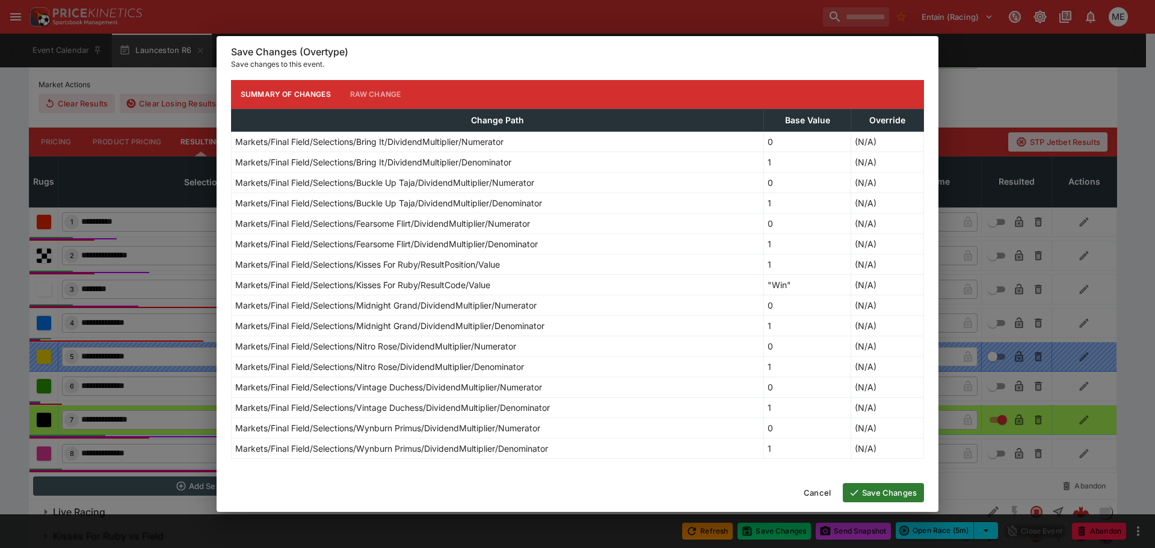
click at [854, 491] on icon "button" at bounding box center [854, 492] width 11 height 11
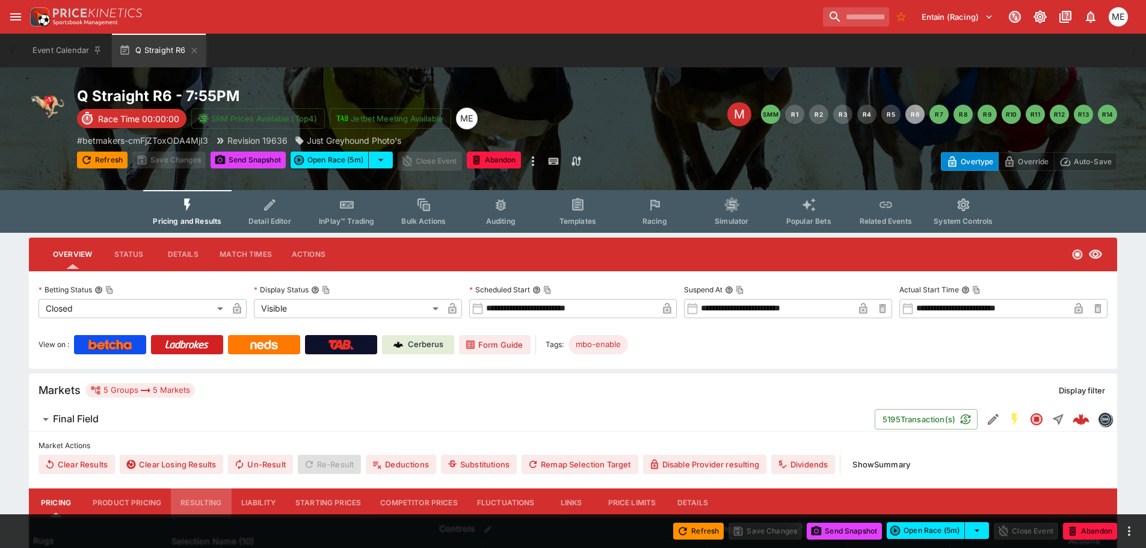
click at [190, 507] on button "Resulting" at bounding box center [201, 503] width 60 height 29
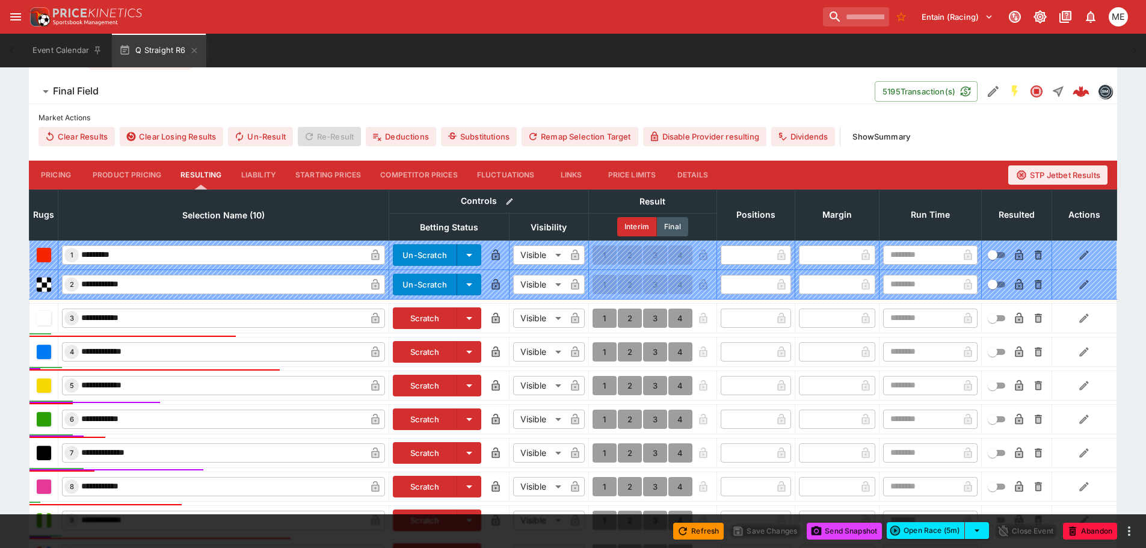
scroll to position [481, 0]
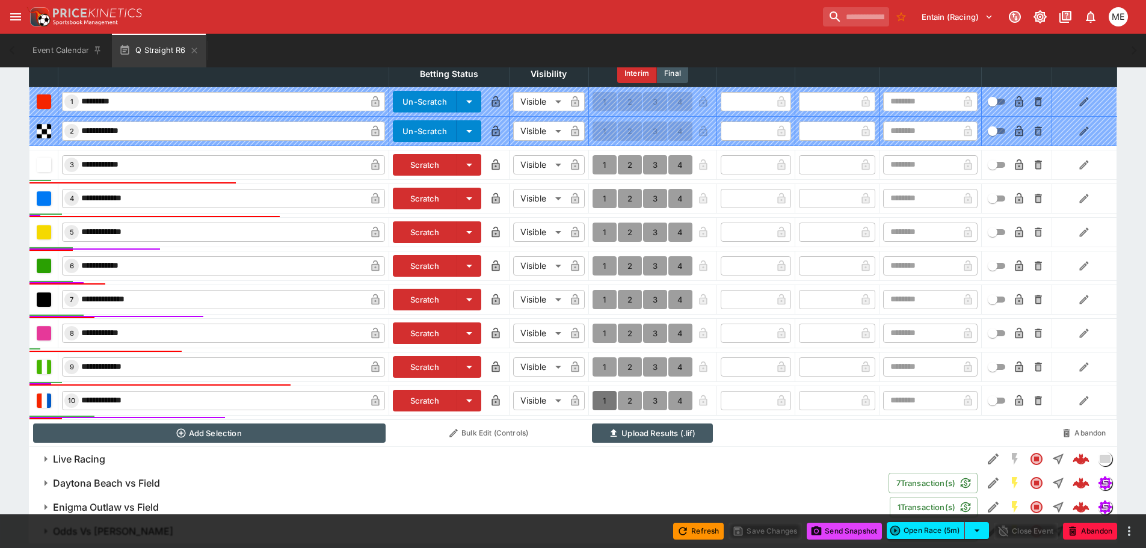
click at [603, 399] on button "1" at bounding box center [605, 400] width 24 height 19
type input "*"
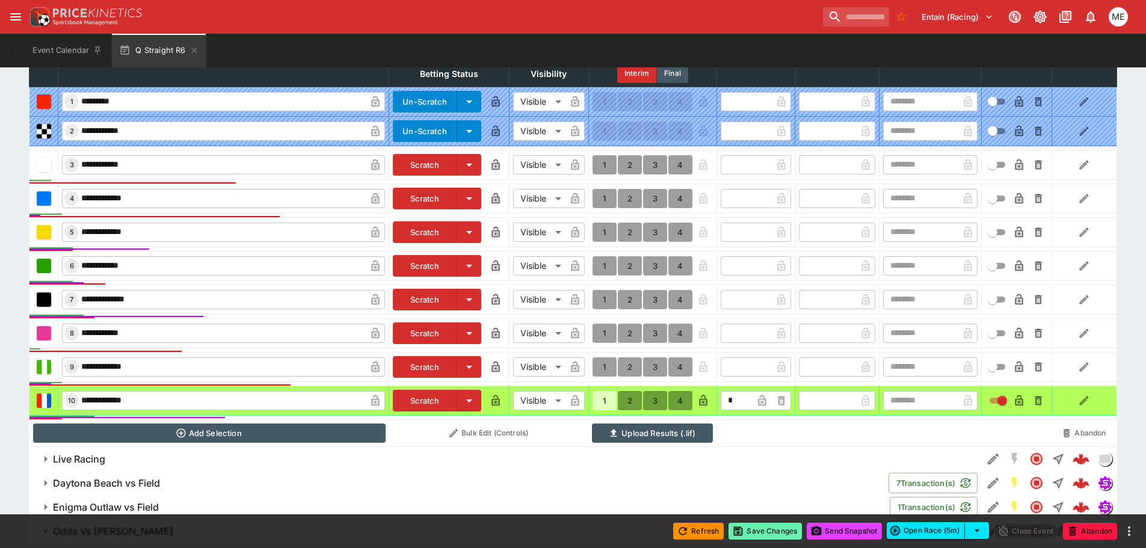
click at [757, 532] on button "Save Changes" at bounding box center [765, 531] width 73 height 17
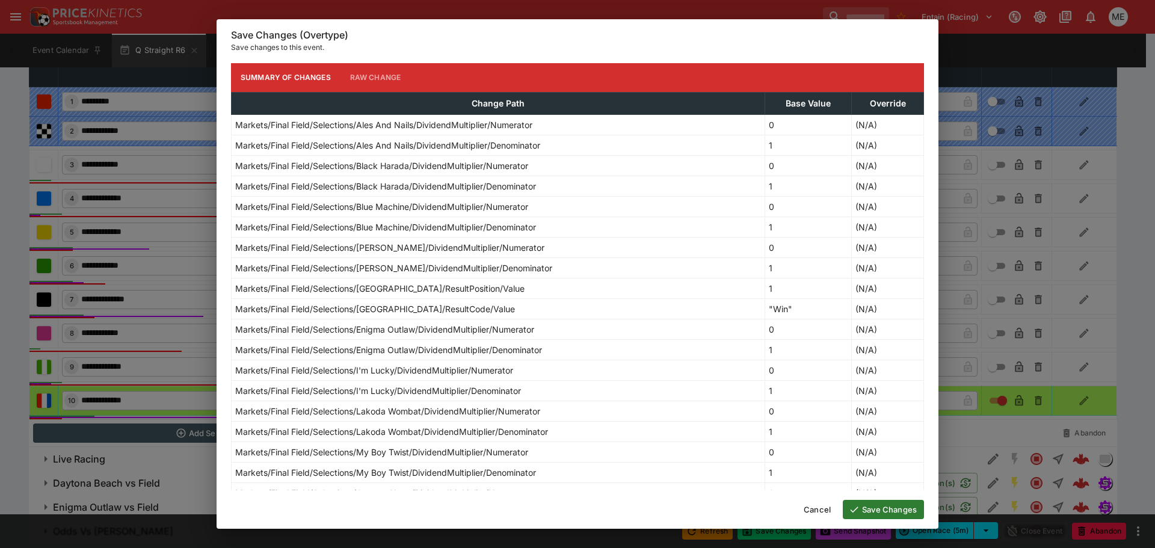
click at [857, 511] on icon "button" at bounding box center [854, 509] width 11 height 11
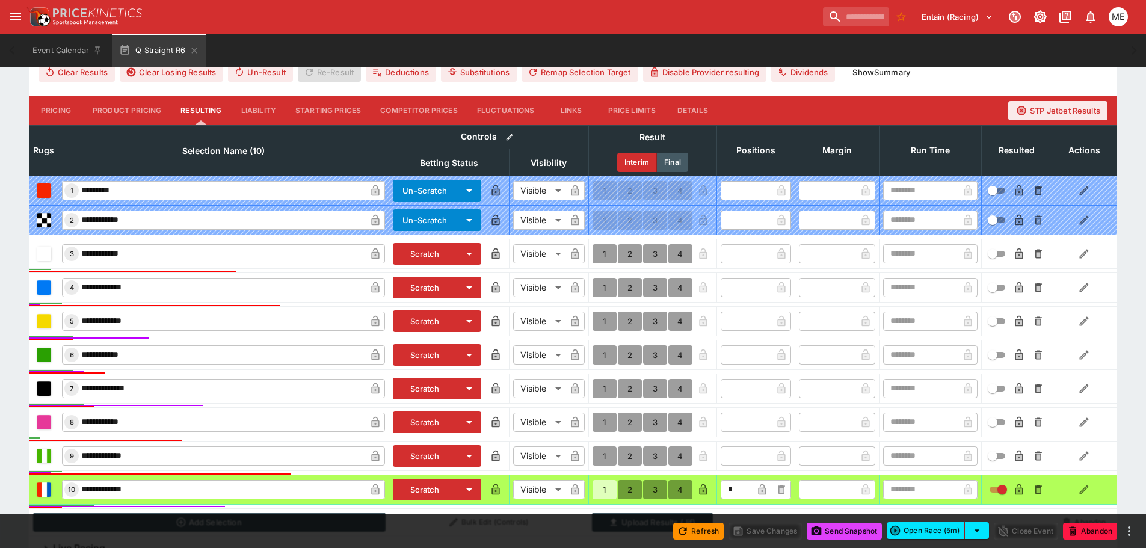
scroll to position [181, 0]
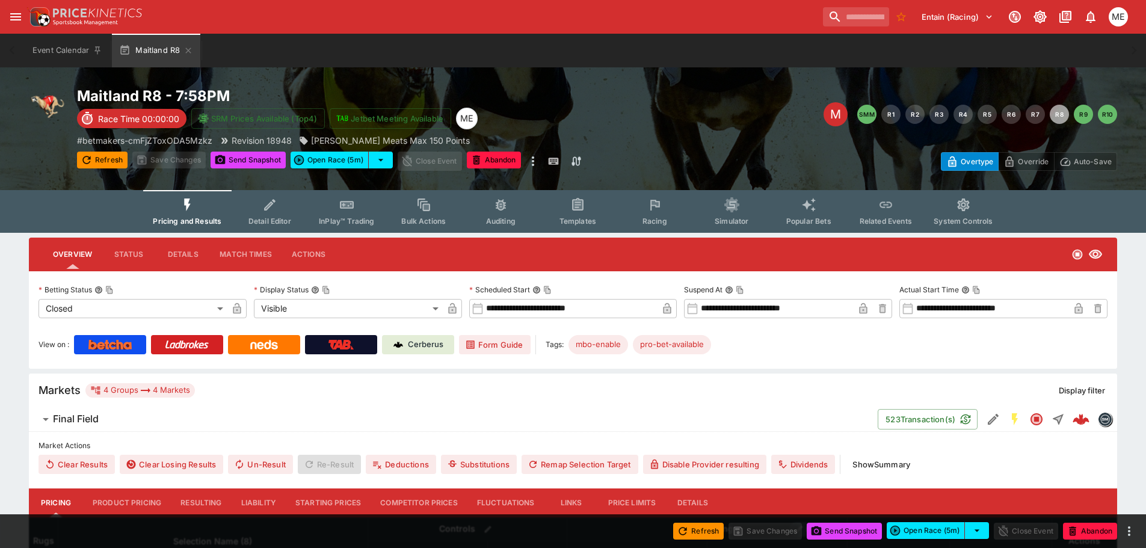
click at [187, 498] on button "Resulting" at bounding box center [201, 503] width 60 height 29
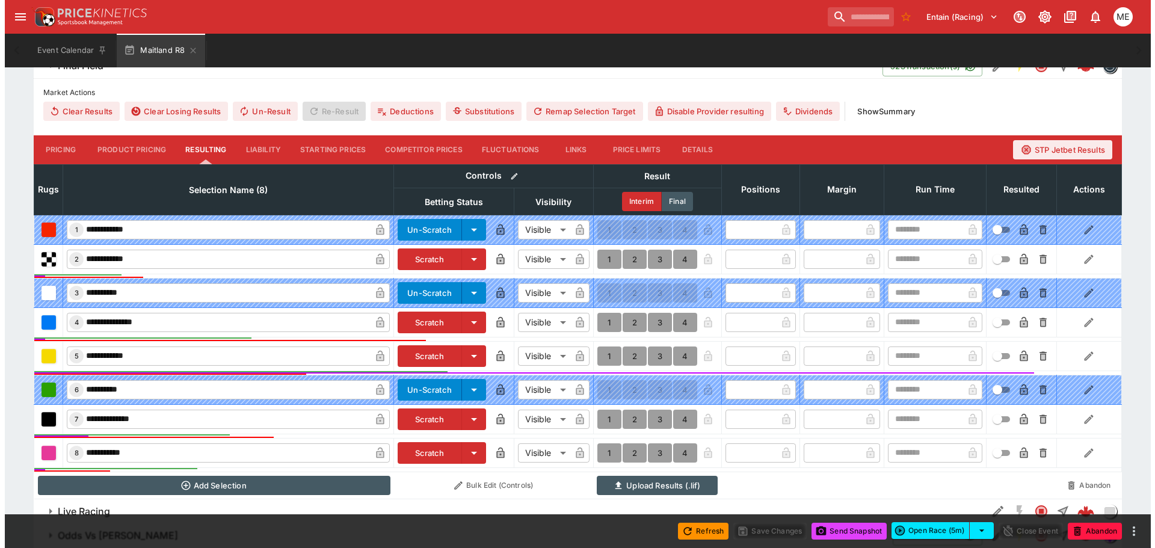
scroll to position [418, 0]
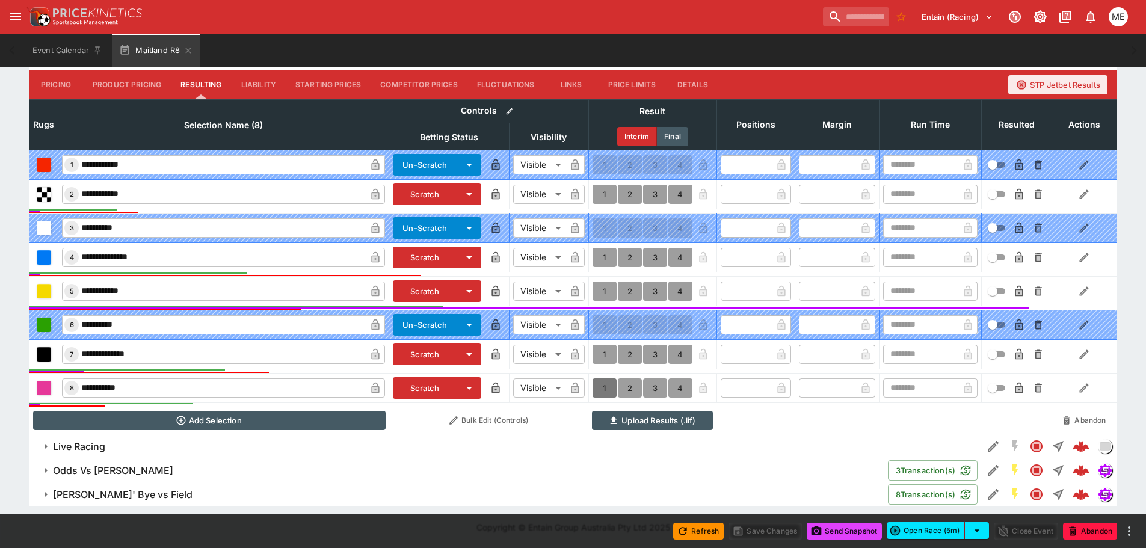
click at [602, 385] on button "1" at bounding box center [605, 388] width 24 height 19
type input "*"
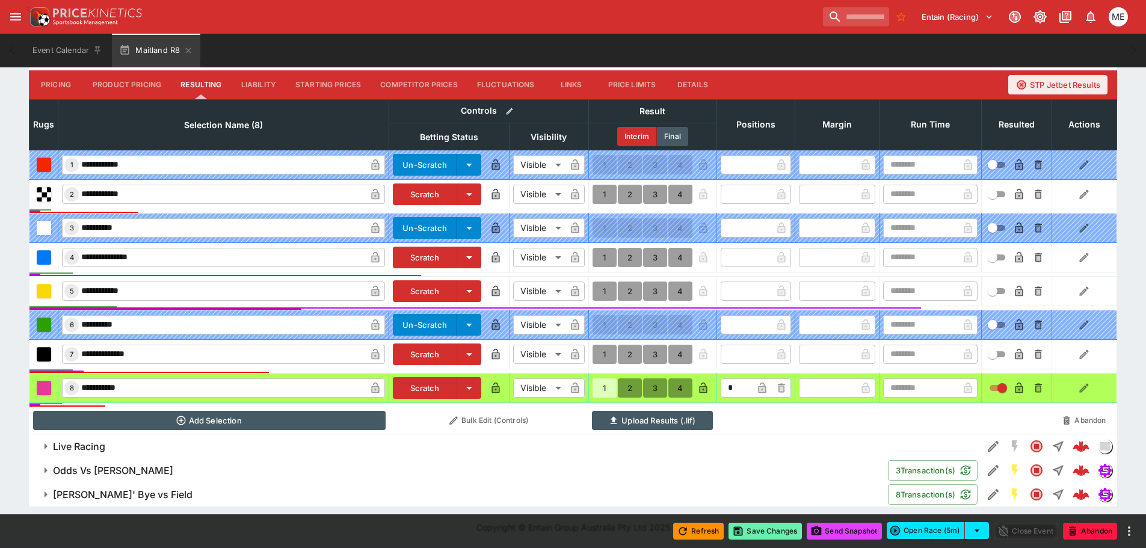
click at [769, 534] on button "Save Changes" at bounding box center [765, 531] width 73 height 17
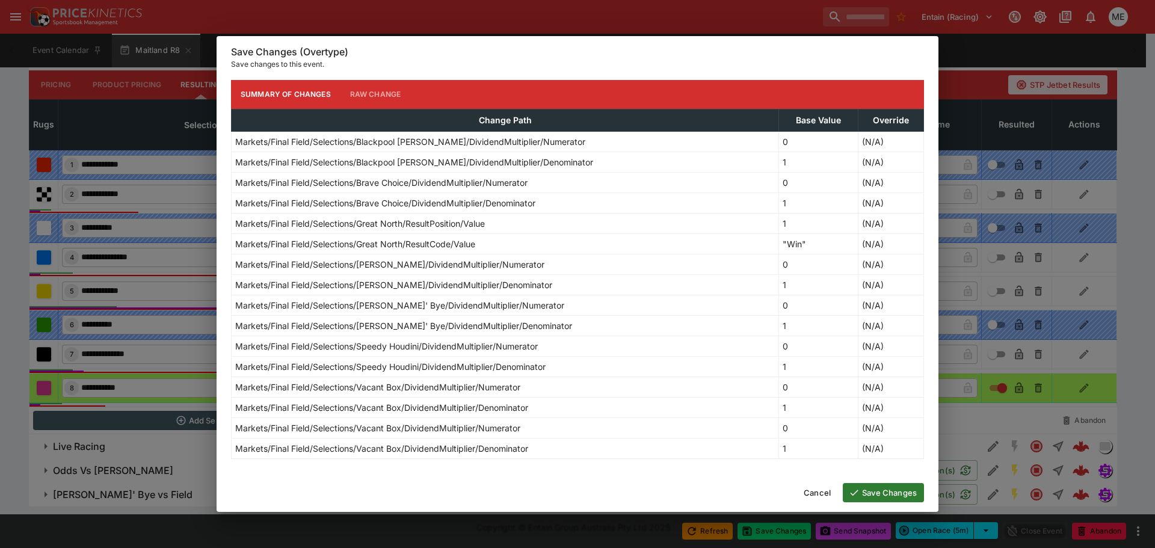
click at [853, 495] on icon "button" at bounding box center [855, 493] width 8 height 6
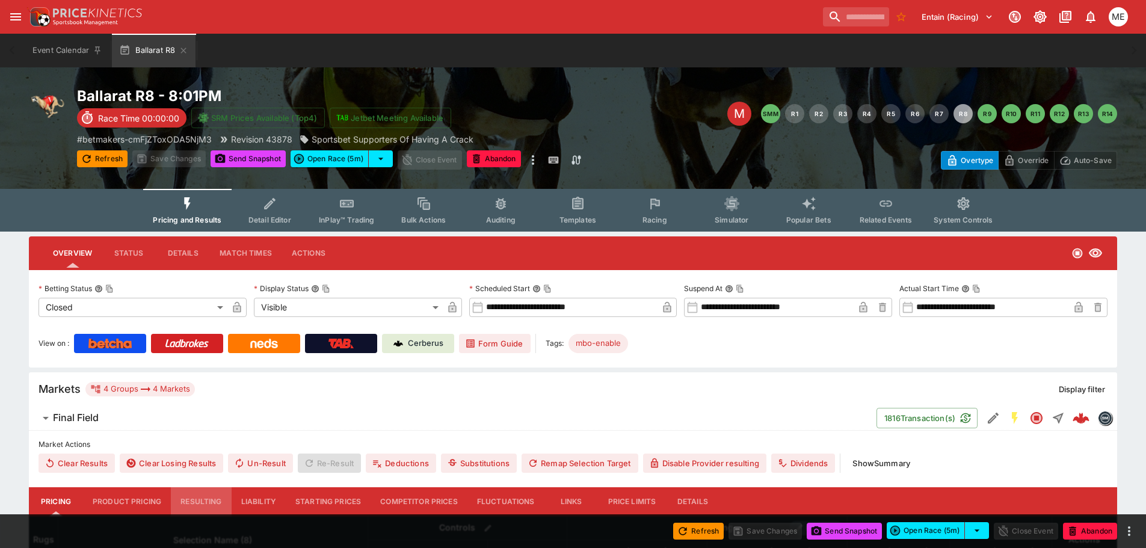
click at [198, 497] on button "Resulting" at bounding box center [201, 501] width 60 height 29
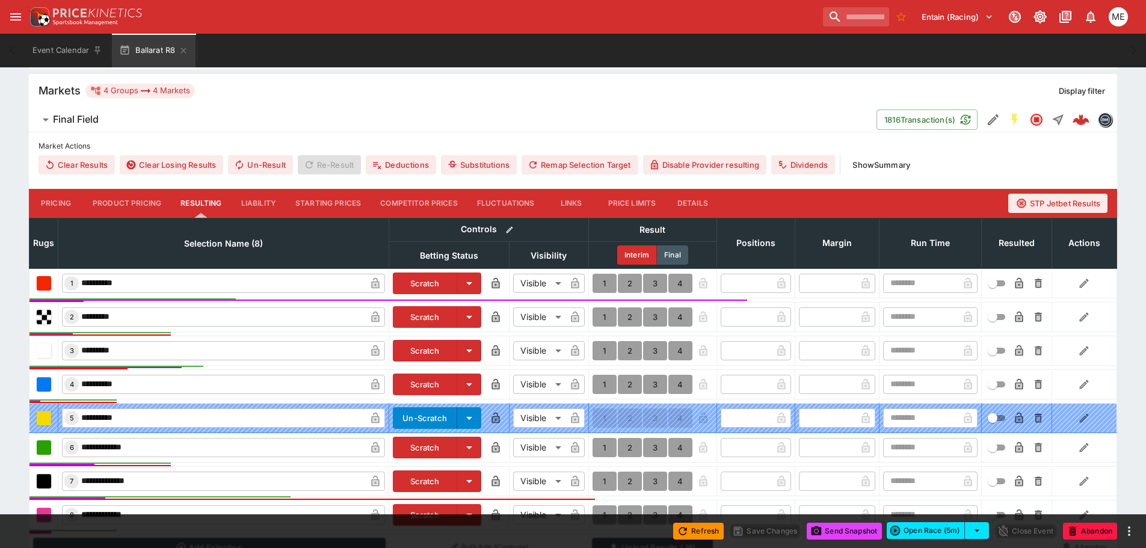
scroll to position [302, 0]
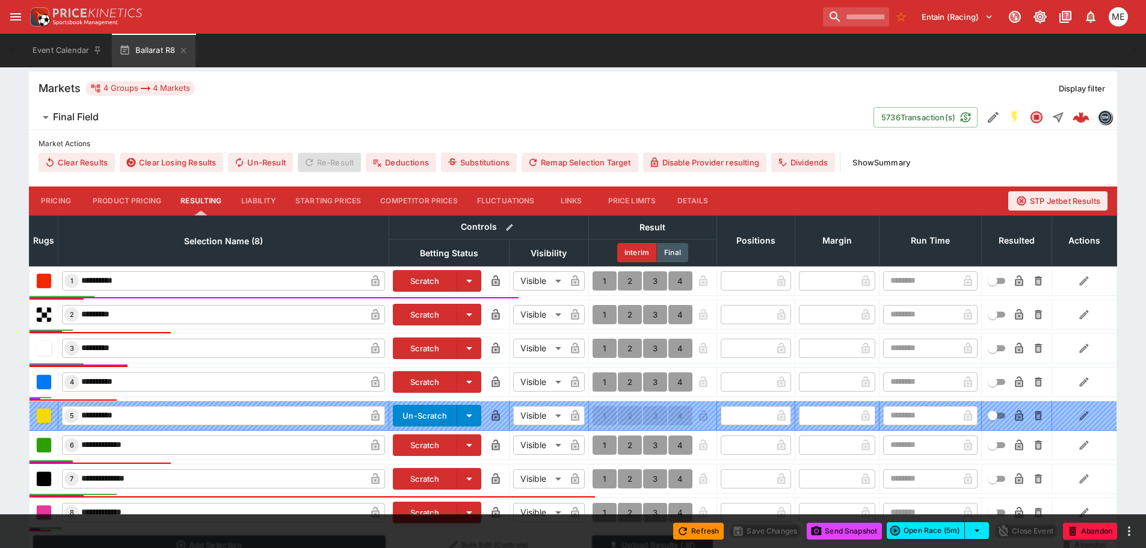
click at [607, 274] on button "1" at bounding box center [605, 280] width 24 height 19
type input "*"
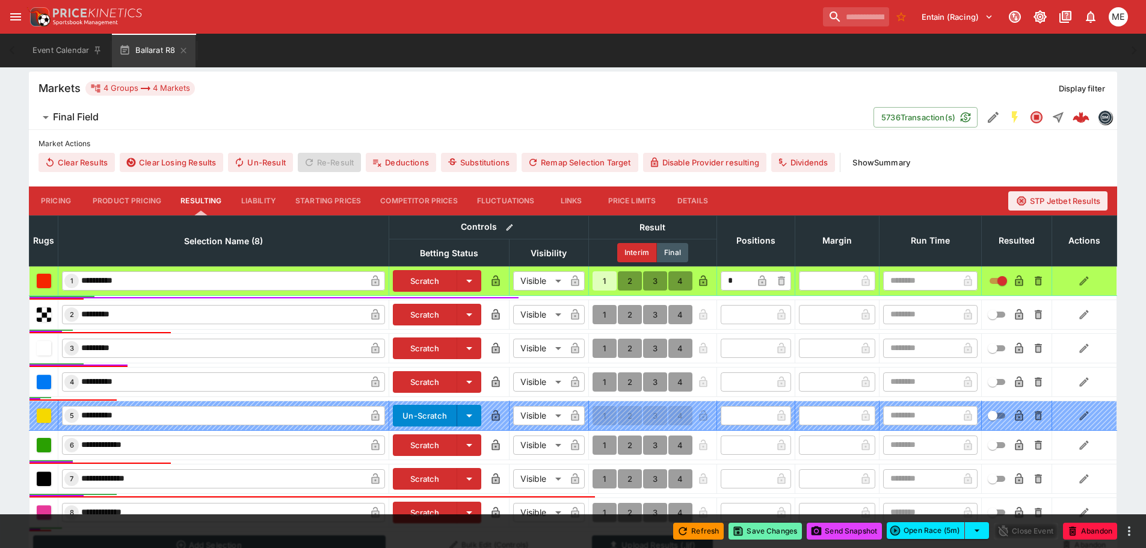
click at [761, 534] on button "Save Changes" at bounding box center [765, 531] width 73 height 17
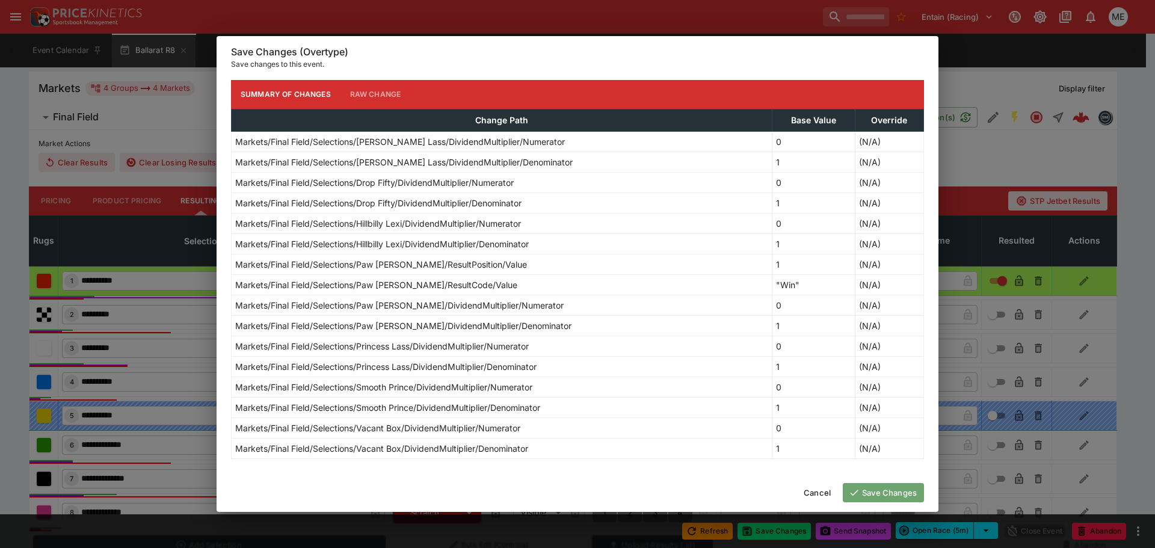
click at [861, 489] on button "Save Changes" at bounding box center [883, 492] width 81 height 19
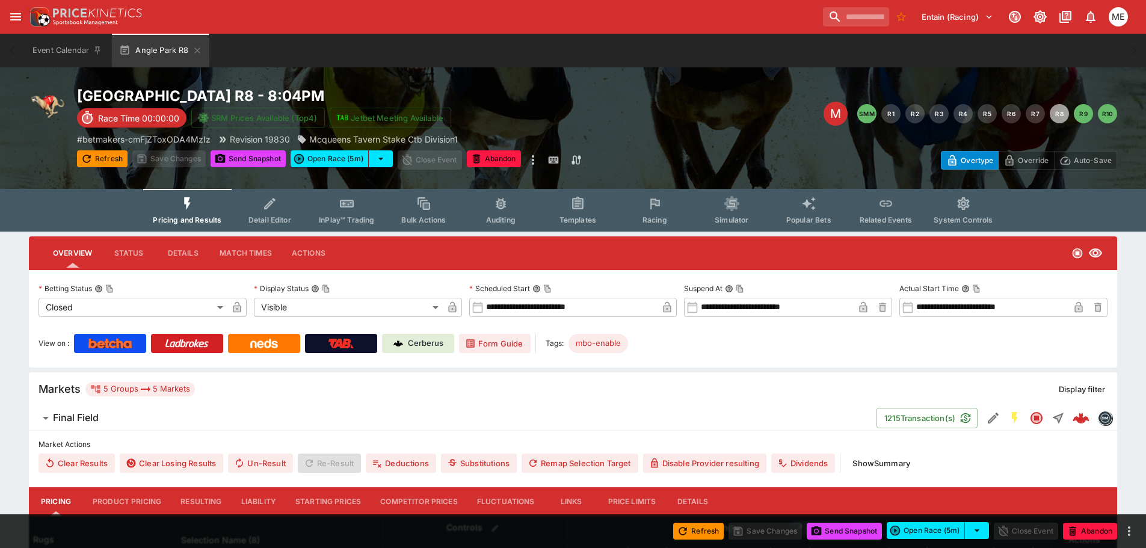
click at [209, 501] on button "Resulting" at bounding box center [201, 501] width 60 height 29
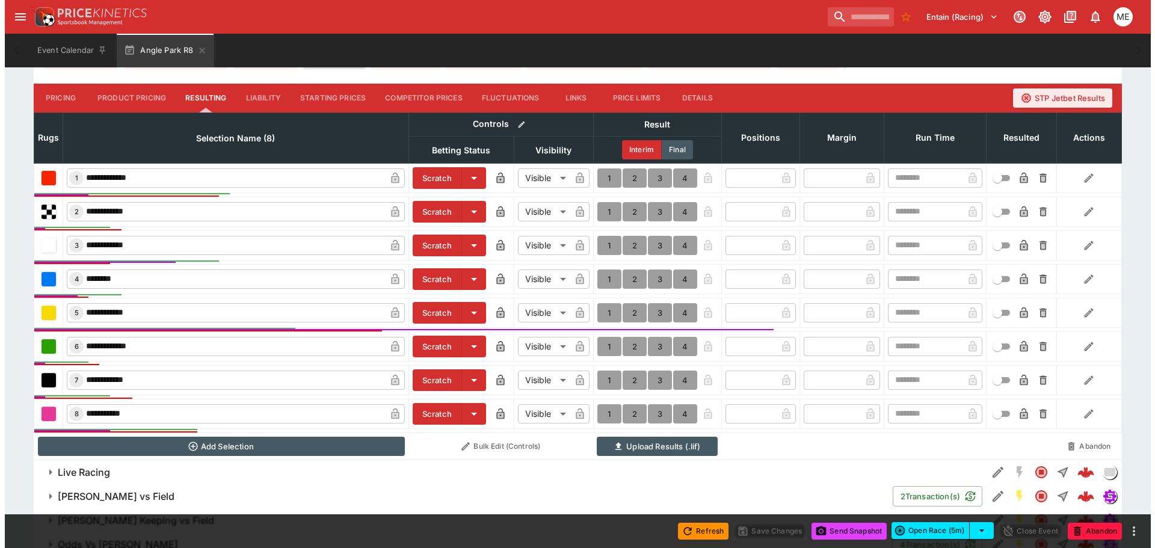
scroll to position [455, 0]
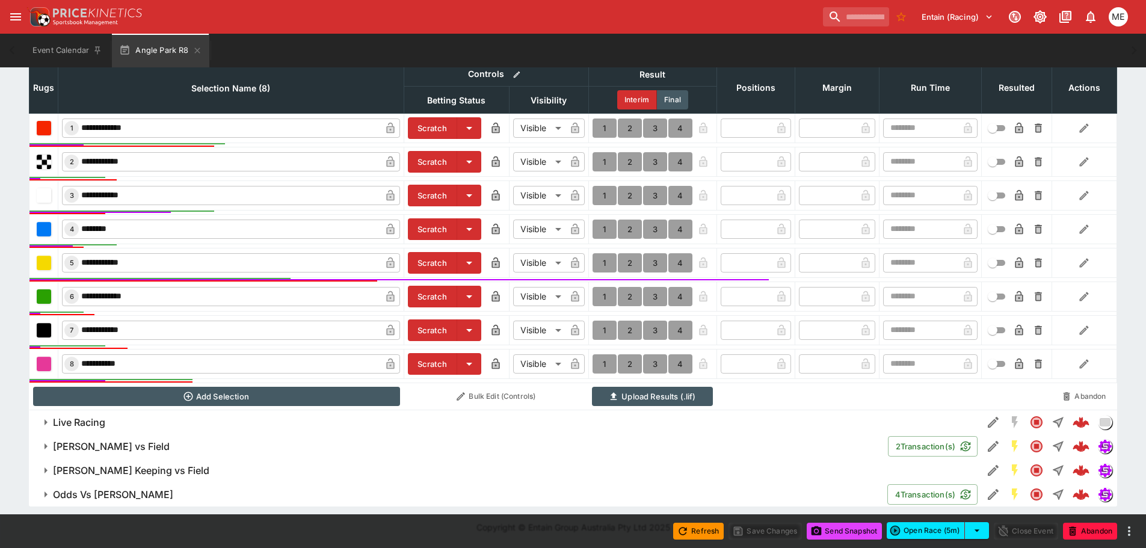
click at [605, 326] on button "1" at bounding box center [605, 330] width 24 height 19
type input "*"
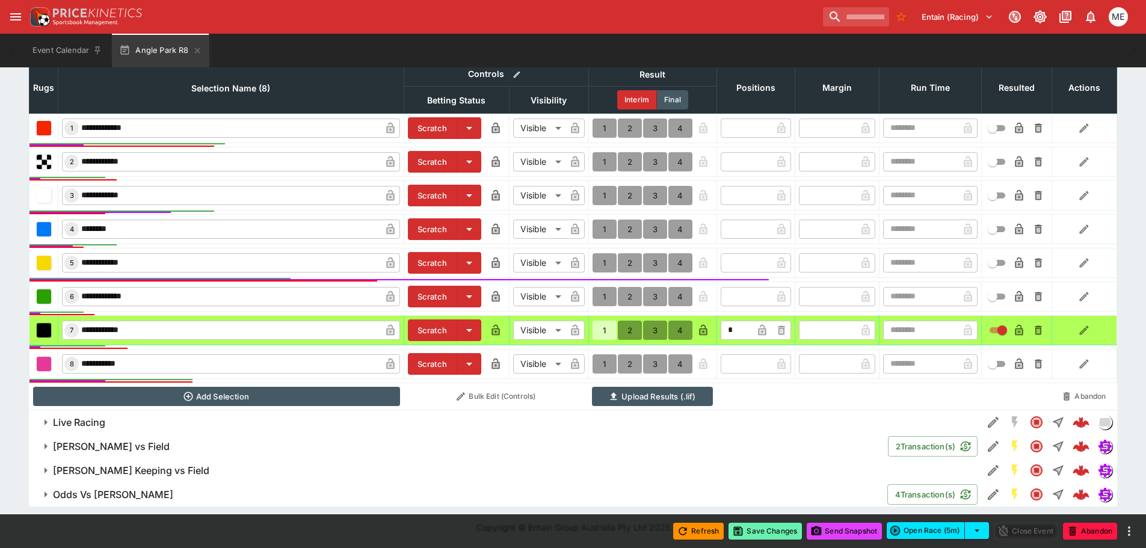
click at [744, 529] on button "Save Changes" at bounding box center [765, 531] width 73 height 17
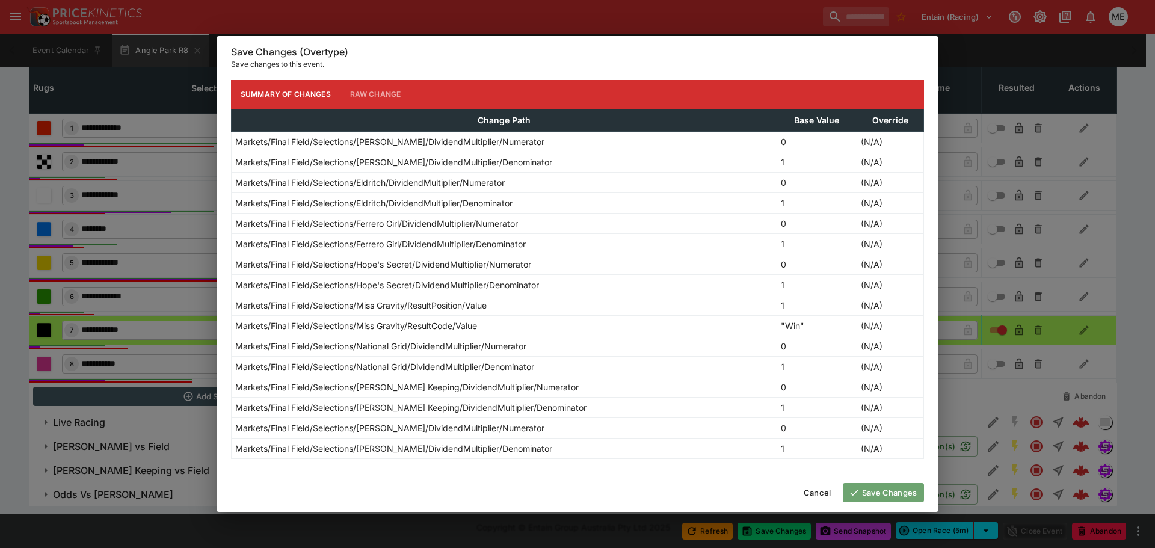
click at [862, 491] on button "Save Changes" at bounding box center [883, 492] width 81 height 19
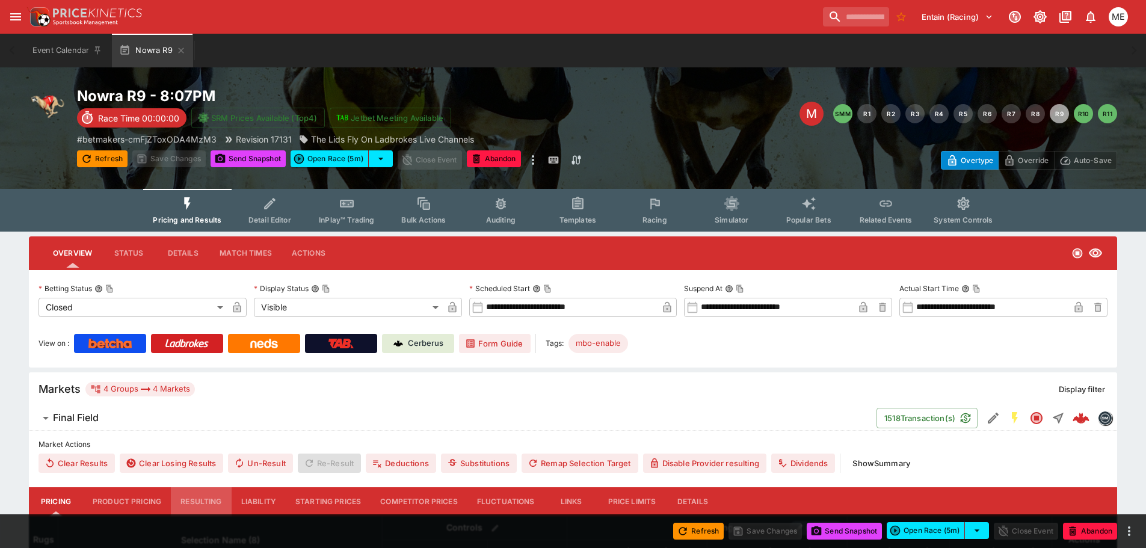
click at [200, 501] on button "Resulting" at bounding box center [201, 501] width 60 height 29
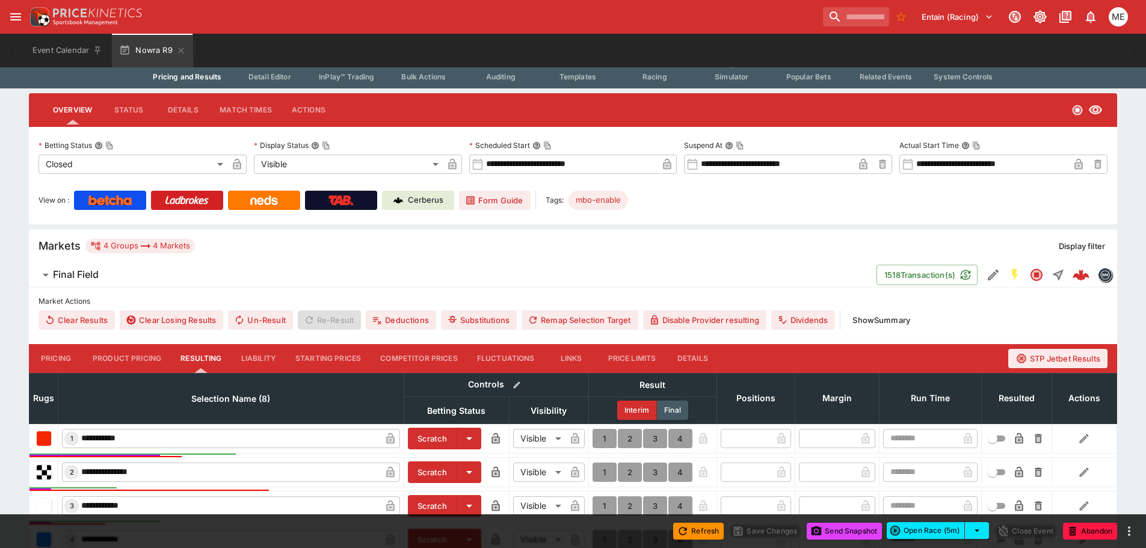
scroll to position [181, 0]
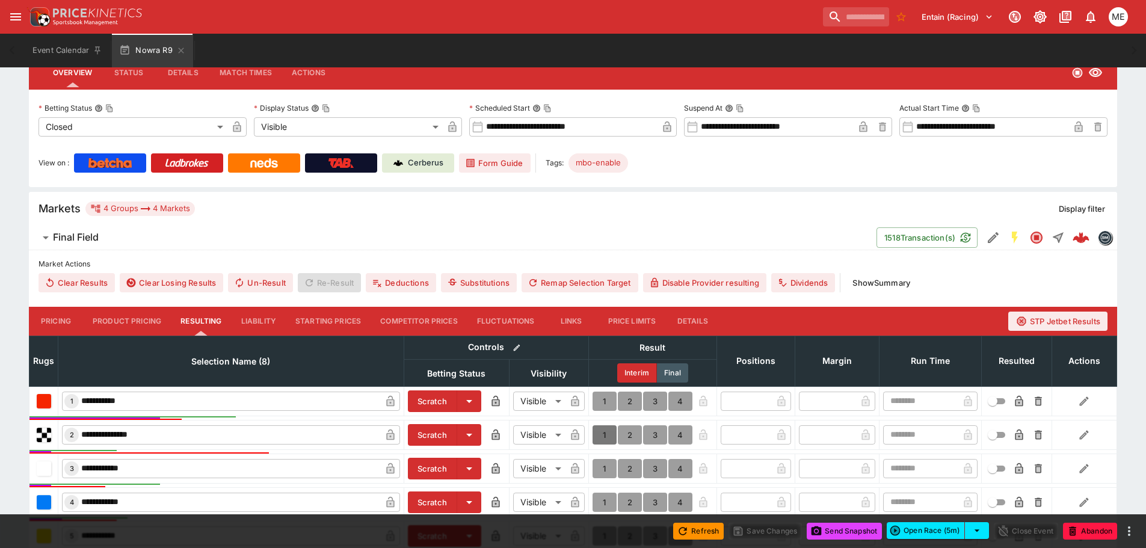
click at [601, 432] on button "1" at bounding box center [605, 434] width 24 height 19
type input "*"
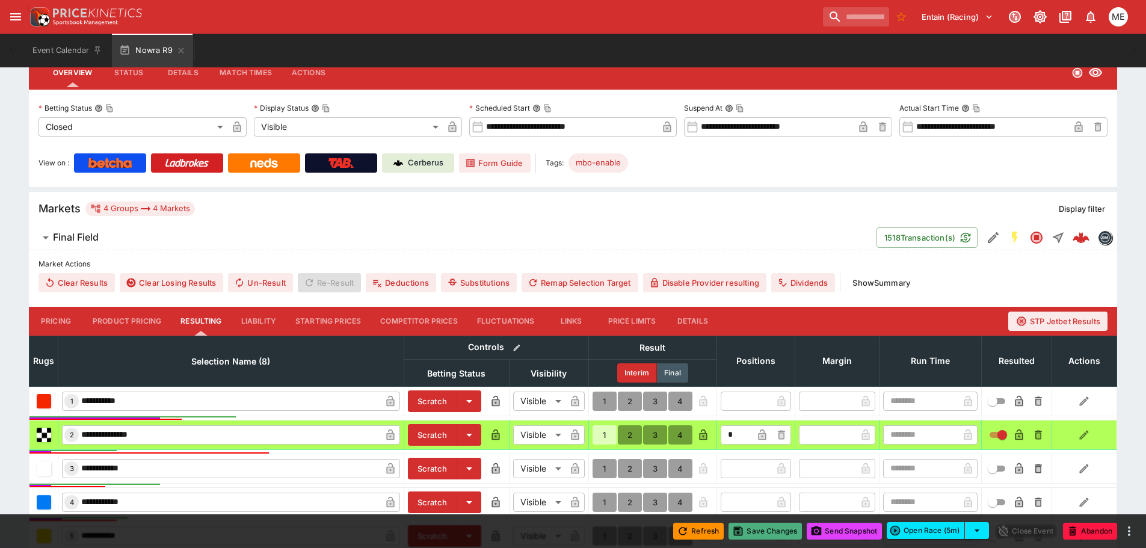
click at [773, 530] on button "Save Changes" at bounding box center [765, 531] width 73 height 17
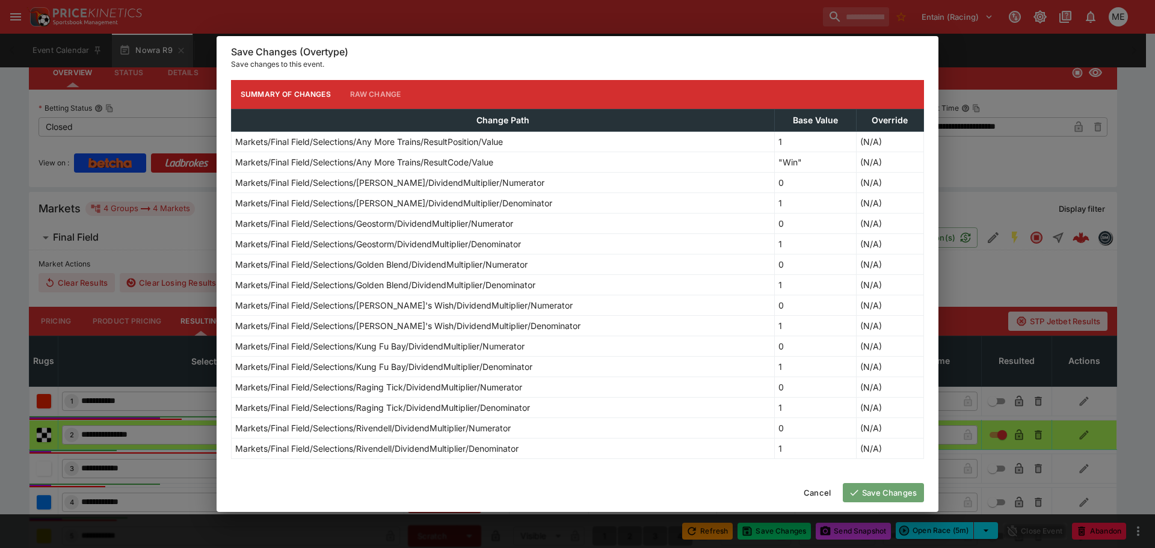
click at [865, 493] on button "Save Changes" at bounding box center [883, 492] width 81 height 19
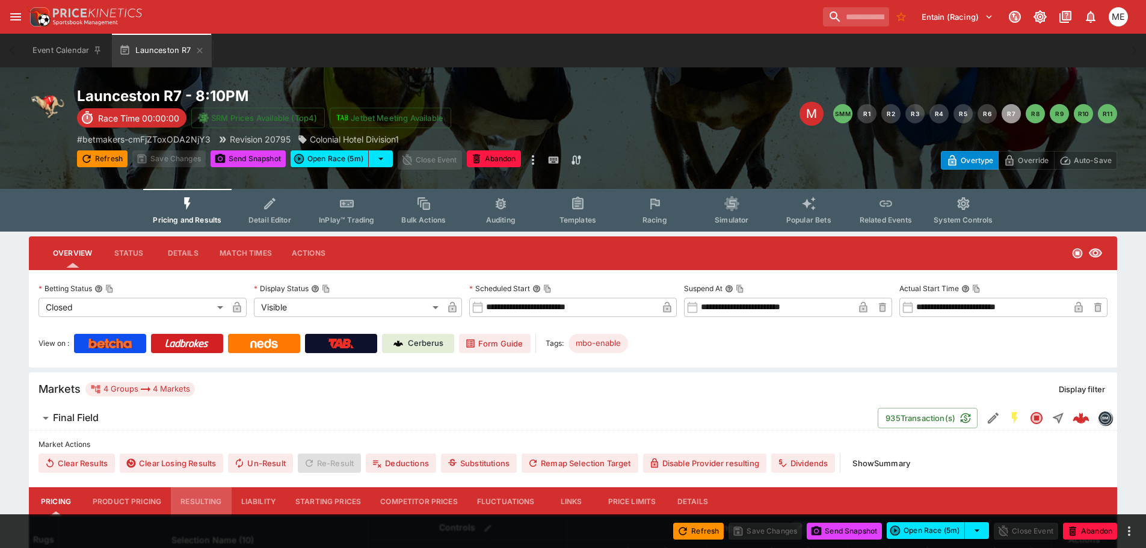
click at [202, 502] on button "Resulting" at bounding box center [201, 501] width 60 height 29
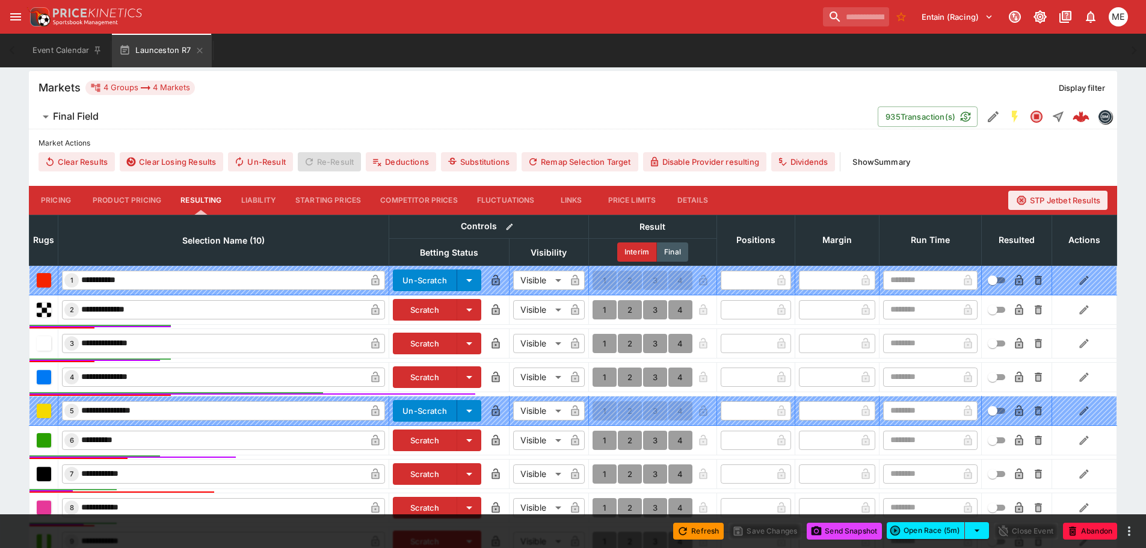
scroll to position [362, 0]
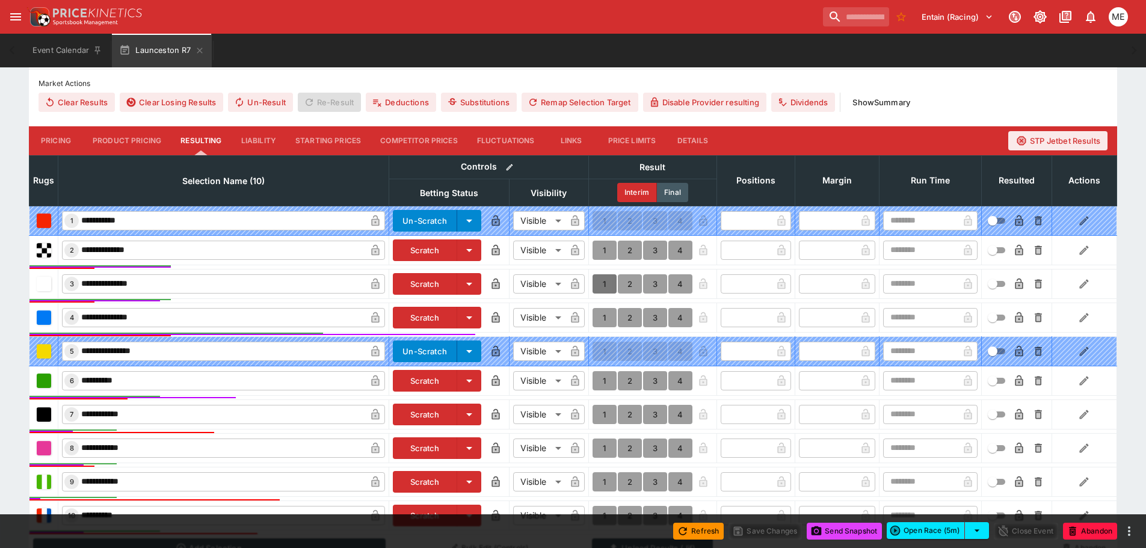
click at [608, 285] on button "1" at bounding box center [605, 283] width 24 height 19
type input "*"
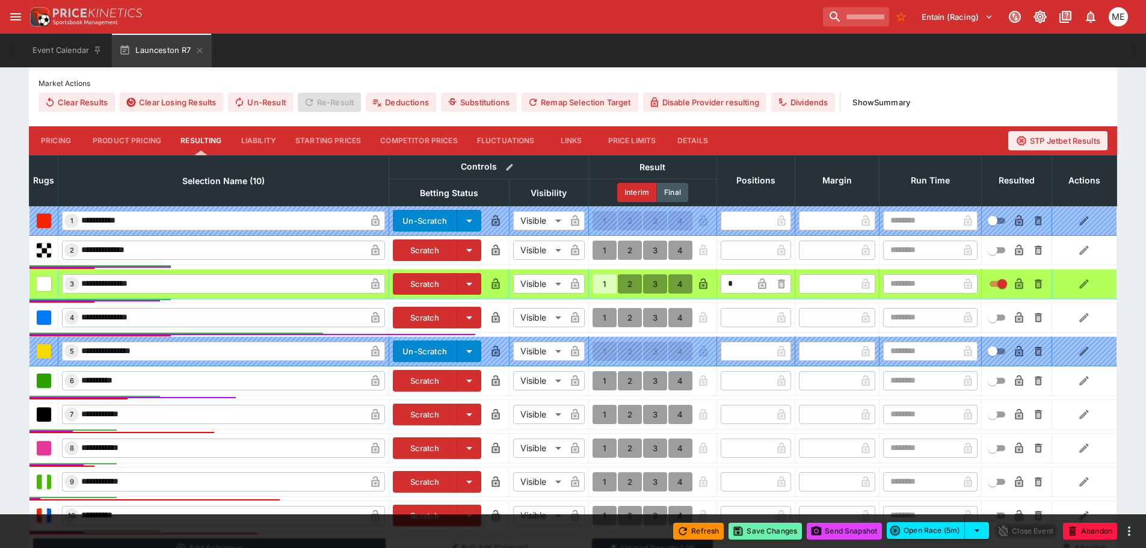
click at [753, 534] on button "Save Changes" at bounding box center [765, 531] width 73 height 17
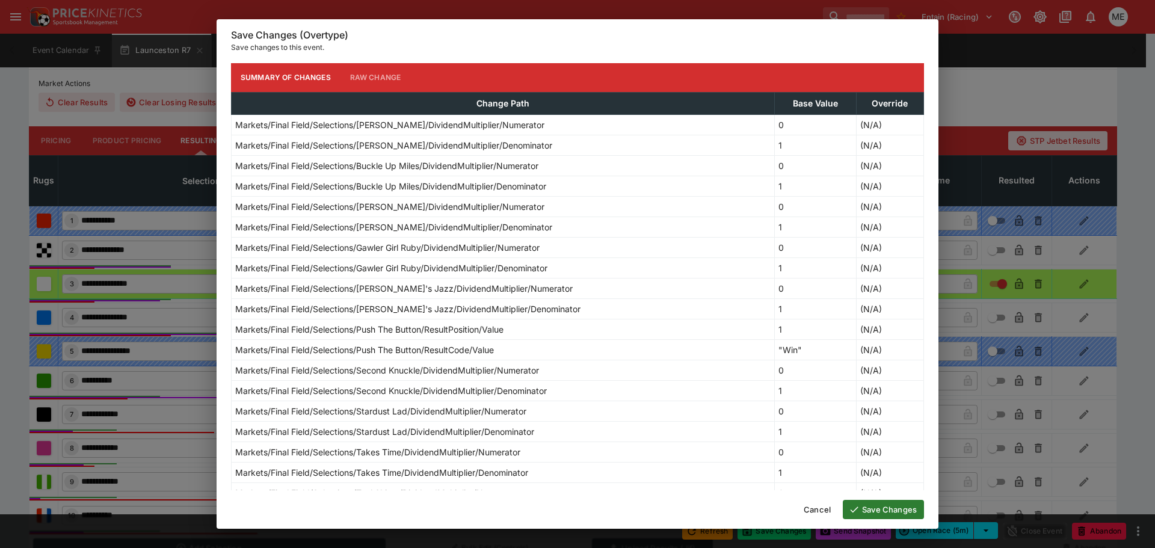
click at [874, 512] on button "Save Changes" at bounding box center [883, 509] width 81 height 19
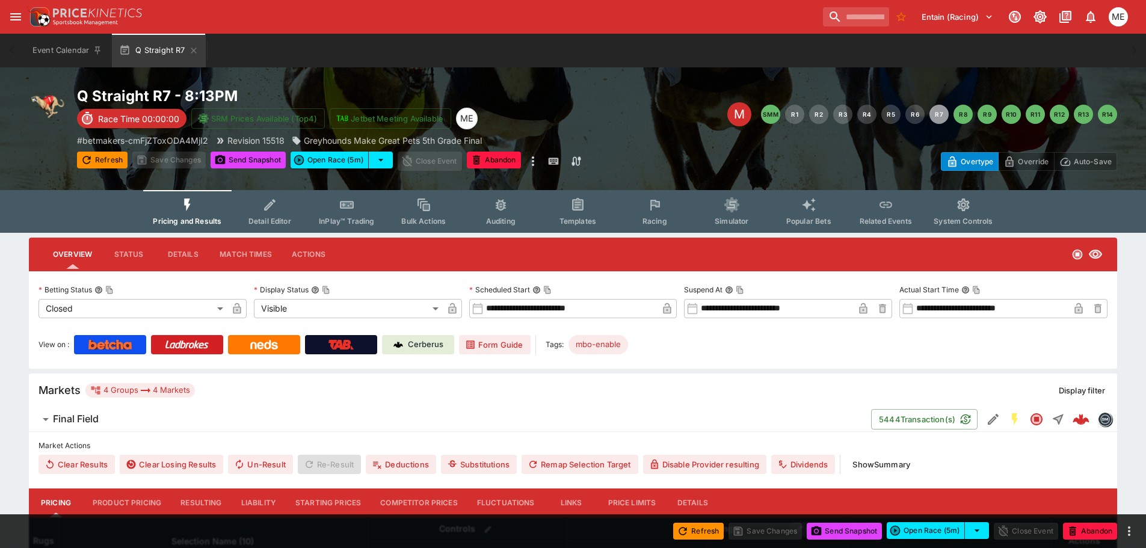
click at [188, 500] on button "Resulting" at bounding box center [201, 503] width 60 height 29
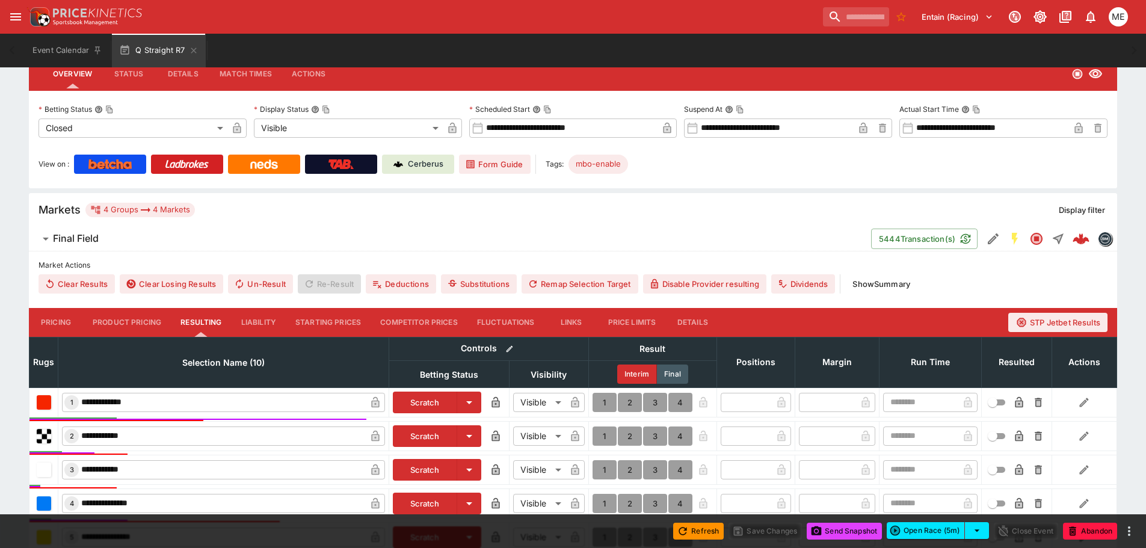
scroll to position [241, 0]
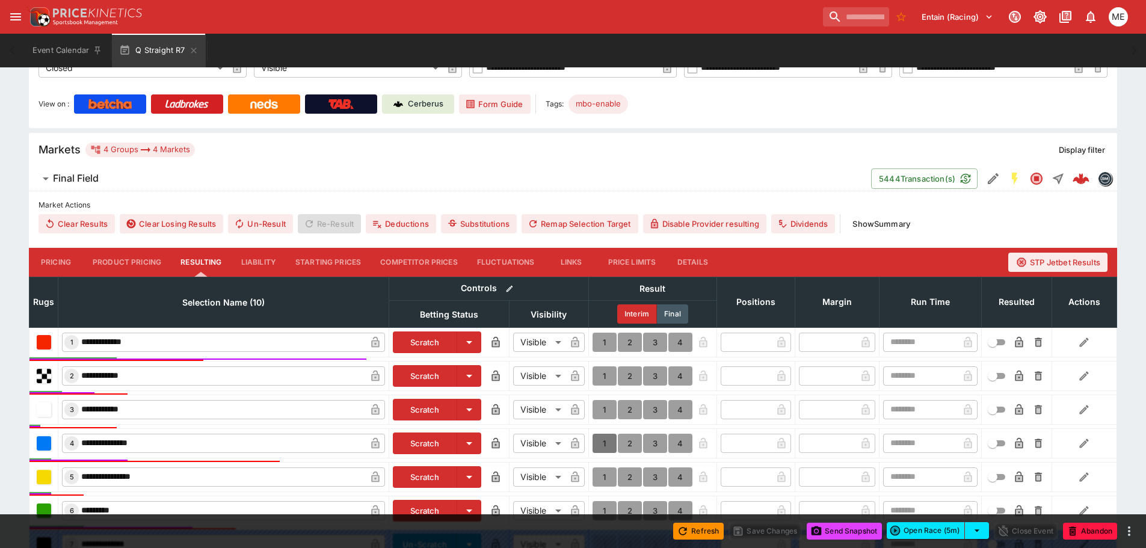
click at [605, 441] on button "1" at bounding box center [605, 443] width 24 height 19
type input "*"
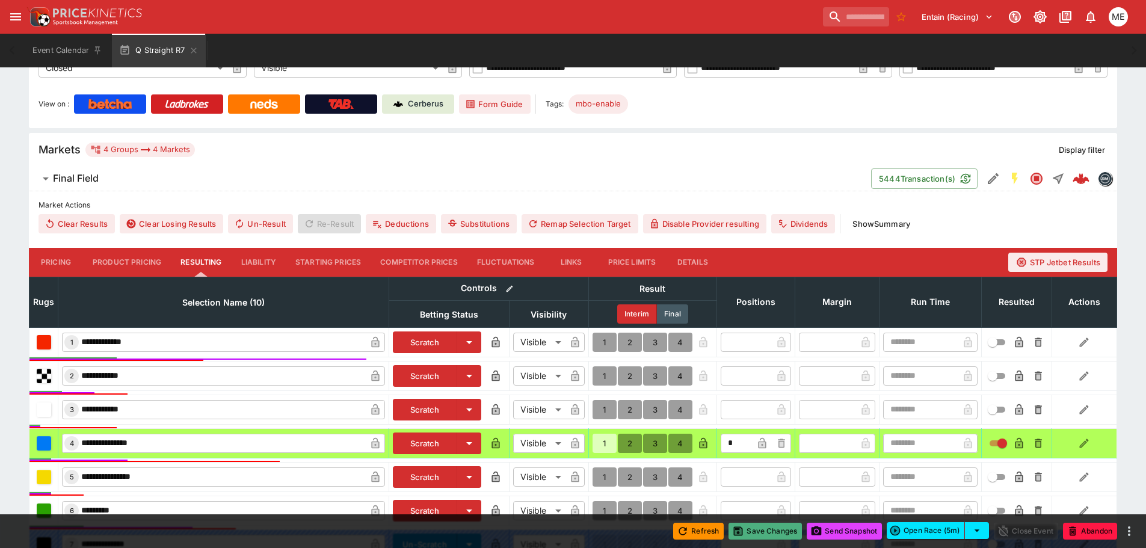
click at [749, 528] on button "Save Changes" at bounding box center [765, 531] width 73 height 17
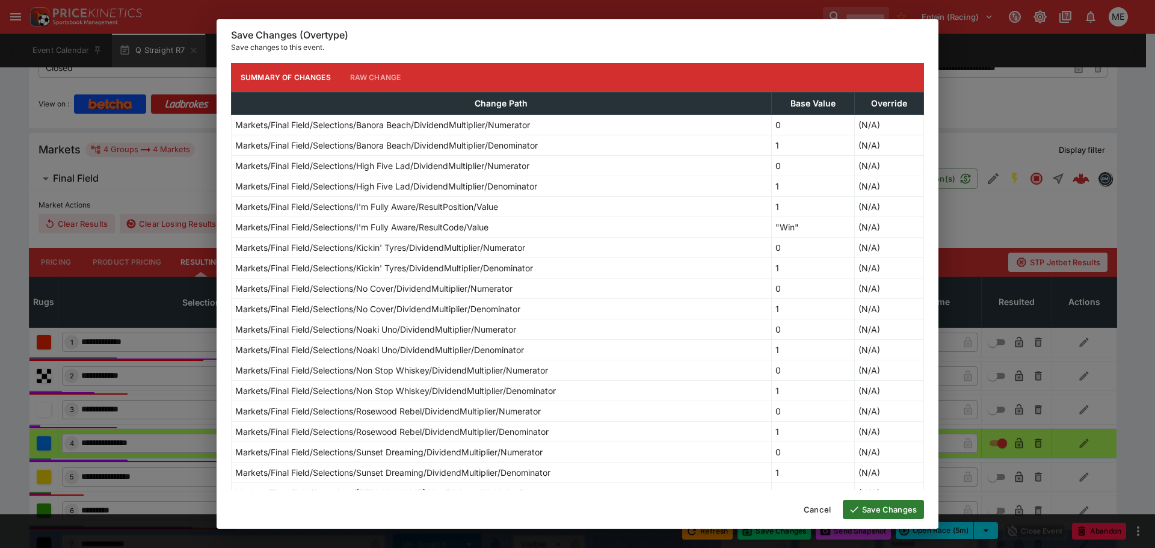
click at [893, 509] on button "Save Changes" at bounding box center [883, 509] width 81 height 19
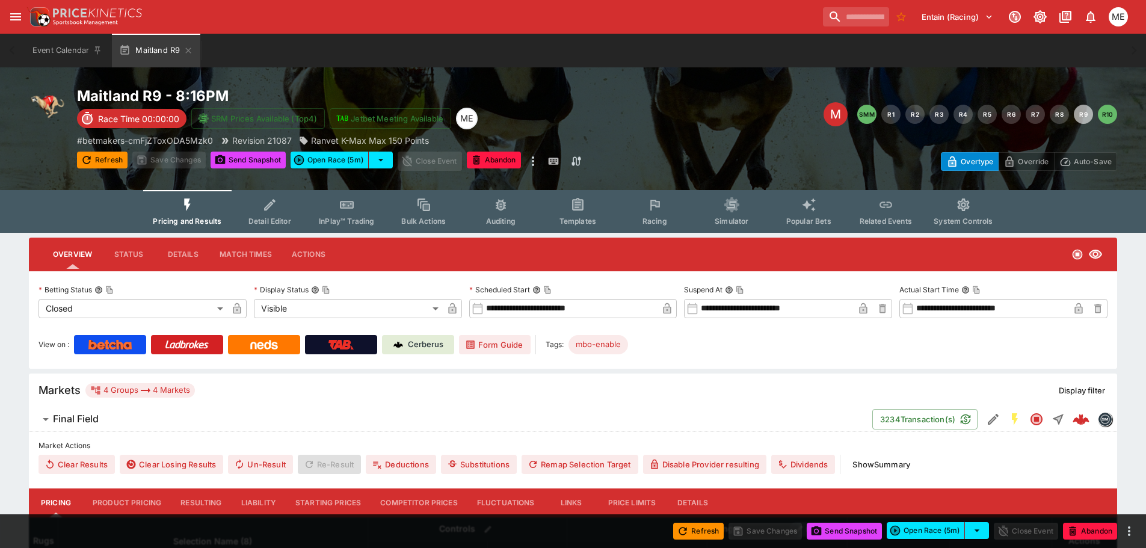
click at [195, 498] on button "Resulting" at bounding box center [201, 503] width 60 height 29
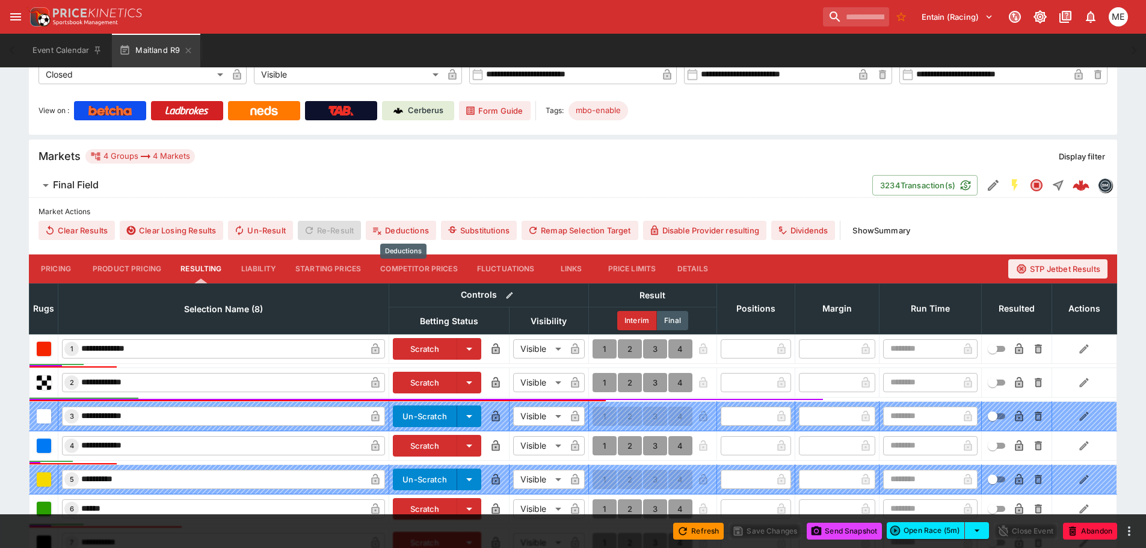
scroll to position [241, 0]
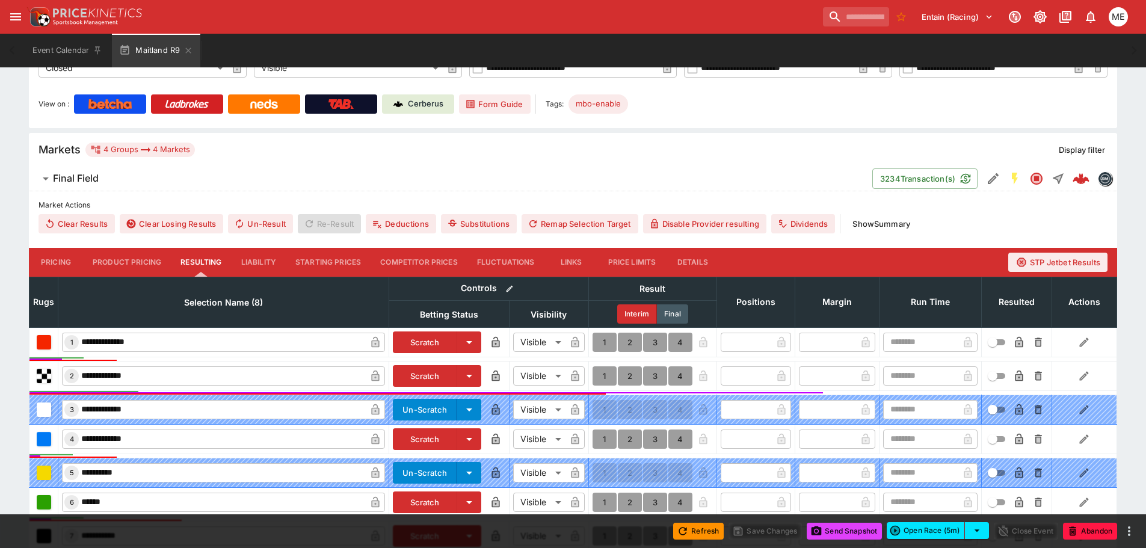
click at [602, 342] on button "1" at bounding box center [605, 342] width 24 height 19
type input "*"
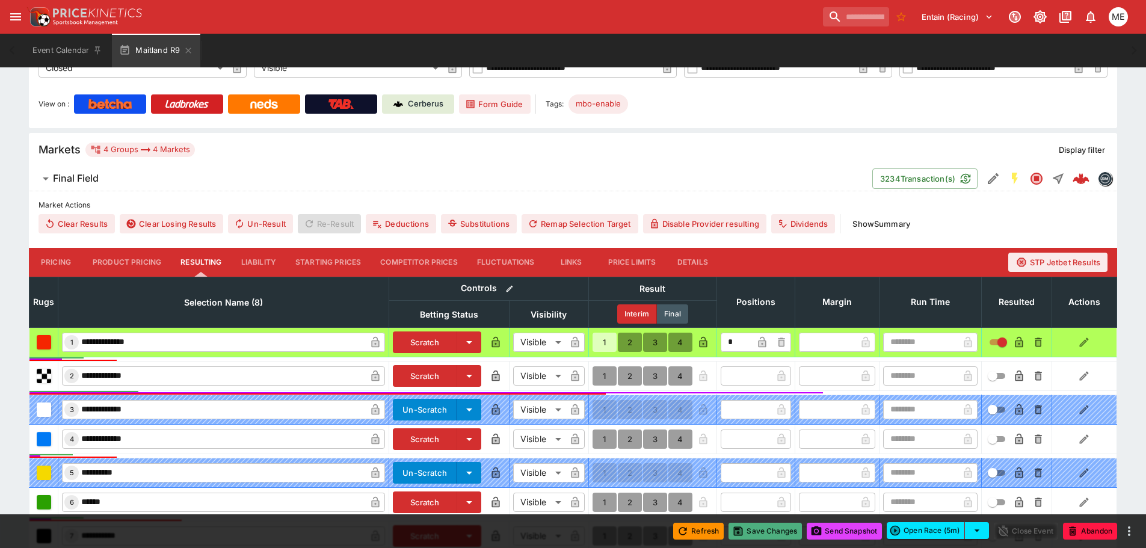
click at [759, 532] on button "Save Changes" at bounding box center [765, 531] width 73 height 17
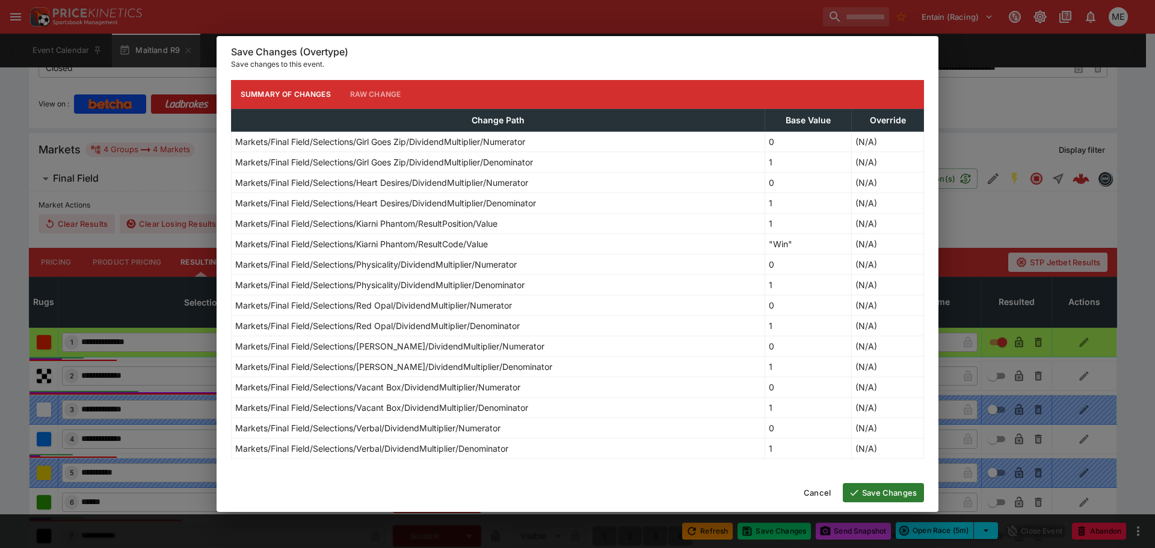
click at [894, 497] on button "Save Changes" at bounding box center [883, 492] width 81 height 19
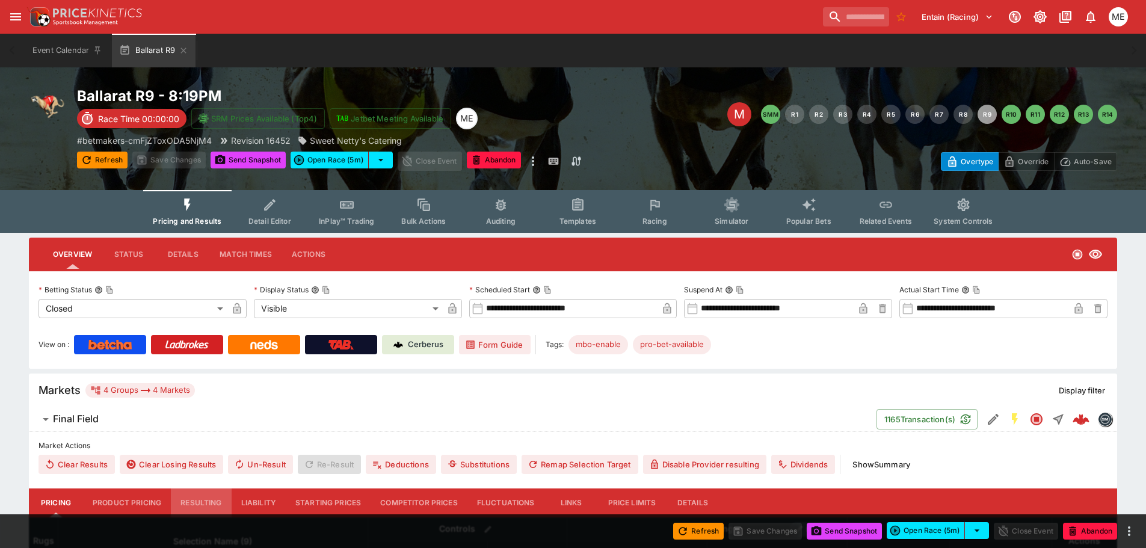
click at [210, 501] on button "Resulting" at bounding box center [201, 503] width 60 height 29
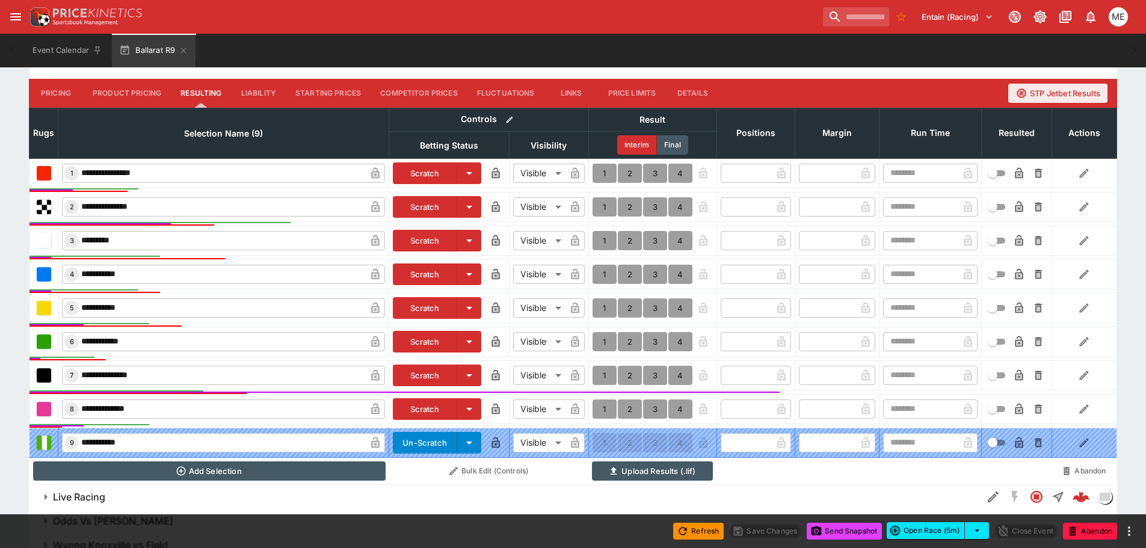
scroll to position [421, 0]
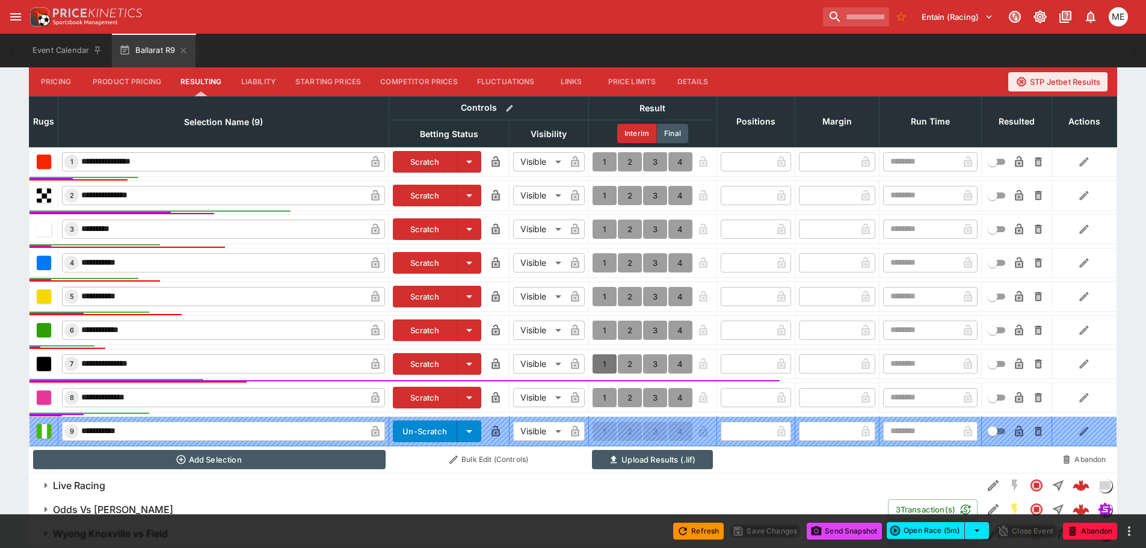
click at [602, 365] on button "1" at bounding box center [605, 363] width 24 height 19
type input "*"
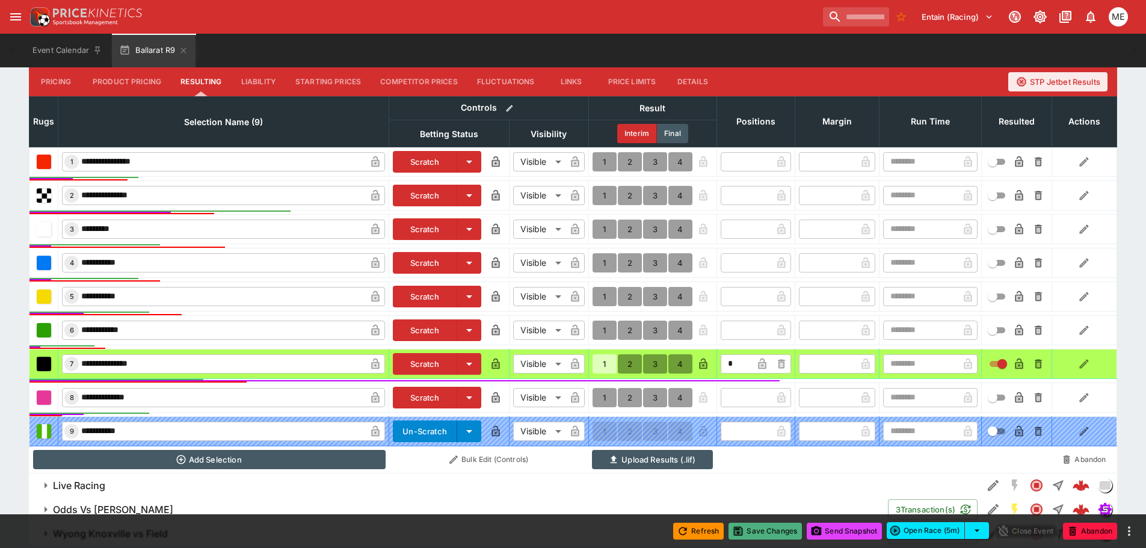
click at [755, 528] on button "Save Changes" at bounding box center [765, 531] width 73 height 17
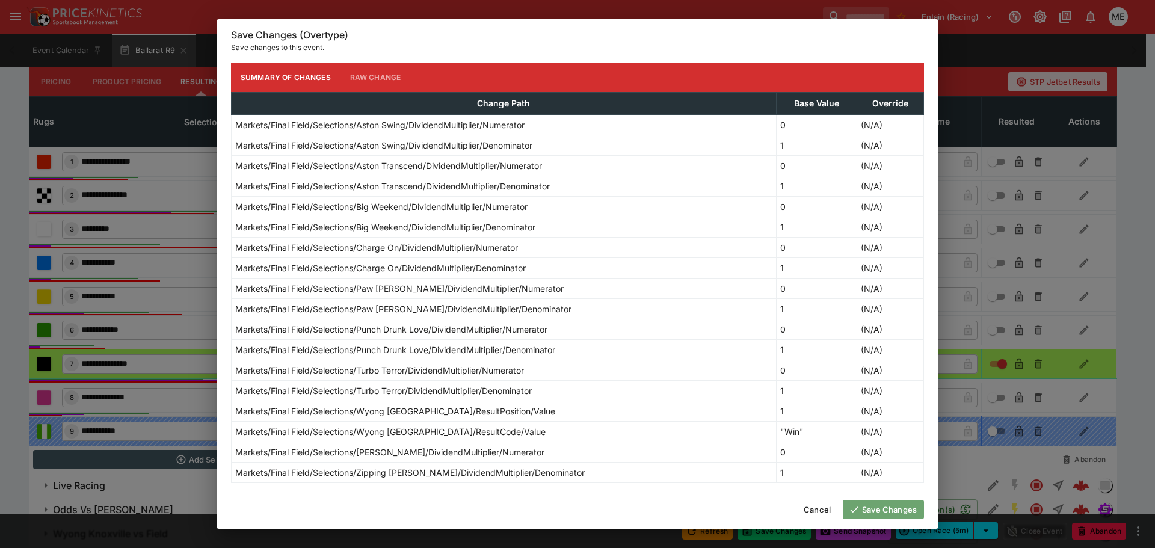
click at [862, 510] on button "Save Changes" at bounding box center [883, 509] width 81 height 19
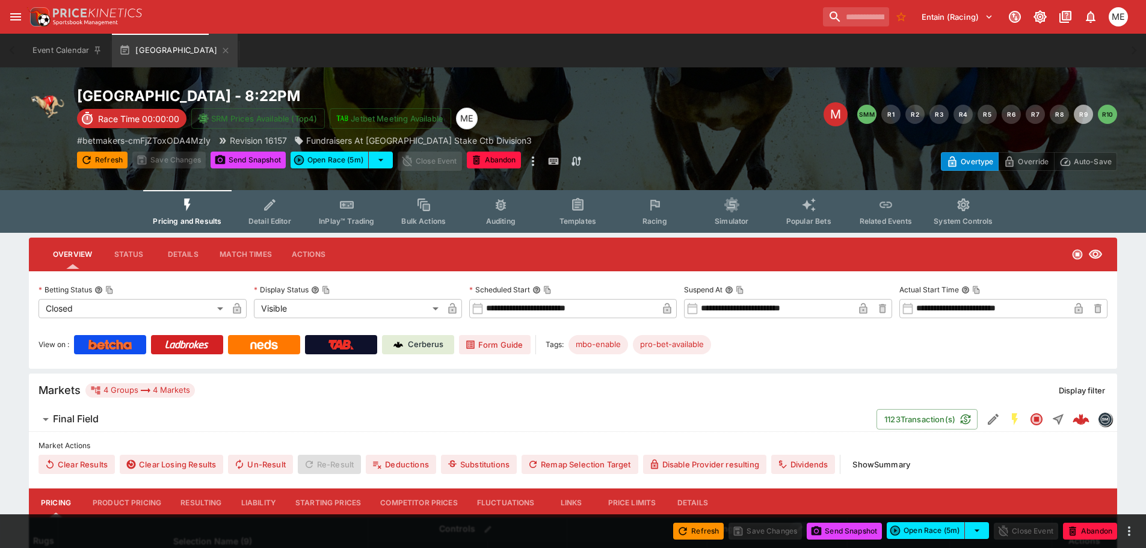
click at [204, 497] on button "Resulting" at bounding box center [201, 503] width 60 height 29
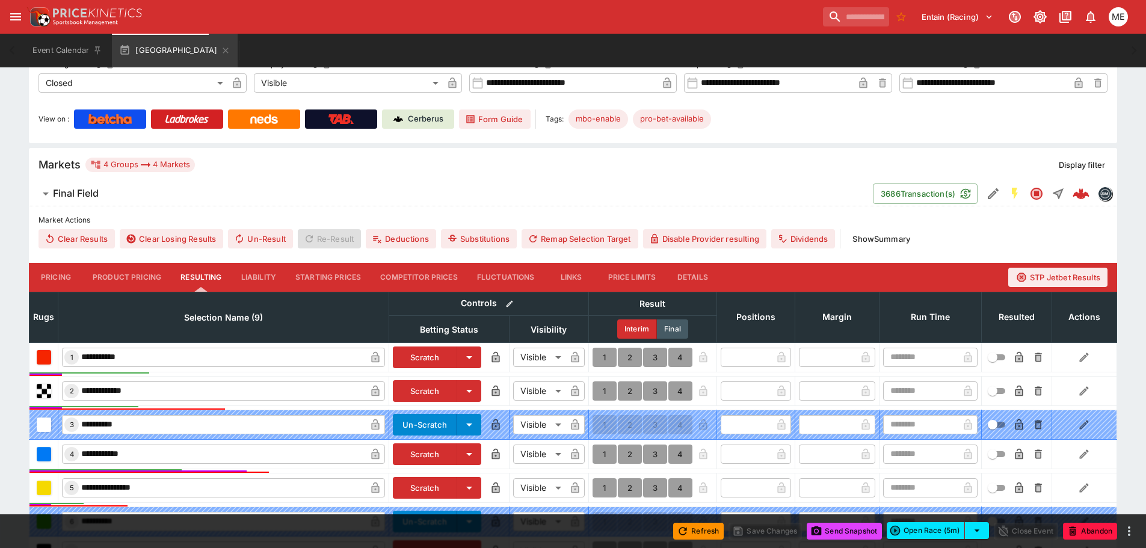
scroll to position [452, 0]
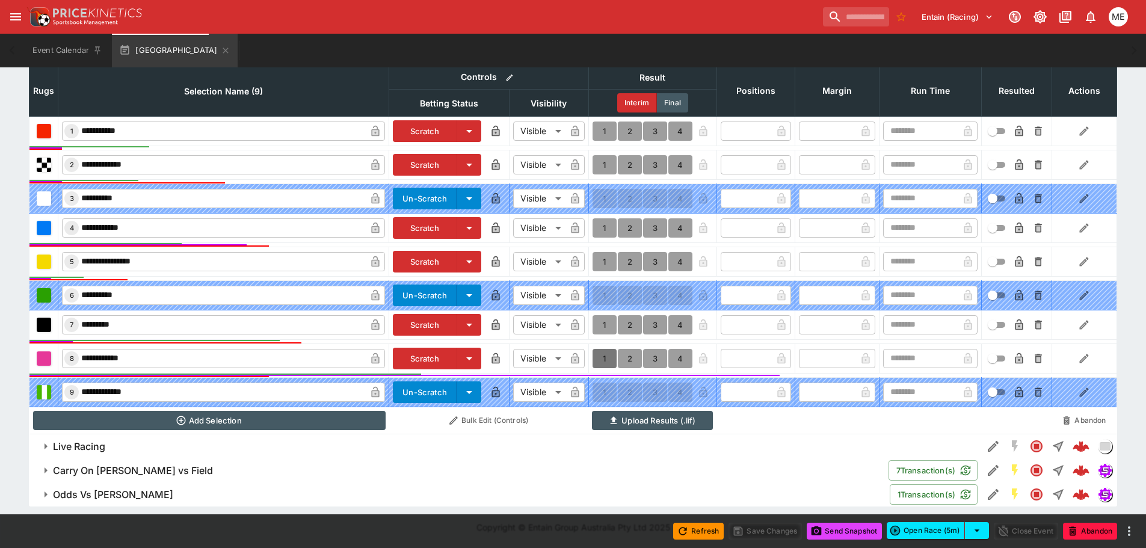
click at [601, 357] on button "1" at bounding box center [605, 358] width 24 height 19
type input "*"
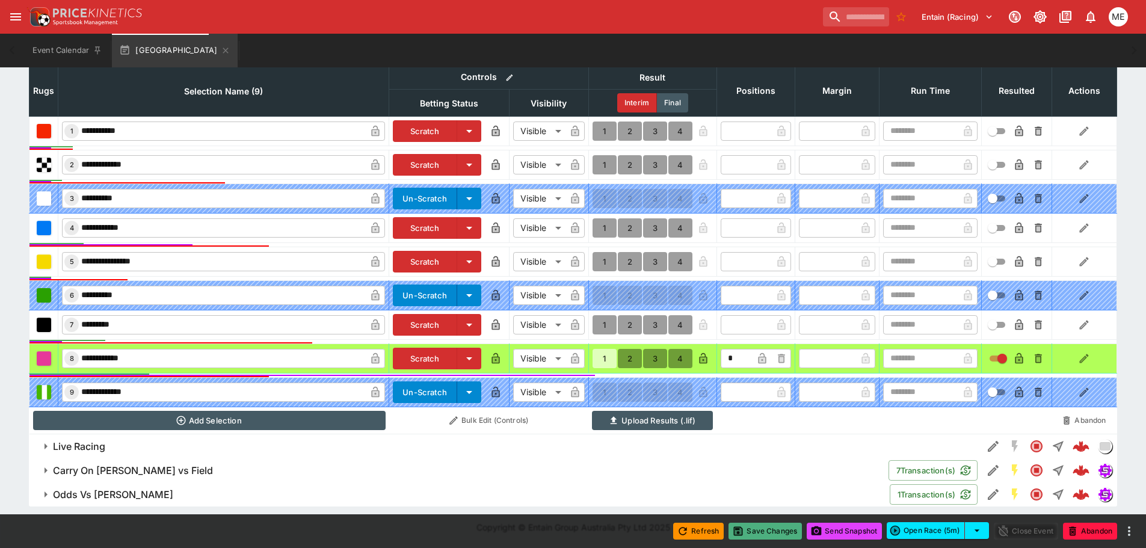
click at [746, 533] on button "Save Changes" at bounding box center [765, 531] width 73 height 17
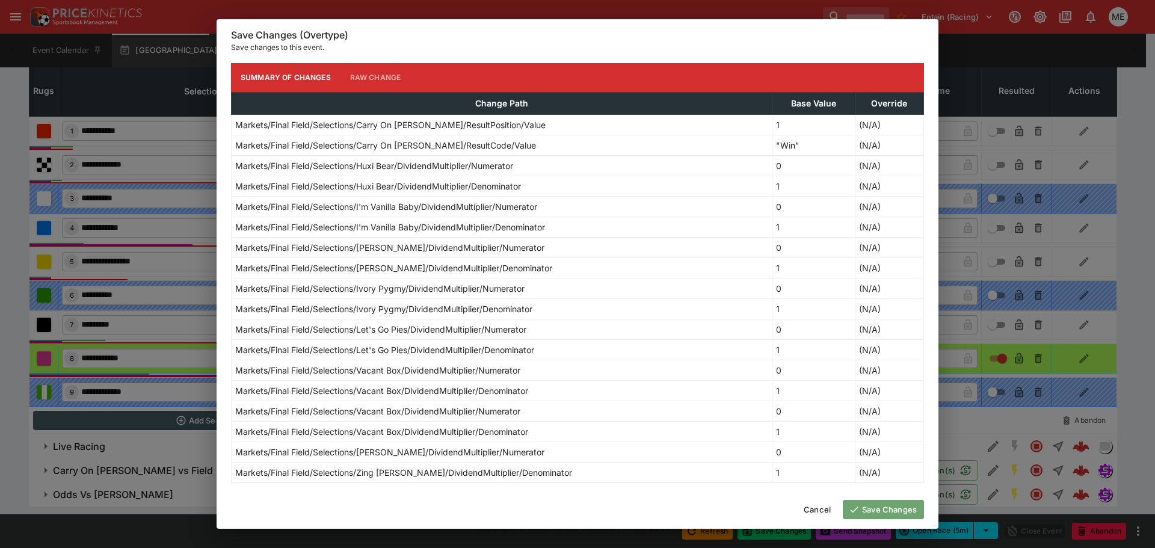
click at [881, 508] on button "Save Changes" at bounding box center [883, 509] width 81 height 19
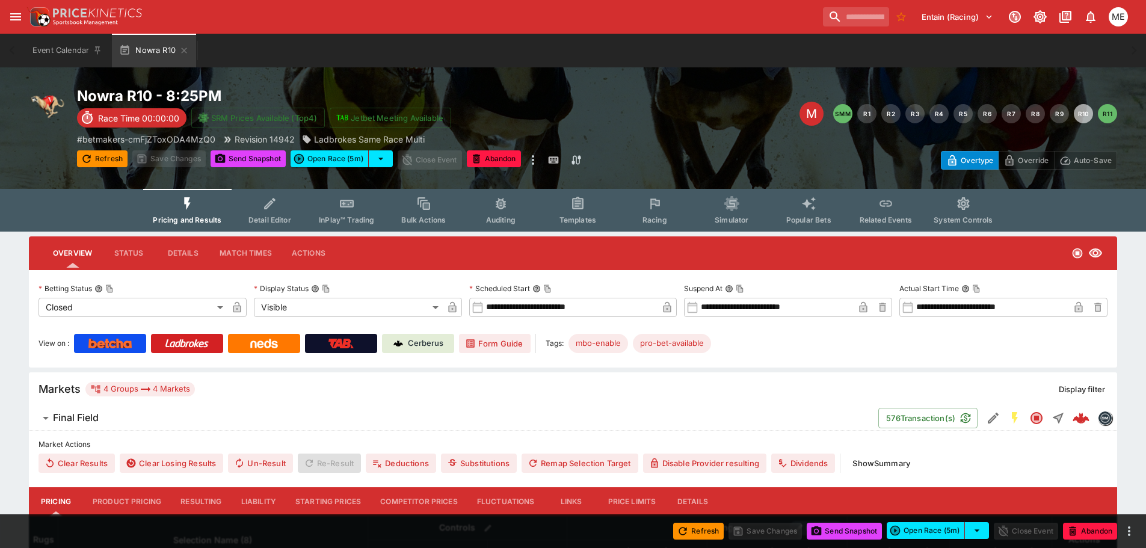
click at [201, 505] on button "Resulting" at bounding box center [201, 501] width 60 height 29
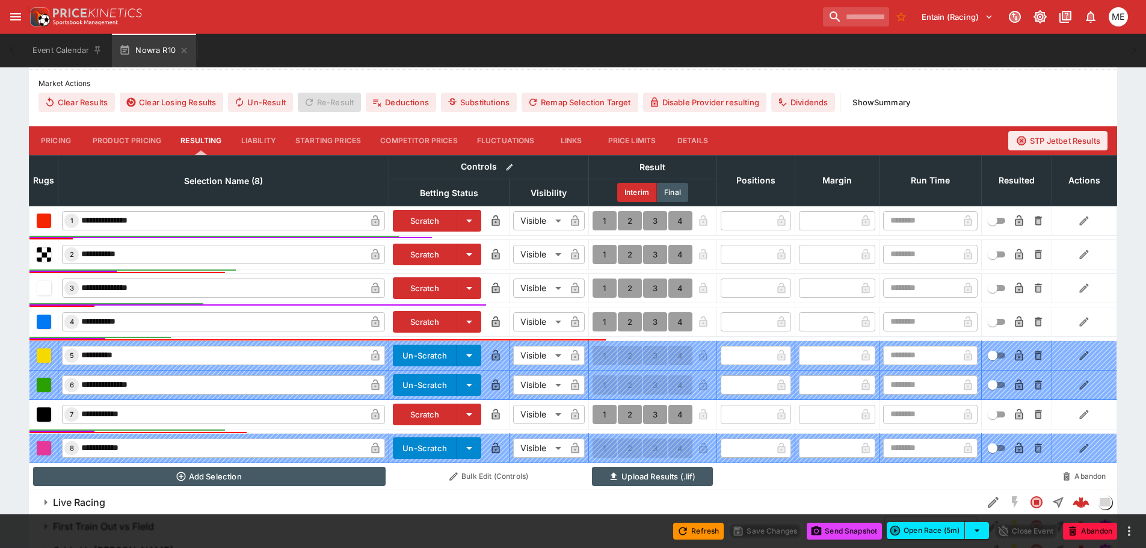
scroll to position [362, 0]
click at [601, 220] on button "1" at bounding box center [605, 220] width 24 height 19
type input "*"
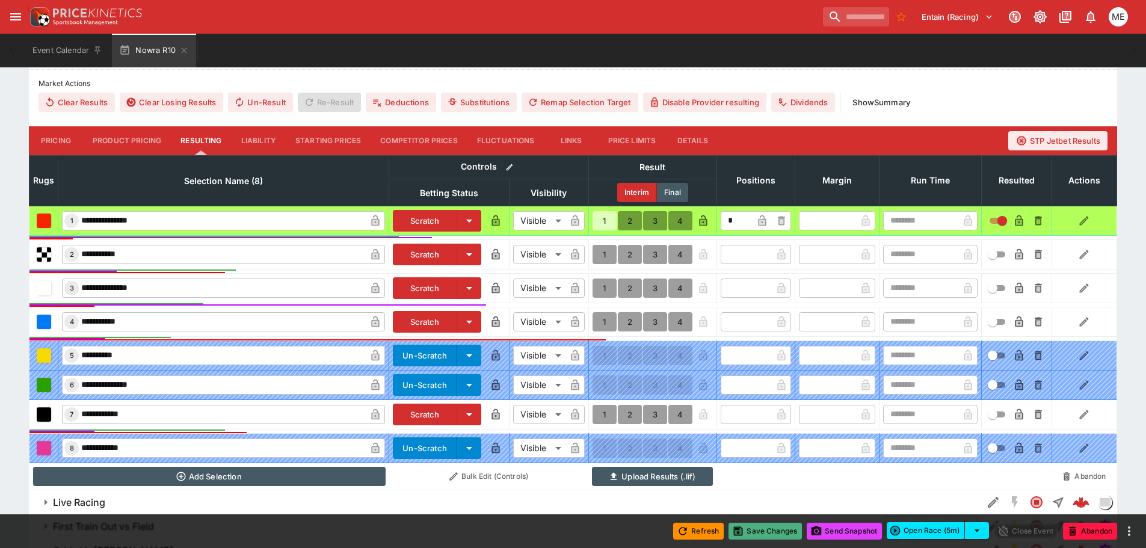
click at [758, 534] on button "Save Changes" at bounding box center [765, 531] width 73 height 17
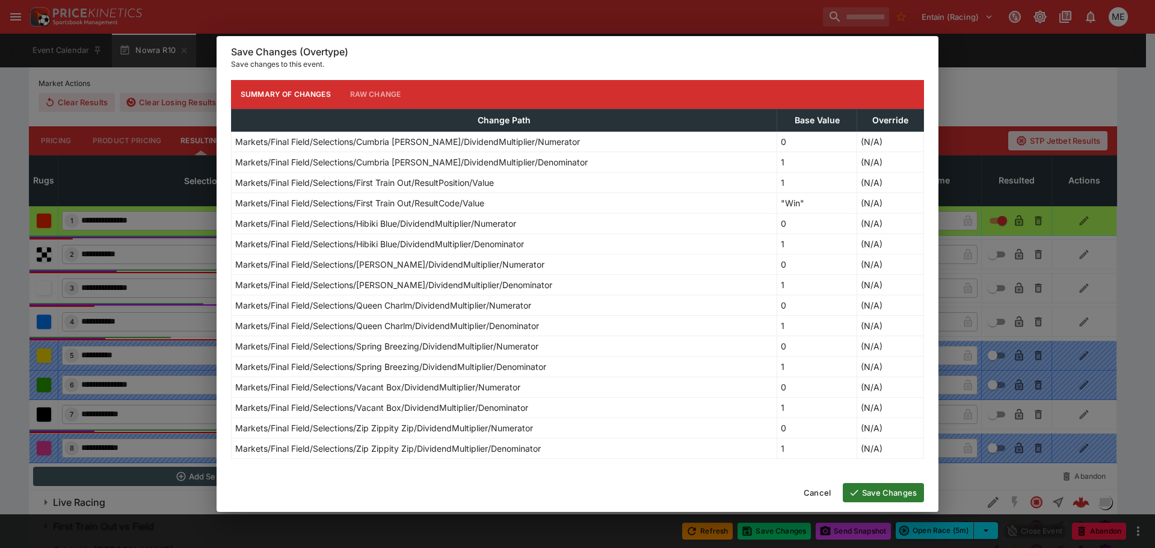
click at [881, 492] on button "Save Changes" at bounding box center [883, 492] width 81 height 19
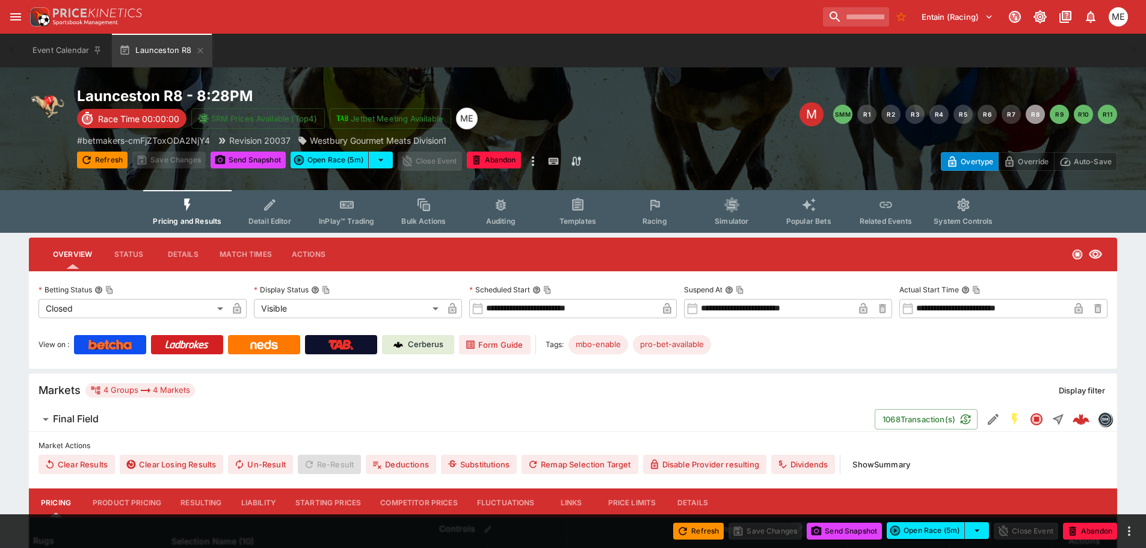
click at [194, 500] on button "Resulting" at bounding box center [201, 503] width 60 height 29
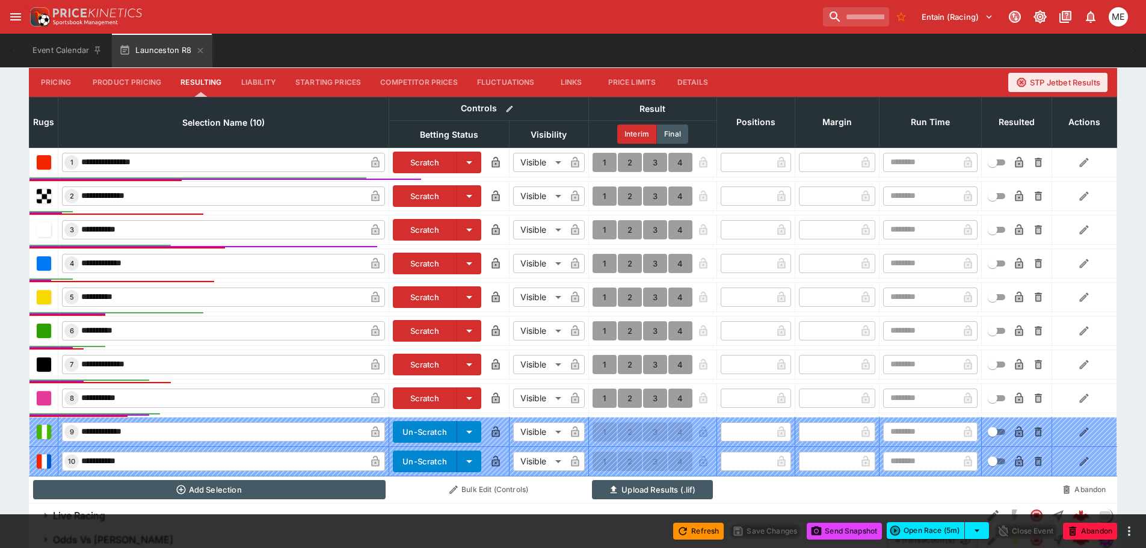
scroll to position [421, 0]
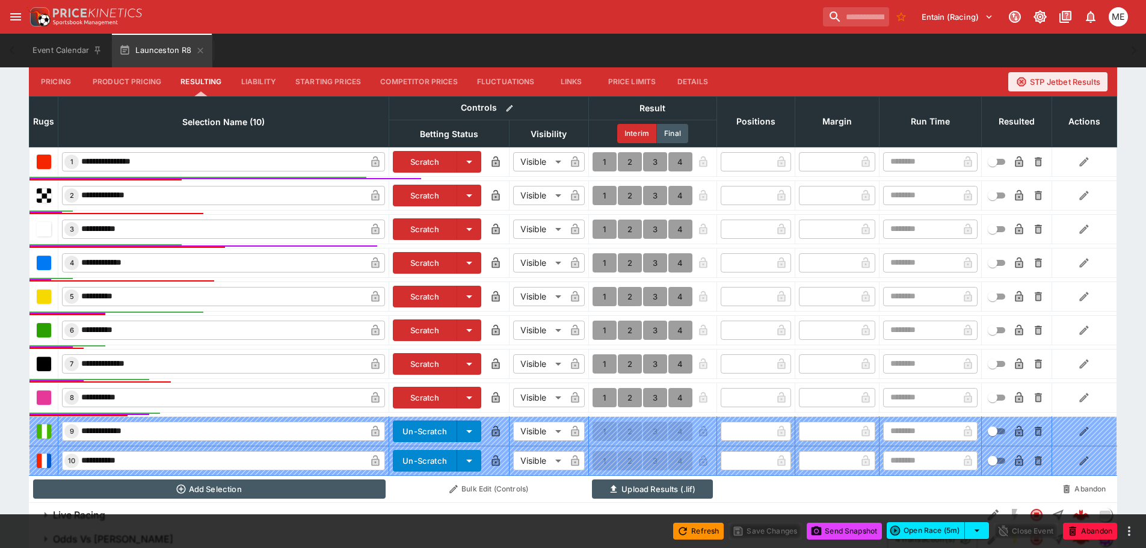
click at [598, 394] on button "1" at bounding box center [605, 397] width 24 height 19
type input "*"
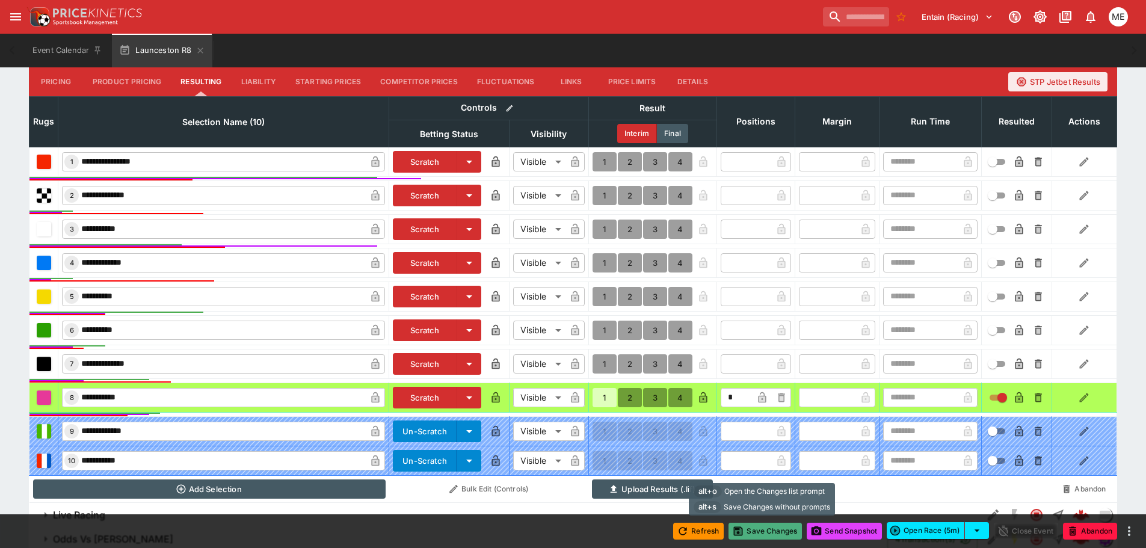
click at [766, 530] on button "Save Changes" at bounding box center [765, 531] width 73 height 17
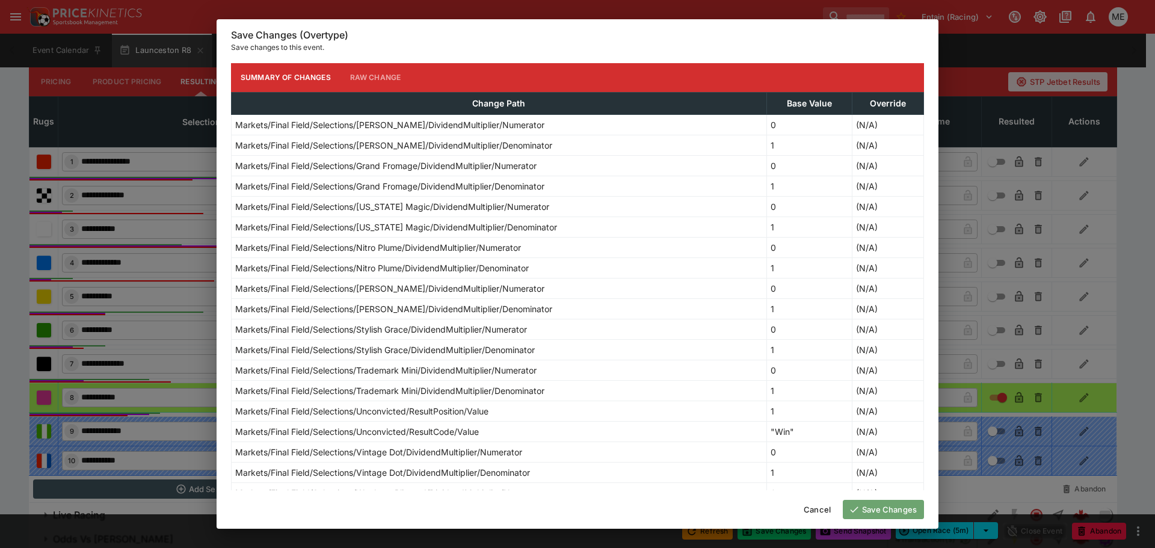
click at [865, 509] on button "Save Changes" at bounding box center [883, 509] width 81 height 19
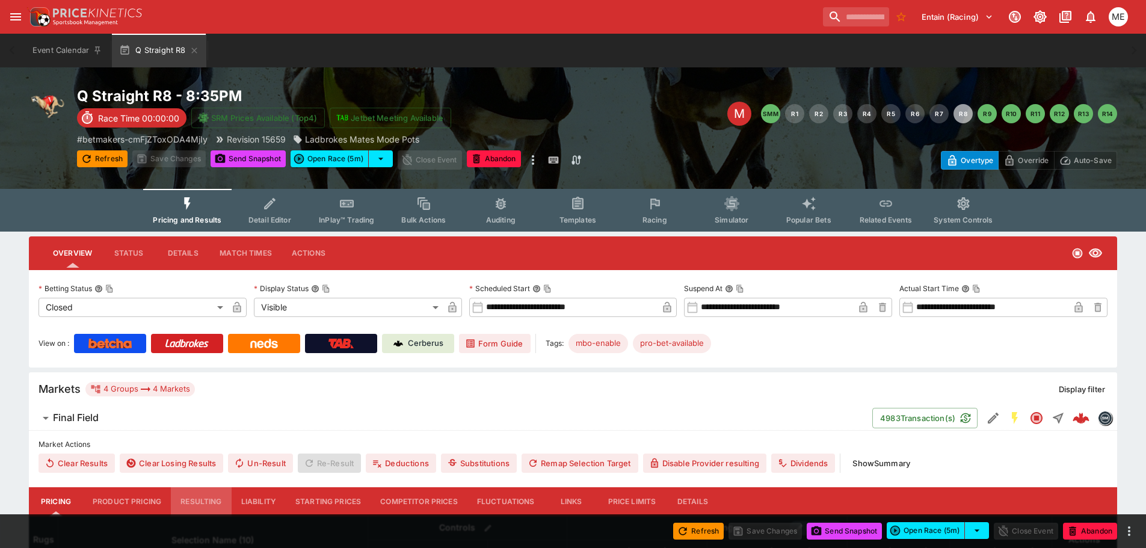
click at [207, 503] on button "Resulting" at bounding box center [201, 501] width 60 height 29
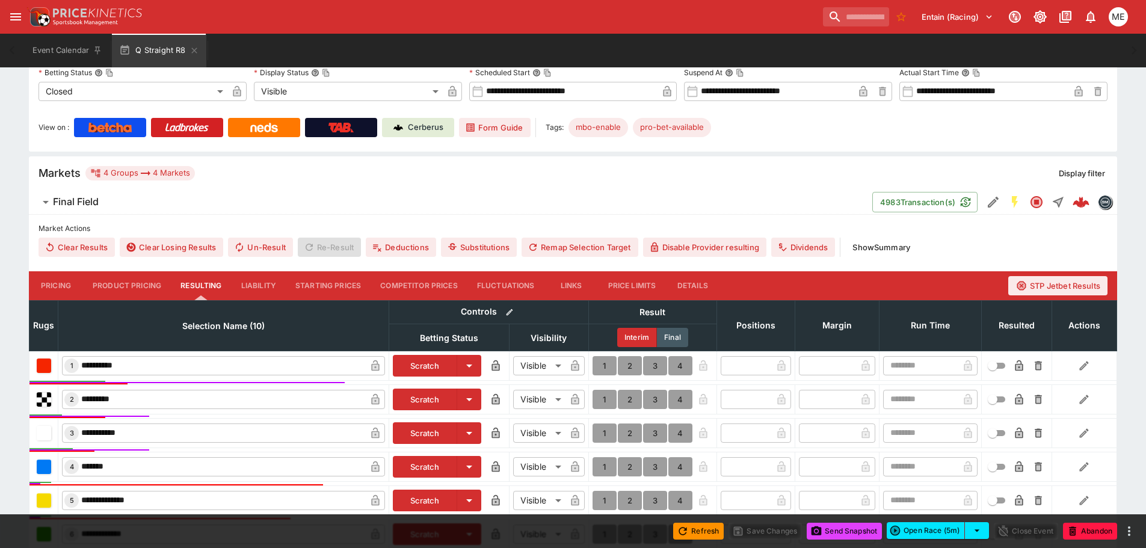
scroll to position [301, 0]
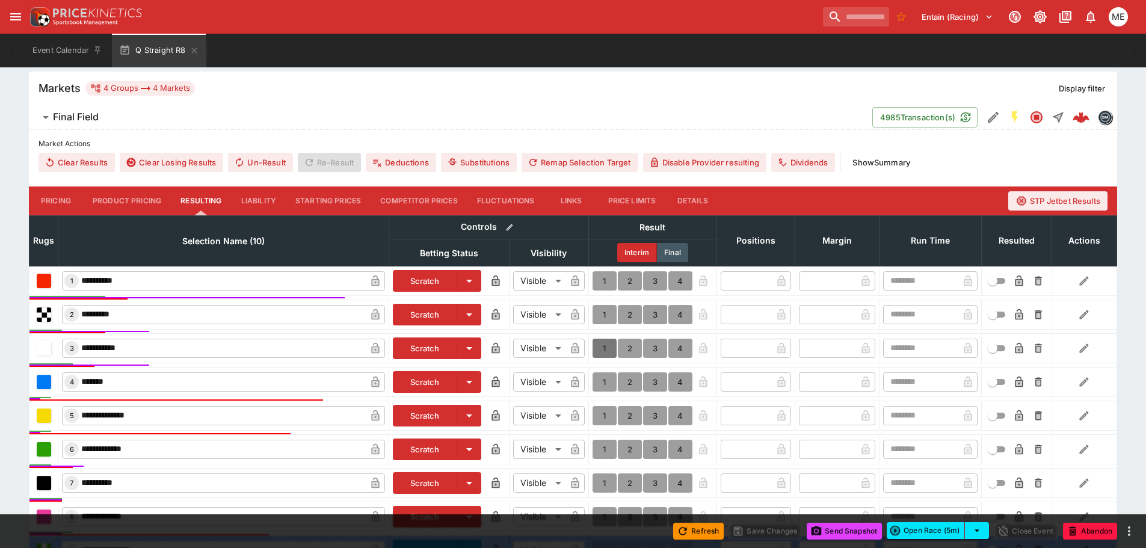
click at [613, 351] on button "1" at bounding box center [605, 348] width 24 height 19
type input "*"
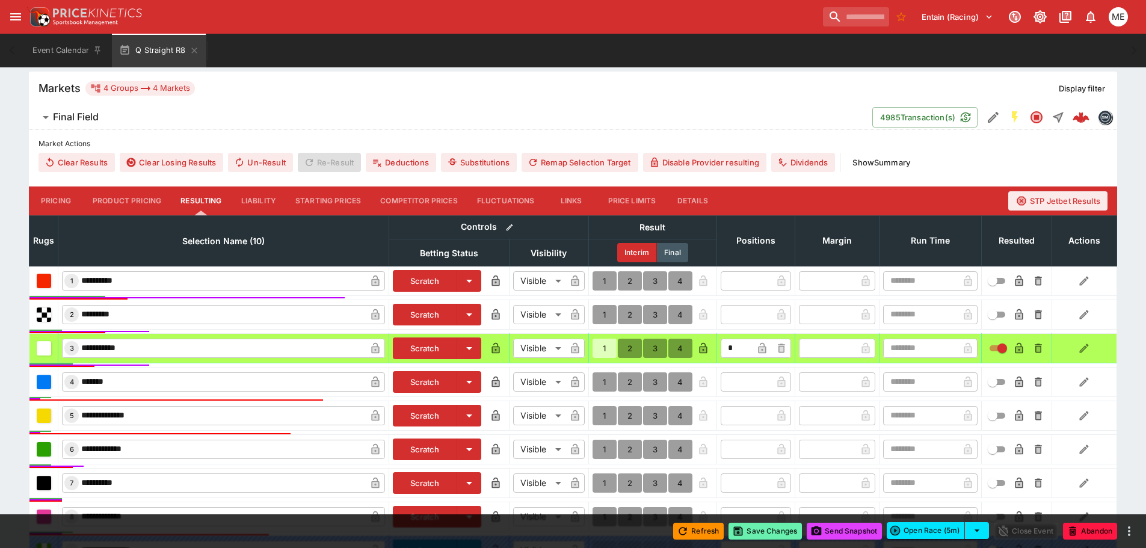
click at [744, 526] on button "Save Changes" at bounding box center [765, 531] width 73 height 17
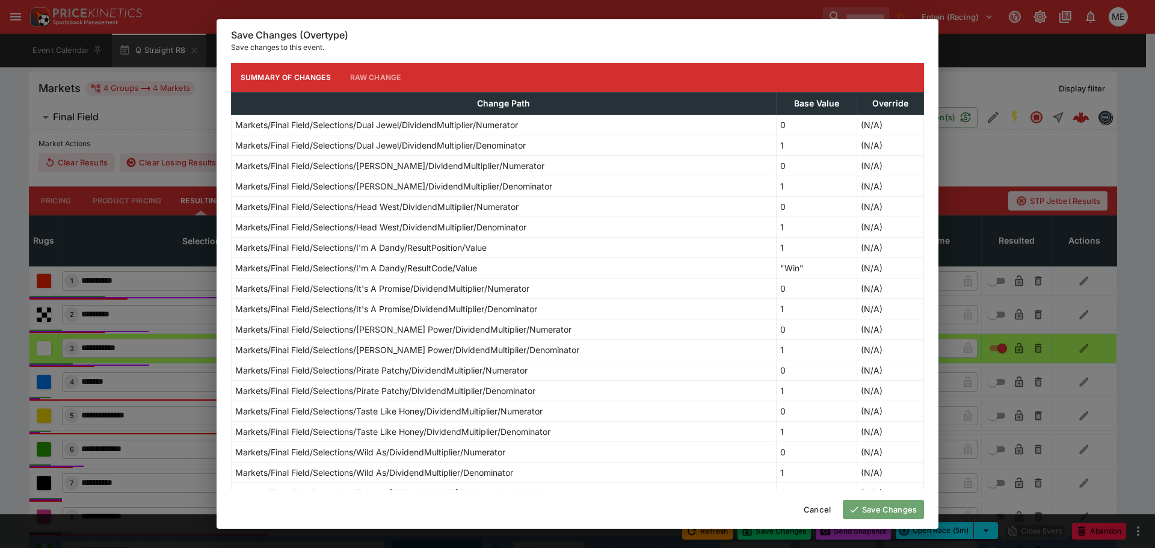
click at [870, 506] on button "Save Changes" at bounding box center [883, 509] width 81 height 19
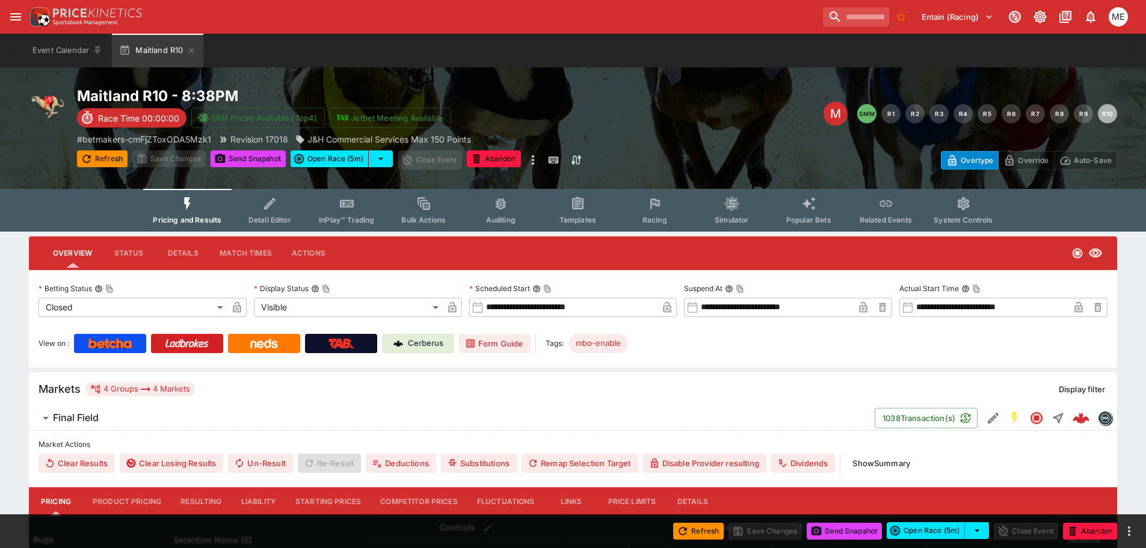
click at [199, 498] on button "Resulting" at bounding box center [201, 501] width 60 height 29
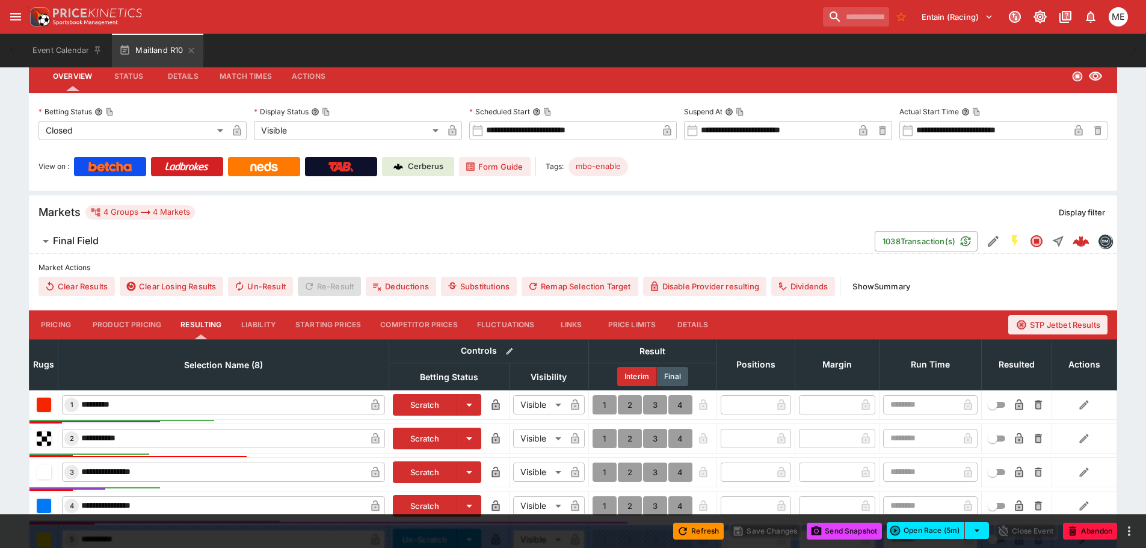
scroll to position [181, 0]
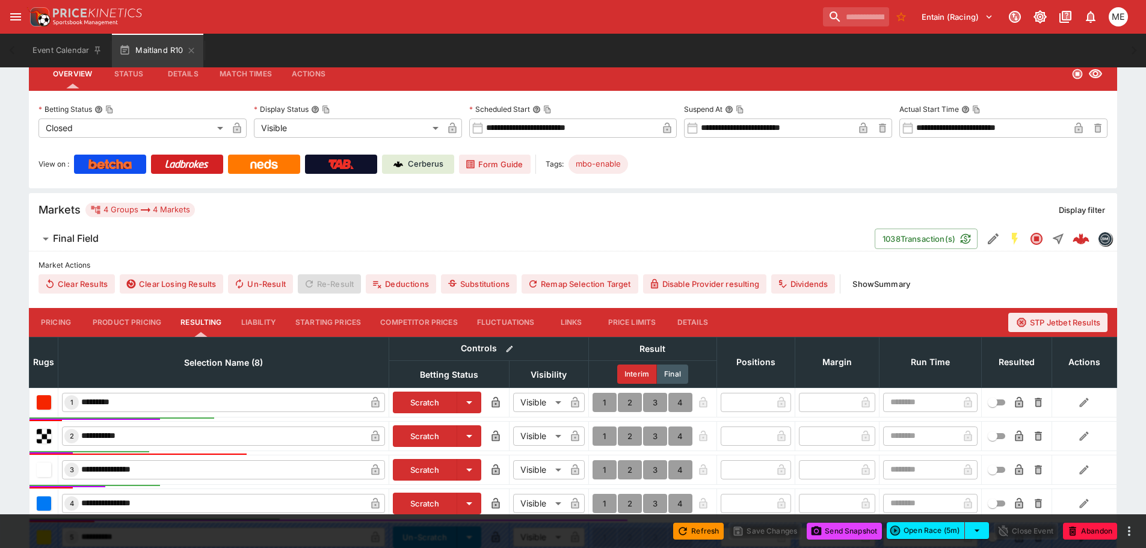
click at [598, 467] on button "1" at bounding box center [605, 469] width 24 height 19
type input "*"
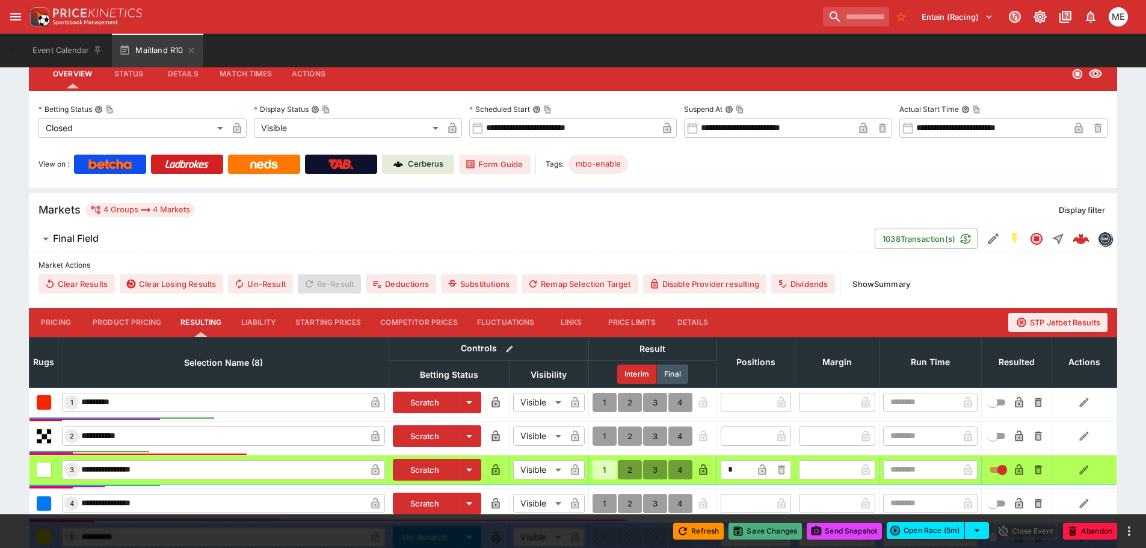
click at [771, 534] on button "Save Changes" at bounding box center [765, 531] width 73 height 17
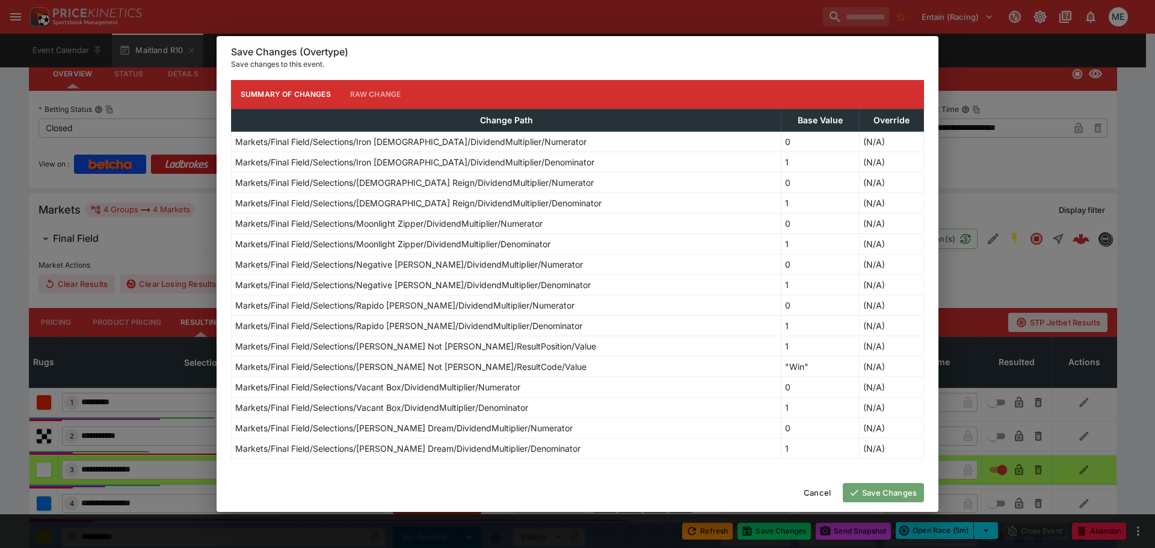
click at [852, 489] on icon "button" at bounding box center [854, 492] width 11 height 11
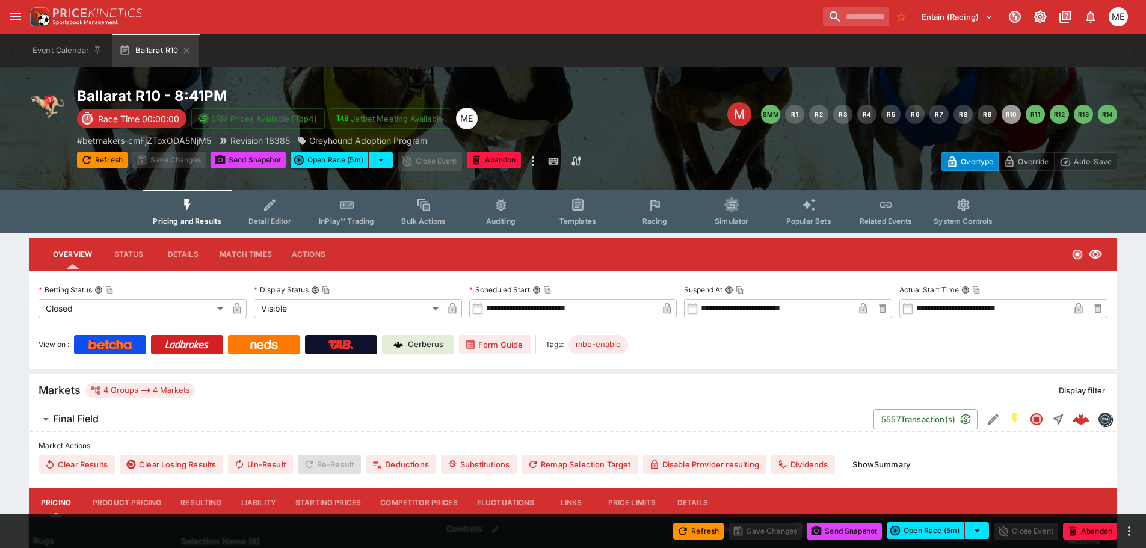
click at [209, 507] on button "Resulting" at bounding box center [201, 503] width 60 height 29
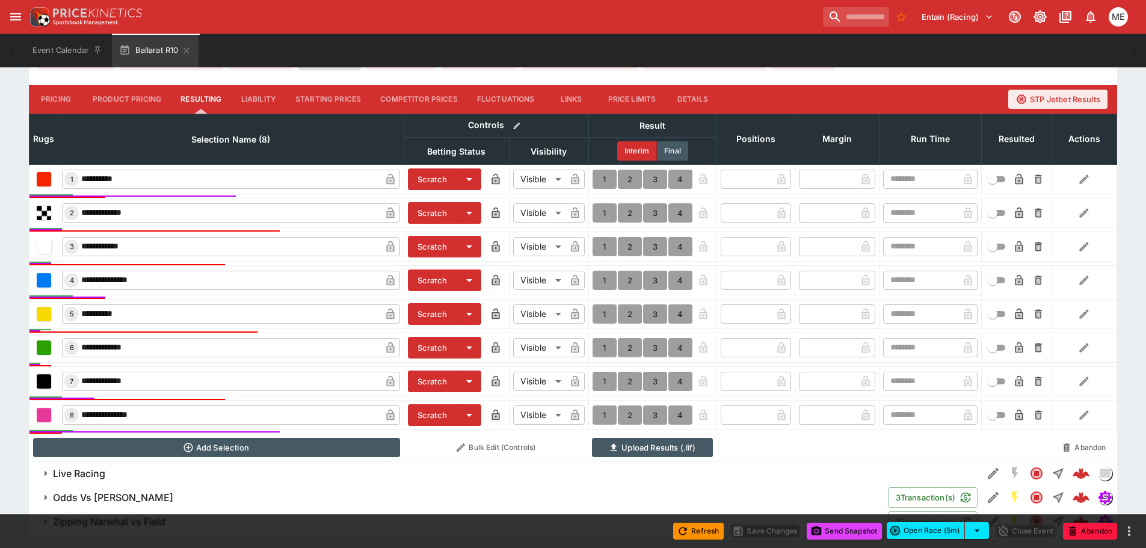
scroll to position [431, 0]
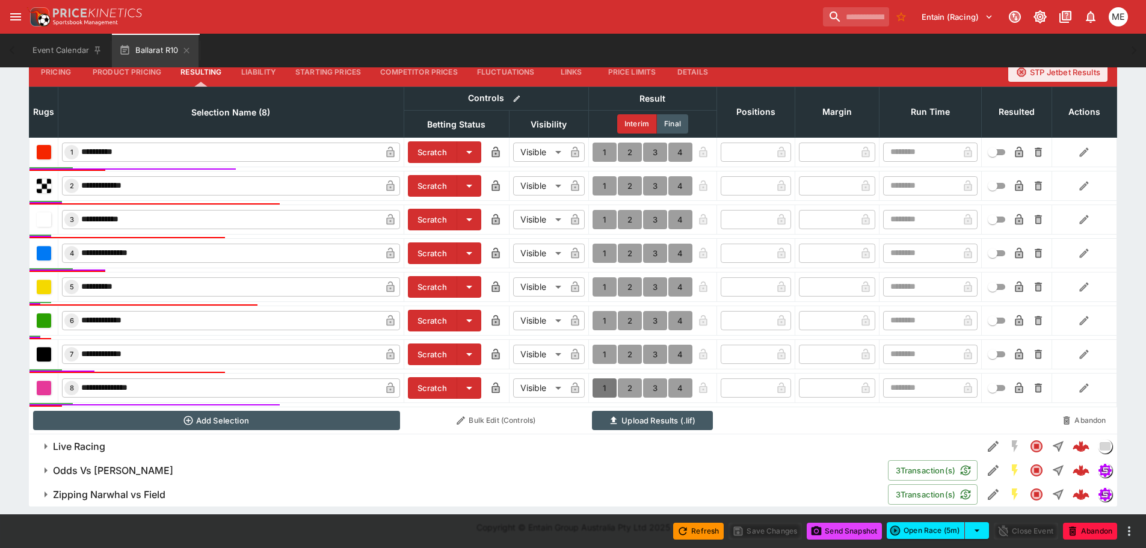
click at [598, 386] on button "1" at bounding box center [605, 388] width 24 height 19
type input "*"
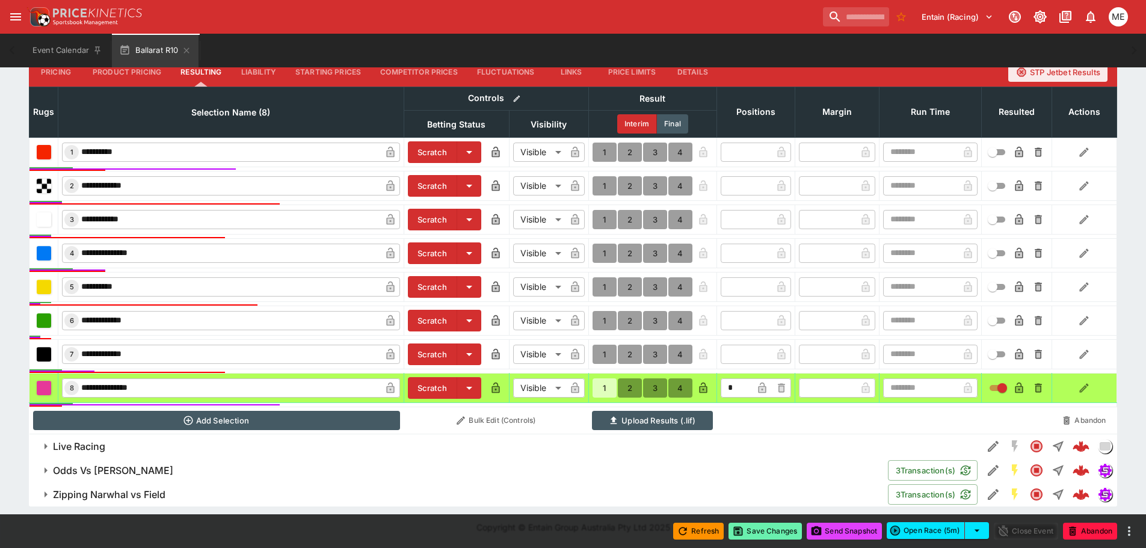
click at [759, 528] on button "Save Changes" at bounding box center [765, 531] width 73 height 17
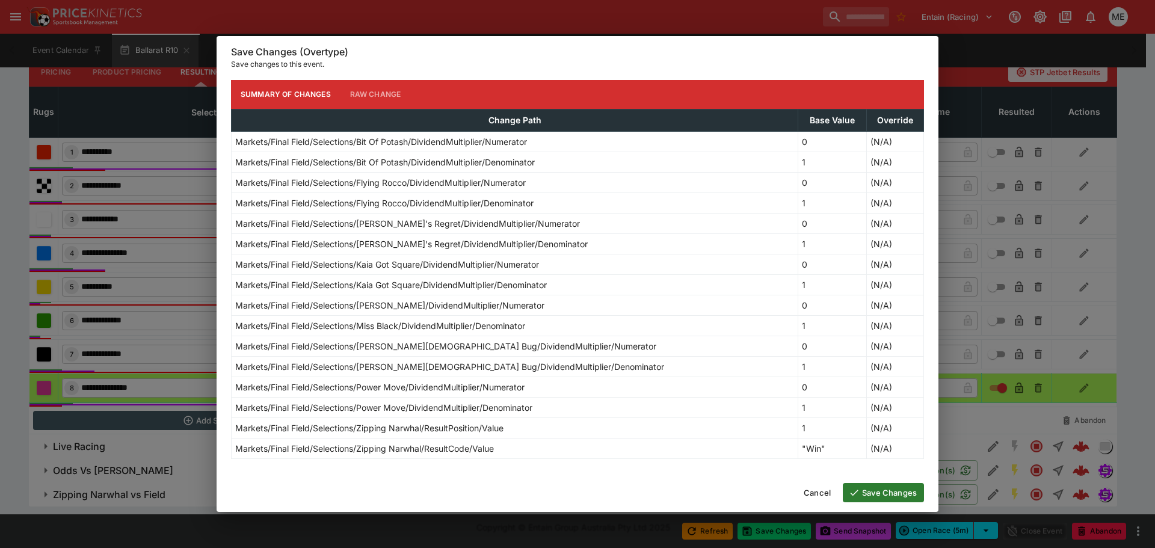
click at [860, 487] on button "Save Changes" at bounding box center [883, 492] width 81 height 19
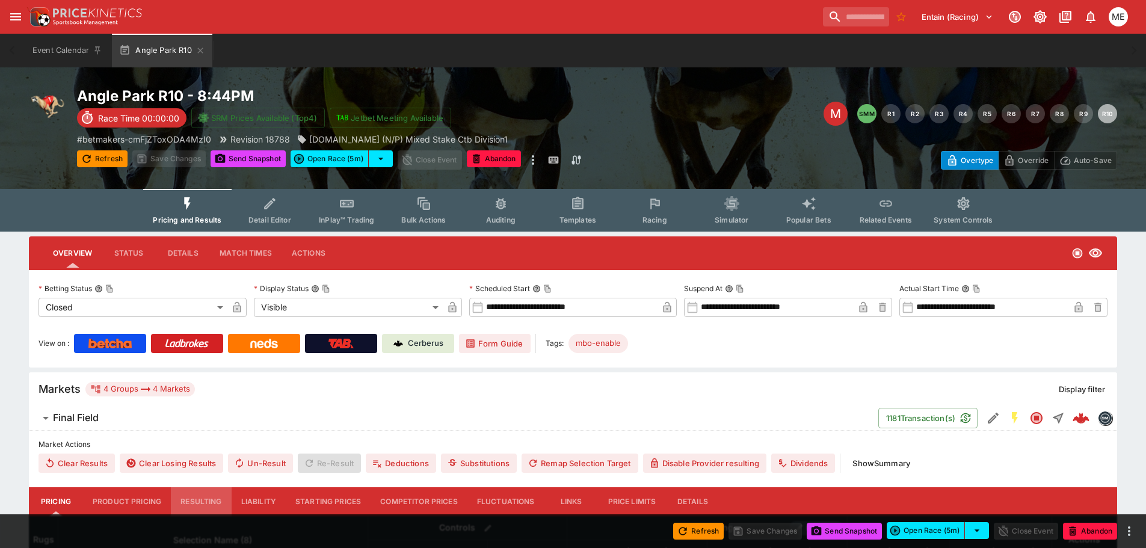
click at [182, 502] on button "Resulting" at bounding box center [201, 501] width 60 height 29
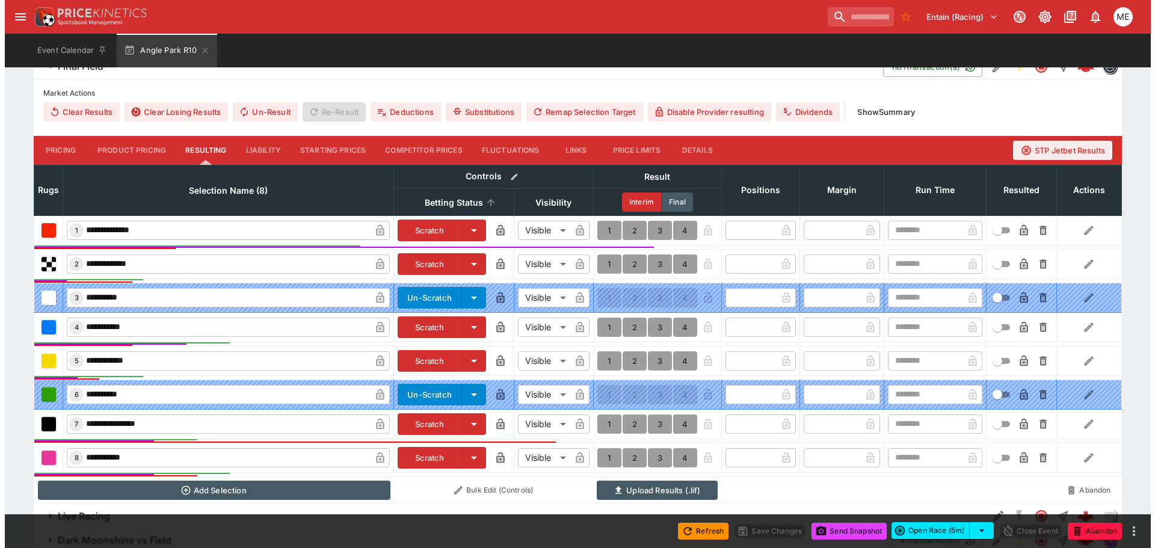
scroll to position [421, 0]
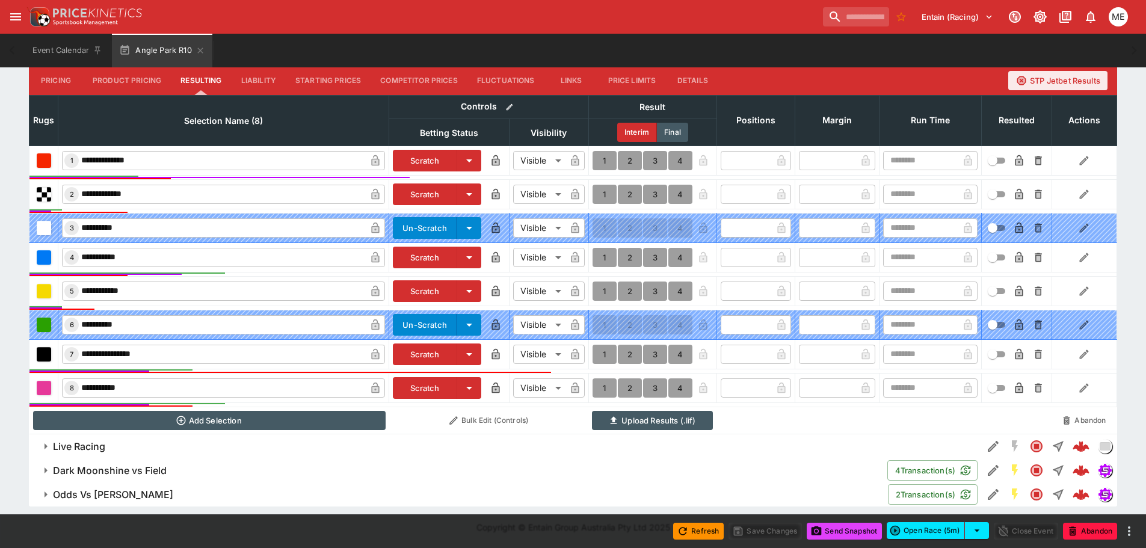
click at [605, 153] on button "1" at bounding box center [605, 160] width 24 height 19
type input "*"
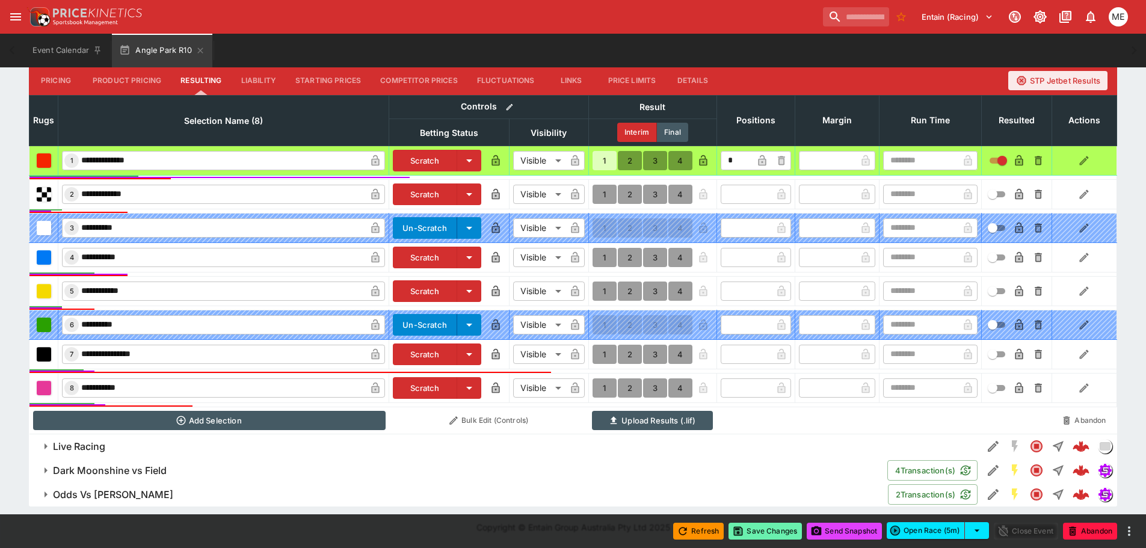
click at [764, 531] on button "Save Changes" at bounding box center [765, 531] width 73 height 17
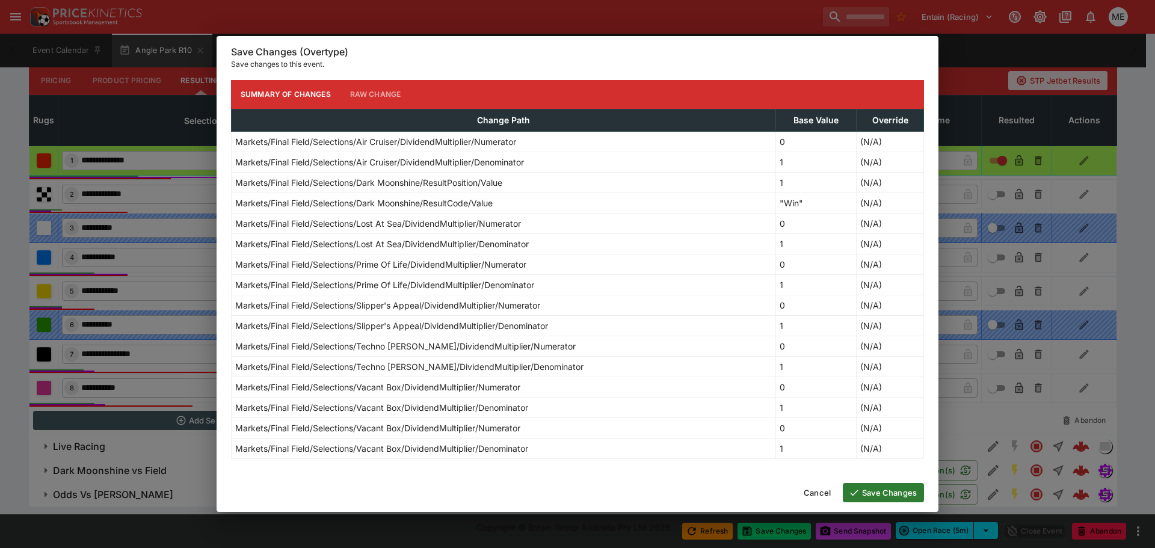
click at [868, 495] on button "Save Changes" at bounding box center [883, 492] width 81 height 19
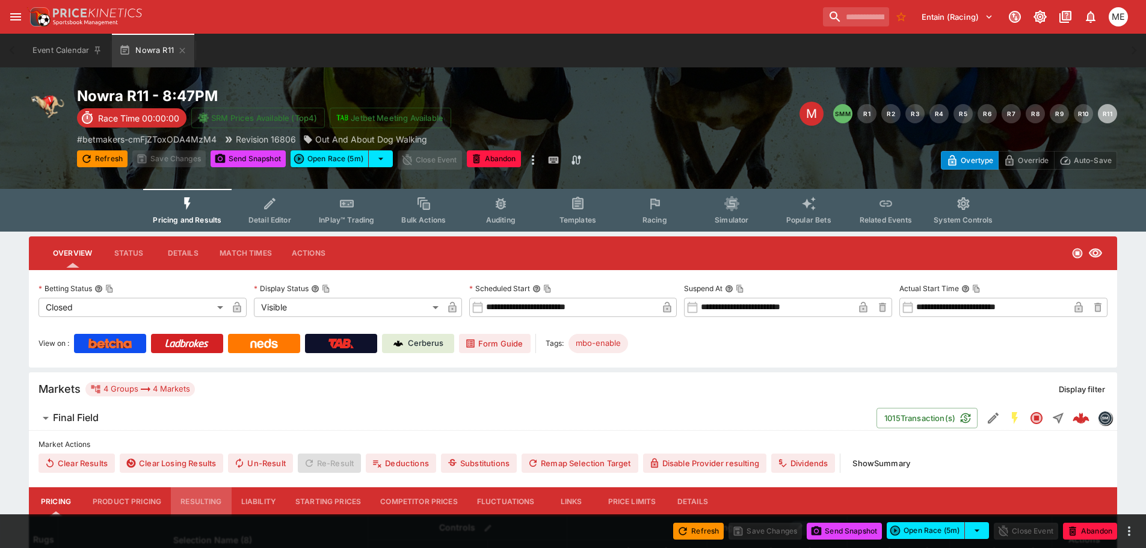
click at [205, 498] on button "Resulting" at bounding box center [201, 501] width 60 height 29
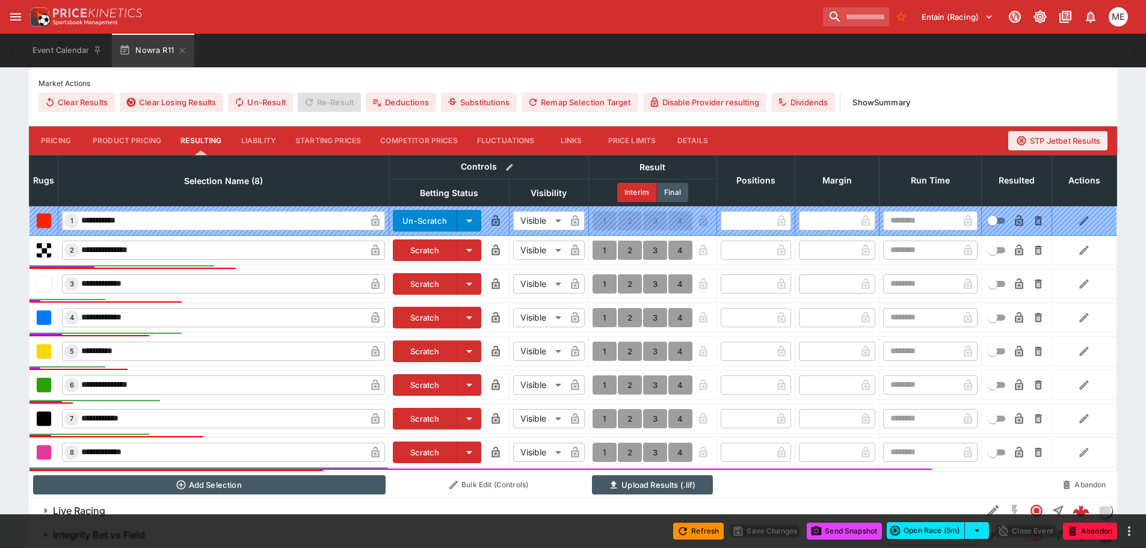
scroll to position [362, 0]
click at [605, 283] on button "1" at bounding box center [605, 283] width 24 height 19
type input "*"
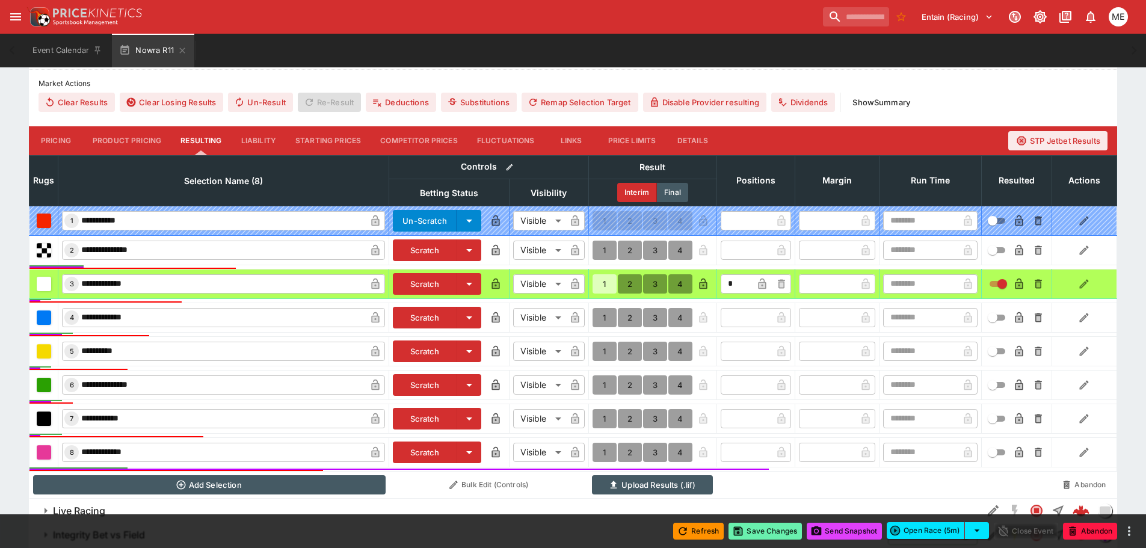
click at [749, 529] on button "Save Changes" at bounding box center [765, 531] width 73 height 17
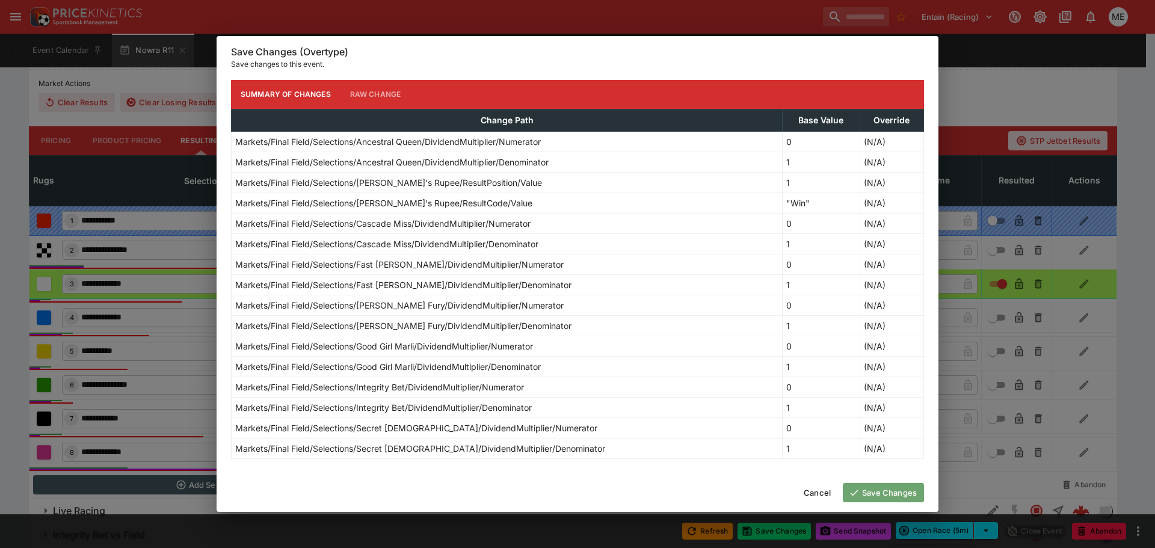
click at [867, 492] on button "Save Changes" at bounding box center [883, 492] width 81 height 19
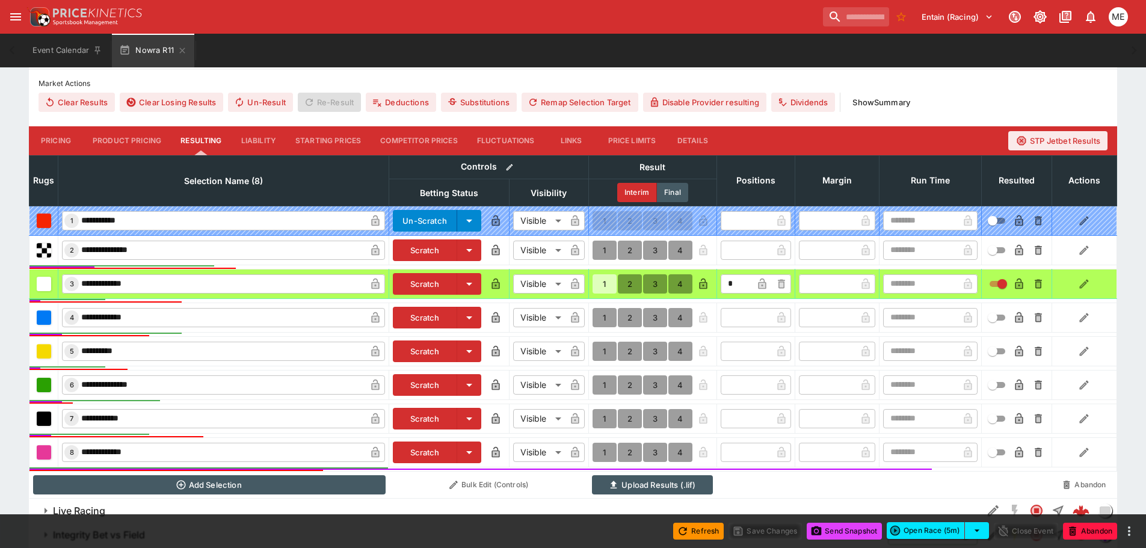
type input "*"
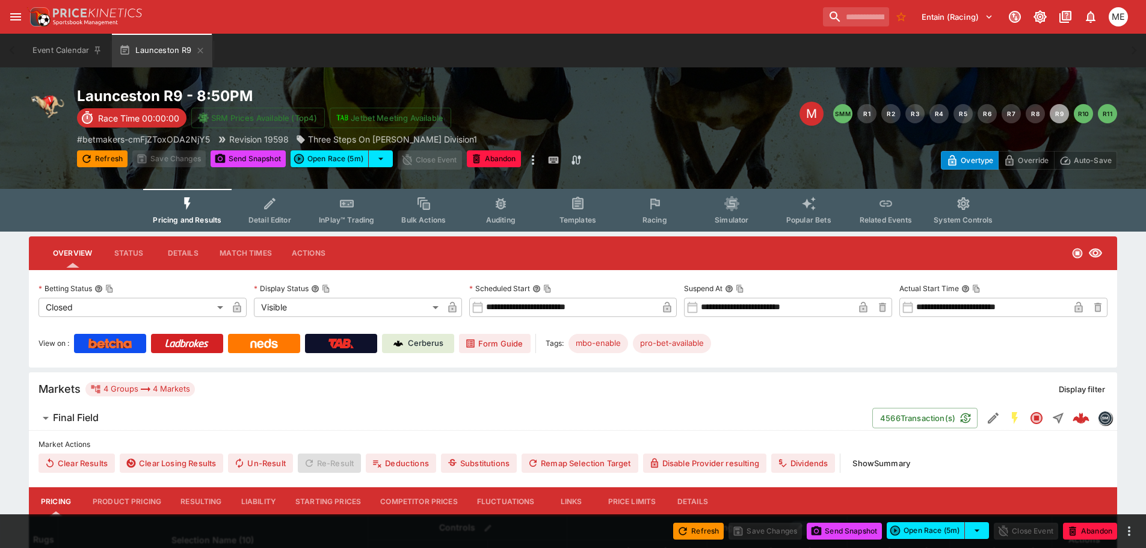
click at [194, 499] on button "Resulting" at bounding box center [201, 501] width 60 height 29
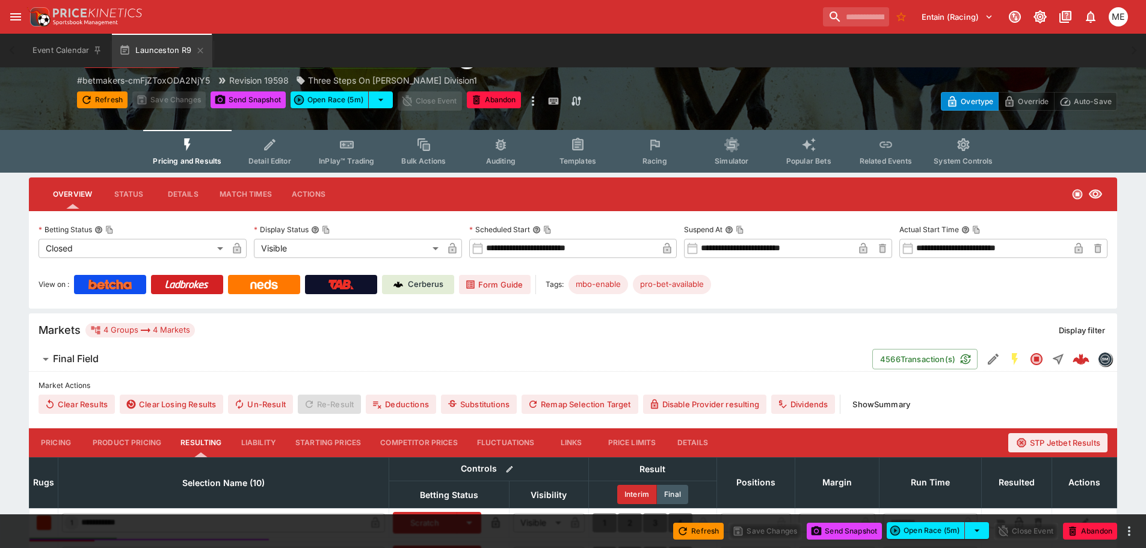
scroll to position [241, 0]
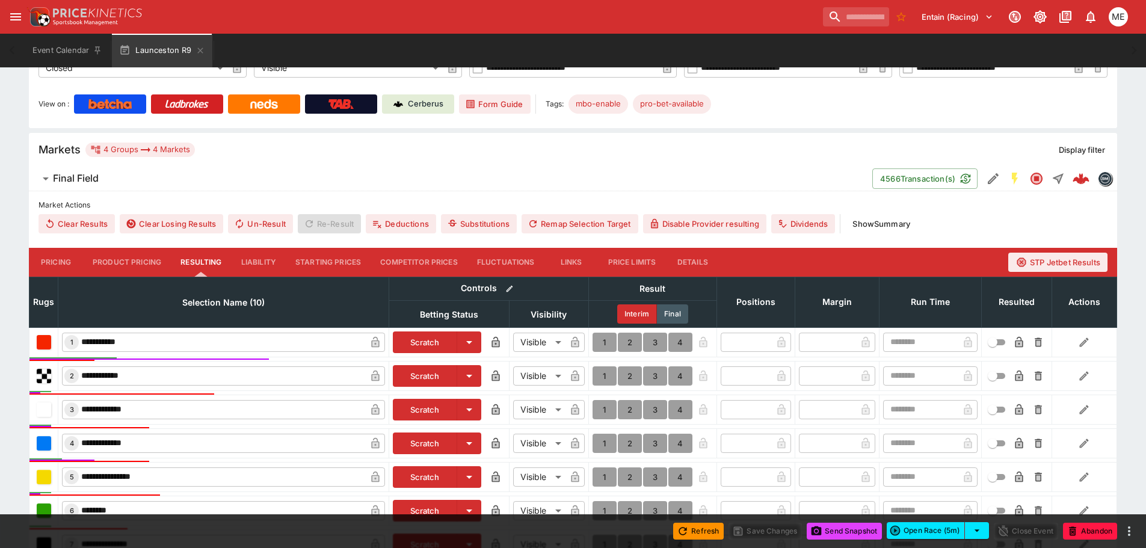
click at [604, 338] on button "1" at bounding box center [605, 342] width 24 height 19
type input "*"
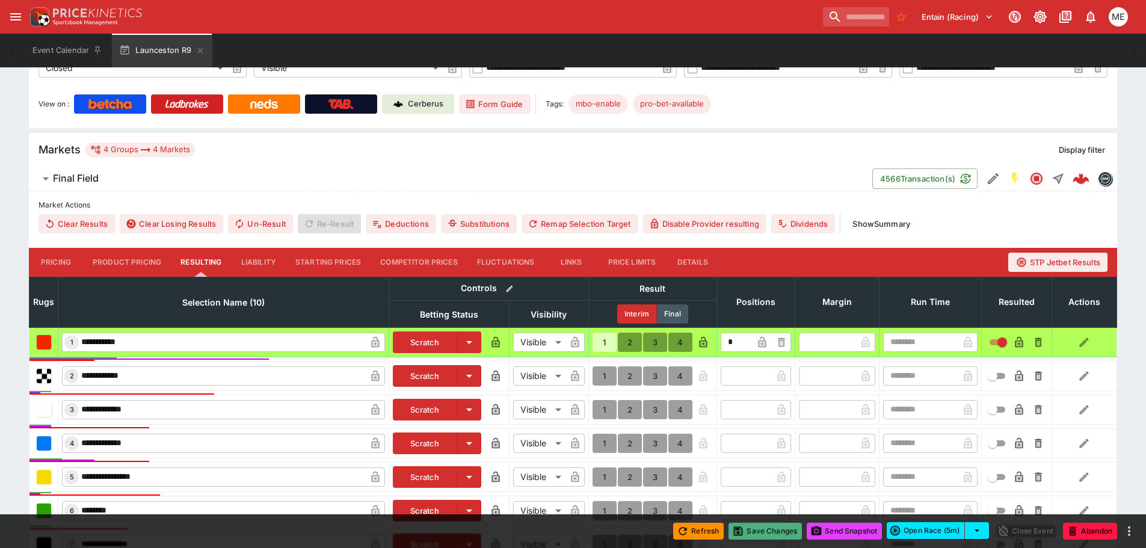
click at [736, 533] on icon "button" at bounding box center [738, 531] width 9 height 9
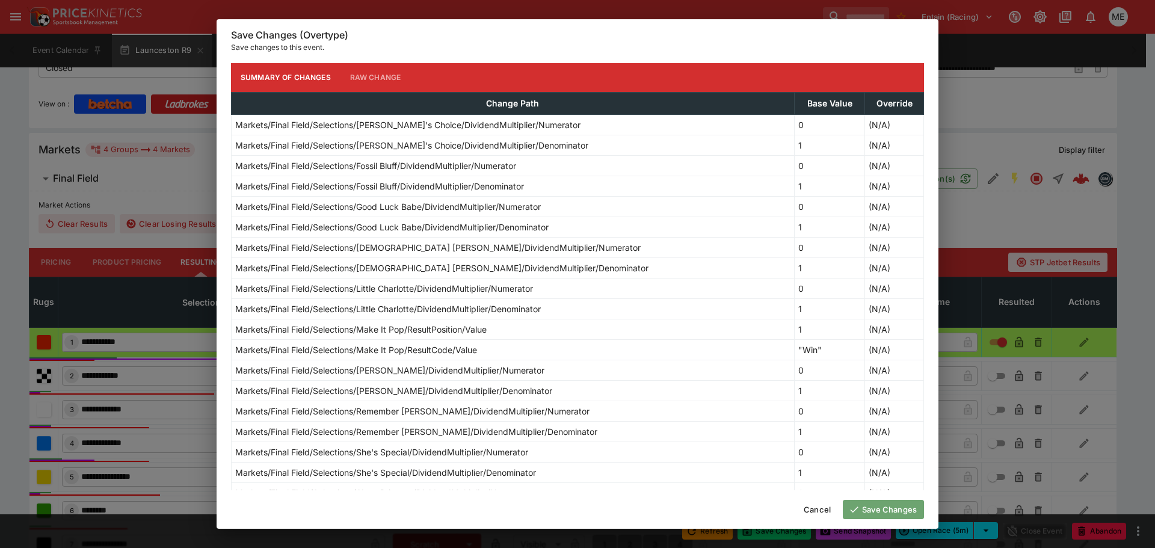
click at [873, 508] on button "Save Changes" at bounding box center [883, 509] width 81 height 19
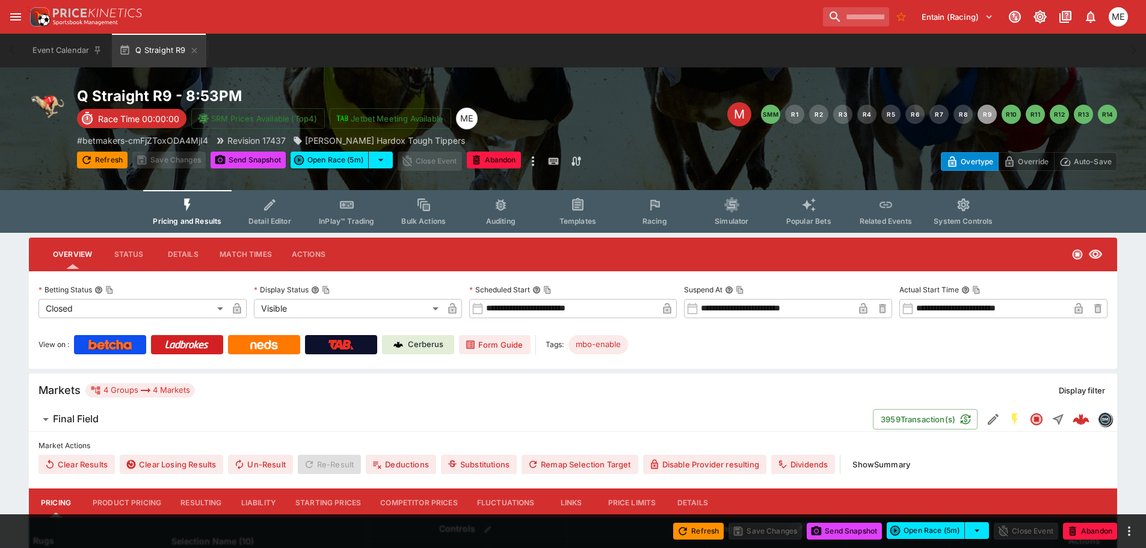
click at [212, 505] on button "Resulting" at bounding box center [201, 503] width 60 height 29
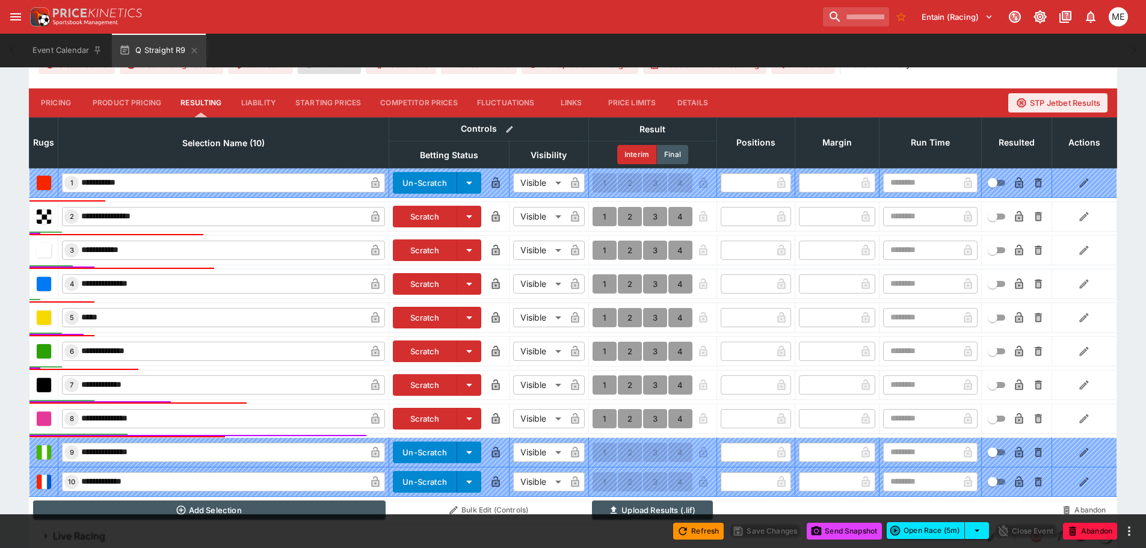
scroll to position [421, 0]
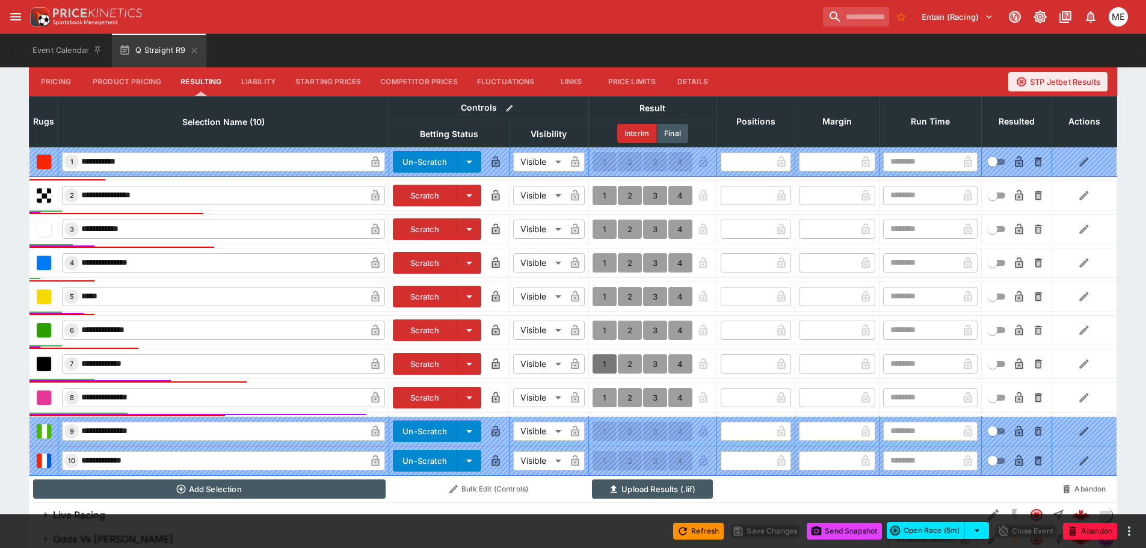
click at [602, 362] on button "1" at bounding box center [605, 363] width 24 height 19
type input "*"
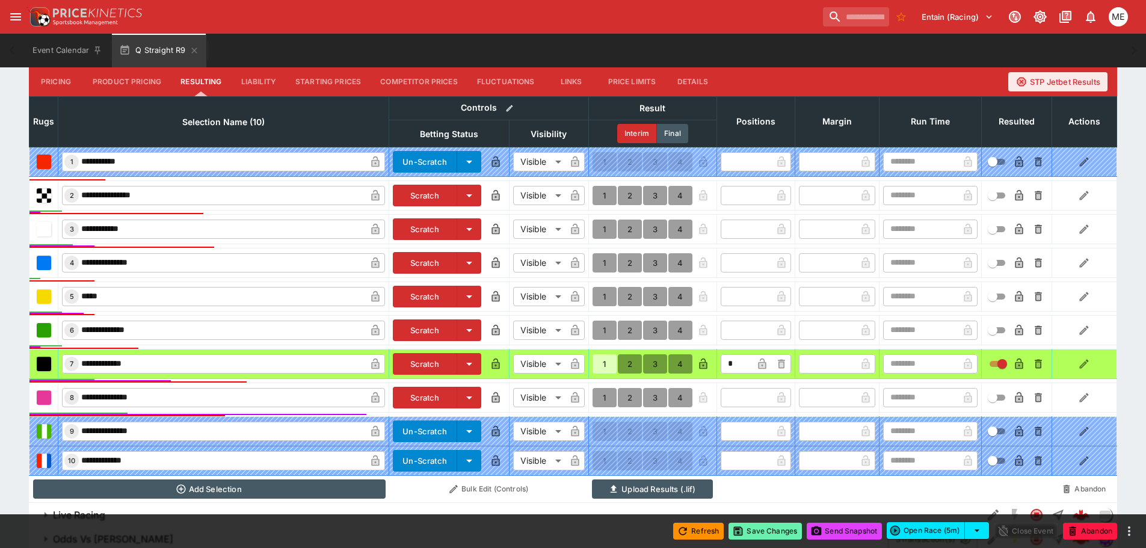
click at [739, 533] on icon "button" at bounding box center [738, 531] width 9 height 9
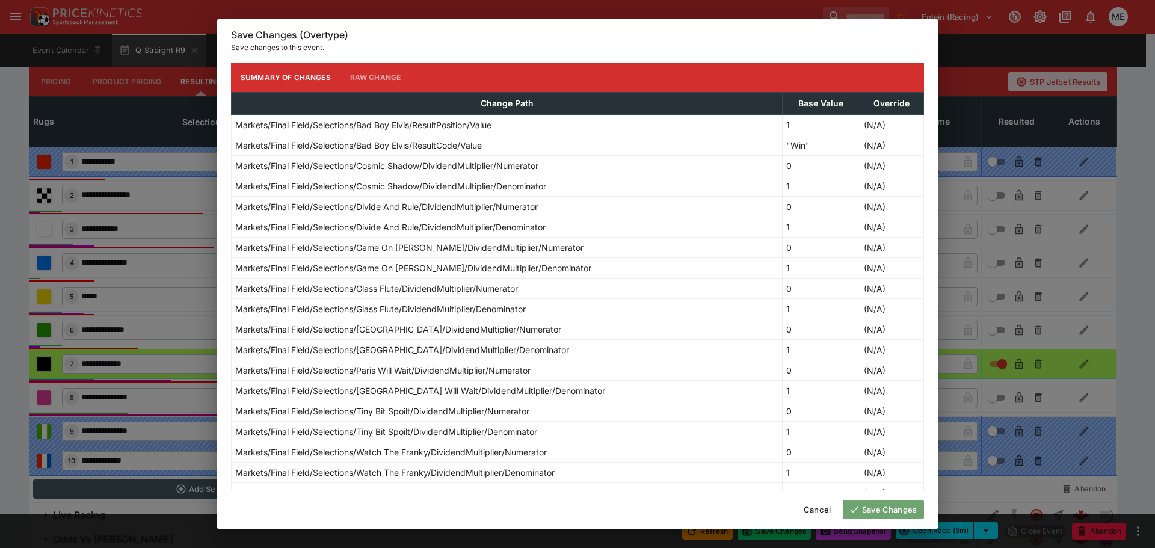
click at [862, 510] on button "Save Changes" at bounding box center [883, 509] width 81 height 19
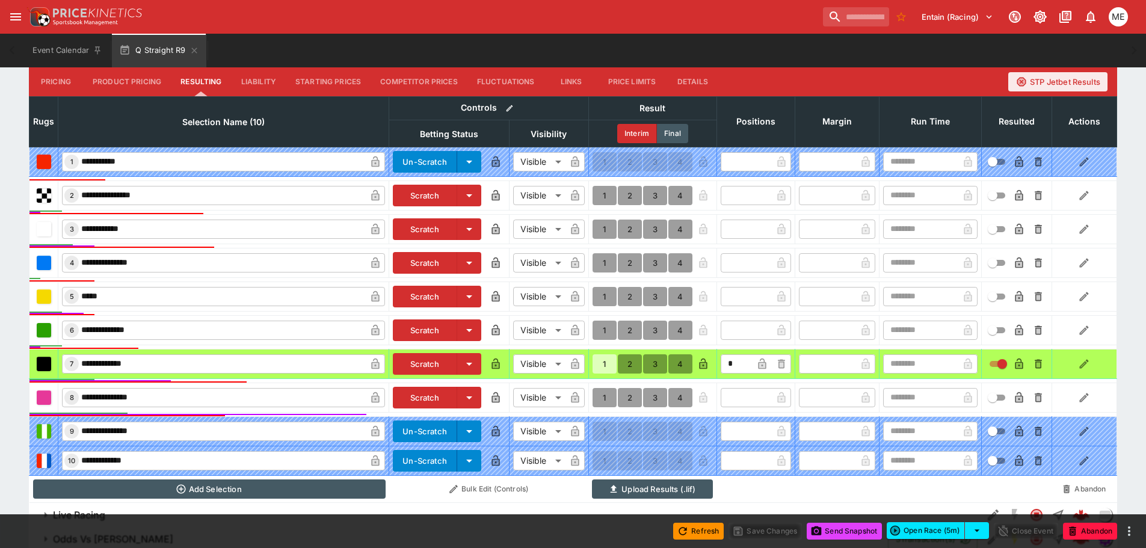
type input "*"
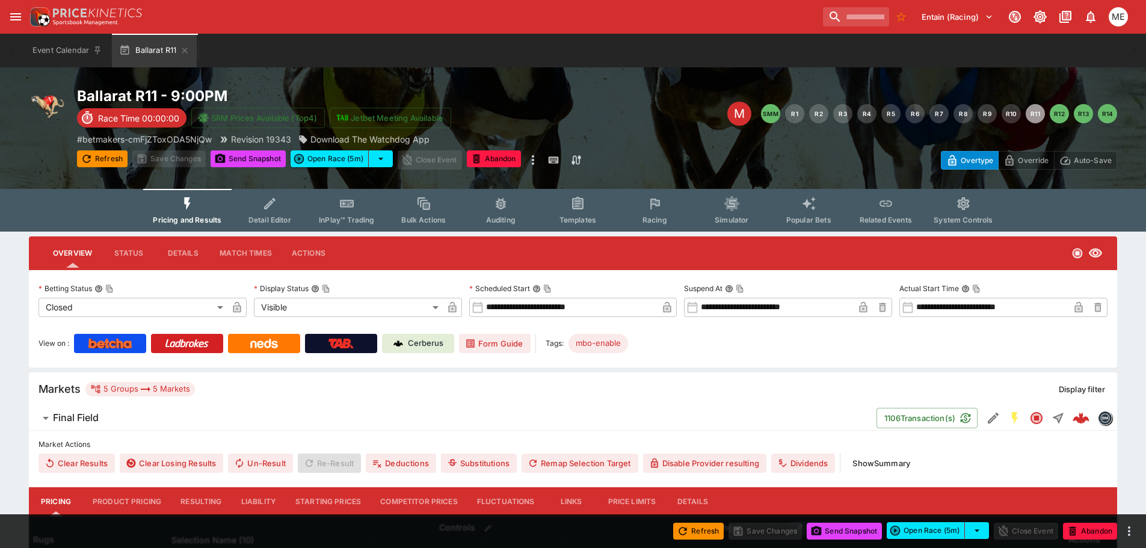
click at [192, 503] on button "Resulting" at bounding box center [201, 501] width 60 height 29
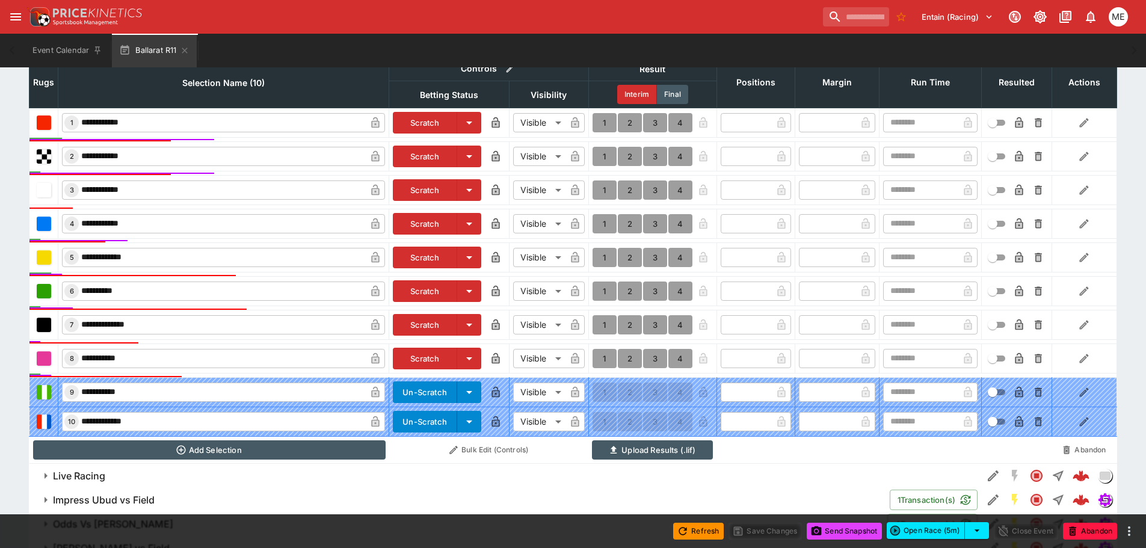
scroll to position [481, 0]
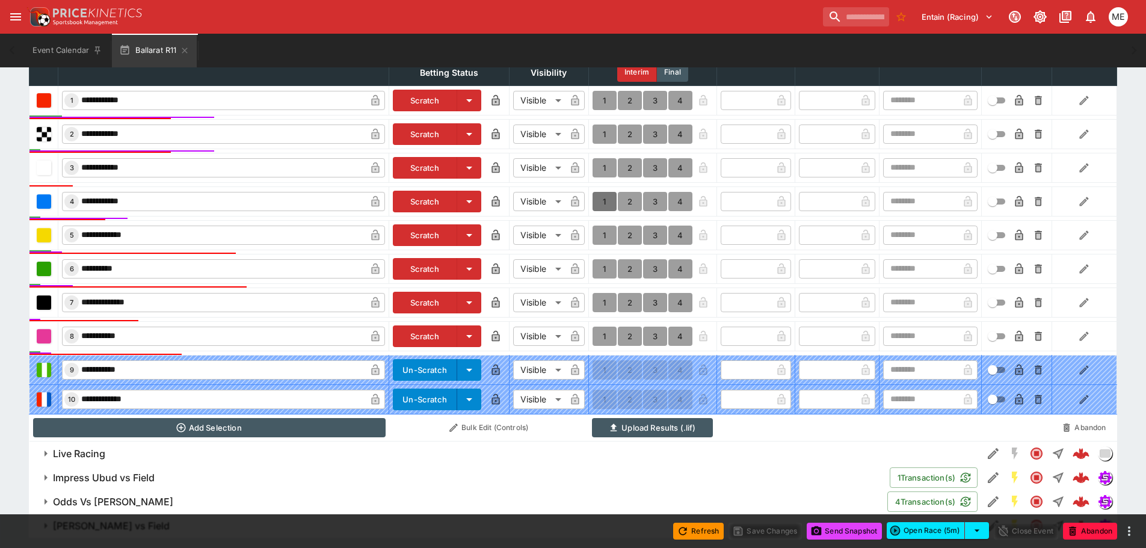
click at [602, 203] on button "1" at bounding box center [605, 201] width 24 height 19
type input "*"
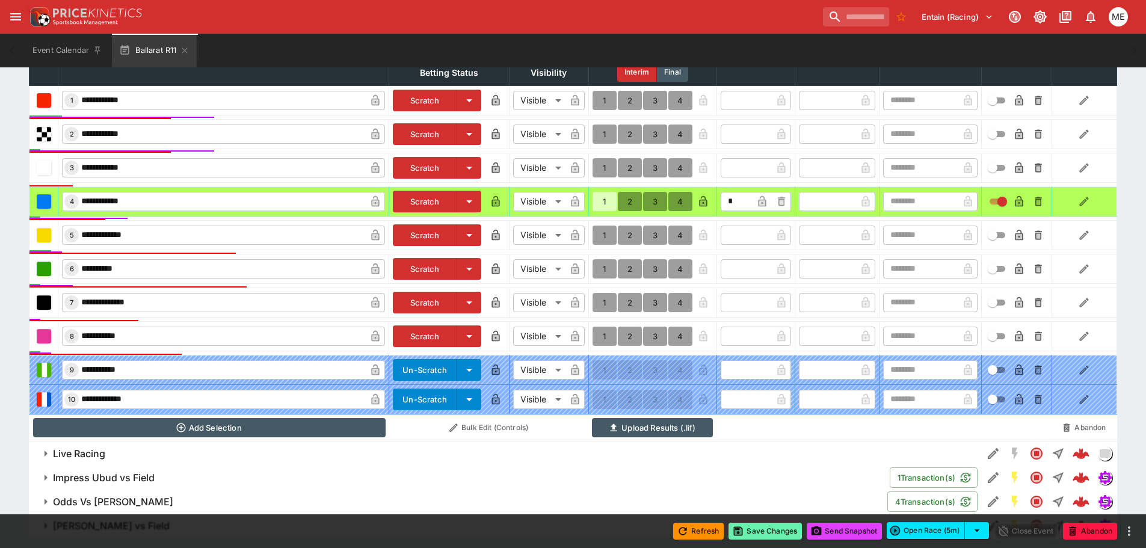
click at [747, 525] on button "Save Changes" at bounding box center [765, 531] width 73 height 17
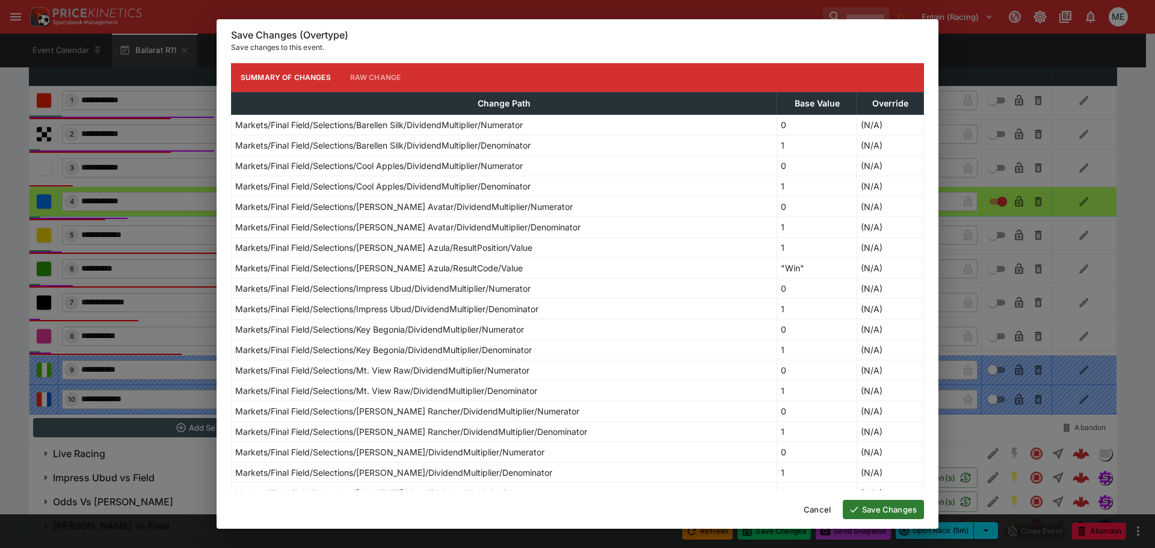
click at [870, 502] on button "Save Changes" at bounding box center [883, 509] width 81 height 19
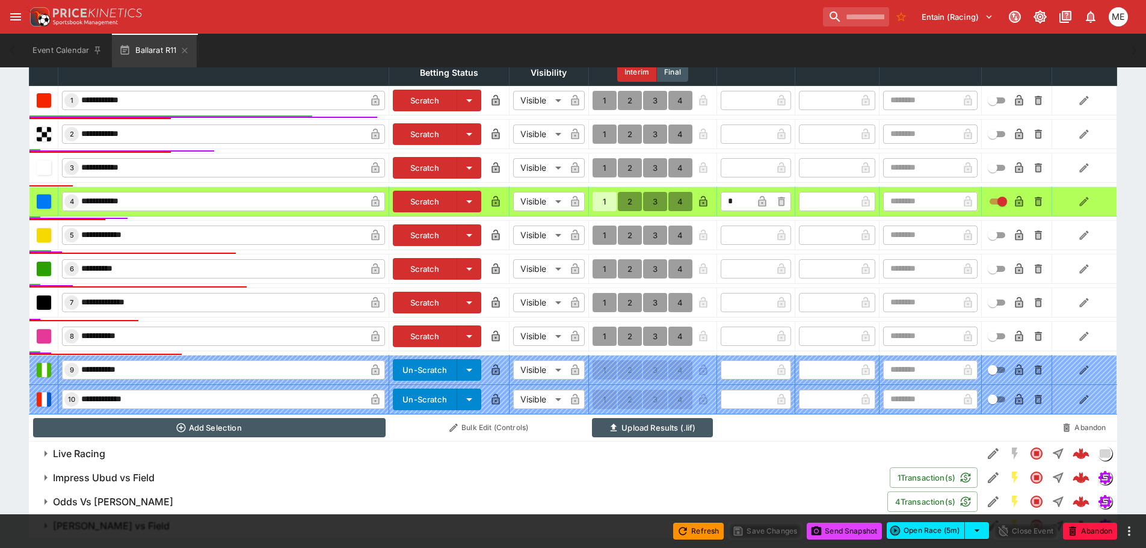
type input "*"
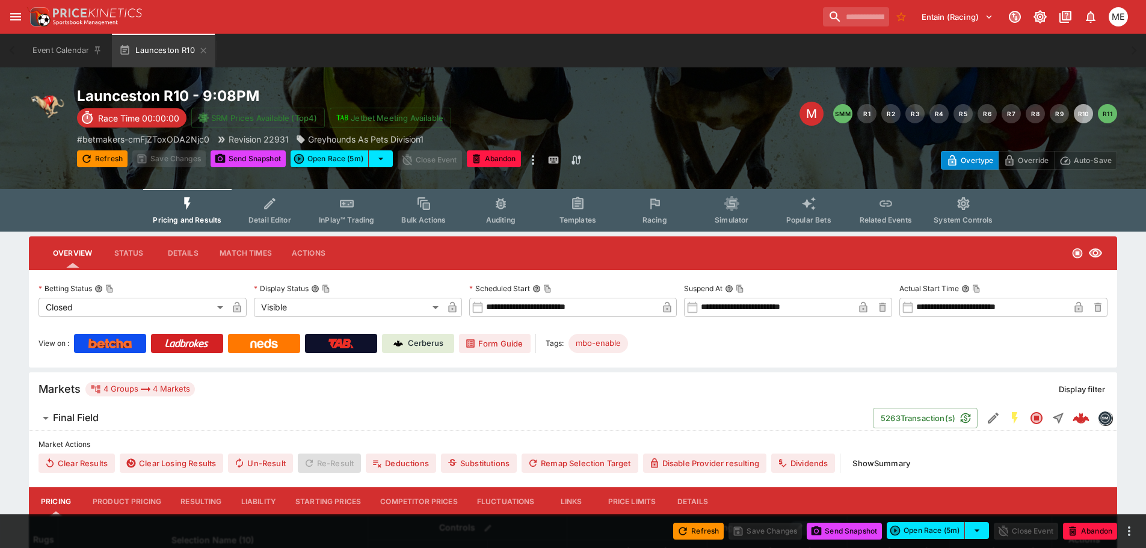
drag, startPoint x: 193, startPoint y: 503, endPoint x: 199, endPoint y: 500, distance: 6.7
click at [193, 503] on button "Resulting" at bounding box center [201, 501] width 60 height 29
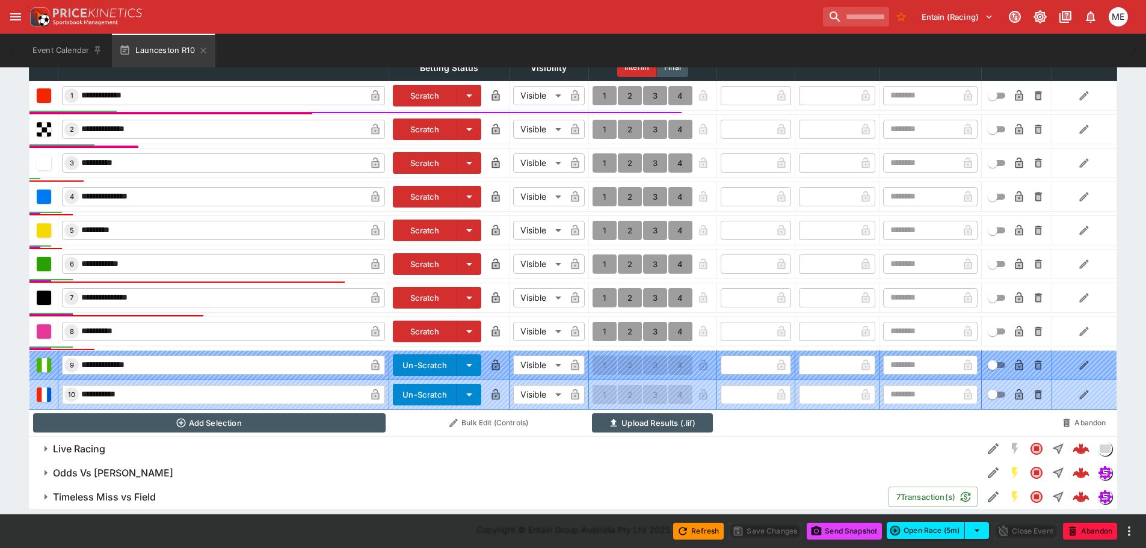
scroll to position [489, 0]
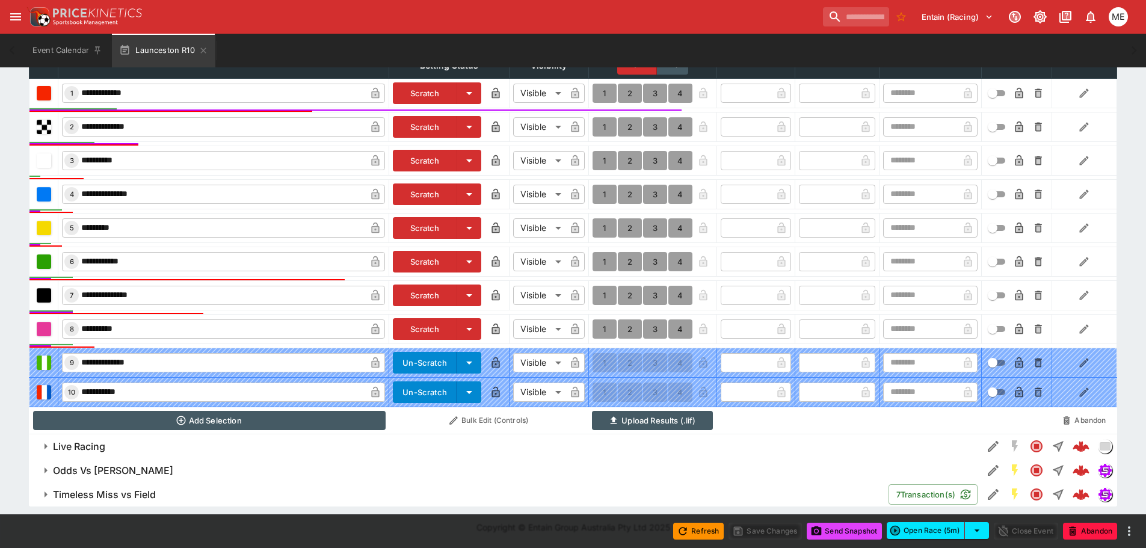
click at [602, 259] on button "1" at bounding box center [605, 261] width 24 height 19
type input "*"
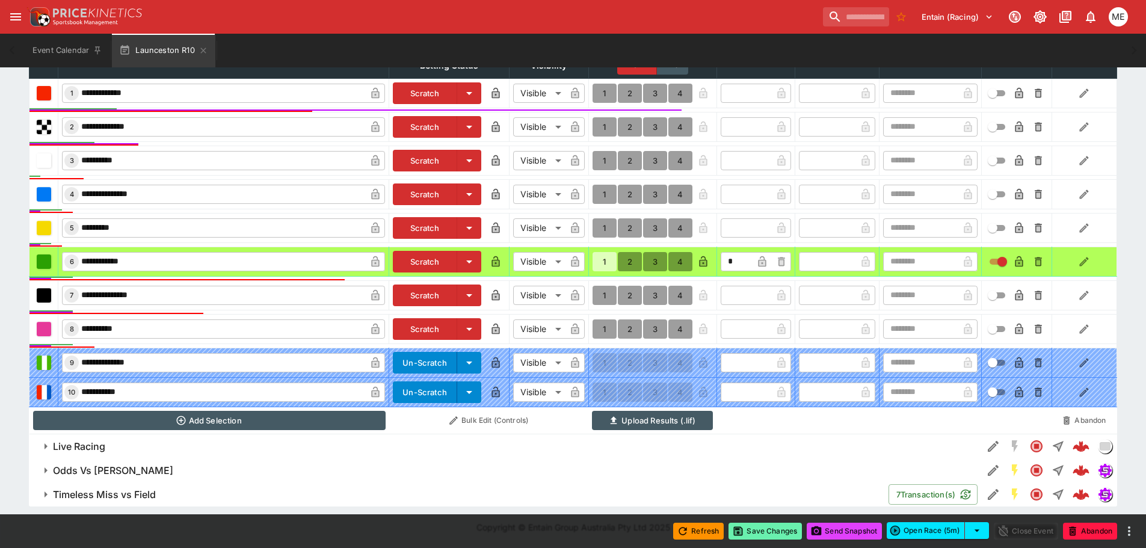
click at [747, 533] on button "Save Changes" at bounding box center [765, 531] width 73 height 17
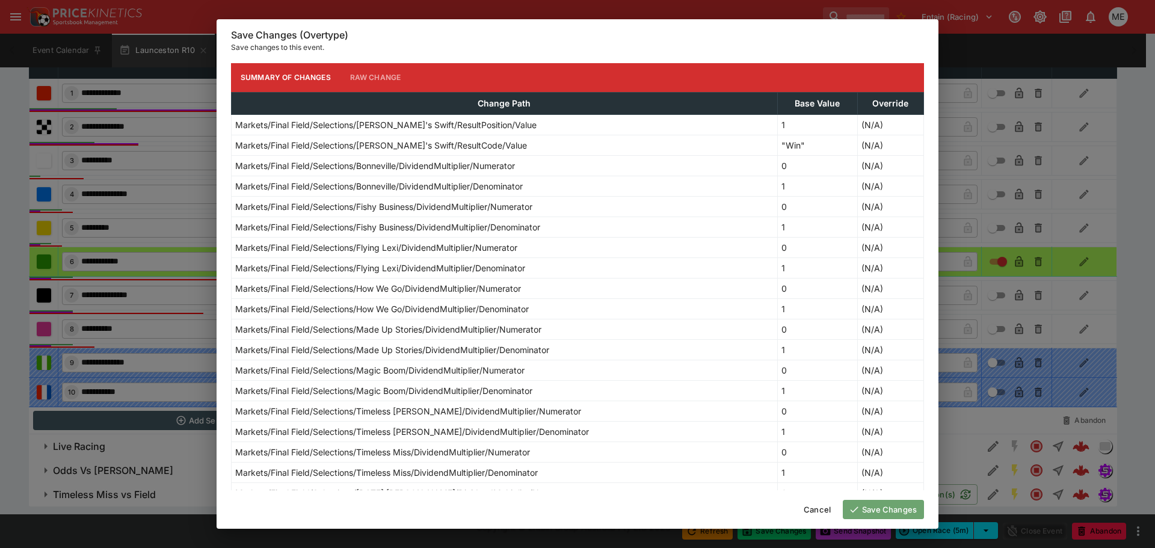
click at [883, 509] on button "Save Changes" at bounding box center [883, 509] width 81 height 19
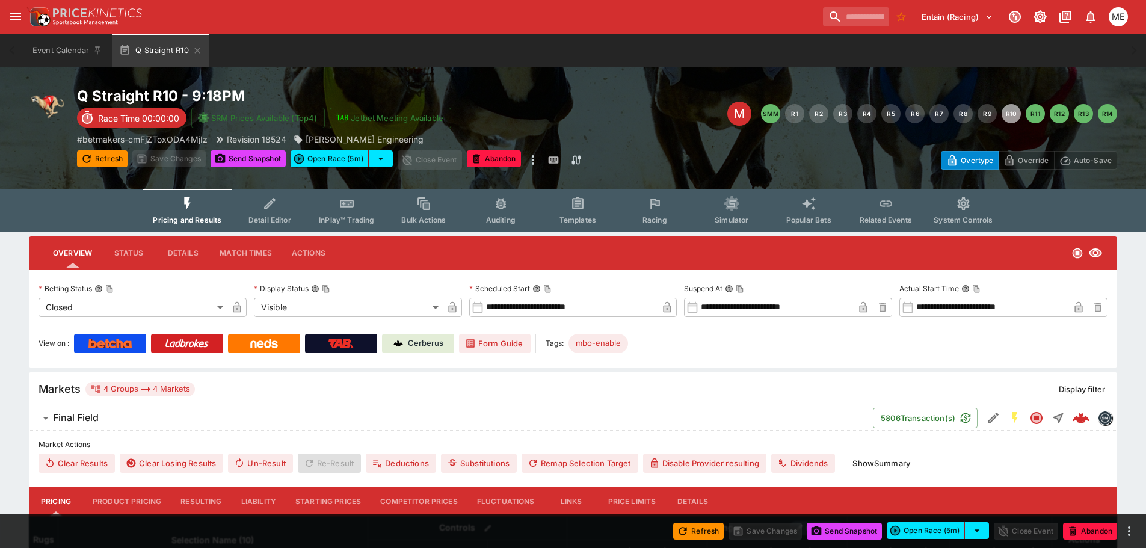
click at [199, 506] on button "Resulting" at bounding box center [201, 501] width 60 height 29
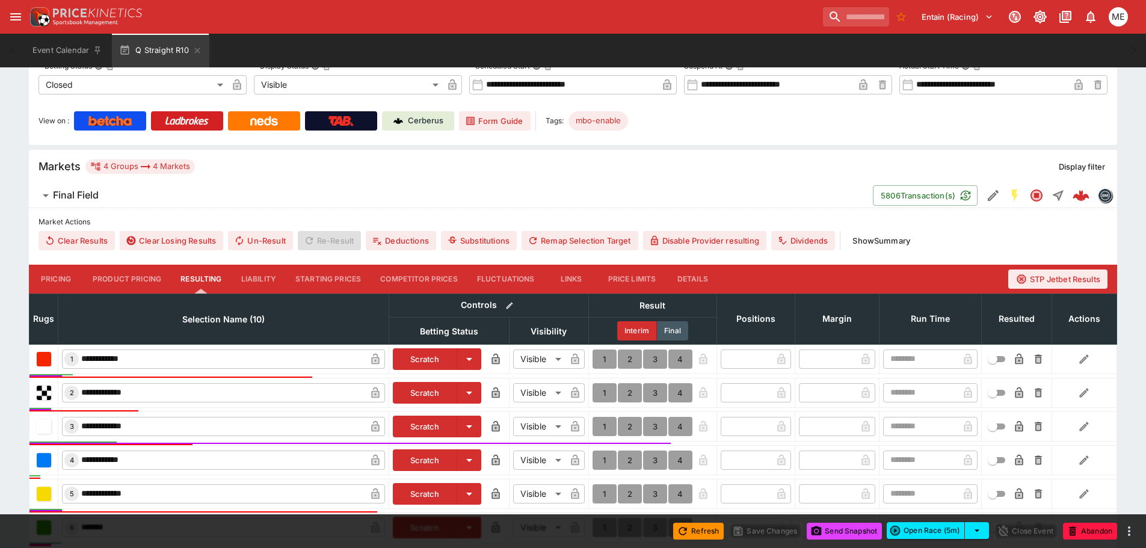
scroll to position [301, 0]
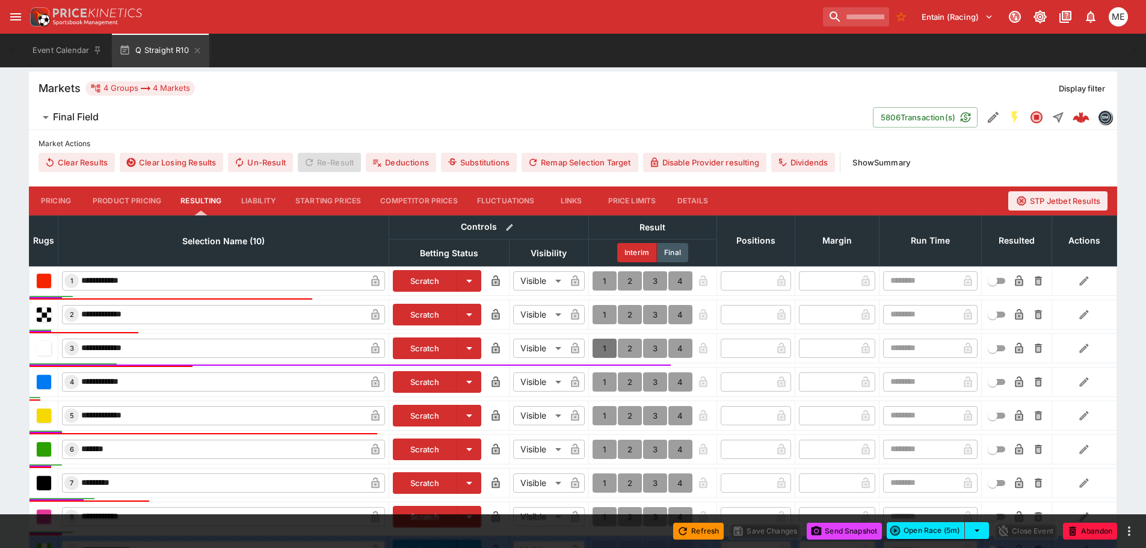
click at [603, 348] on button "1" at bounding box center [605, 348] width 24 height 19
type input "*"
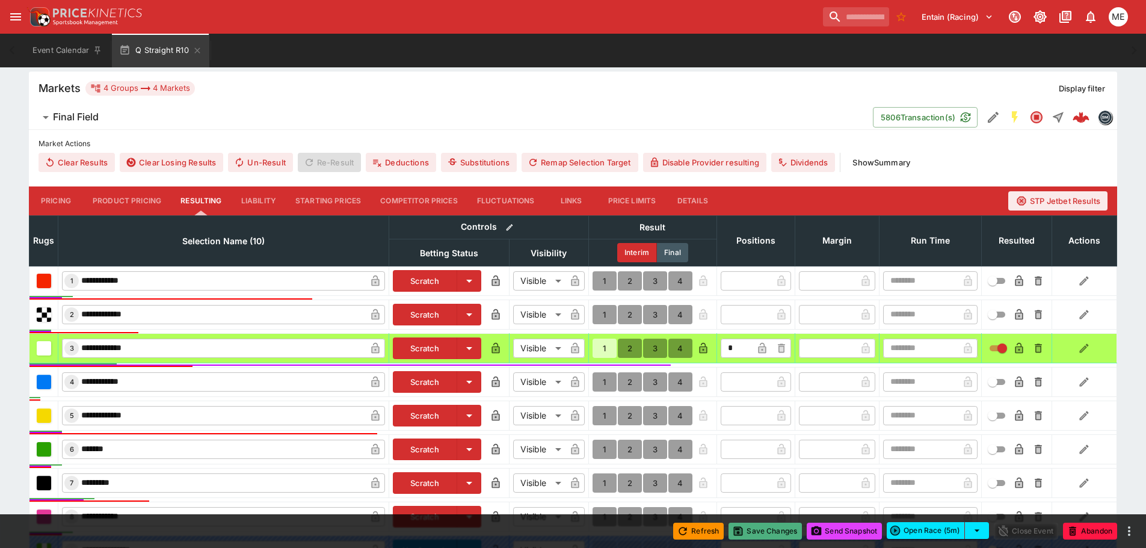
click at [760, 527] on button "Save Changes" at bounding box center [765, 531] width 73 height 17
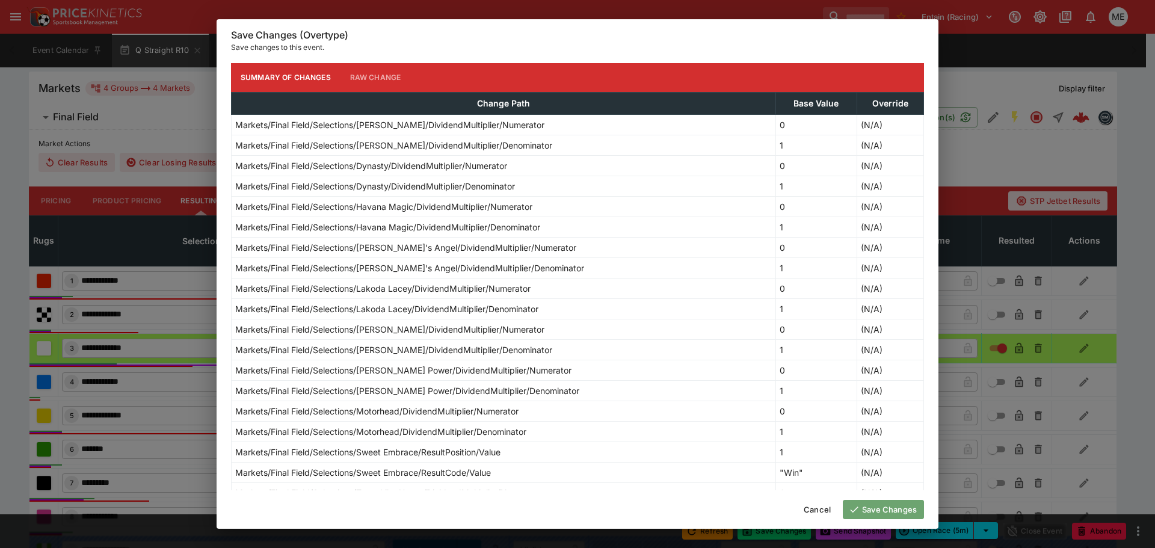
click at [879, 506] on button "Save Changes" at bounding box center [883, 509] width 81 height 19
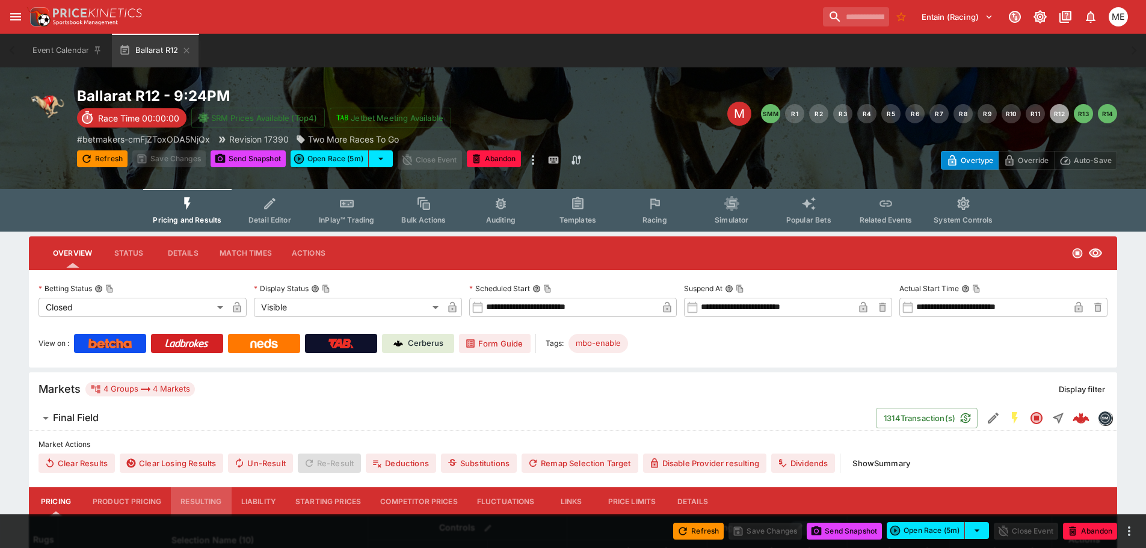
click at [195, 501] on button "Resulting" at bounding box center [201, 501] width 60 height 29
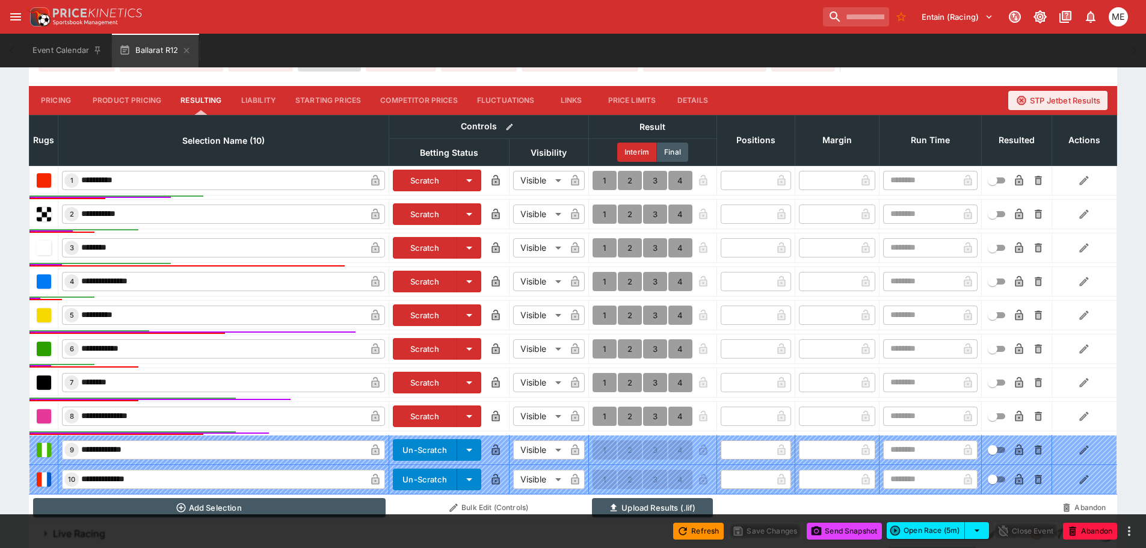
scroll to position [422, 0]
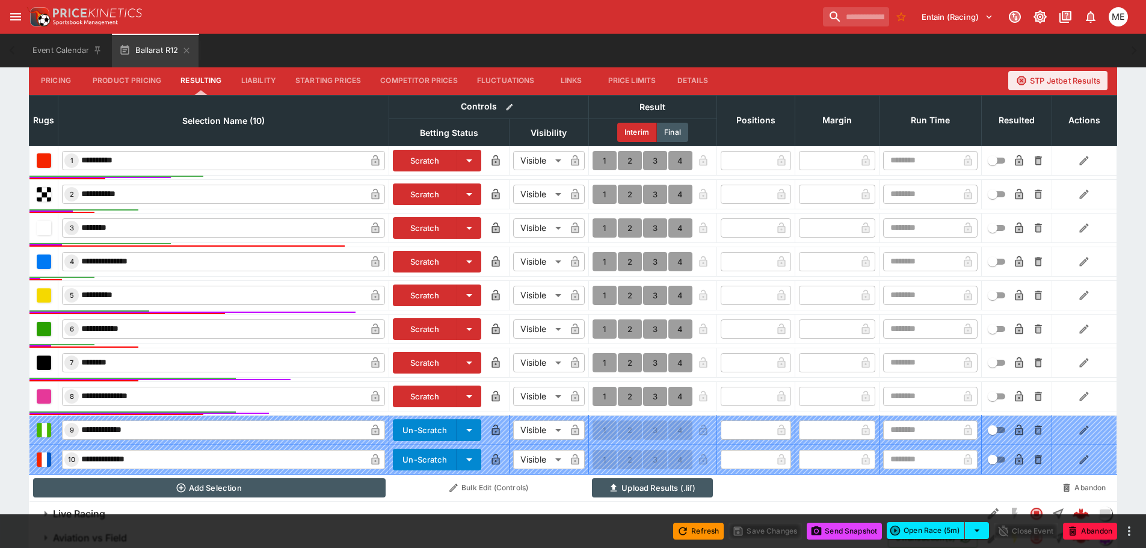
click at [607, 363] on button "1" at bounding box center [605, 362] width 24 height 19
type input "*"
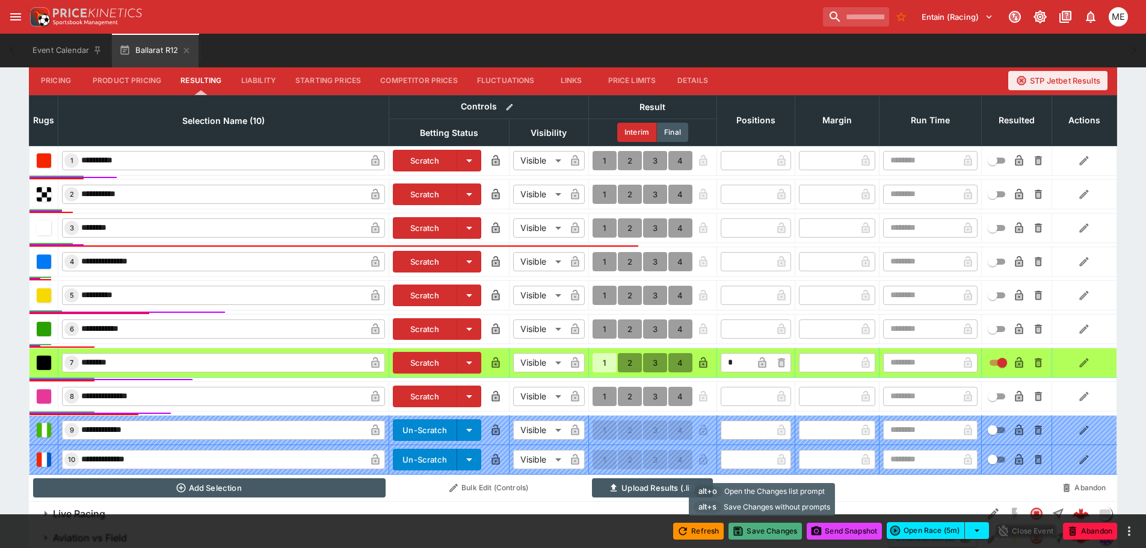
click at [744, 530] on button "Save Changes" at bounding box center [765, 531] width 73 height 17
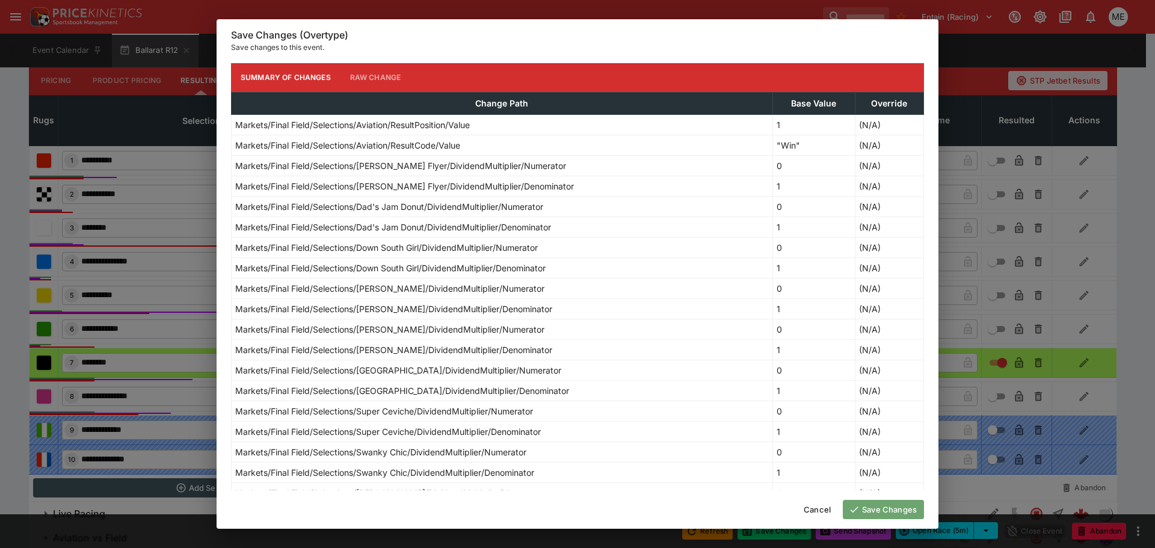
click at [871, 514] on button "Save Changes" at bounding box center [883, 509] width 81 height 19
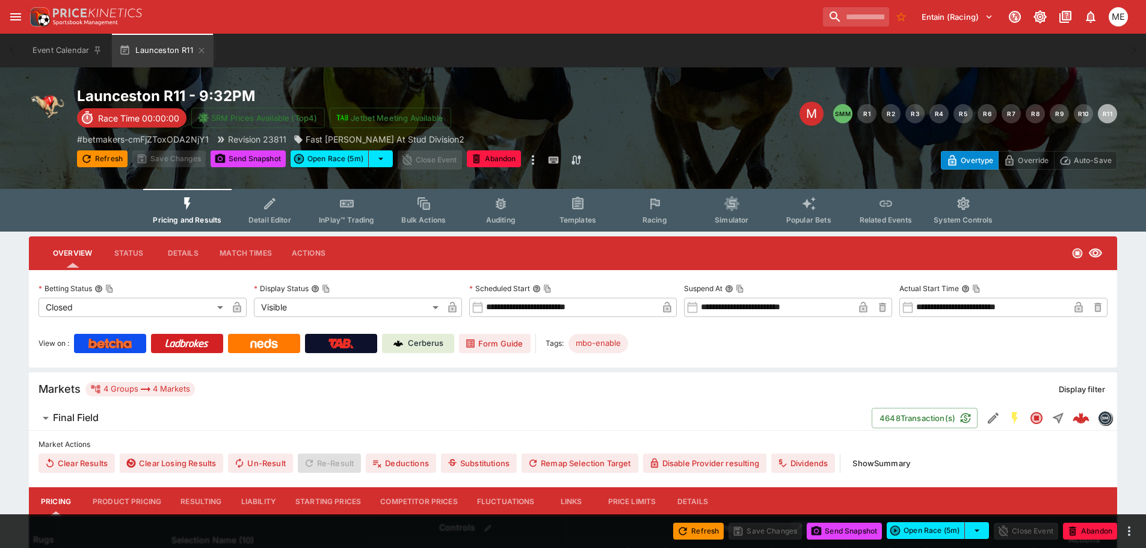
drag, startPoint x: 203, startPoint y: 500, endPoint x: 367, endPoint y: 461, distance: 168.8
click at [203, 500] on button "Resulting" at bounding box center [201, 501] width 60 height 29
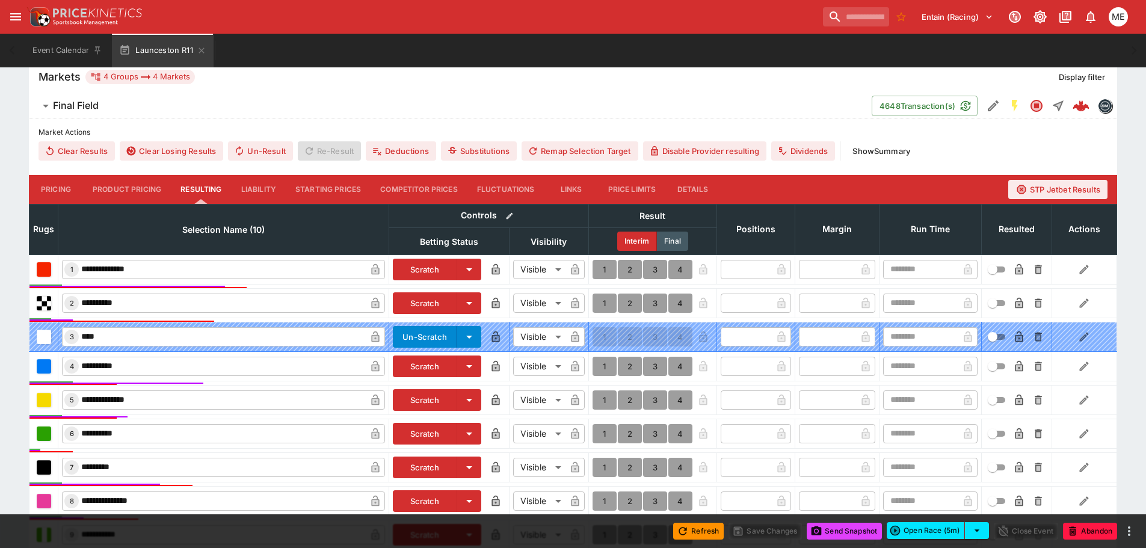
scroll to position [421, 0]
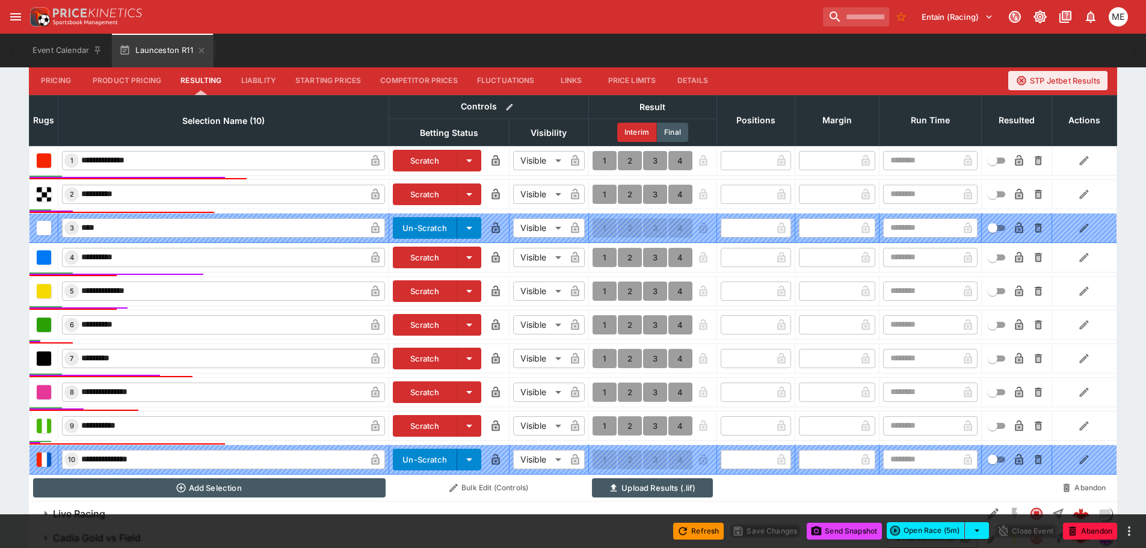
click at [603, 253] on button "1" at bounding box center [605, 257] width 24 height 19
type input "*"
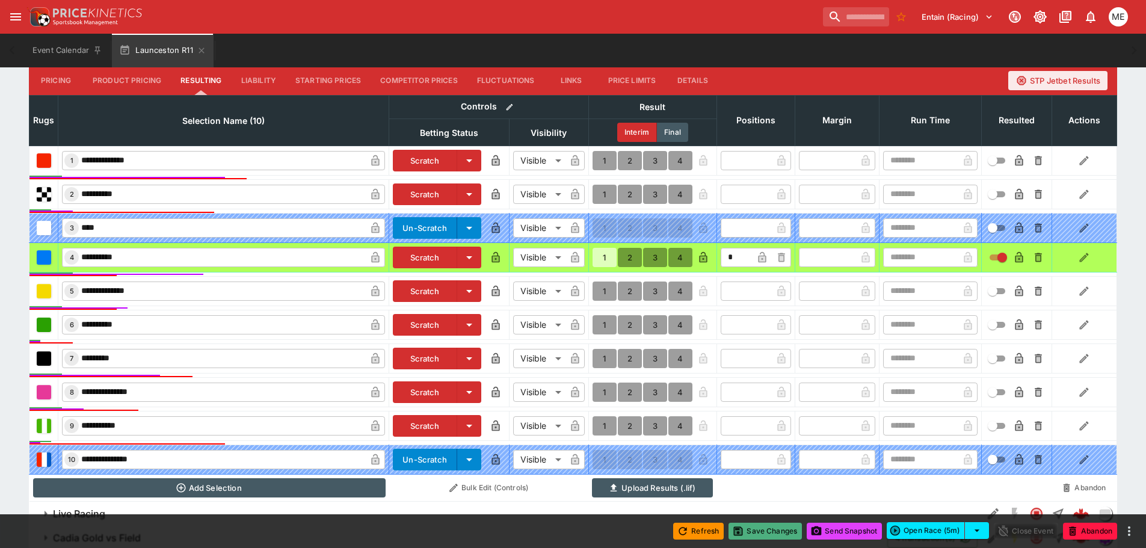
click at [760, 534] on button "Save Changes" at bounding box center [765, 531] width 73 height 17
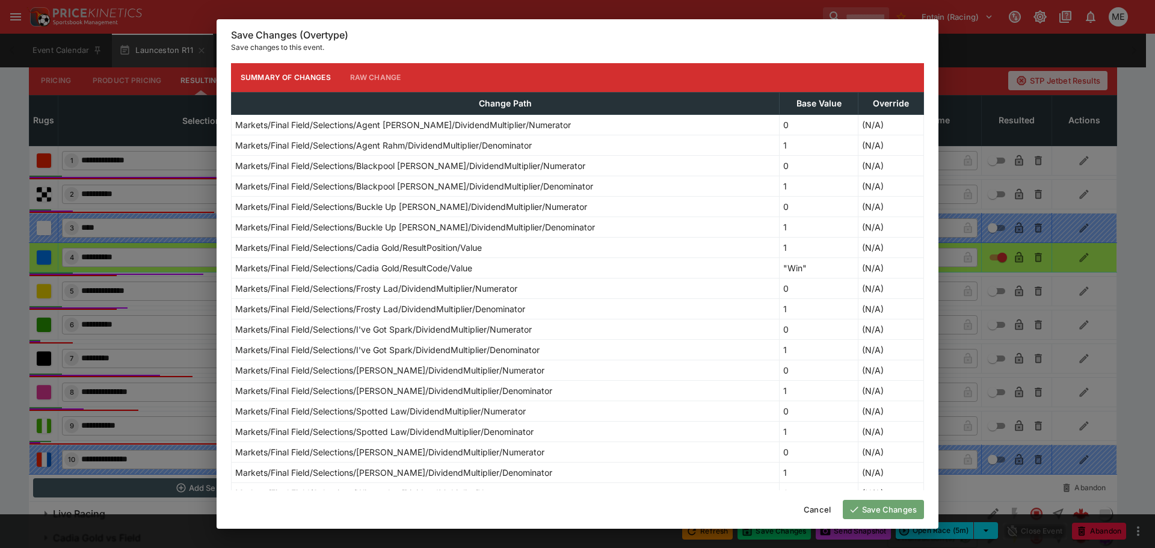
click at [860, 512] on button "Save Changes" at bounding box center [883, 509] width 81 height 19
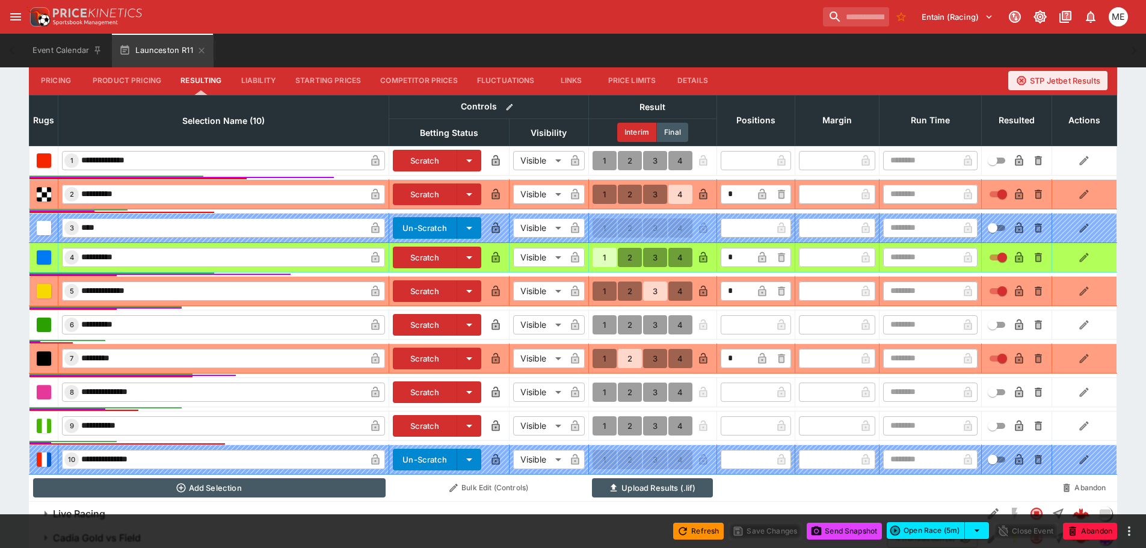
type input "*"
